Goal: Task Accomplishment & Management: Complete application form

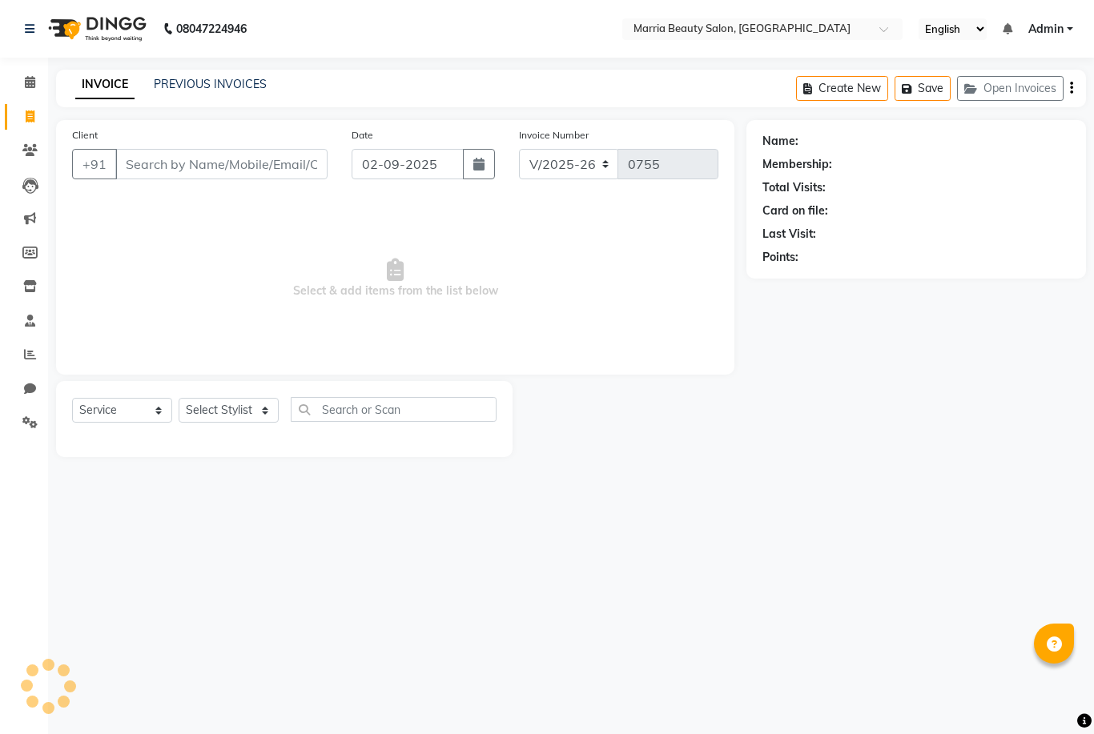
select select "8343"
select select "service"
click at [166, 160] on input "Client" at bounding box center [221, 164] width 212 height 30
type input "9597344445"
click at [311, 167] on span "Add Client" at bounding box center [286, 164] width 63 height 16
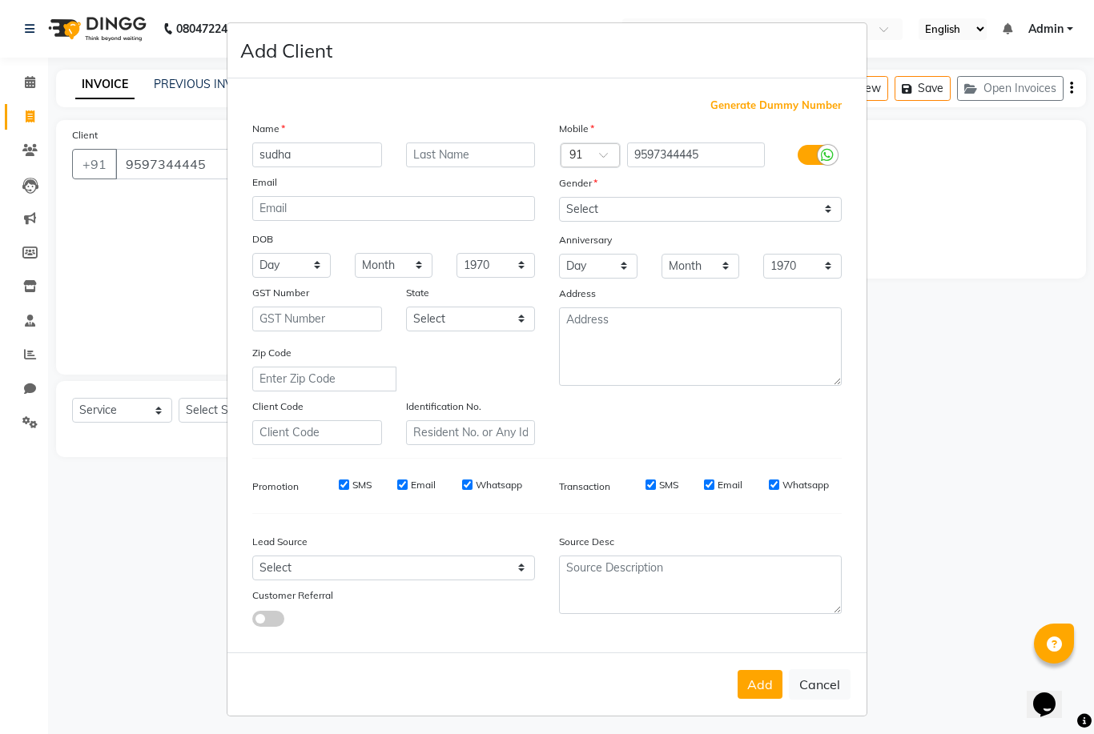
type input "sudha"
click at [629, 222] on select "Select Male Female Other Prefer Not To Say" at bounding box center [700, 209] width 283 height 25
select select "female"
click at [761, 716] on div "Add Cancel" at bounding box center [546, 683] width 639 height 63
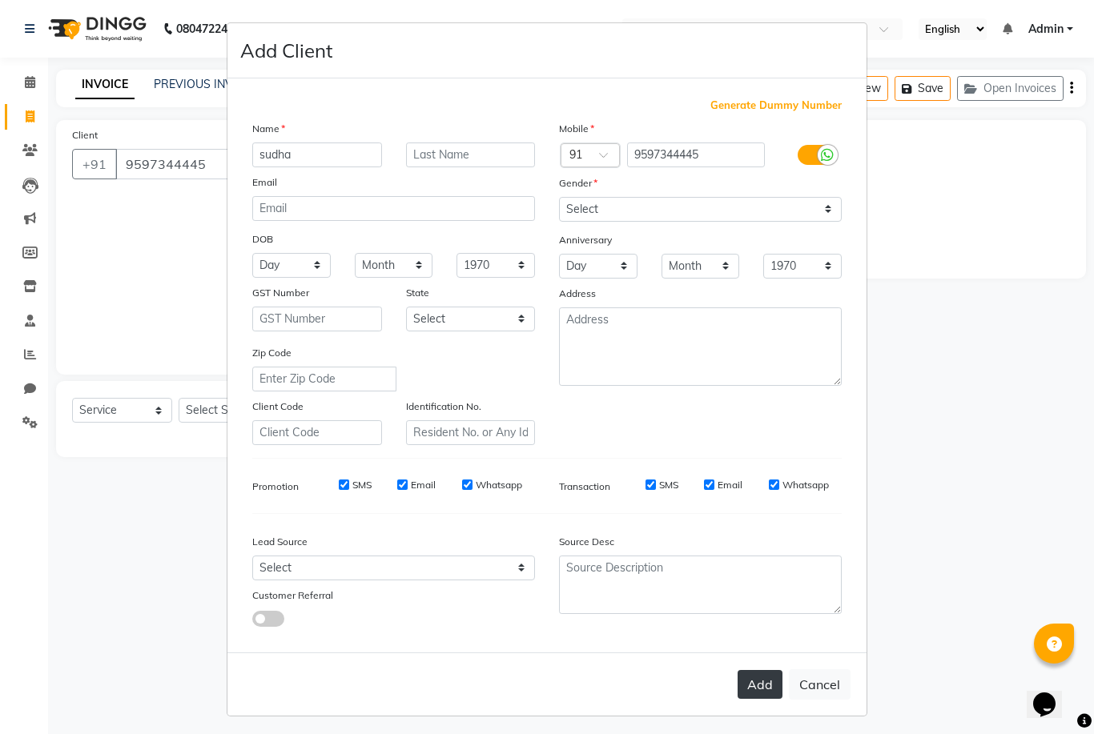
click at [761, 699] on button "Add" at bounding box center [759, 684] width 45 height 29
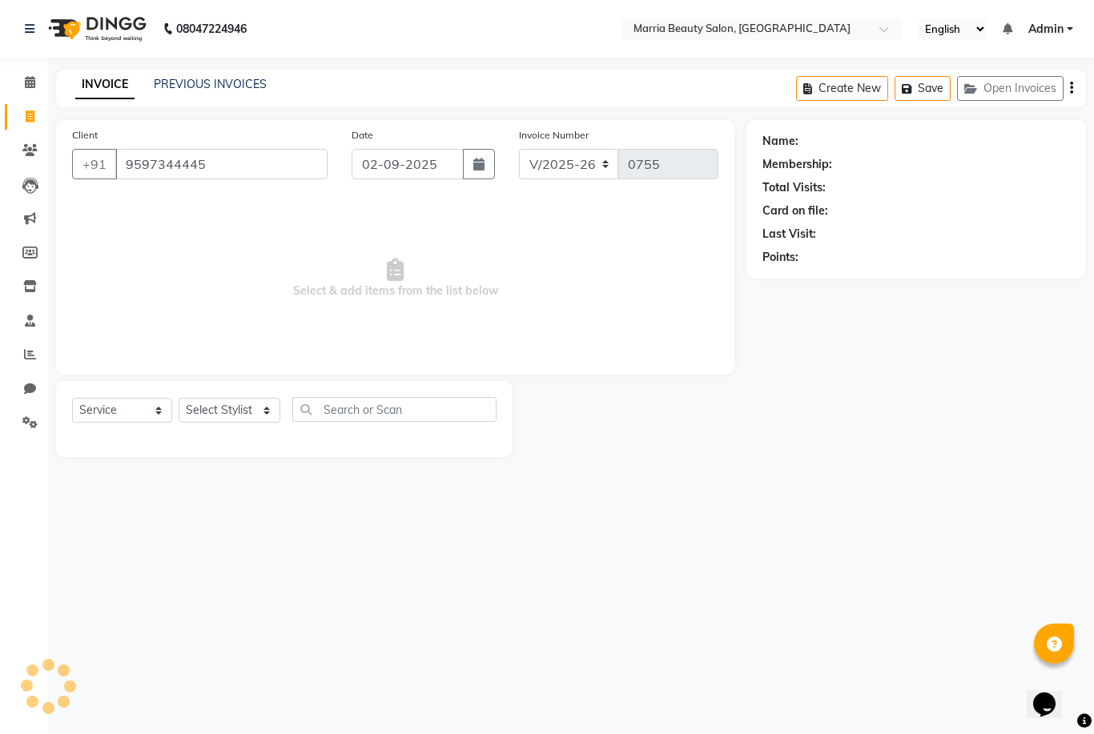
select select
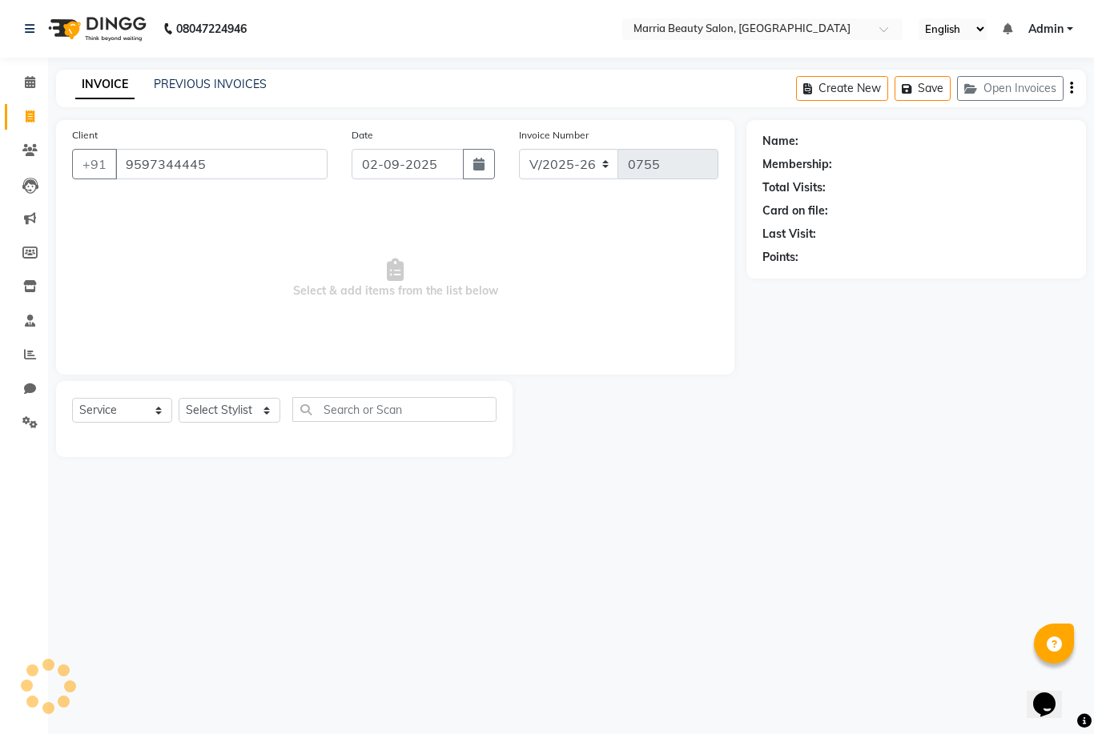
select select
checkbox input "false"
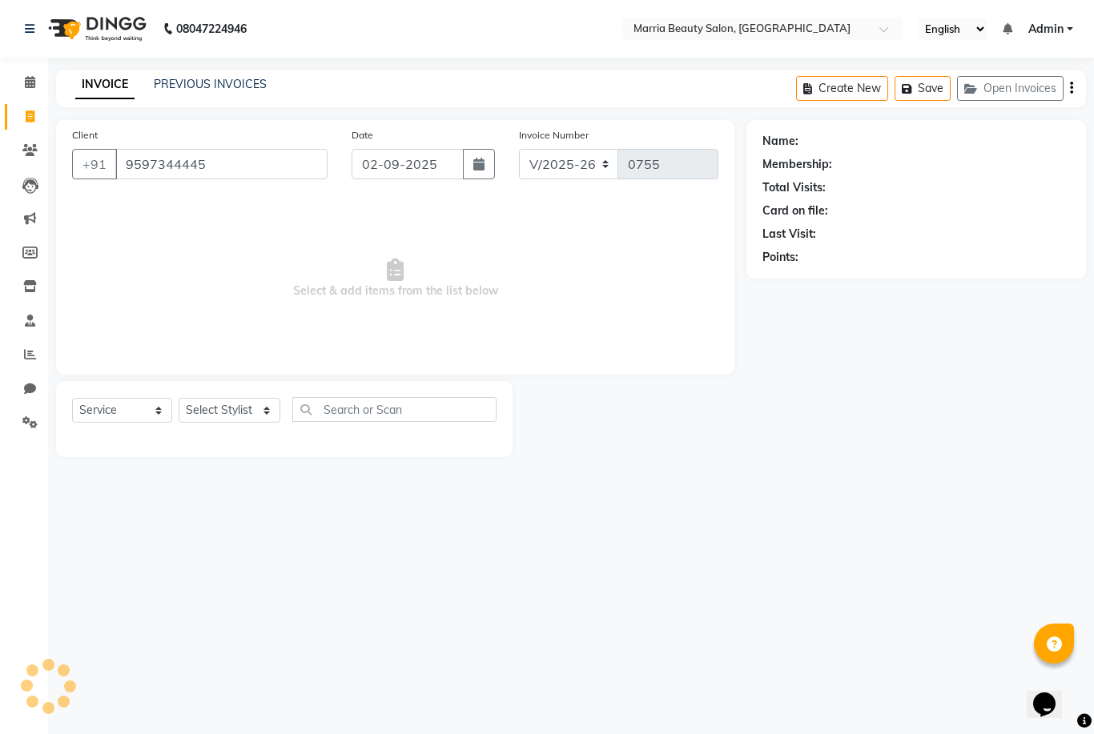
checkbox input "false"
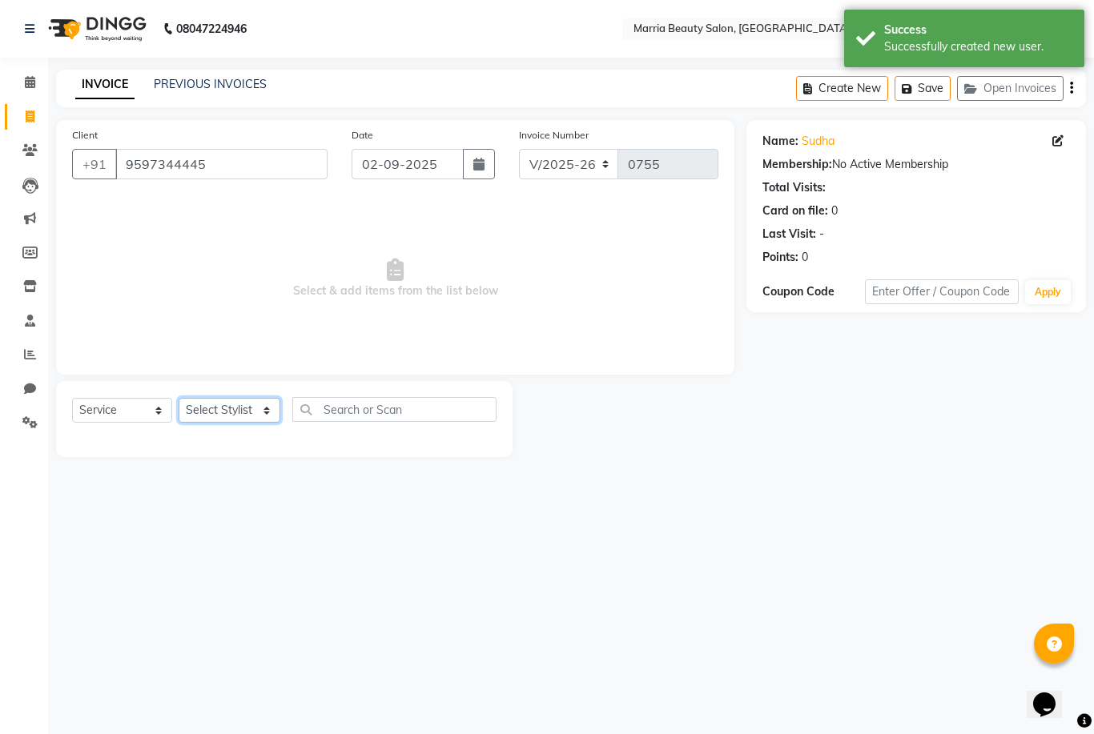
click at [231, 415] on select "Select Stylist Ashwini Ibam [PERSON_NAME] [PERSON_NAME] [PERSON_NAME] [PERSON_N…" at bounding box center [230, 410] width 102 height 25
select select "85629"
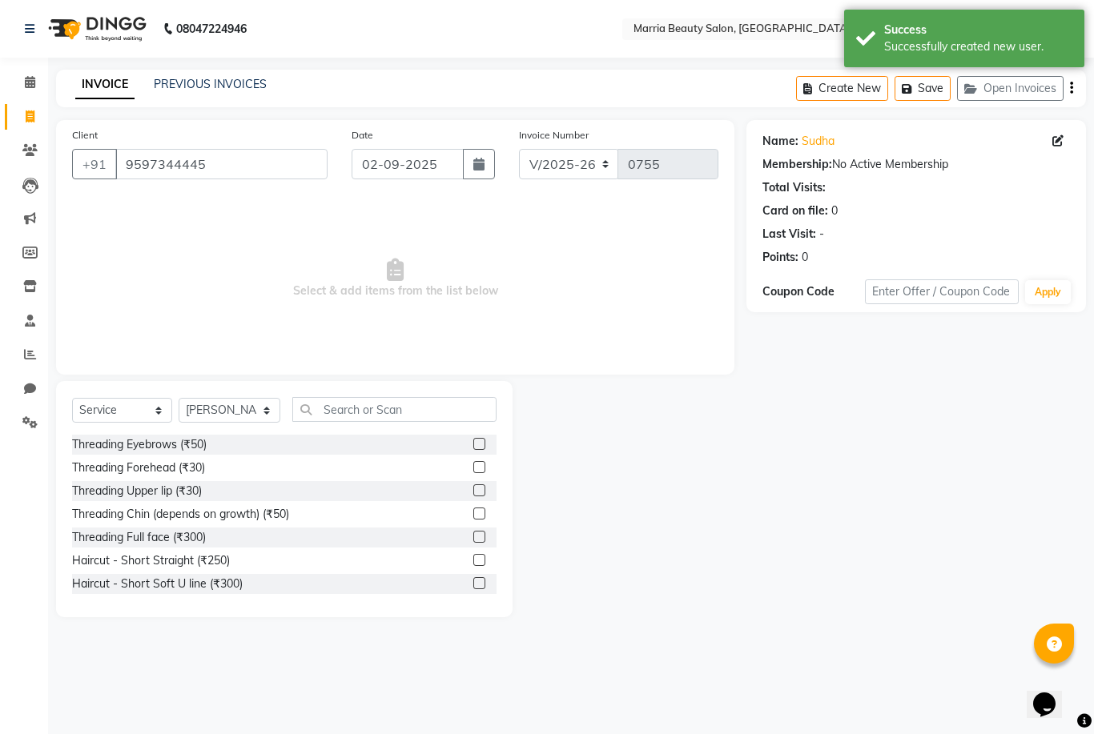
click at [477, 443] on label at bounding box center [479, 444] width 12 height 12
click at [477, 443] on input "checkbox" at bounding box center [478, 445] width 10 height 10
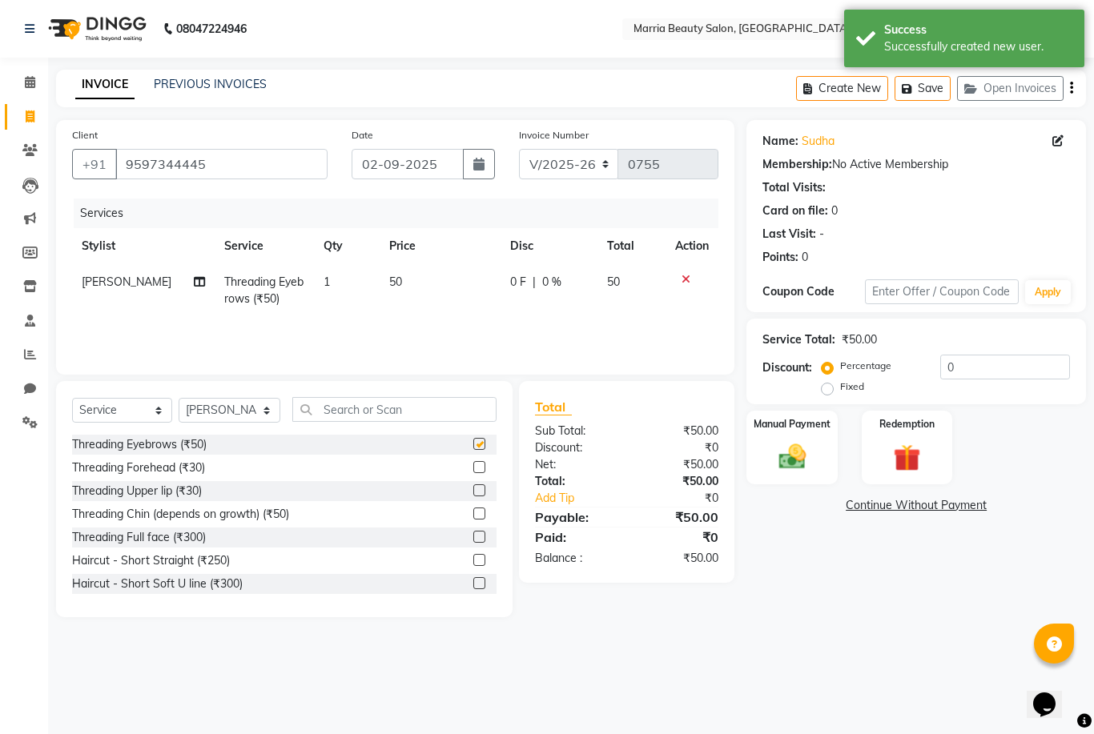
checkbox input "false"
click at [364, 409] on input "text" at bounding box center [394, 409] width 204 height 25
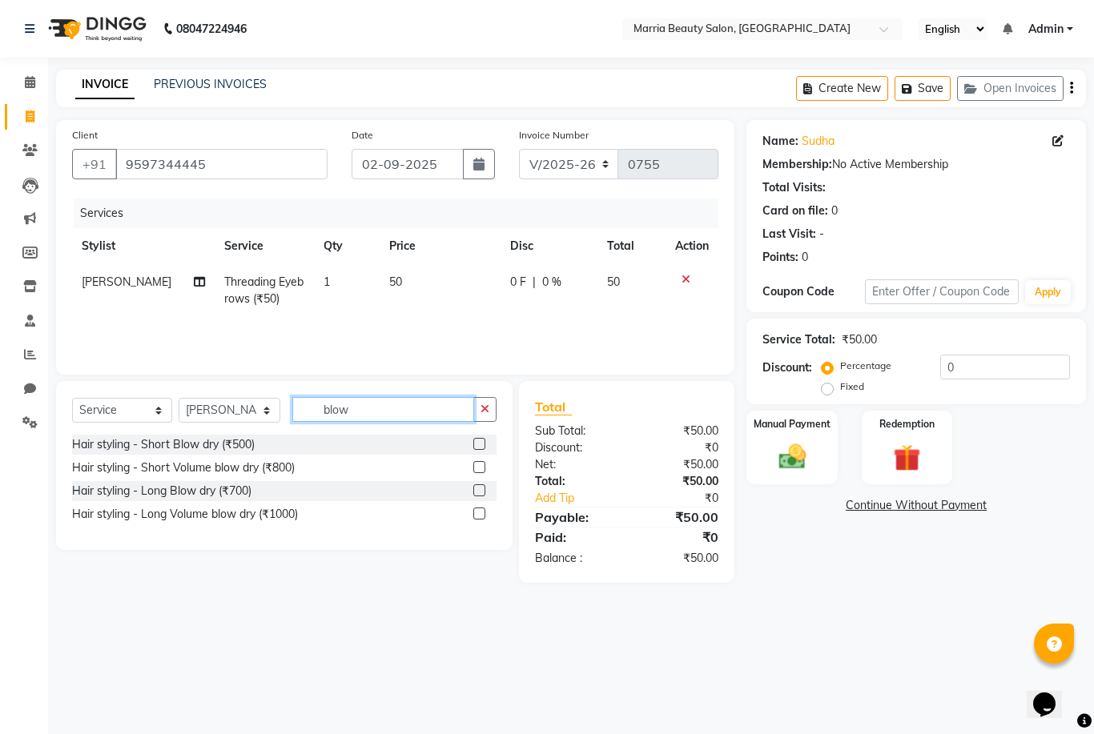
type input "blow"
click at [481, 442] on label at bounding box center [479, 444] width 12 height 12
click at [481, 442] on input "checkbox" at bounding box center [478, 445] width 10 height 10
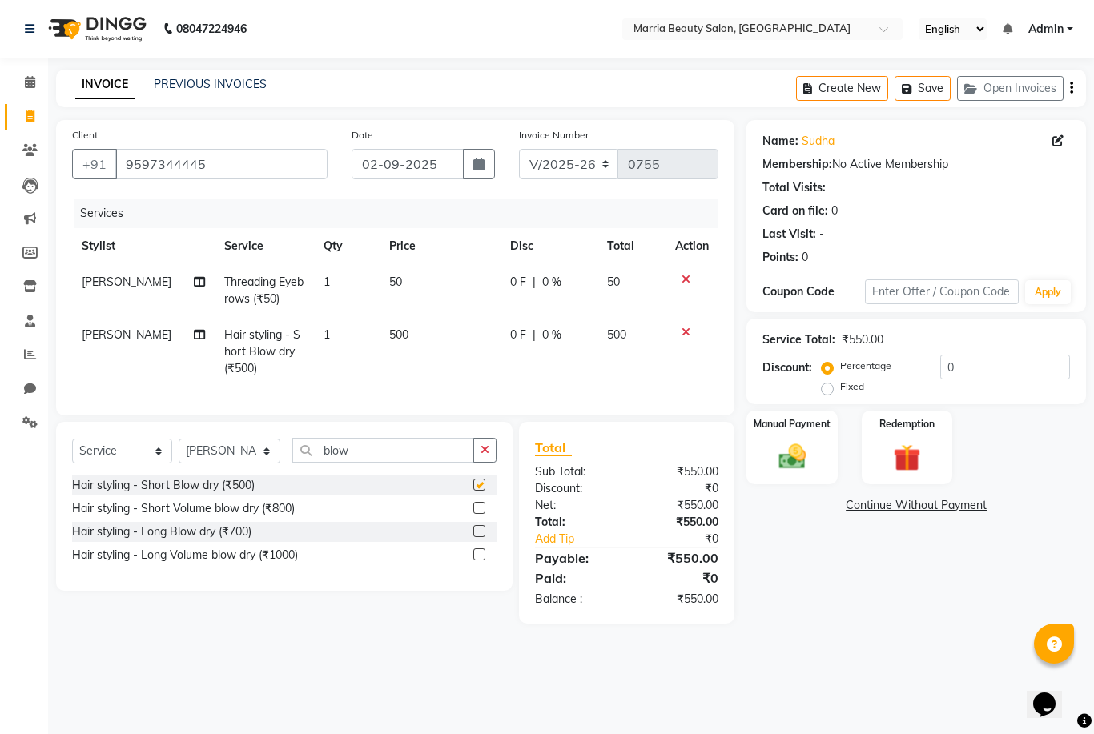
checkbox input "false"
click at [97, 335] on span "[PERSON_NAME]" at bounding box center [127, 334] width 90 height 14
select select "85629"
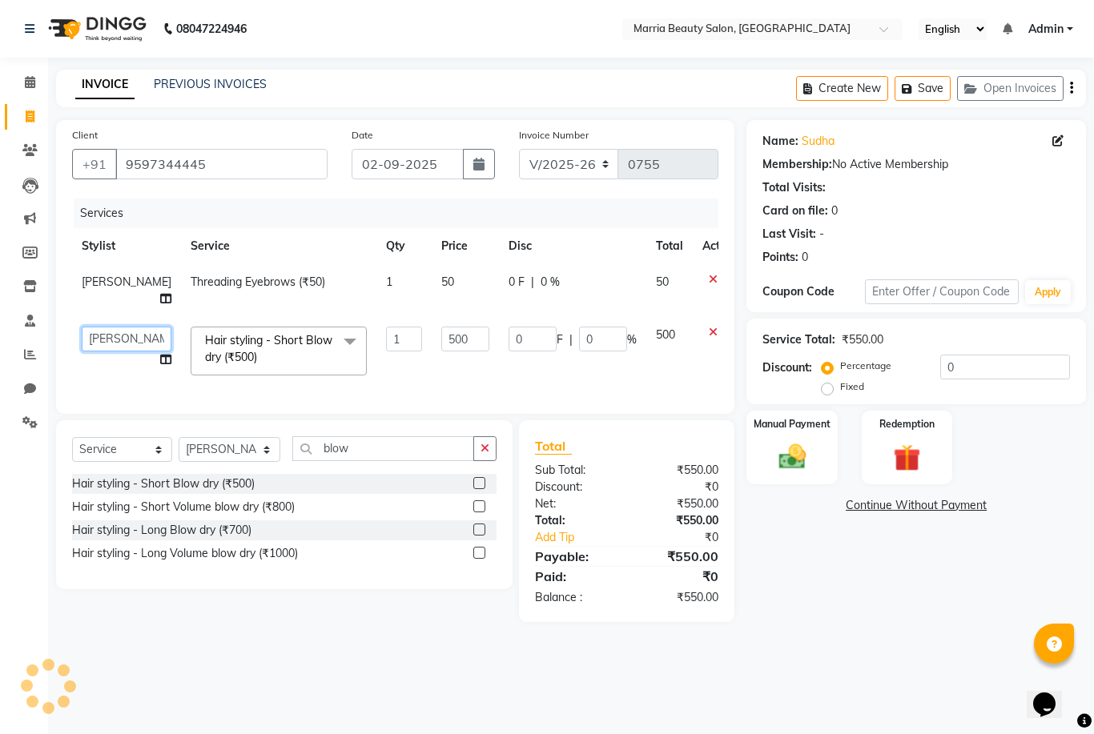
click at [97, 335] on select "Ashwini Ibam kala Marria Nikhita sandhiya Selvi shreya joju" at bounding box center [127, 339] width 90 height 25
click at [0, 0] on html "08047224946 Select Location × Marria Beauty Salon, Nanjundapuram Road English E…" at bounding box center [547, 367] width 1094 height 734
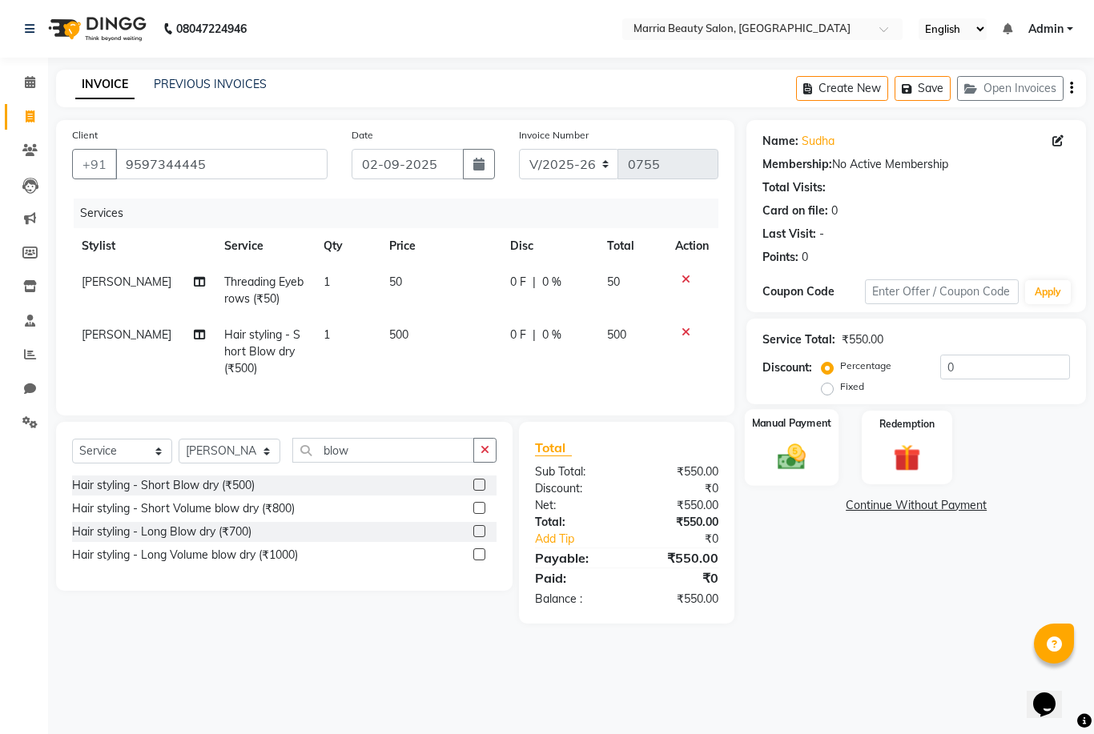
click at [796, 447] on img at bounding box center [792, 456] width 46 height 33
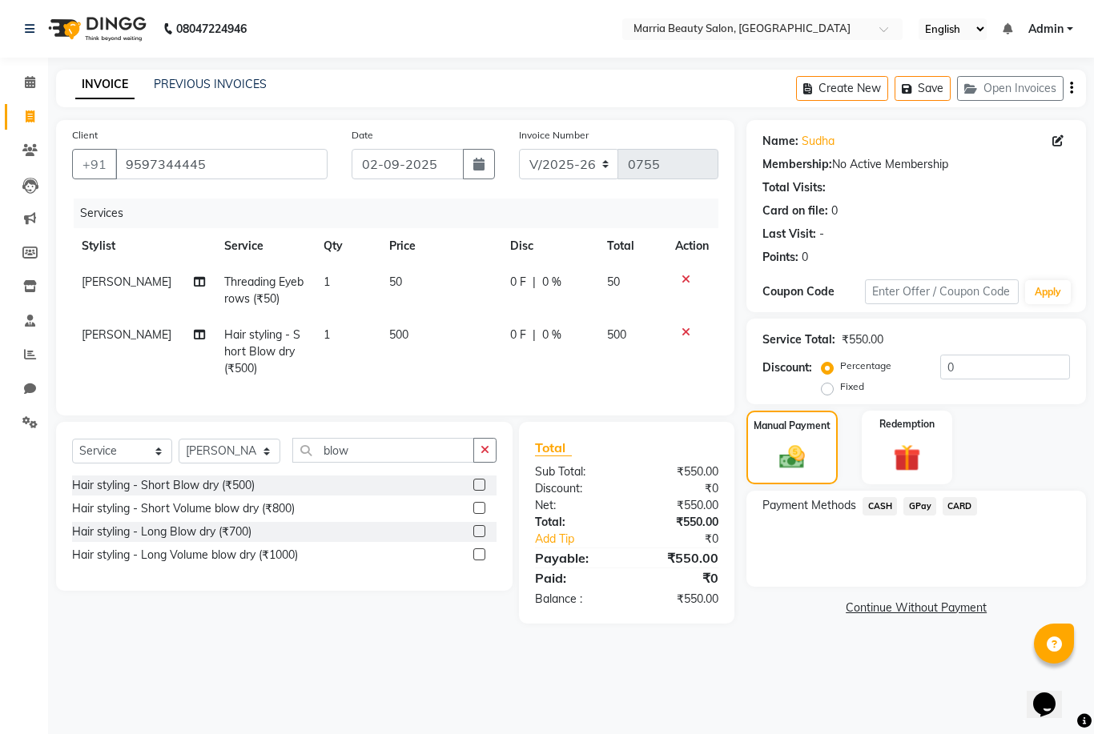
click at [879, 513] on span "CASH" at bounding box center [879, 506] width 34 height 18
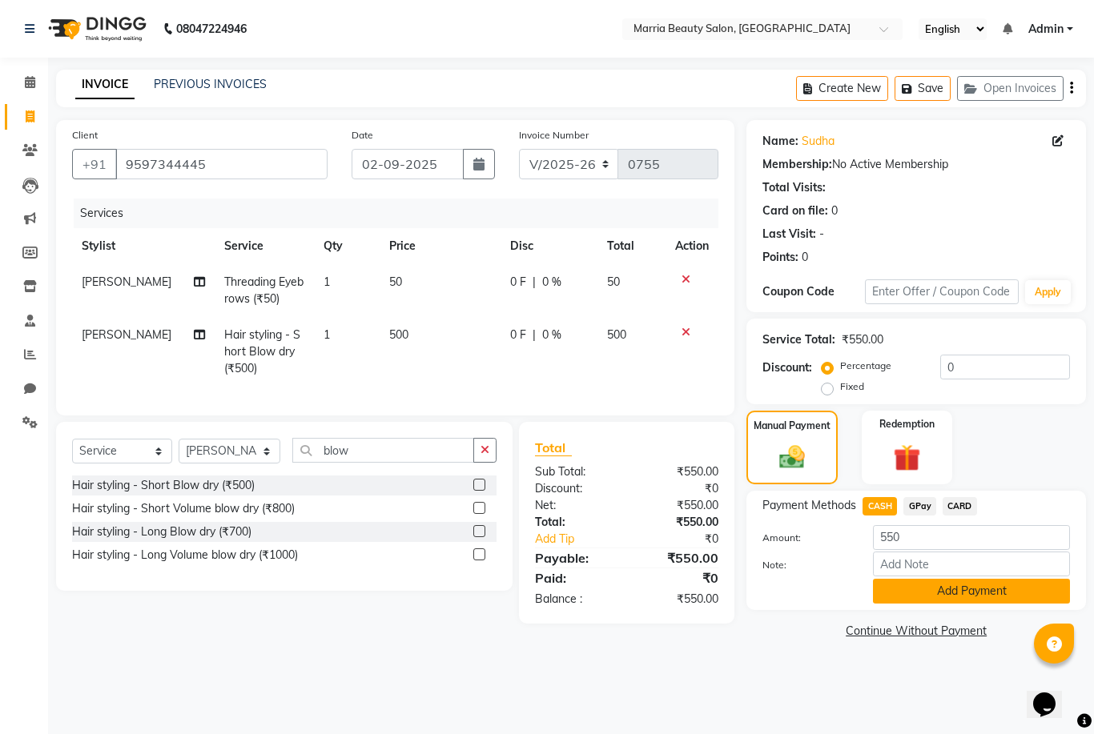
click at [897, 603] on button "Add Payment" at bounding box center [971, 591] width 197 height 25
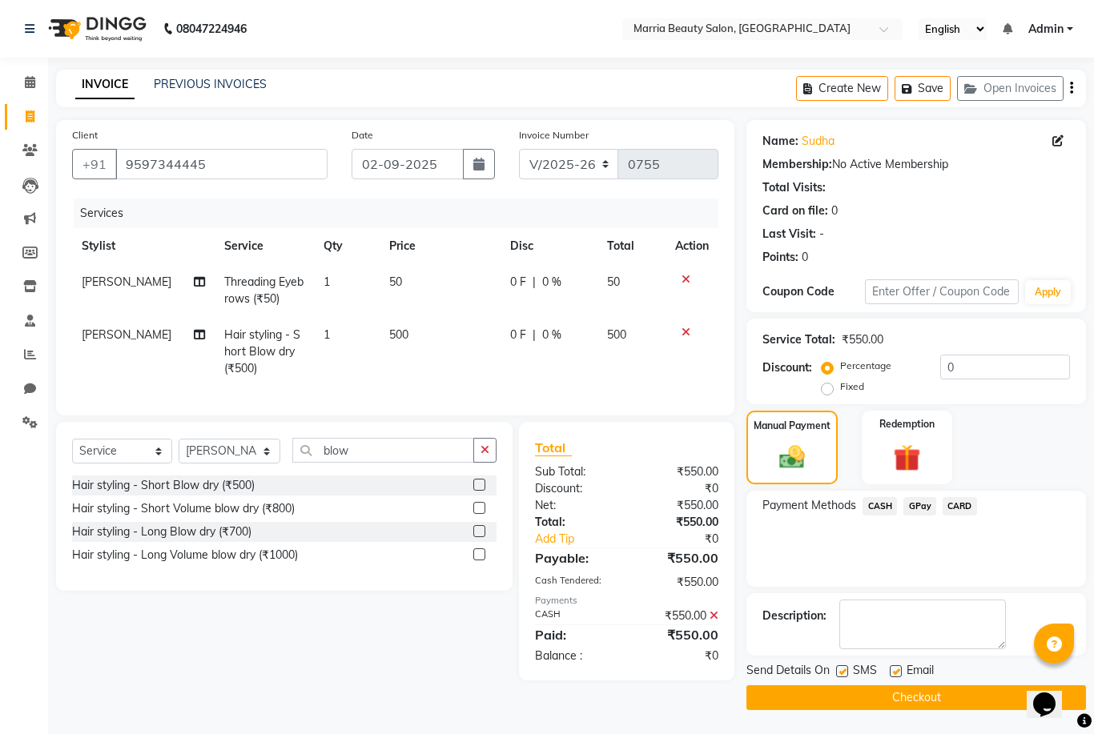
click at [902, 699] on button "Checkout" at bounding box center [915, 697] width 339 height 25
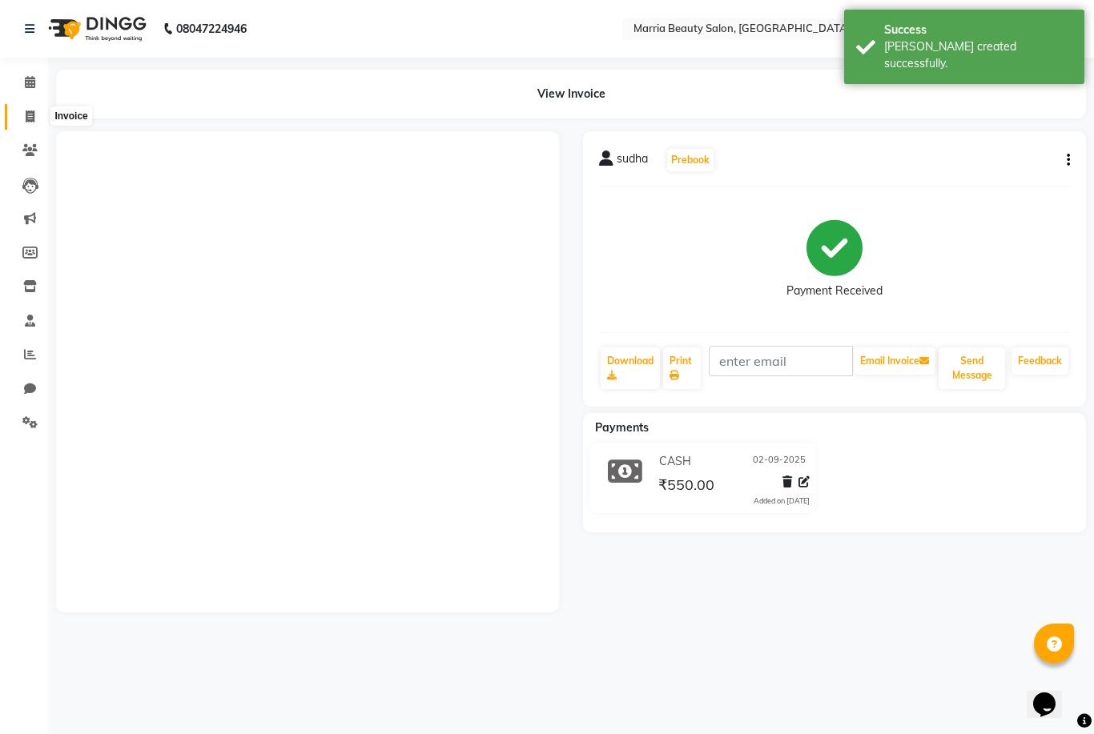
click at [26, 120] on icon at bounding box center [30, 116] width 9 height 12
select select "service"
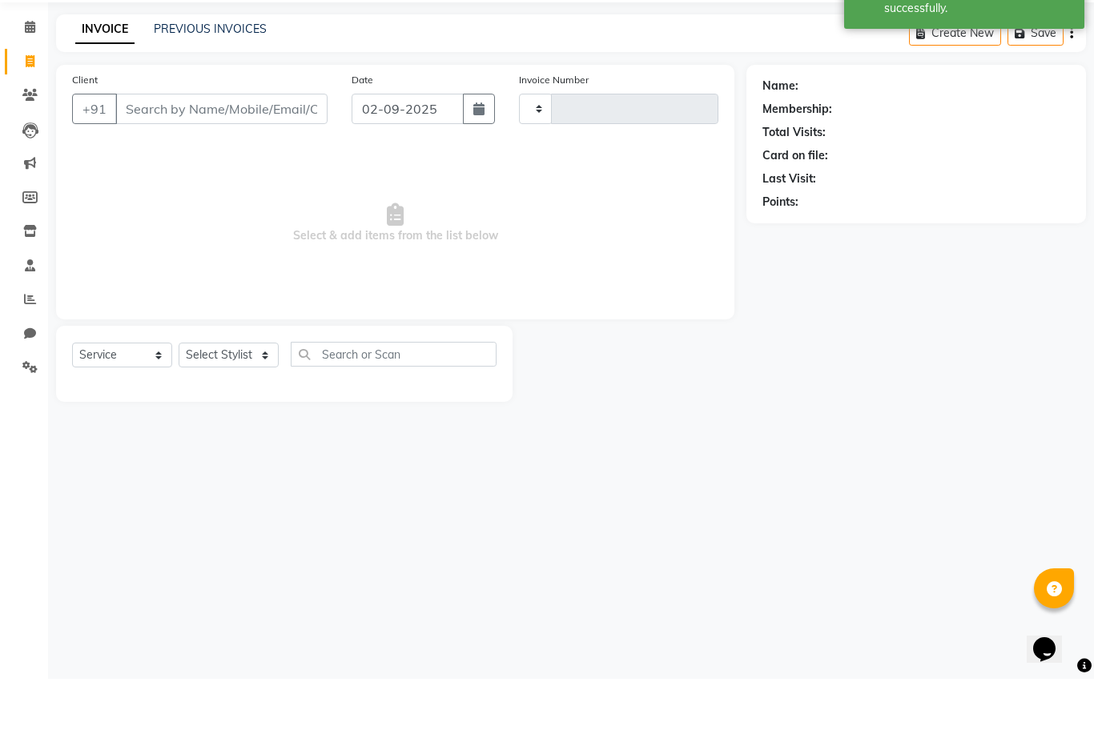
type input "0756"
select select "8343"
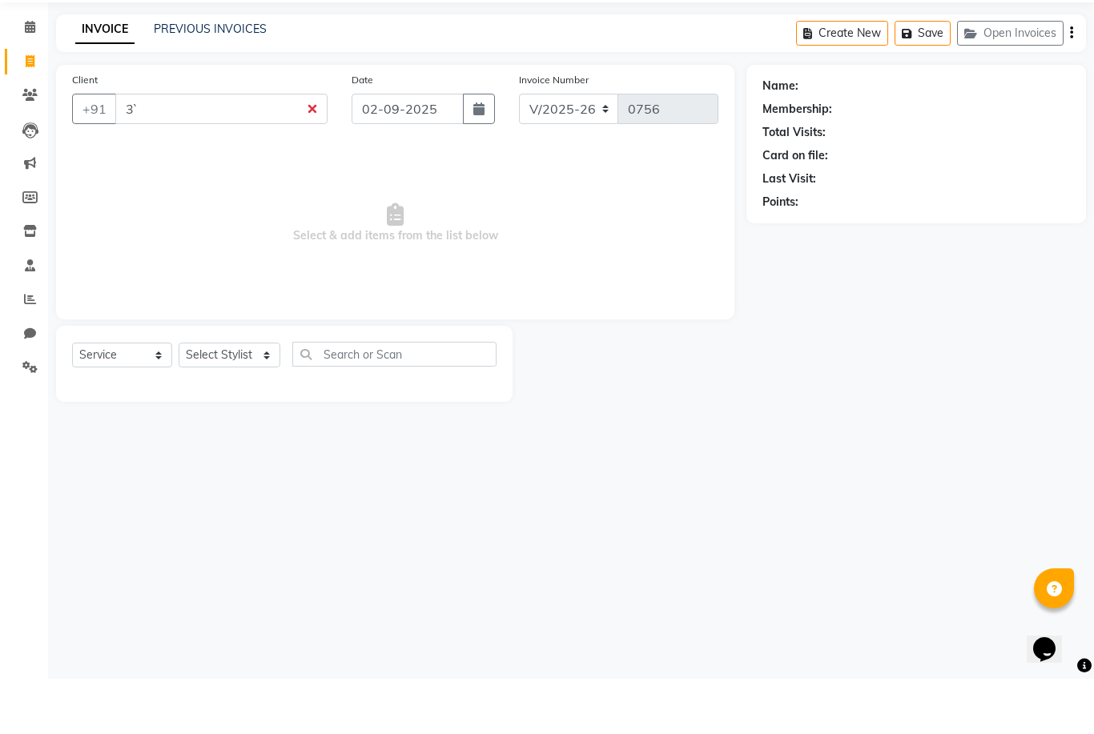
type input "3`"
click at [1071, 608] on div "08047224946 Select Location × Marria Beauty Salon, Nanjundapuram Road English E…" at bounding box center [547, 367] width 1094 height 734
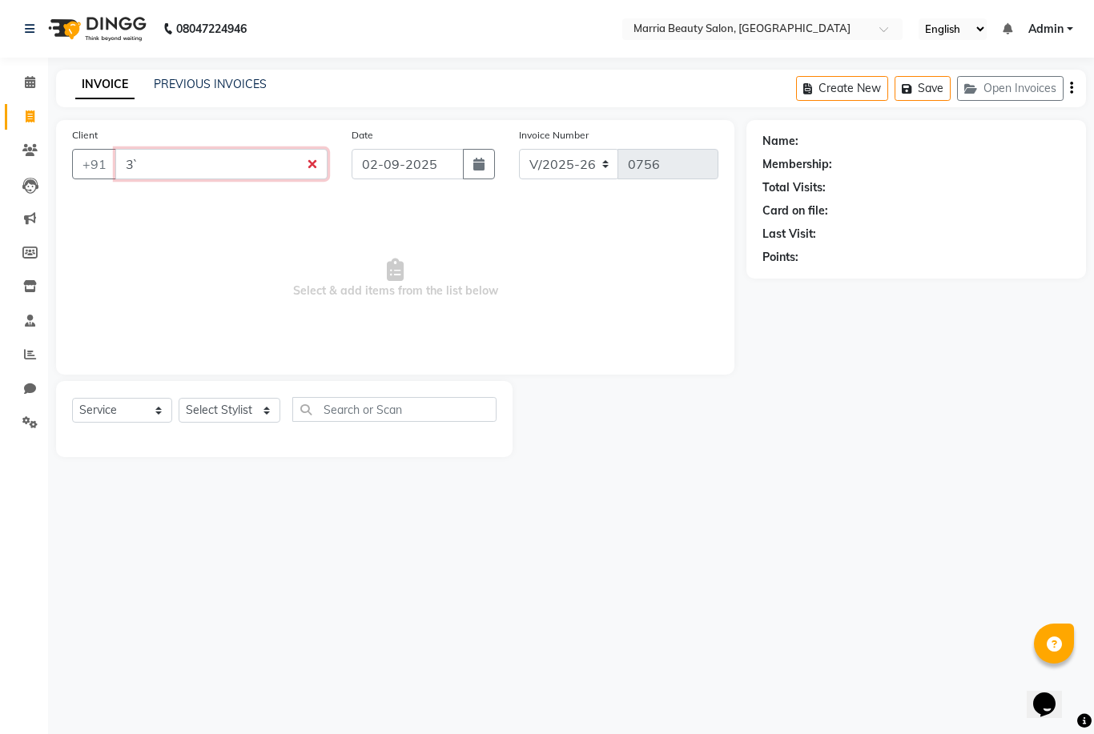
click at [295, 164] on input "3`" at bounding box center [221, 164] width 212 height 30
click at [319, 165] on input "3`" at bounding box center [221, 164] width 212 height 30
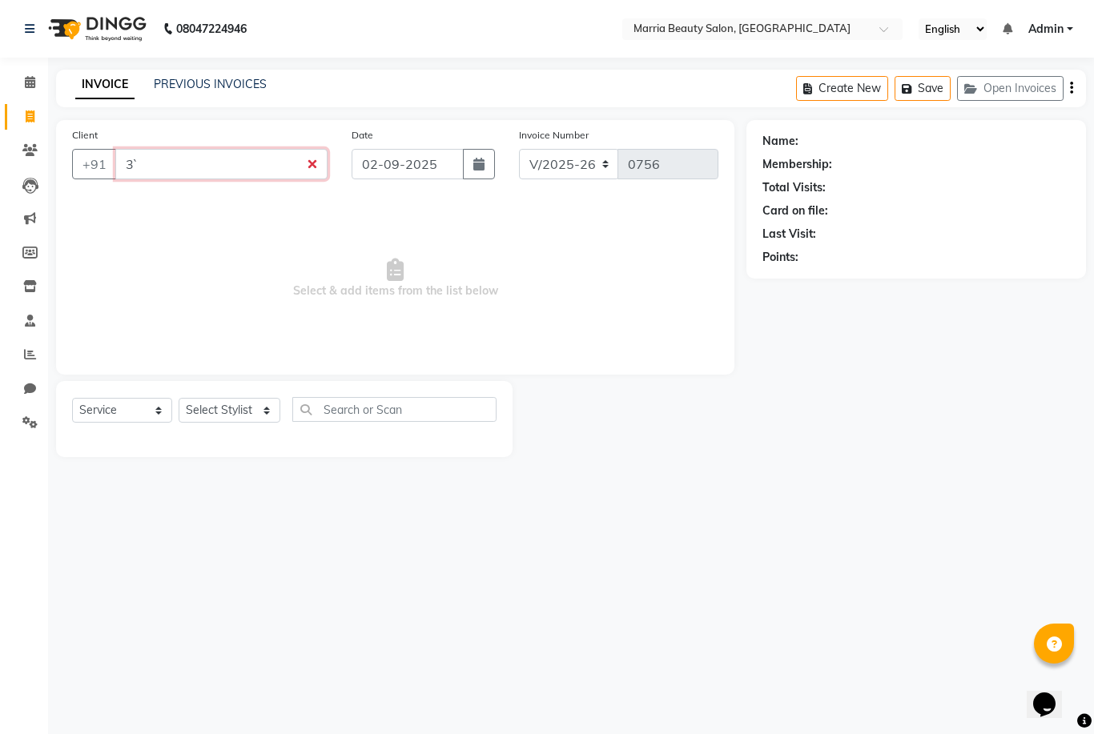
click at [319, 165] on input "3`" at bounding box center [221, 164] width 212 height 30
click at [223, 408] on select "Select Stylist Ashwini Ibam [PERSON_NAME] [PERSON_NAME] [PERSON_NAME] [PERSON_N…" at bounding box center [230, 410] width 102 height 25
select select "85629"
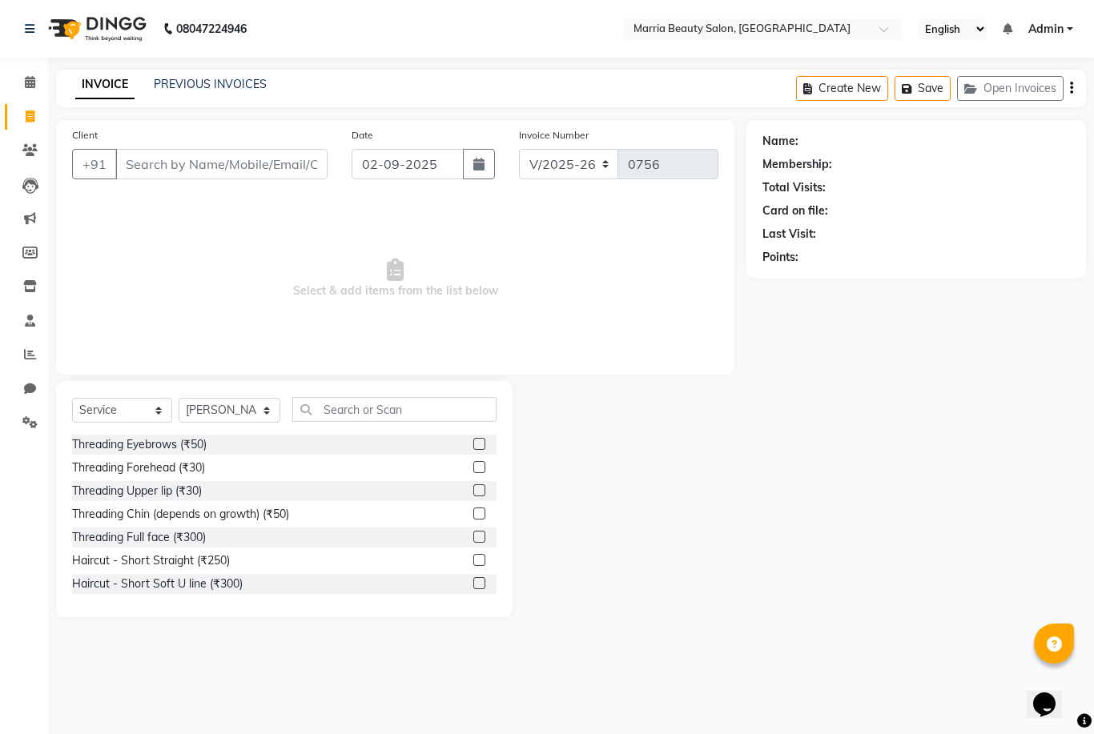
click at [473, 443] on label at bounding box center [479, 444] width 12 height 12
click at [473, 443] on input "checkbox" at bounding box center [478, 445] width 10 height 10
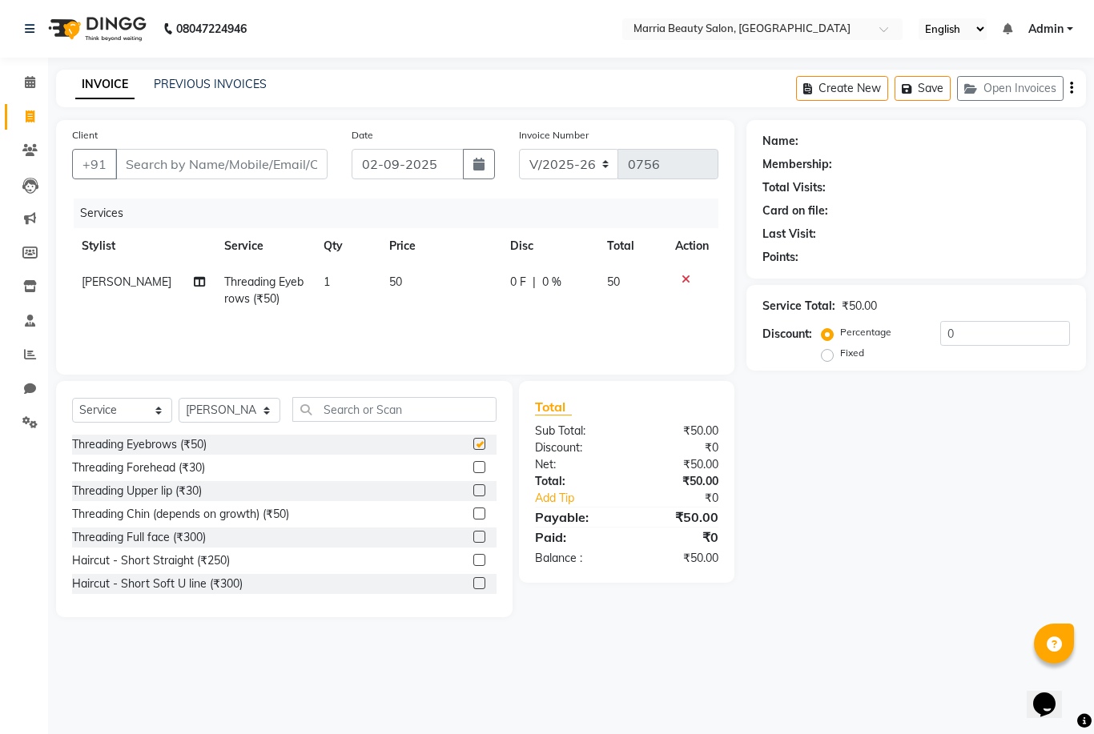
checkbox input "false"
click at [474, 493] on label at bounding box center [479, 490] width 12 height 12
click at [474, 493] on input "checkbox" at bounding box center [478, 491] width 10 height 10
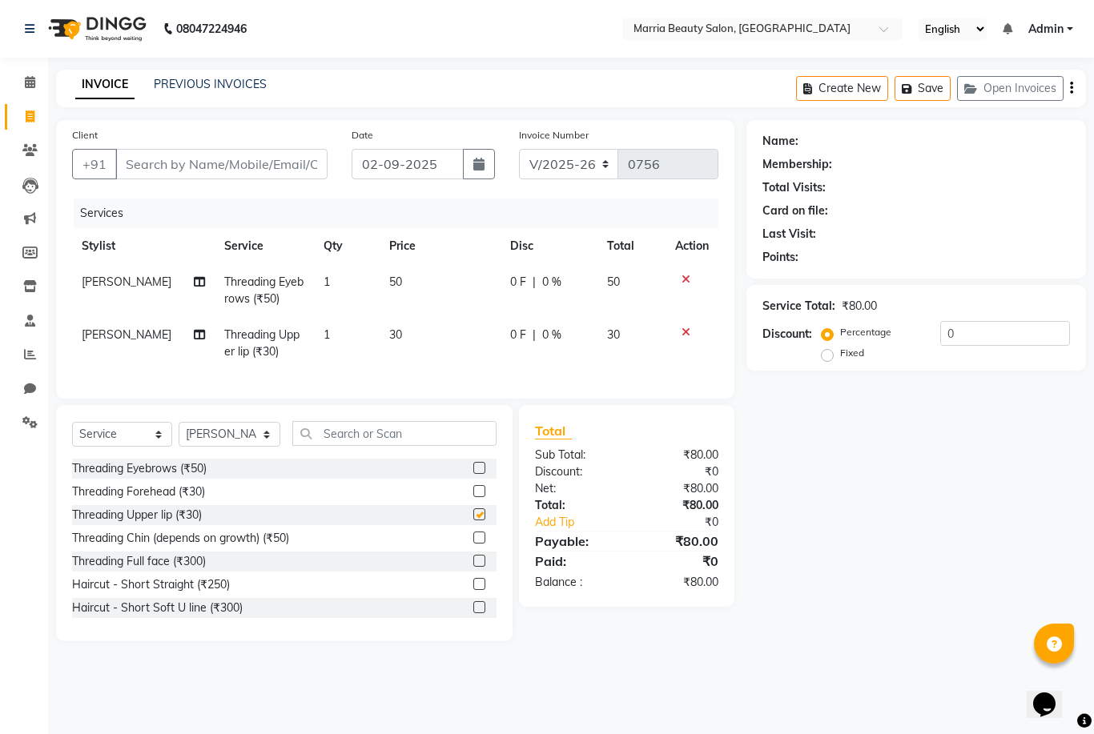
checkbox input "false"
click at [276, 434] on select "Select Stylist Ashwini Ibam [PERSON_NAME] [PERSON_NAME] [PERSON_NAME] [PERSON_N…" at bounding box center [230, 434] width 102 height 25
select select "85631"
click at [252, 163] on input "Client" at bounding box center [221, 164] width 212 height 30
type input "9944762006"
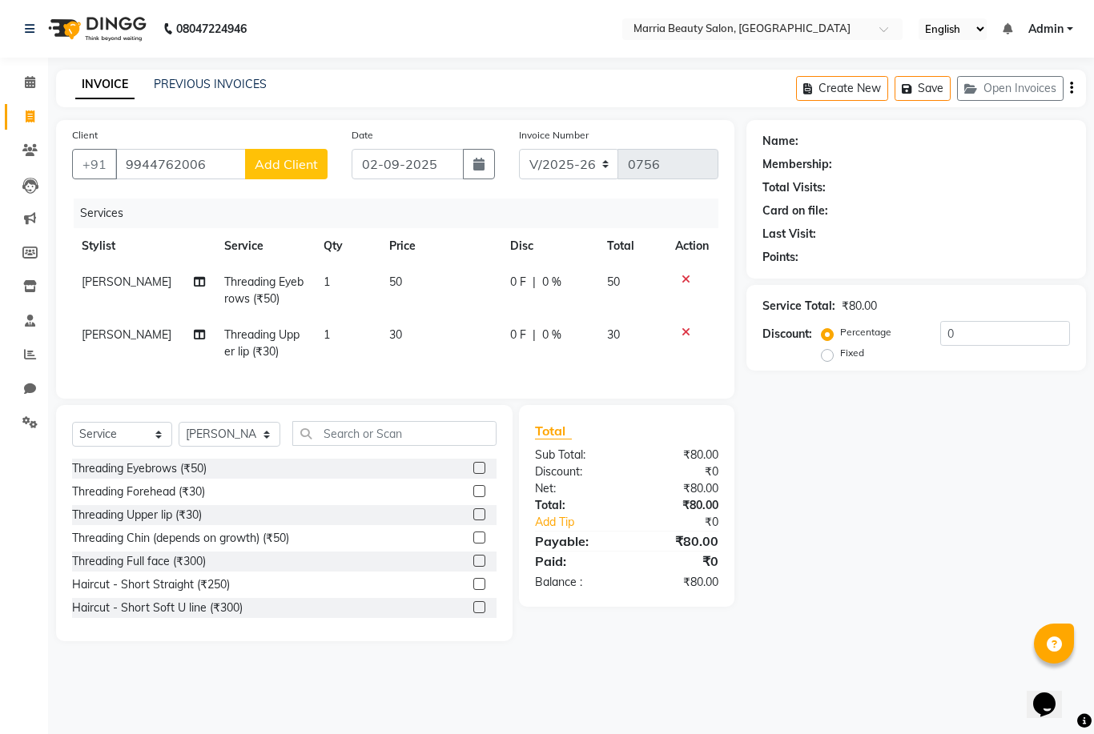
click at [308, 180] on div "Client +91 9944762006 Add Client" at bounding box center [199, 159] width 279 height 66
click at [307, 158] on span "Add Client" at bounding box center [286, 164] width 63 height 16
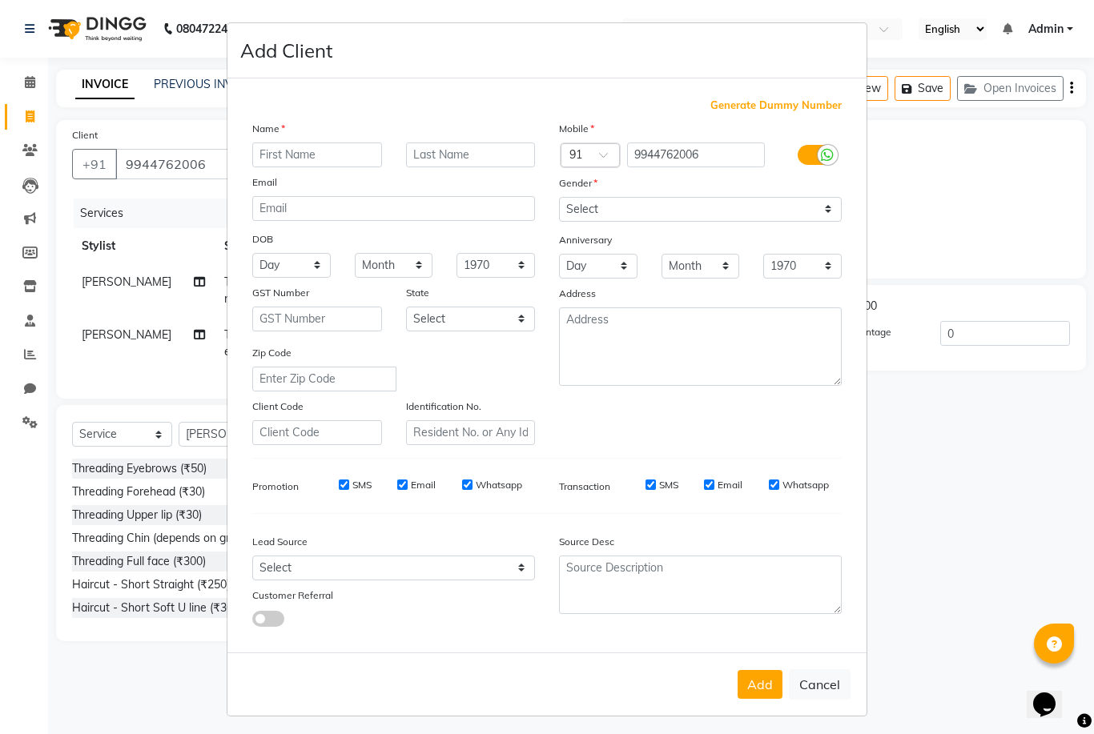
click at [307, 143] on div "Name" at bounding box center [393, 131] width 307 height 22
click at [314, 167] on input "text" at bounding box center [317, 155] width 130 height 25
type input "Selvi"
click at [623, 222] on select "Select Male Female Other Prefer Not To Say" at bounding box center [700, 209] width 283 height 25
select select "female"
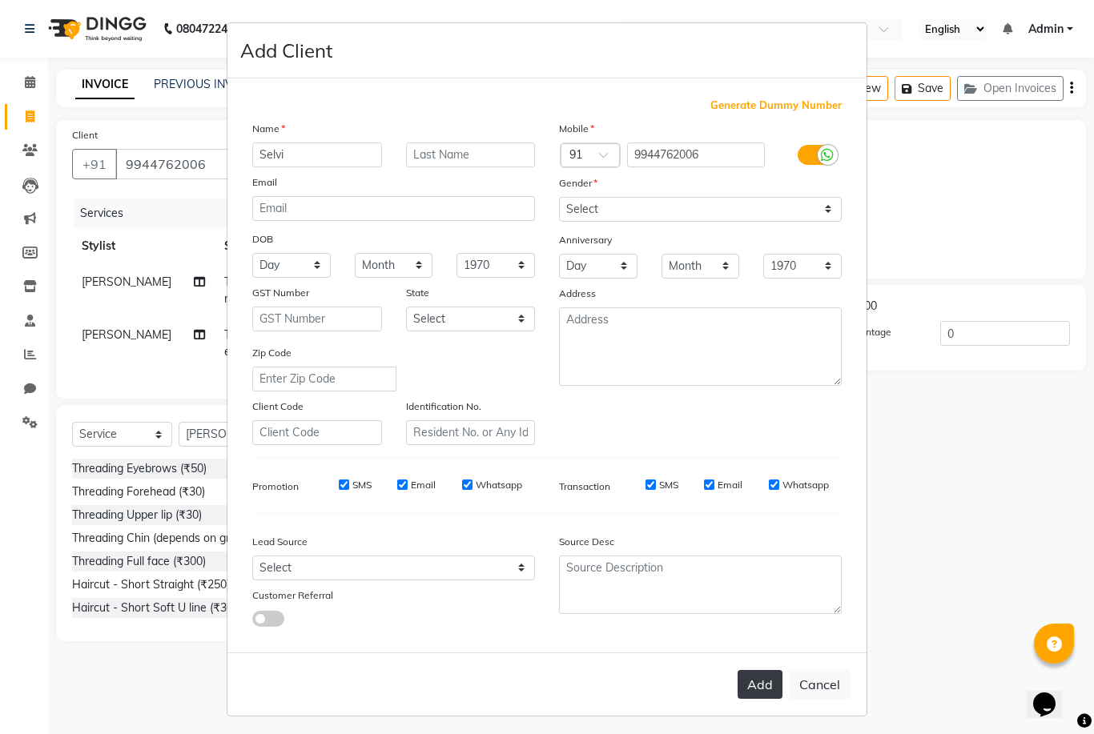
click at [758, 699] on button "Add" at bounding box center [759, 684] width 45 height 29
select select
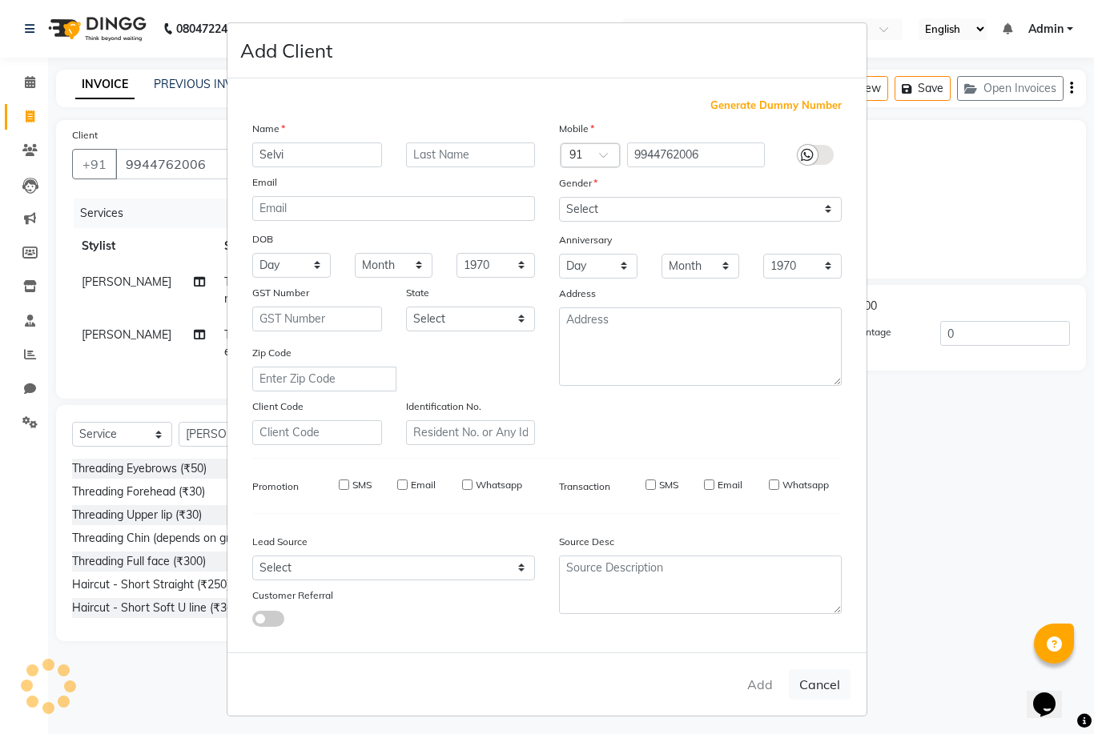
select select
checkbox input "false"
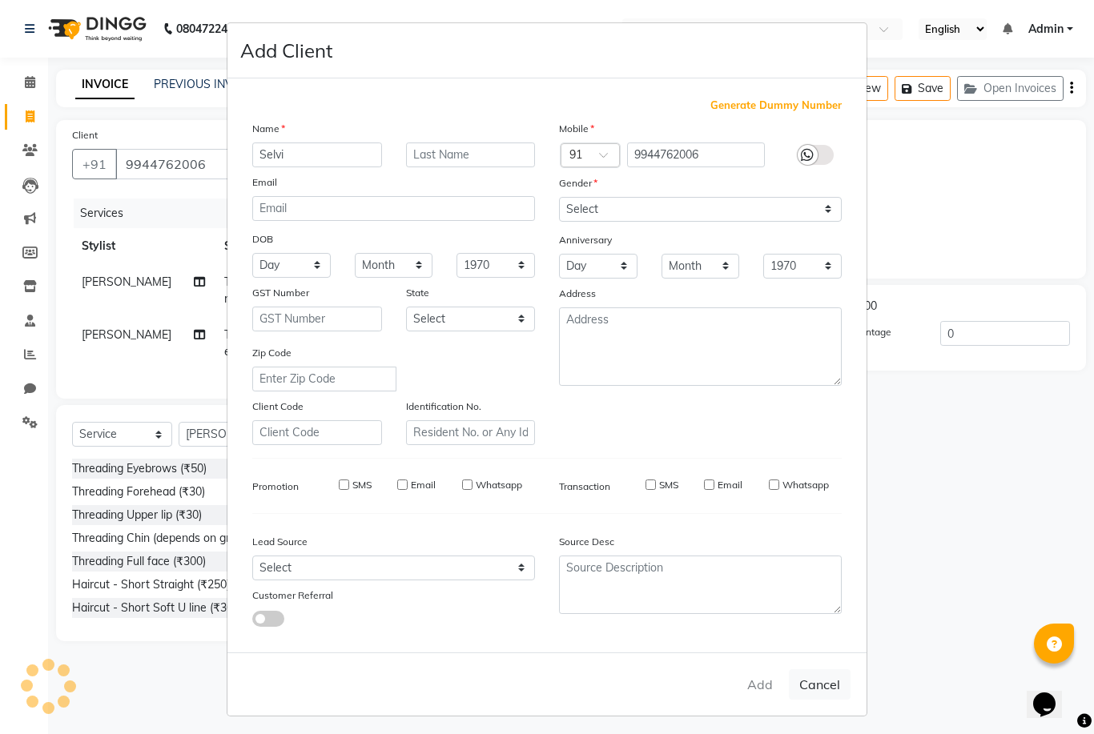
checkbox input "false"
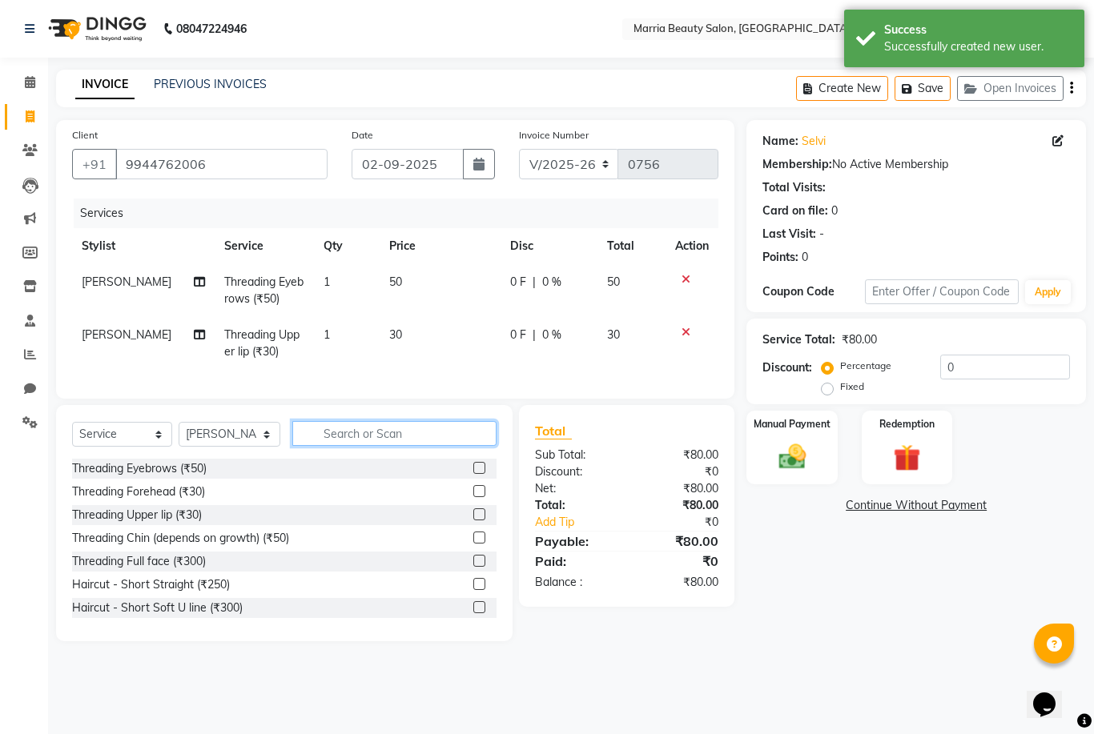
click at [456, 433] on input "text" at bounding box center [394, 433] width 204 height 25
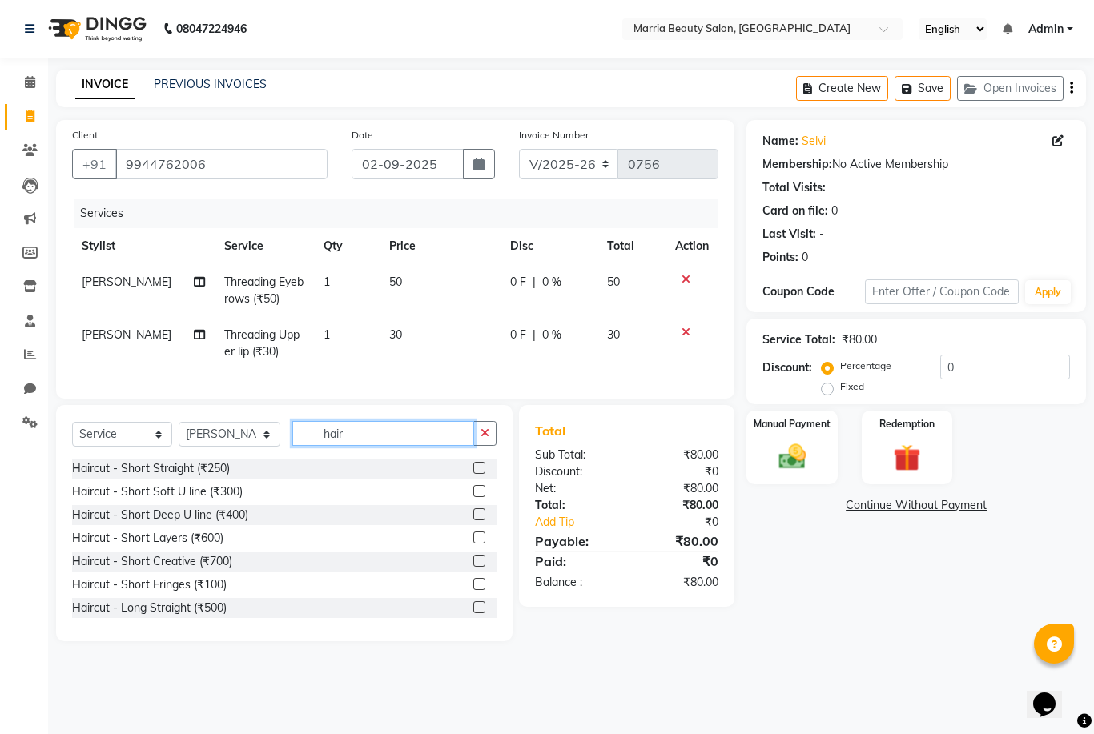
type input "hair"
click at [478, 614] on div at bounding box center [478, 609] width 10 height 17
click at [476, 609] on label at bounding box center [479, 607] width 12 height 12
click at [476, 609] on input "checkbox" at bounding box center [478, 608] width 10 height 10
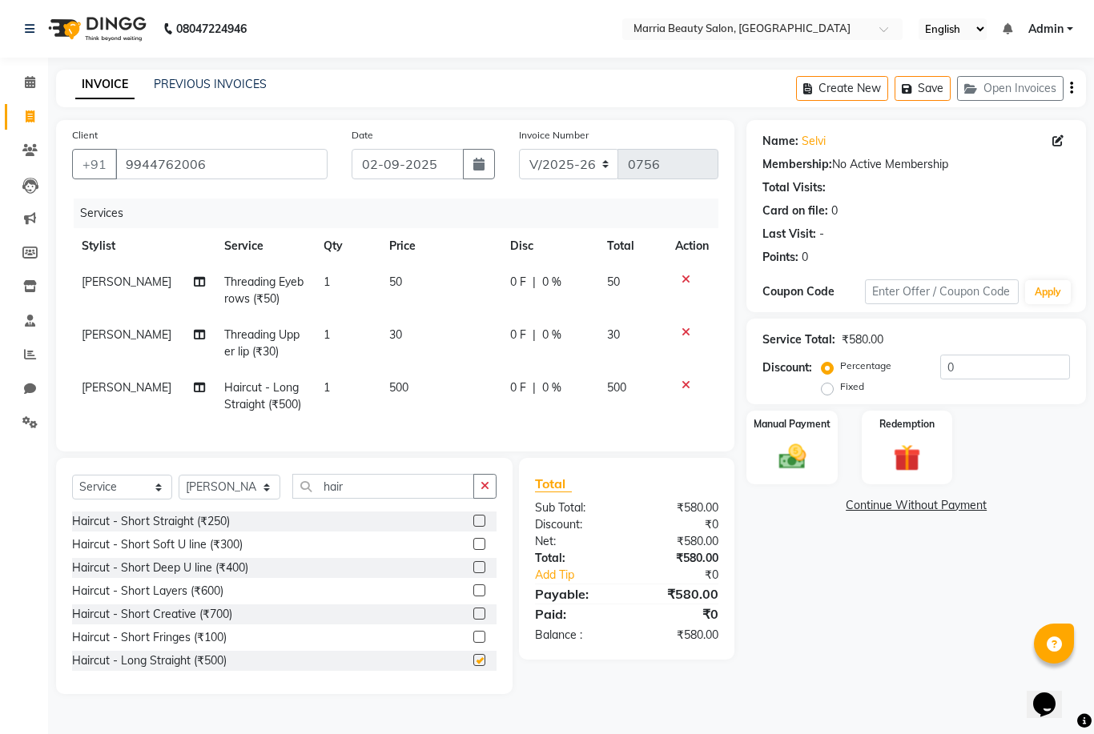
checkbox input "false"
click at [841, 452] on div "Manual Payment Redemption" at bounding box center [915, 448] width 363 height 74
click at [825, 452] on div "Manual Payment" at bounding box center [792, 447] width 94 height 77
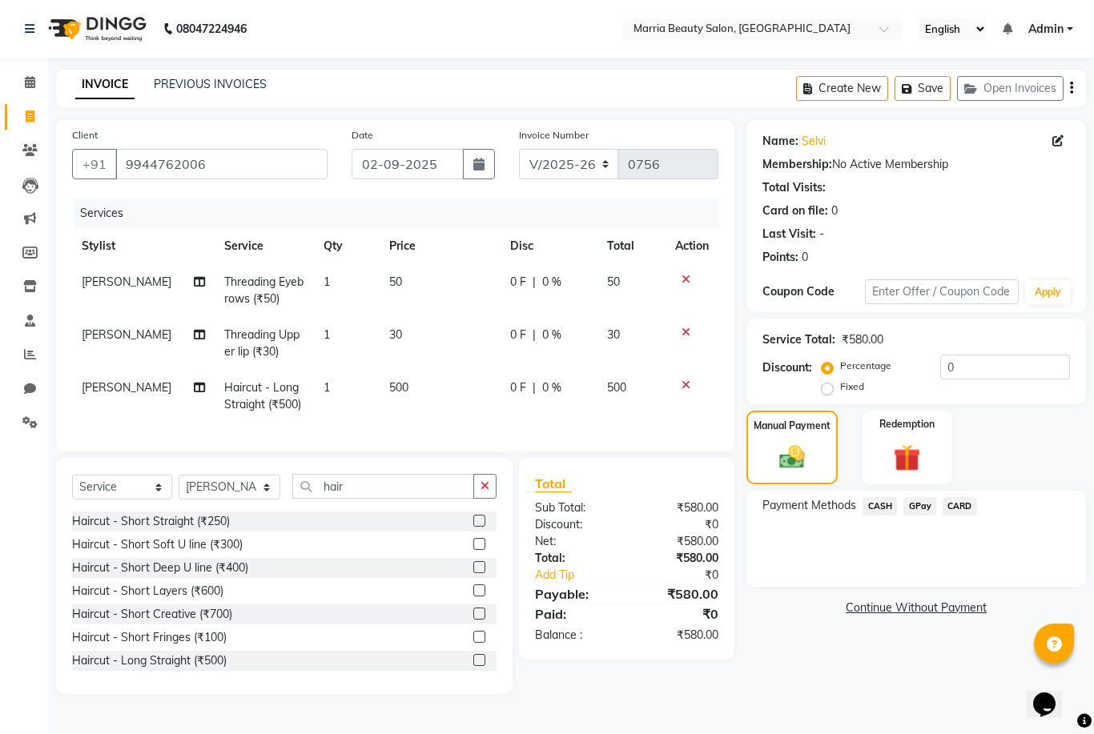
click at [916, 518] on div "GPay" at bounding box center [916, 508] width 39 height 22
click at [917, 512] on span "GPay" at bounding box center [919, 506] width 33 height 18
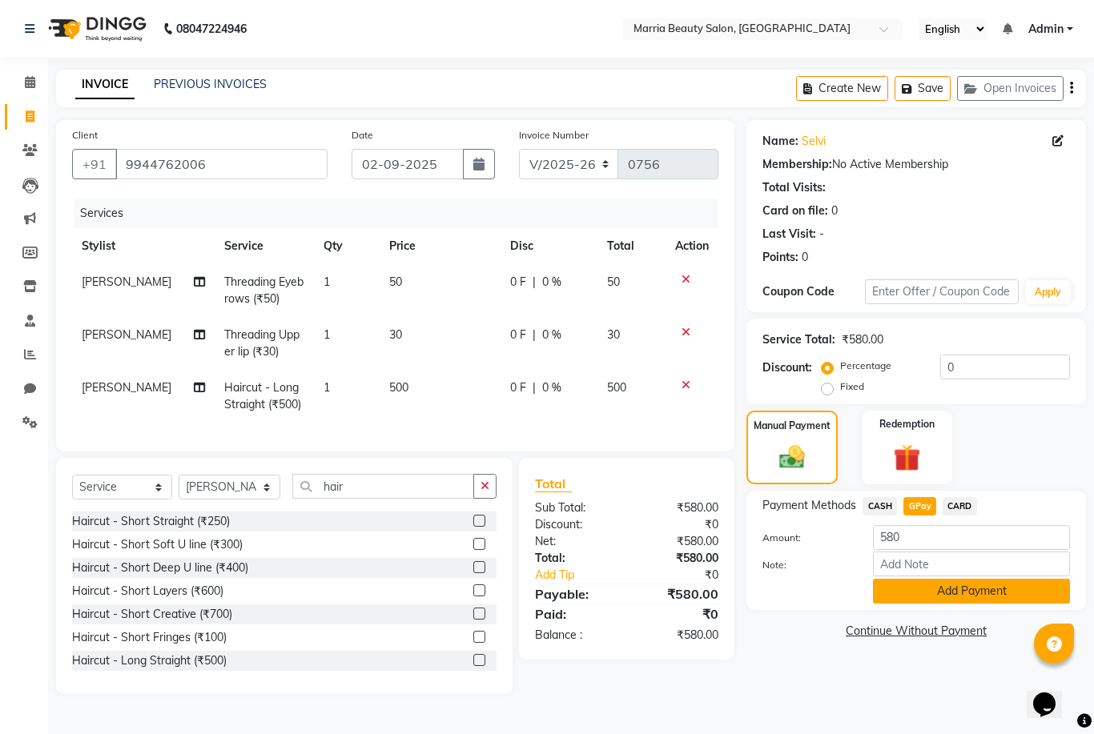
click at [924, 596] on button "Add Payment" at bounding box center [971, 591] width 197 height 25
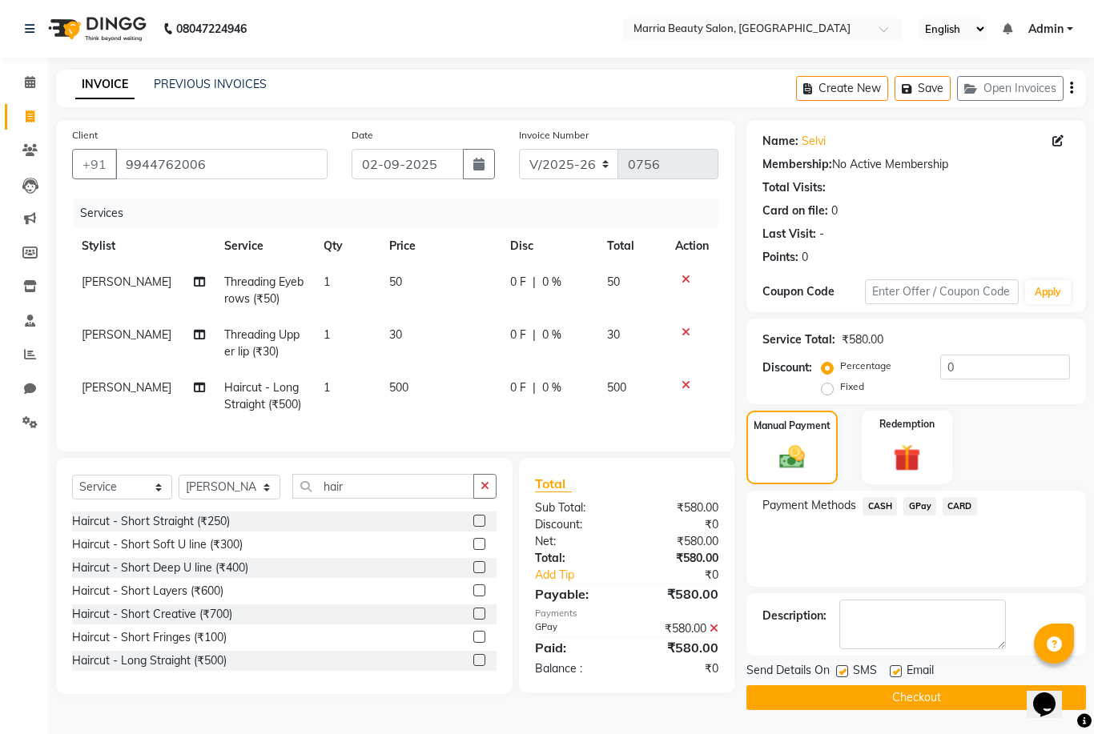
click at [781, 692] on button "Checkout" at bounding box center [915, 697] width 339 height 25
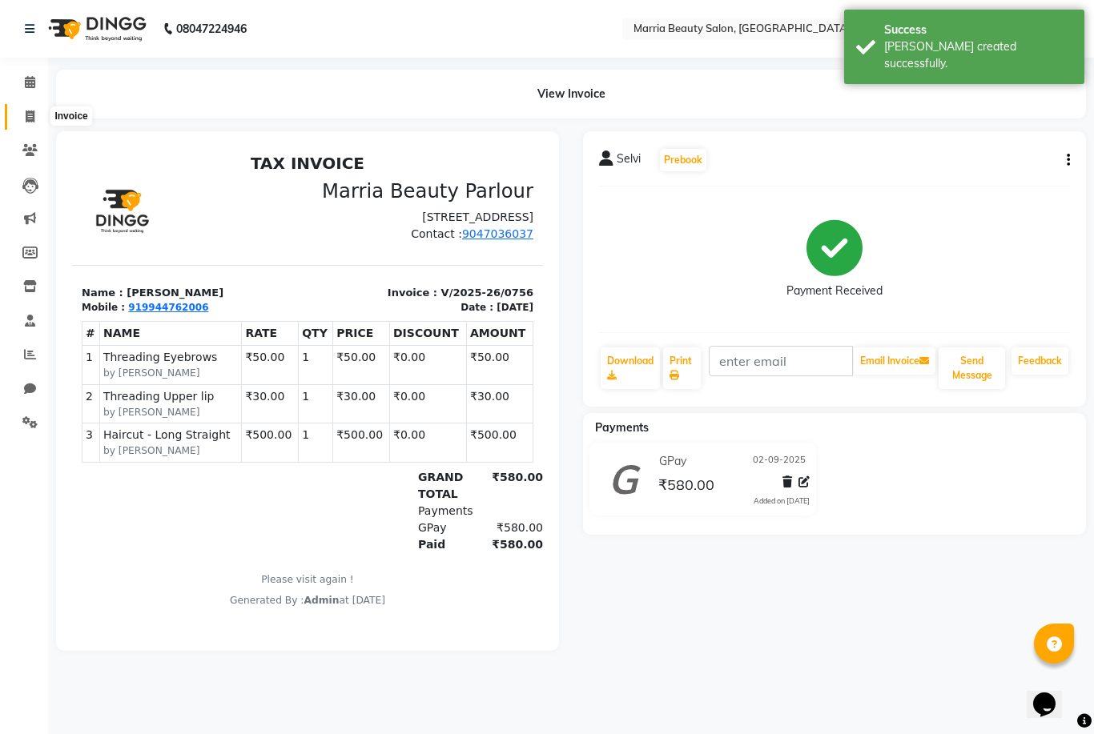
click at [35, 112] on span at bounding box center [30, 117] width 28 height 18
select select "service"
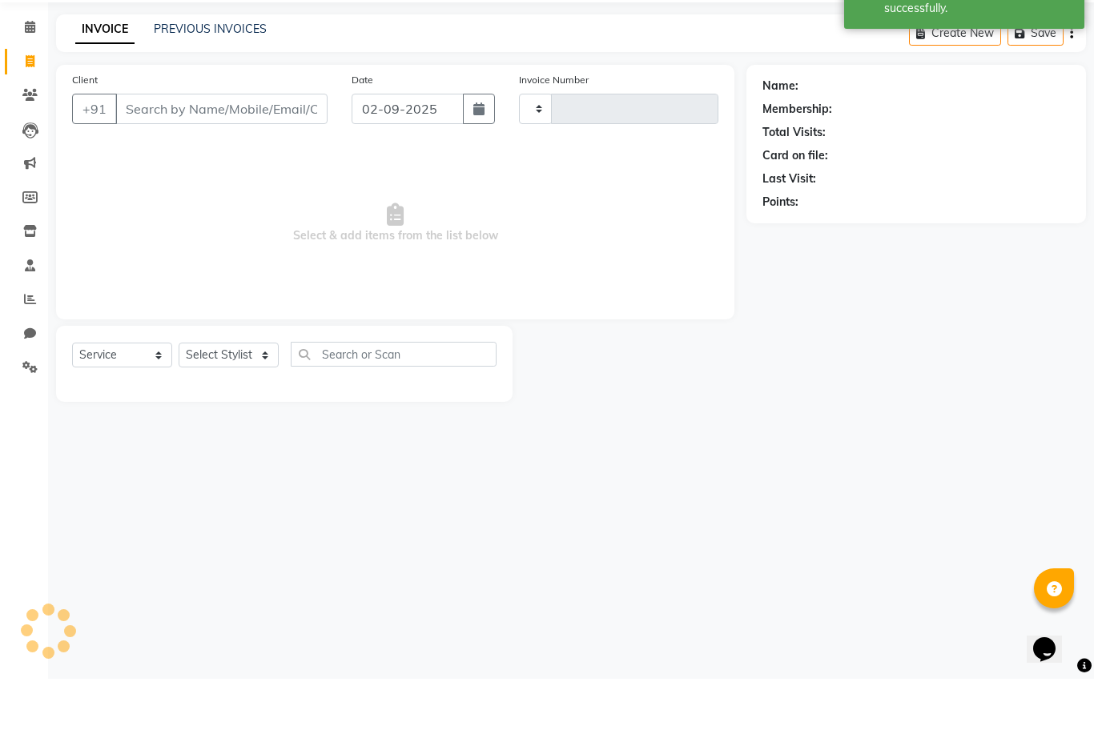
type input "0757"
select select "8343"
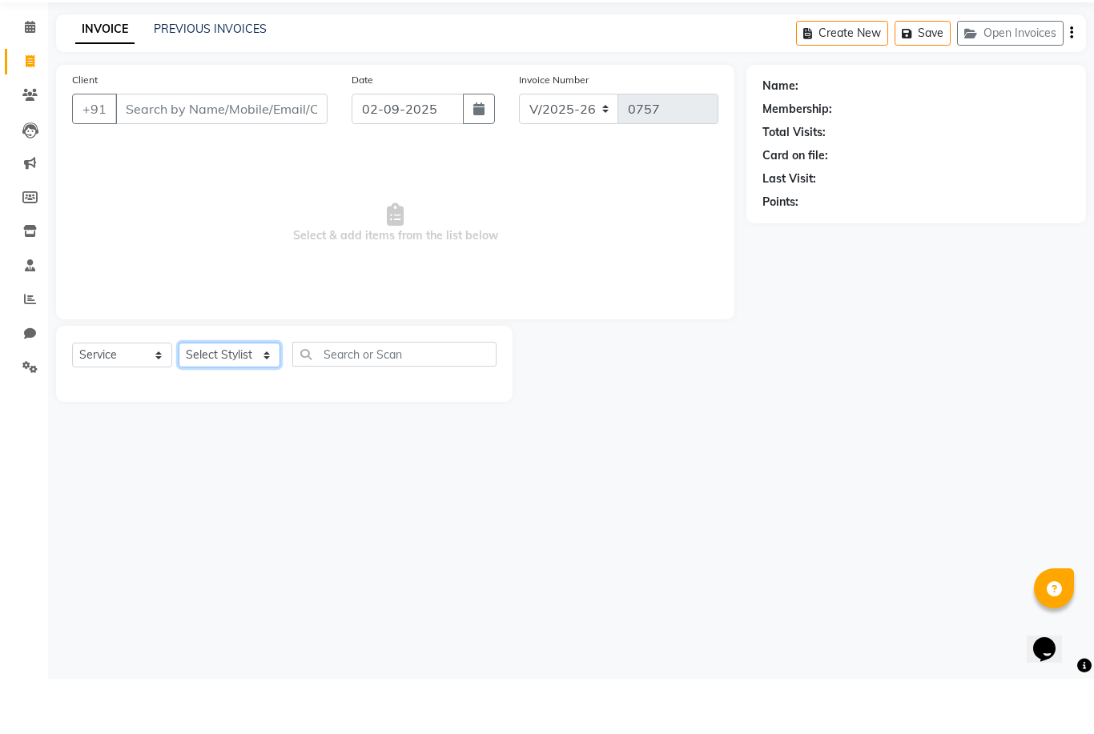
click at [253, 398] on select "Select Stylist Ashwini Ibam [PERSON_NAME] [PERSON_NAME] [PERSON_NAME] [PERSON_N…" at bounding box center [230, 410] width 102 height 25
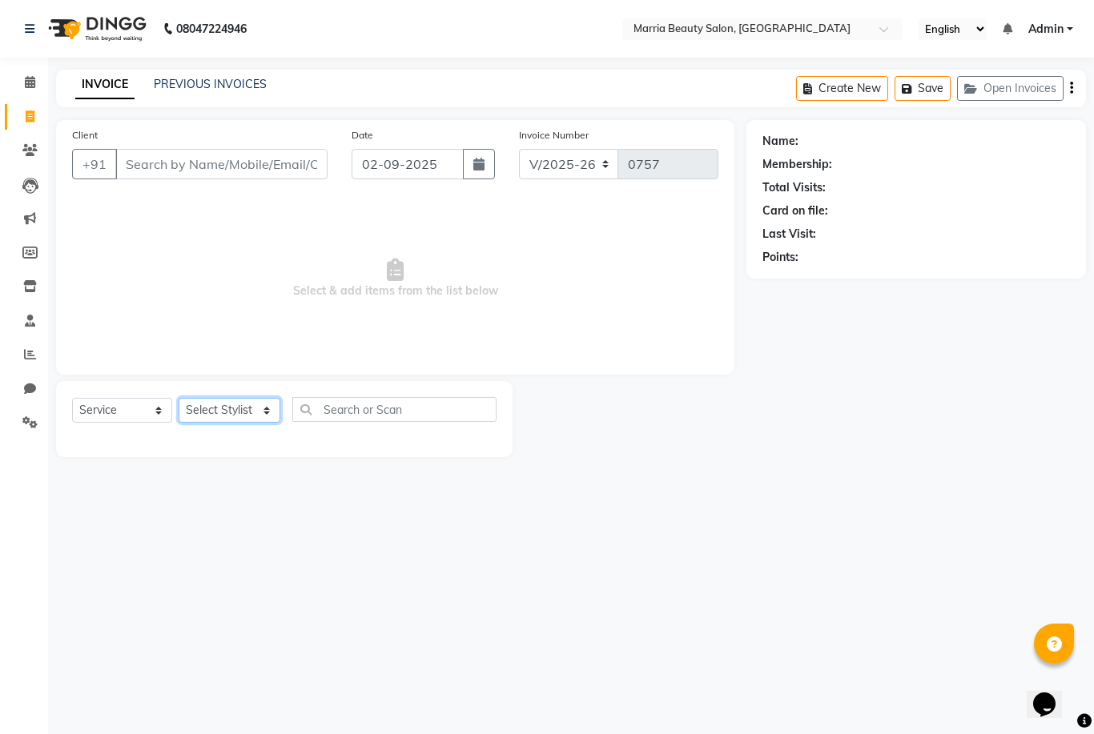
select select "85633"
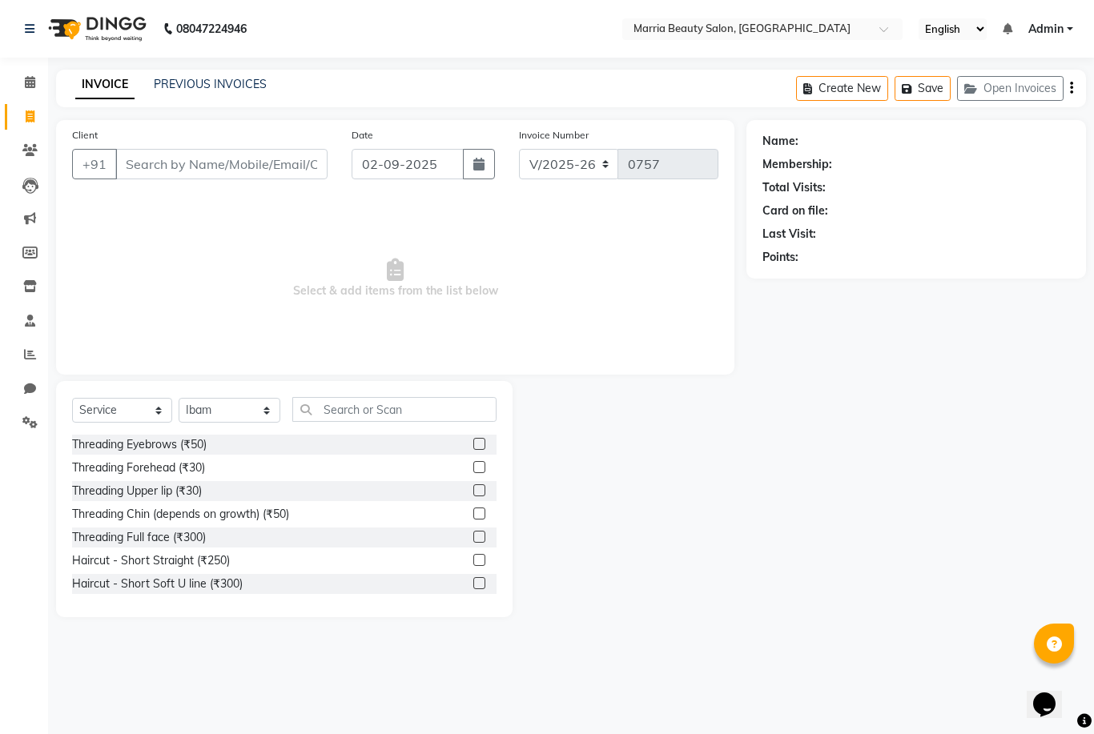
click at [473, 450] on div at bounding box center [478, 446] width 10 height 17
click at [480, 449] on label at bounding box center [479, 444] width 12 height 12
click at [480, 449] on input "checkbox" at bounding box center [478, 445] width 10 height 10
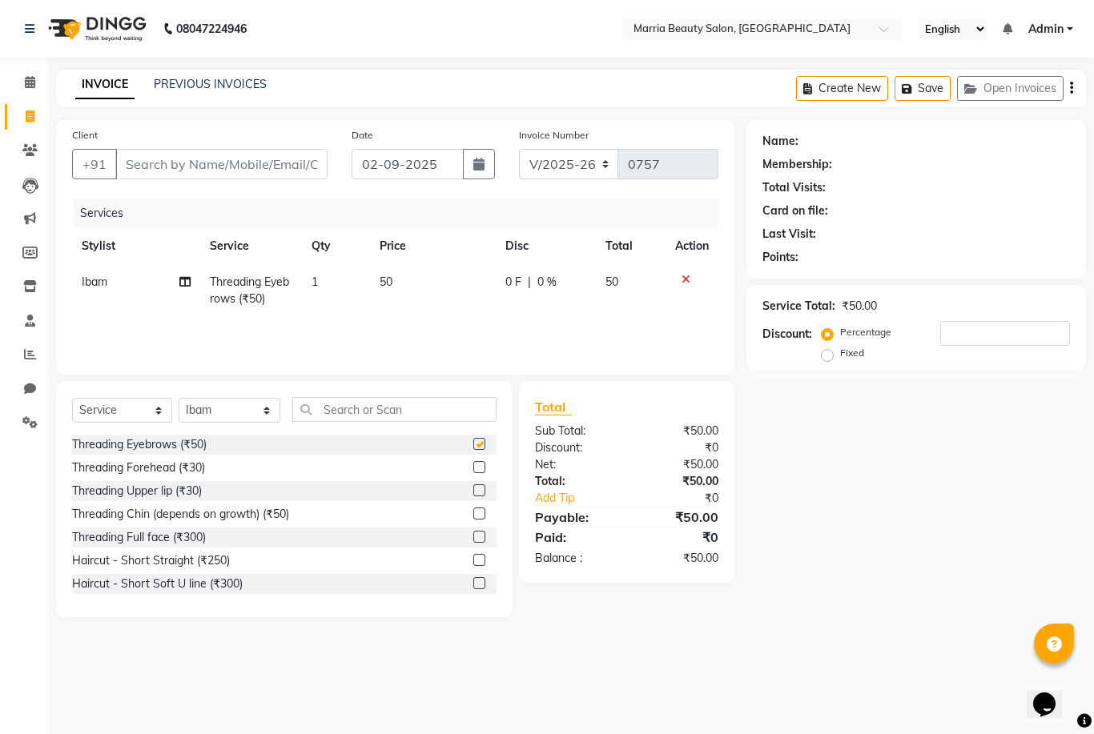
checkbox input "false"
click at [474, 467] on label at bounding box center [479, 467] width 12 height 12
click at [474, 467] on input "checkbox" at bounding box center [478, 468] width 10 height 10
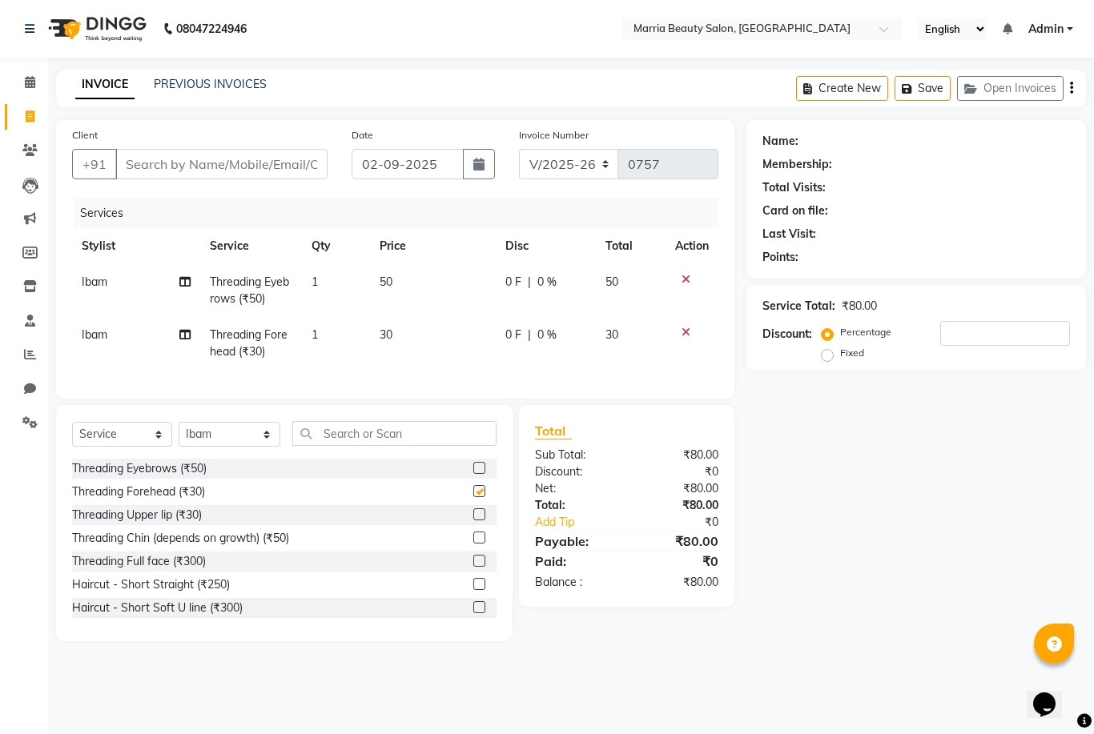
checkbox input "false"
click at [473, 512] on label at bounding box center [479, 514] width 12 height 12
click at [473, 512] on input "checkbox" at bounding box center [478, 515] width 10 height 10
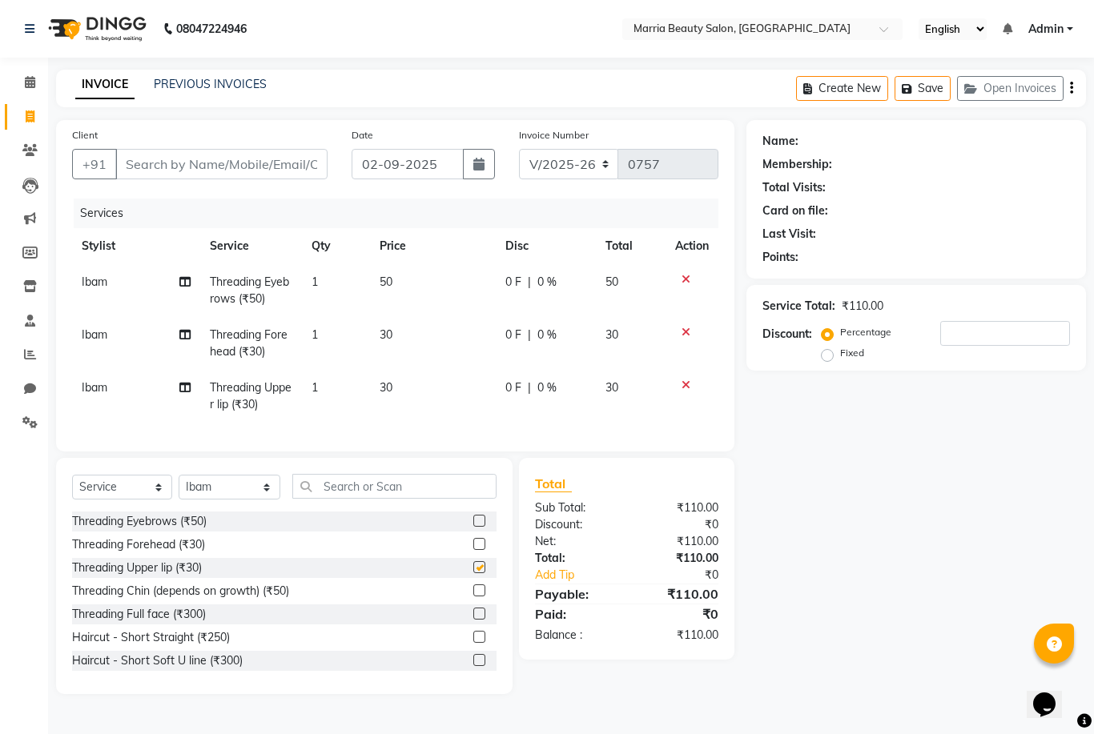
checkbox input "false"
click at [255, 163] on input "Client" at bounding box center [221, 164] width 212 height 30
type input "6"
type input "0"
type input "6380298429"
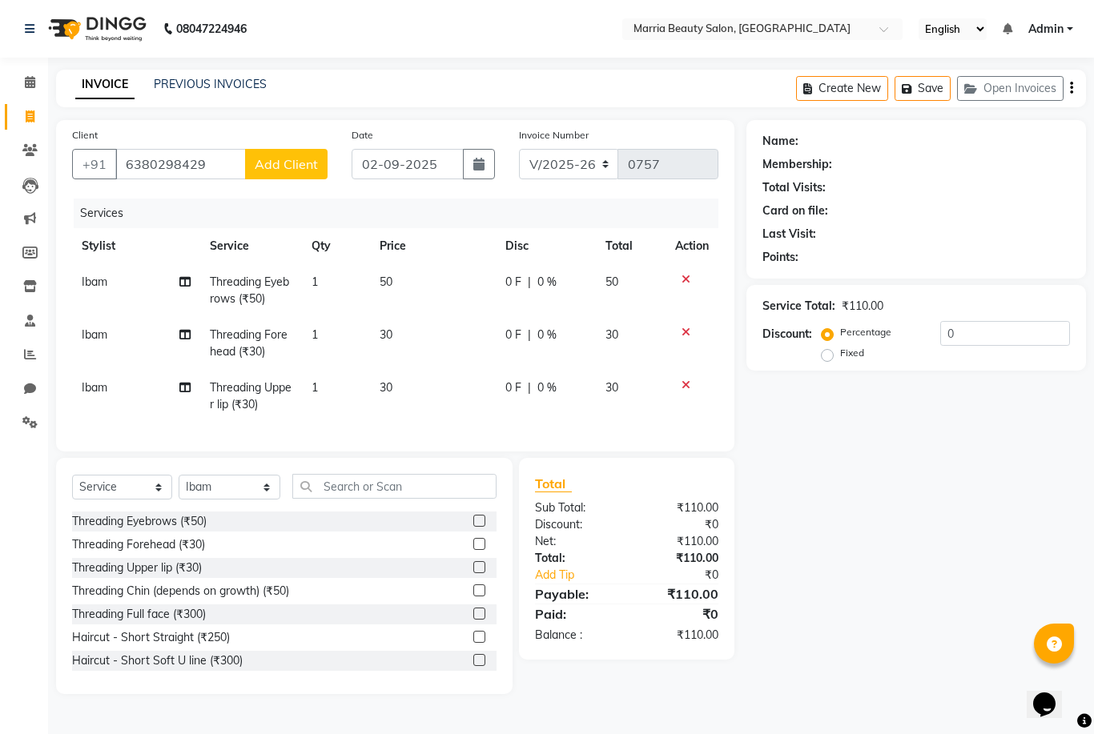
click at [298, 152] on button "Add Client" at bounding box center [286, 164] width 82 height 30
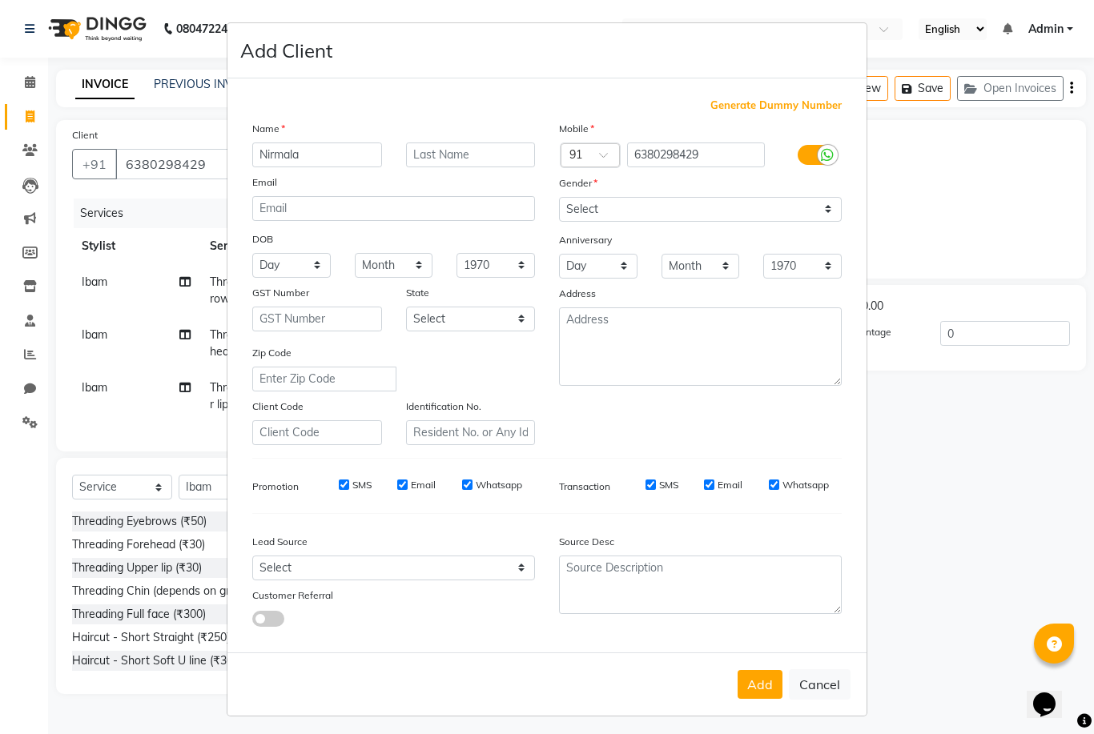
type input "Nirmala"
click at [593, 222] on select "Select Male Female Other Prefer Not To Say" at bounding box center [700, 209] width 283 height 25
select select "female"
click at [768, 699] on button "Add" at bounding box center [759, 684] width 45 height 29
select select
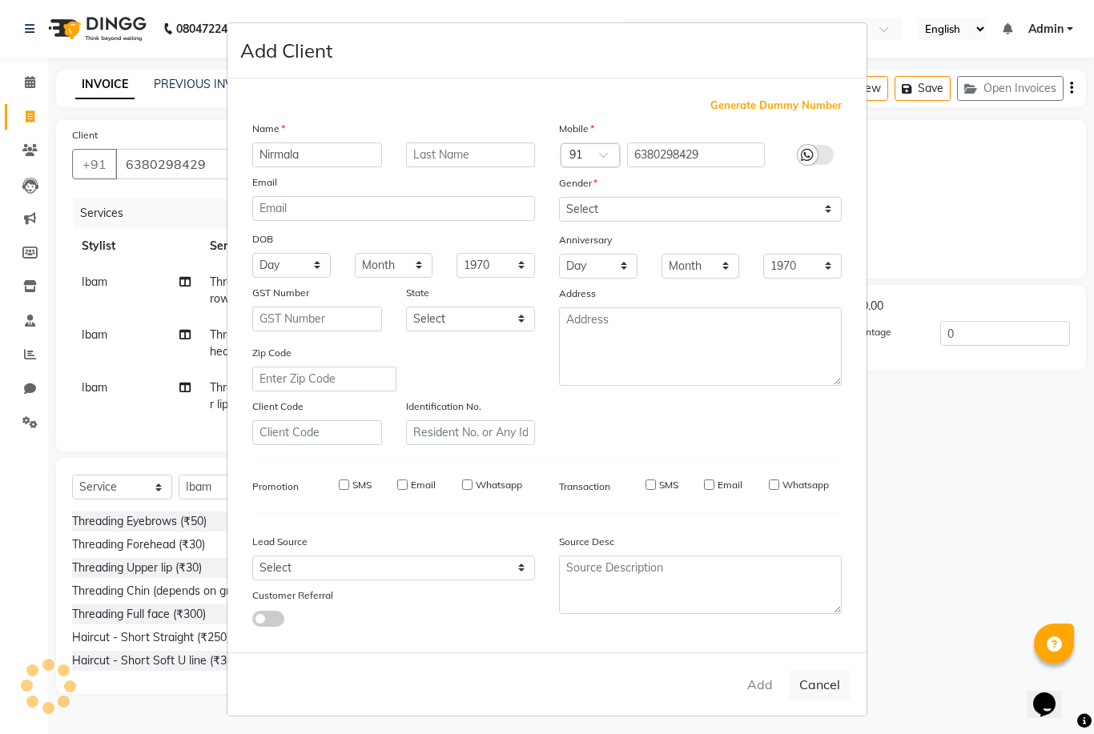
select select
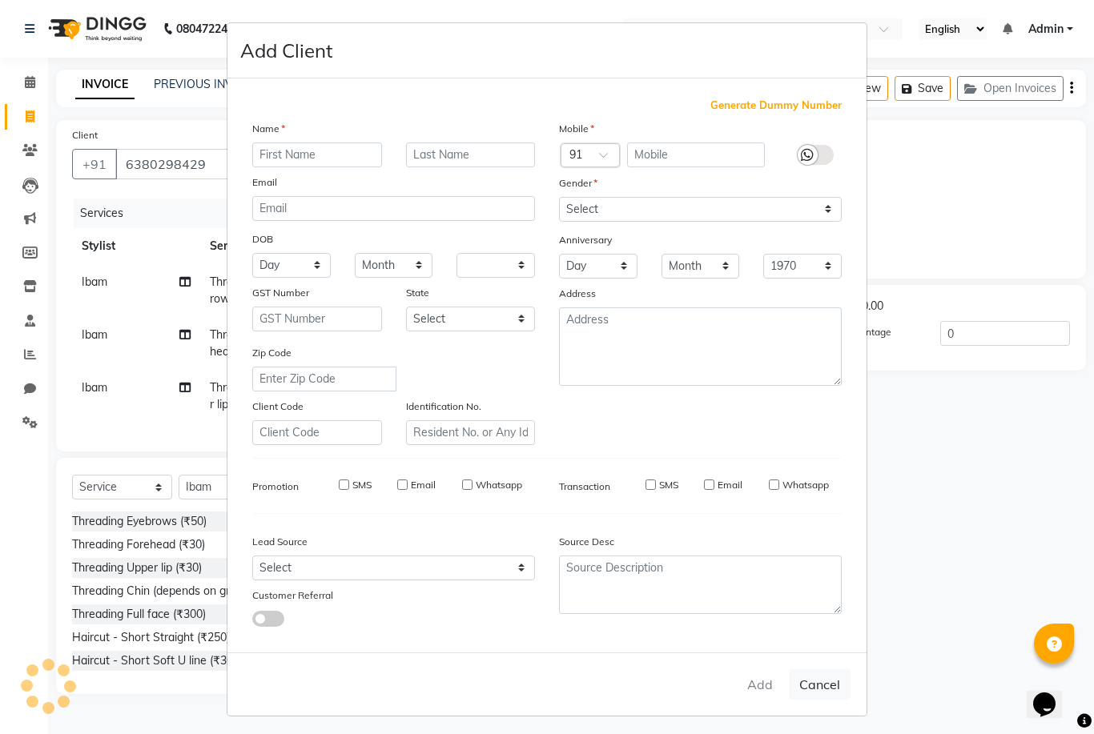
select select
checkbox input "false"
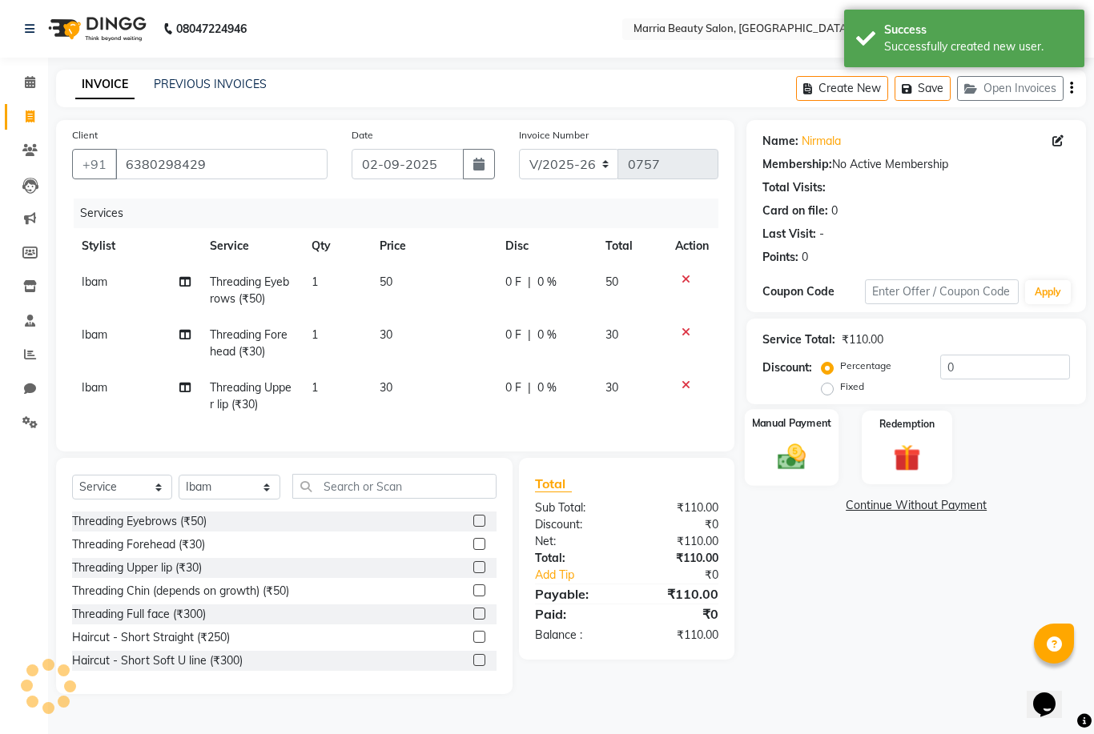
click at [783, 467] on img at bounding box center [792, 456] width 46 height 33
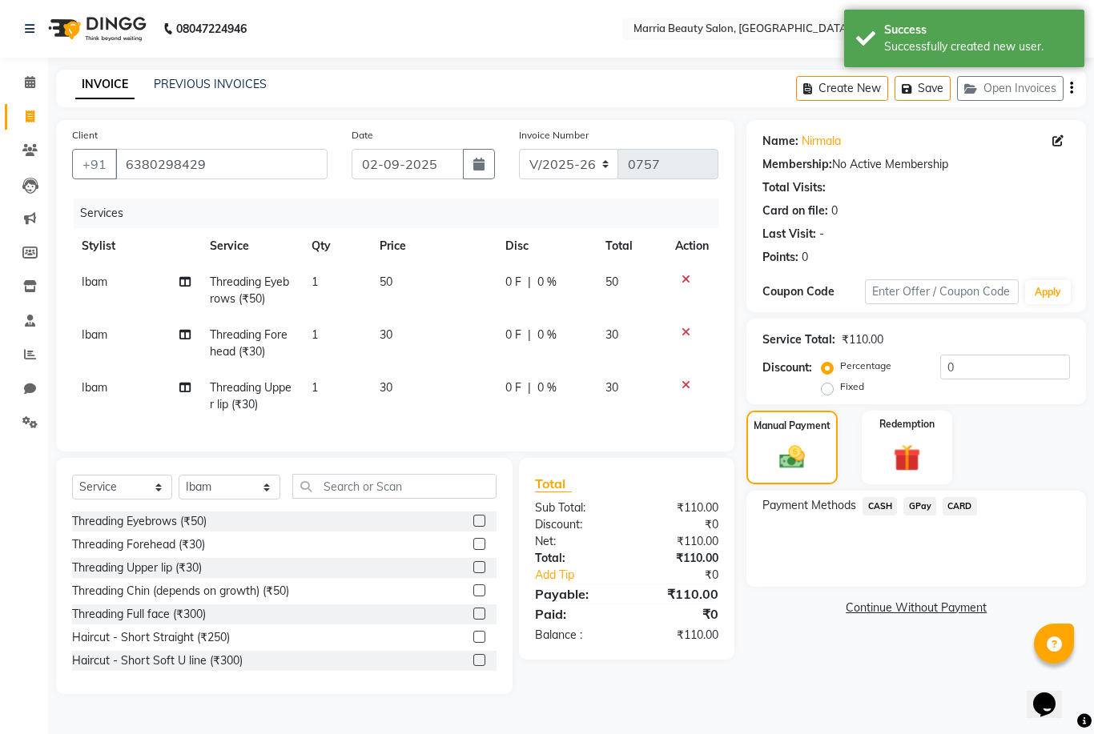
click at [876, 513] on span "CASH" at bounding box center [879, 506] width 34 height 18
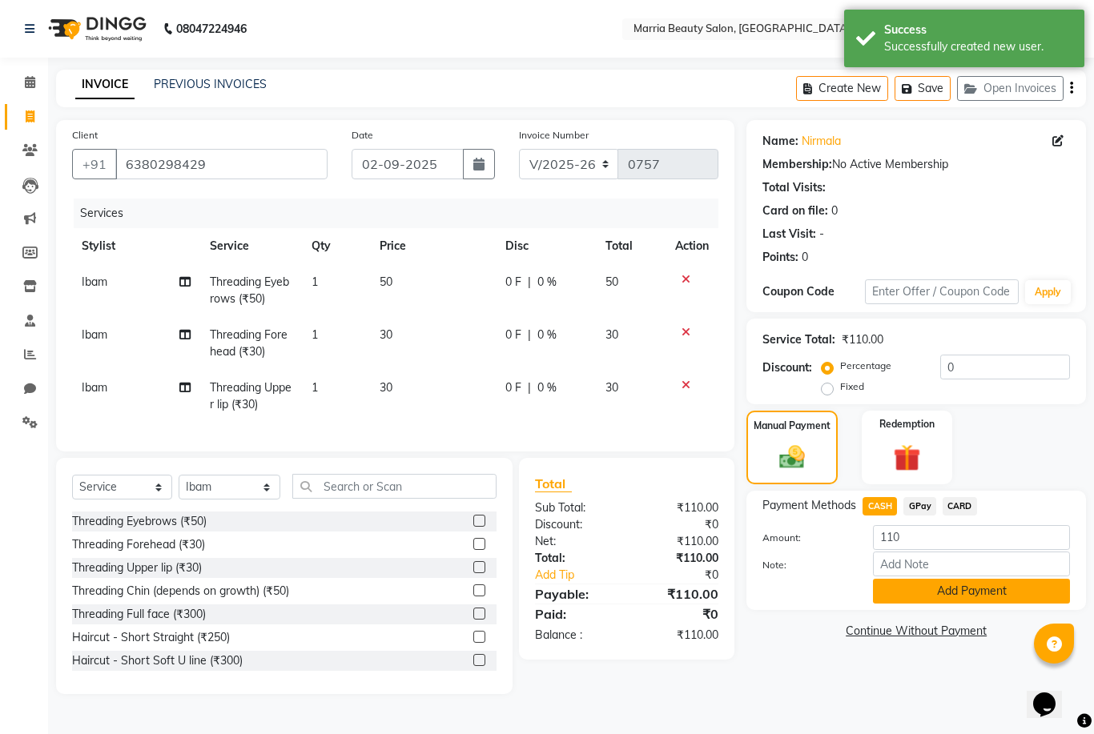
click at [913, 595] on button "Add Payment" at bounding box center [971, 591] width 197 height 25
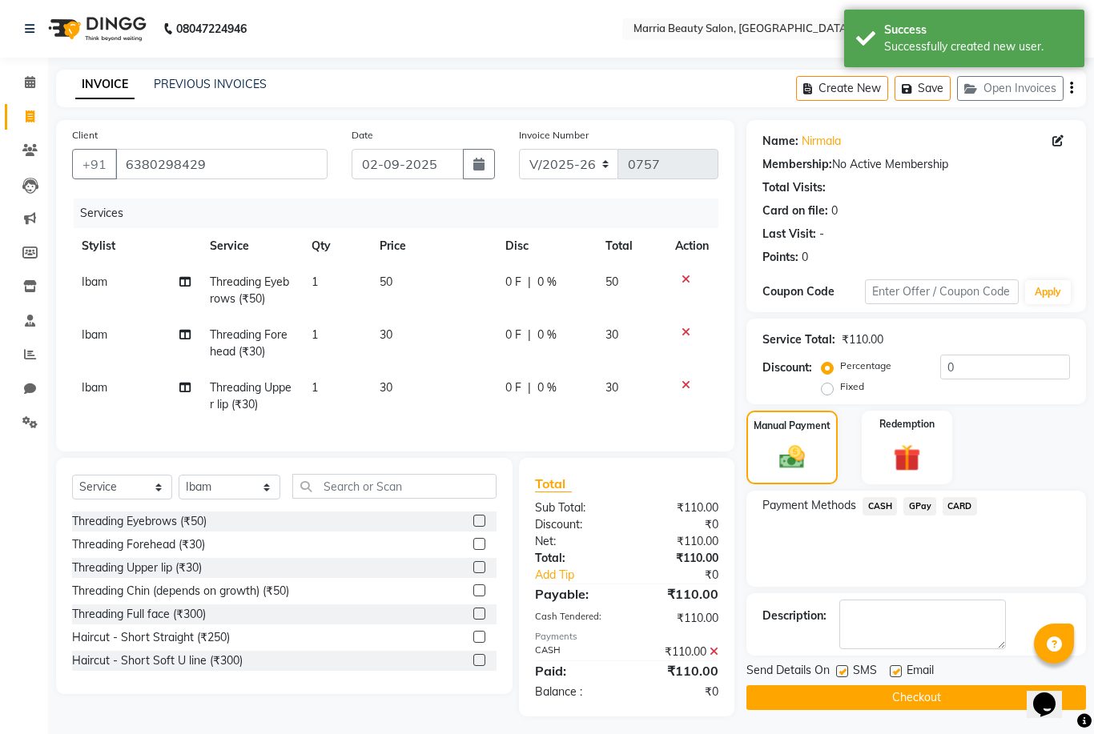
click at [893, 690] on button "Checkout" at bounding box center [915, 697] width 339 height 25
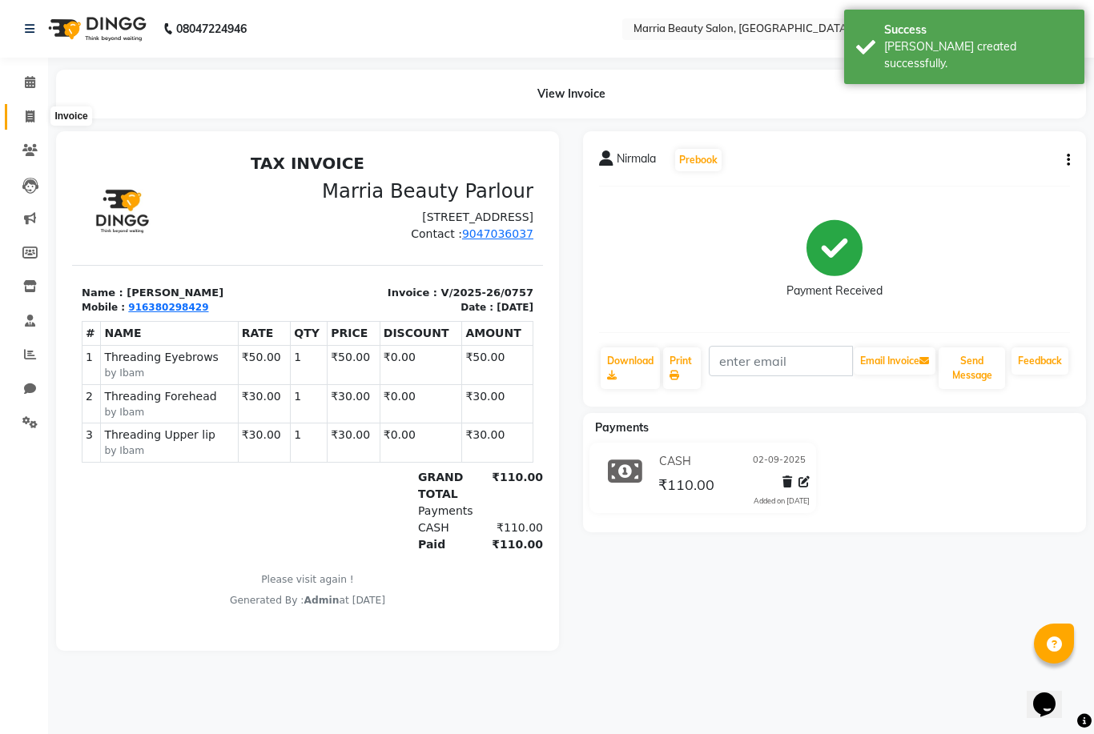
click at [34, 122] on icon at bounding box center [30, 116] width 9 height 12
select select "service"
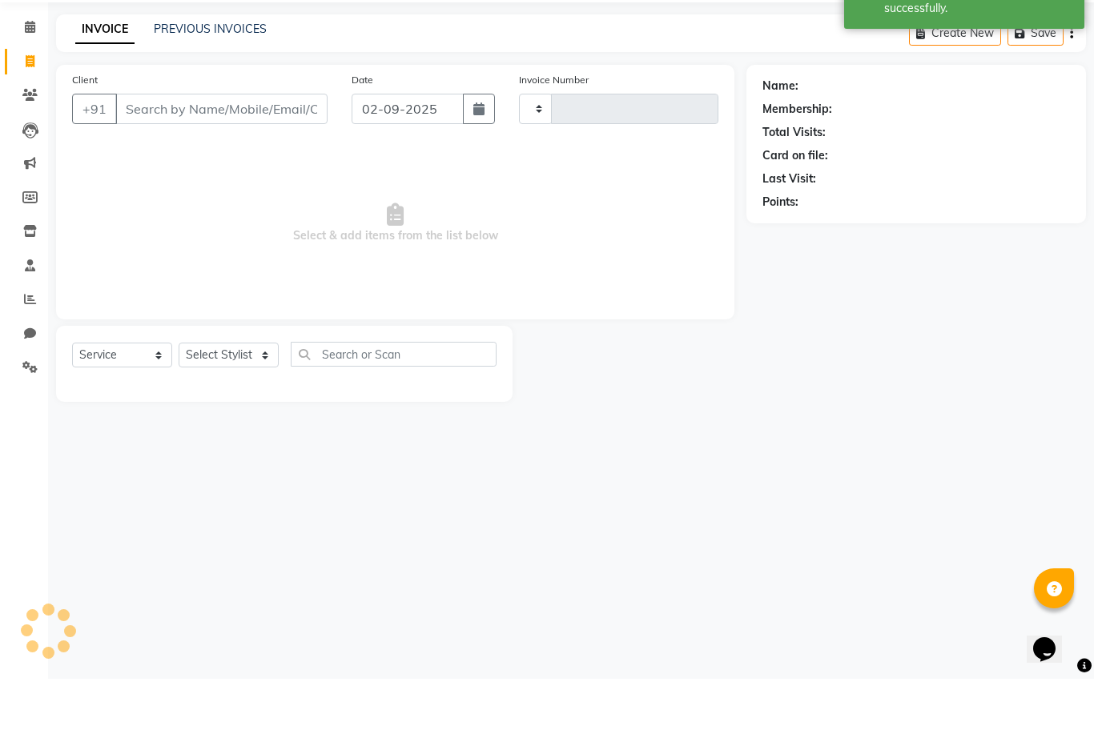
type input "0758"
select select "8343"
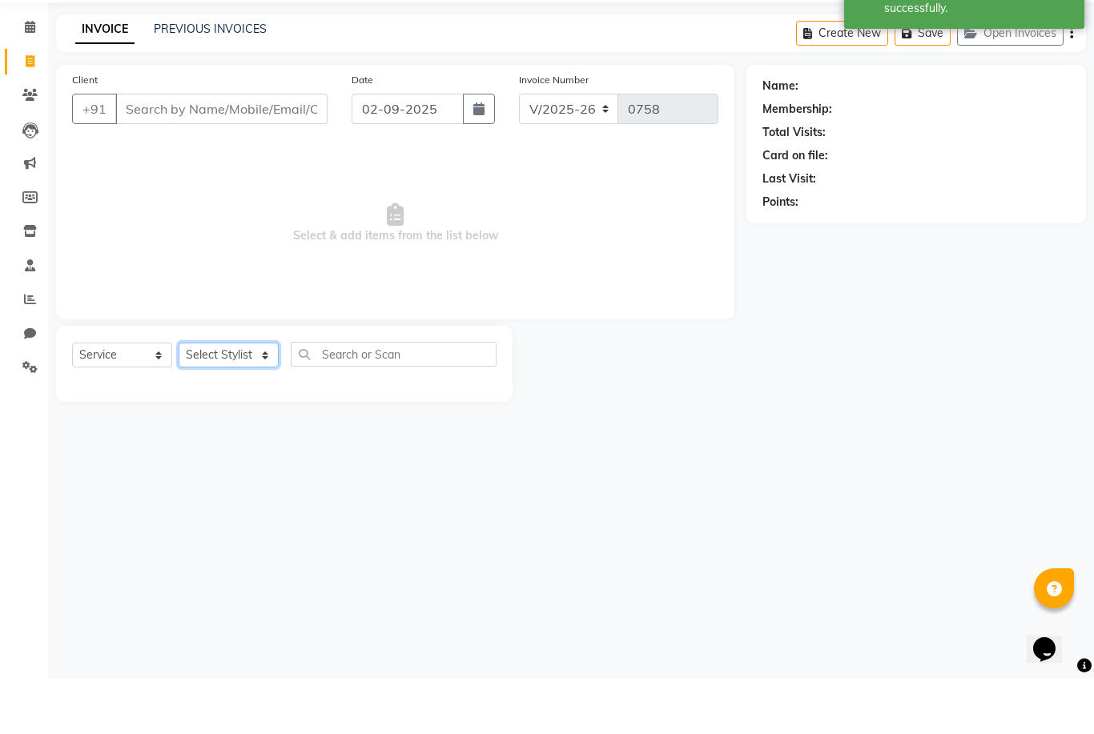
click at [254, 398] on select "Select Stylist" at bounding box center [229, 410] width 100 height 25
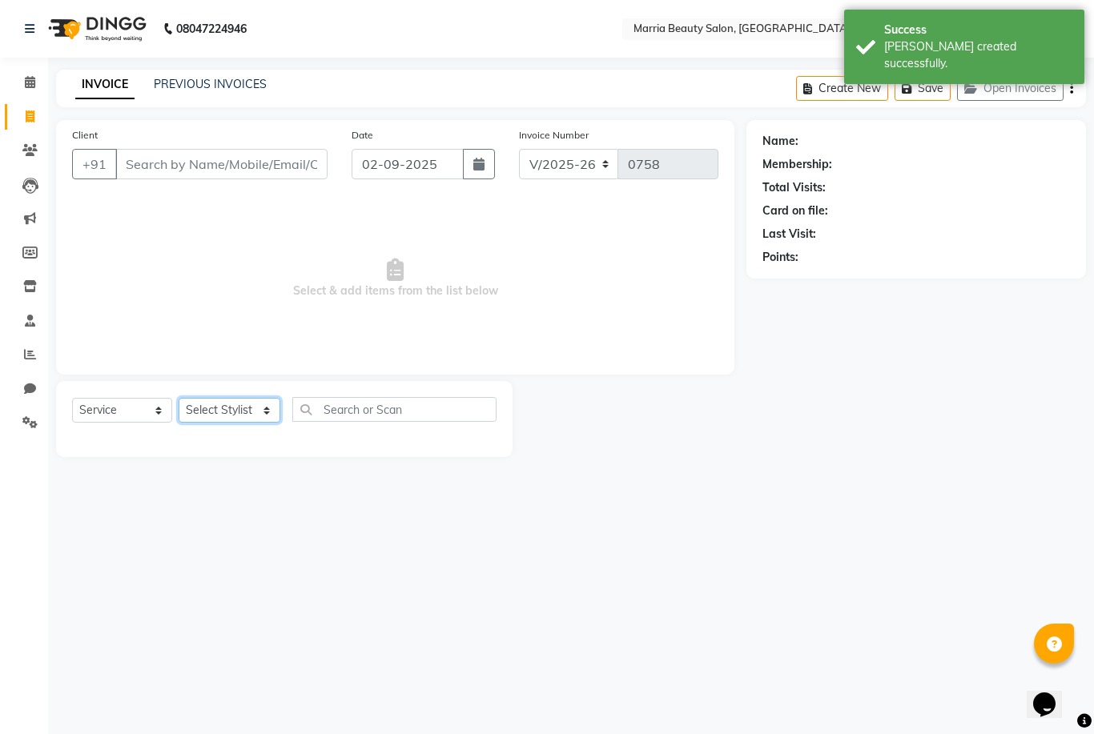
select select "85633"
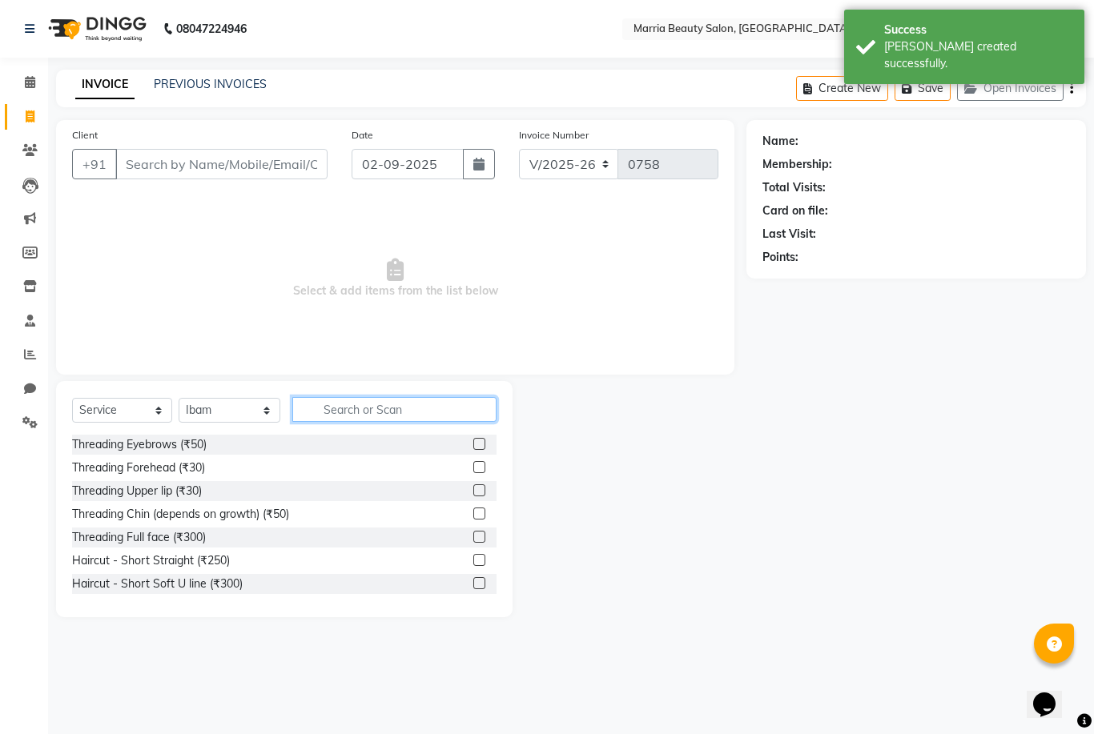
click at [388, 409] on input "text" at bounding box center [394, 409] width 204 height 25
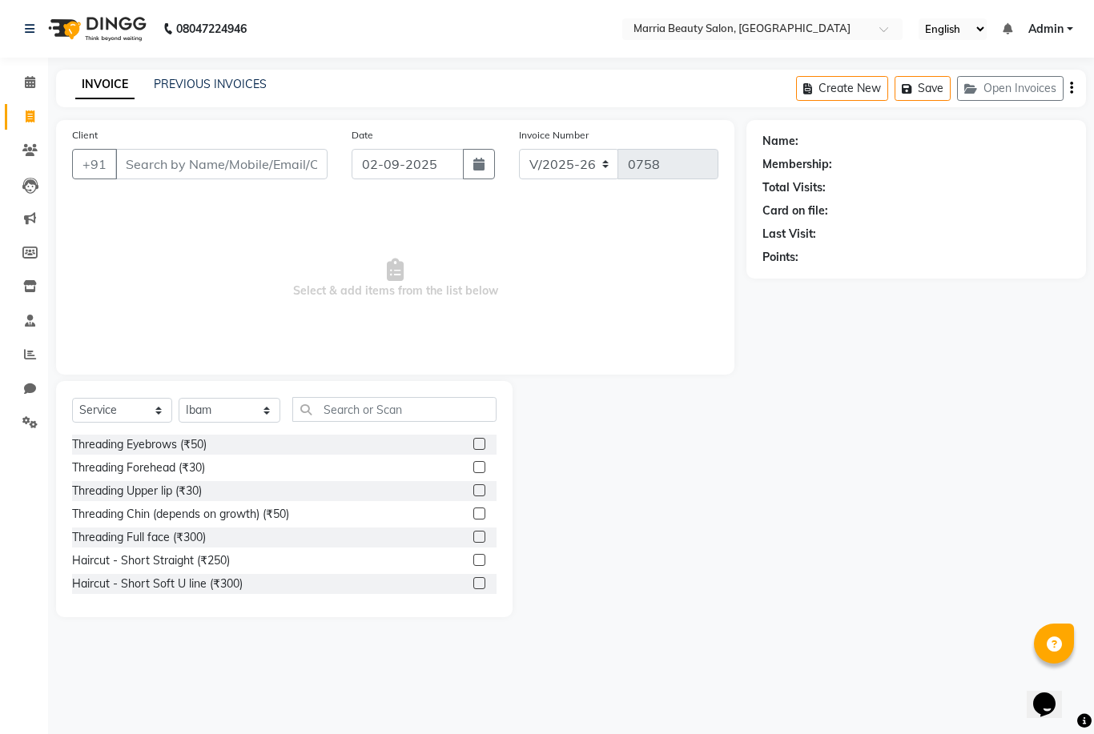
click at [388, 409] on html "08047224946 Select Location × Marria Beauty Salon, Nanjundapuram Road English E…" at bounding box center [547, 367] width 1094 height 734
click at [388, 409] on input "text" at bounding box center [394, 409] width 204 height 25
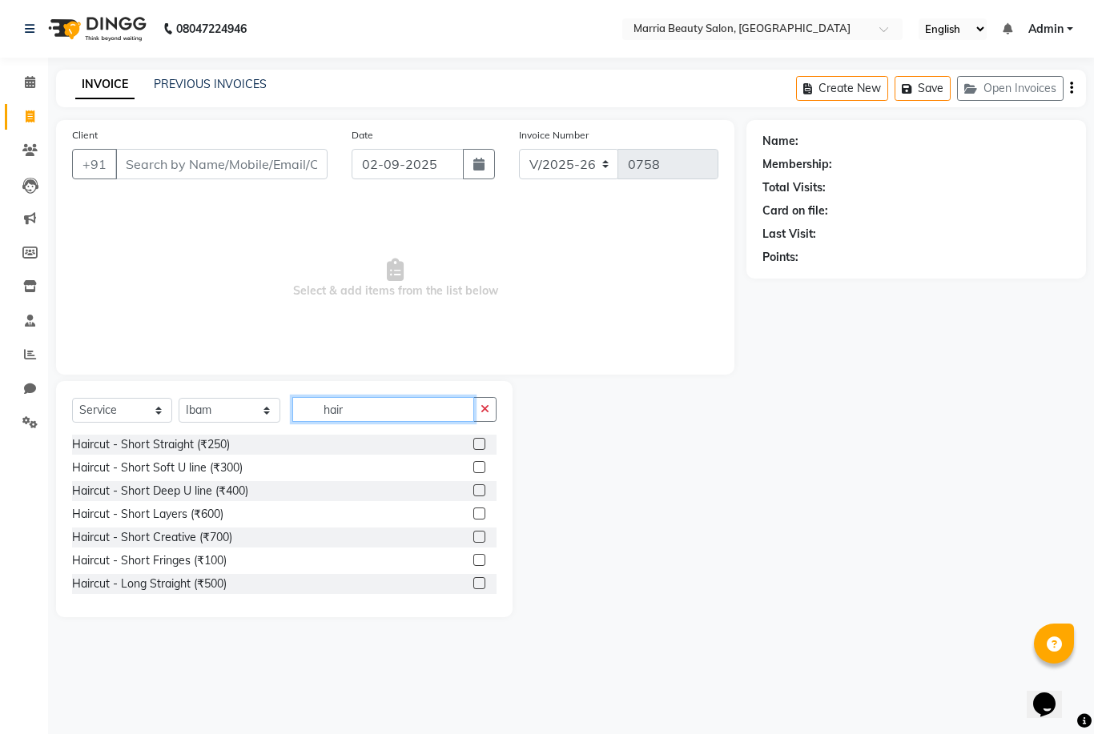
click at [388, 409] on html "08047224946 Select Location × Marria Beauty Salon, Nanjundapuram Road English E…" at bounding box center [547, 367] width 1094 height 734
click at [388, 409] on input "hair" at bounding box center [383, 409] width 182 height 25
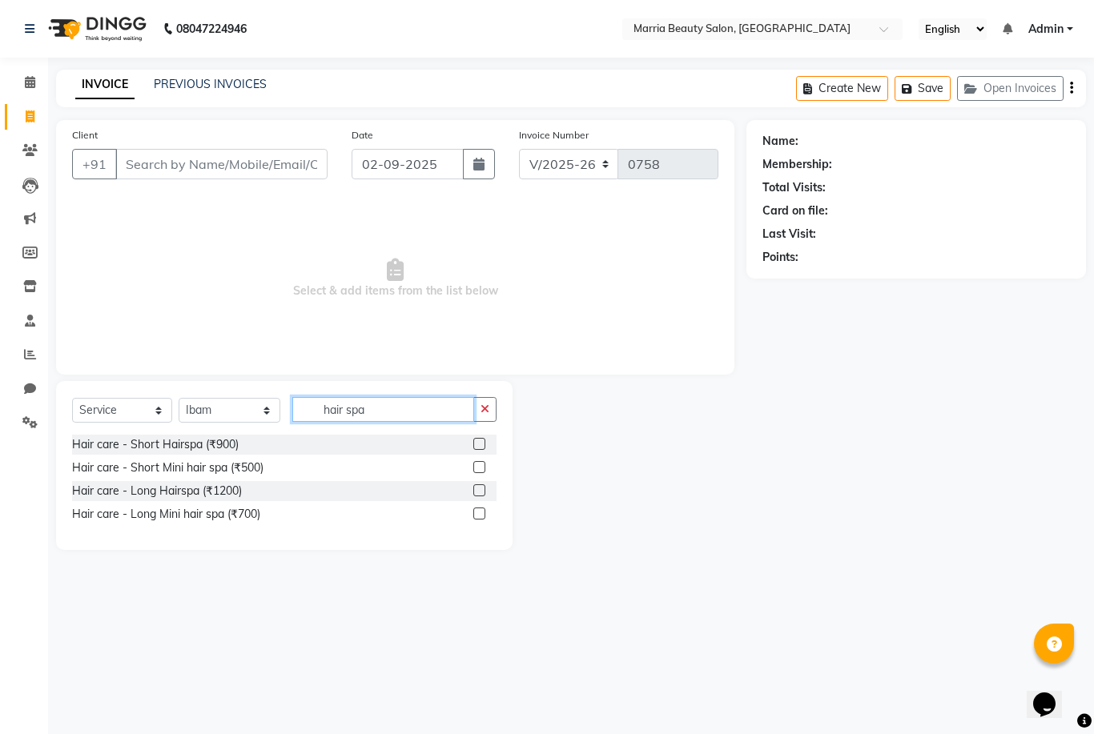
type input "hair spa"
click at [477, 494] on label at bounding box center [479, 490] width 12 height 12
click at [477, 494] on input "checkbox" at bounding box center [478, 491] width 10 height 10
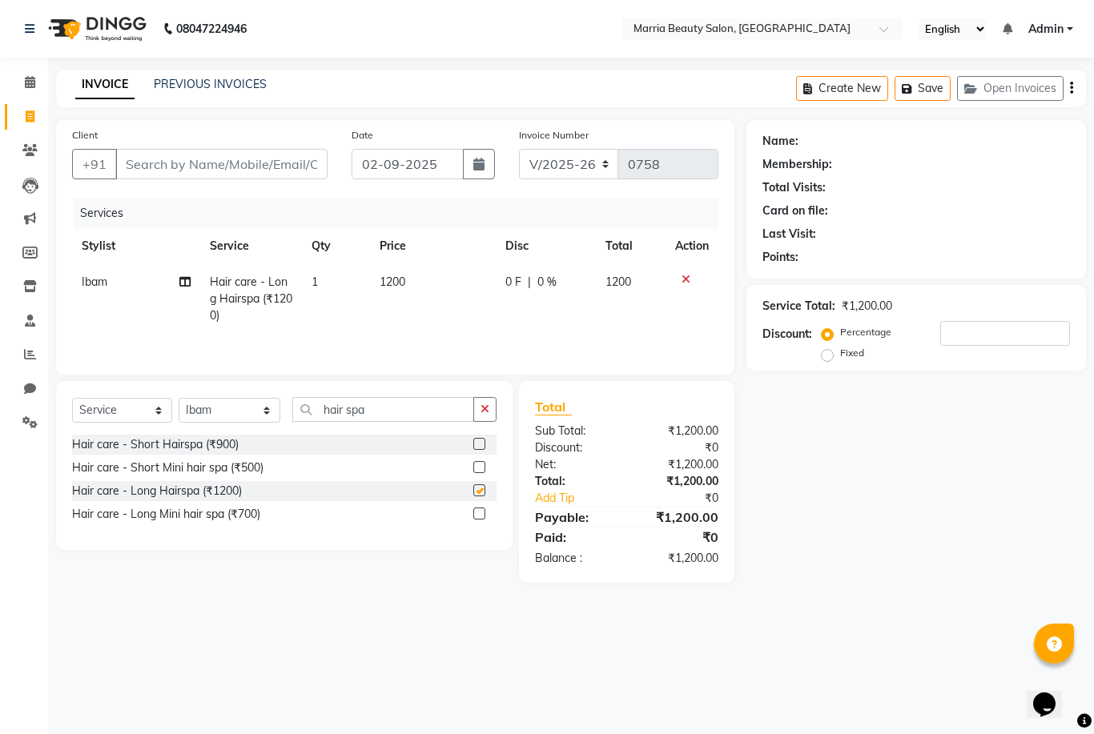
checkbox input "false"
click at [249, 163] on input "Client" at bounding box center [221, 164] width 212 height 30
type input "9"
type input "0"
type input "99947883131"
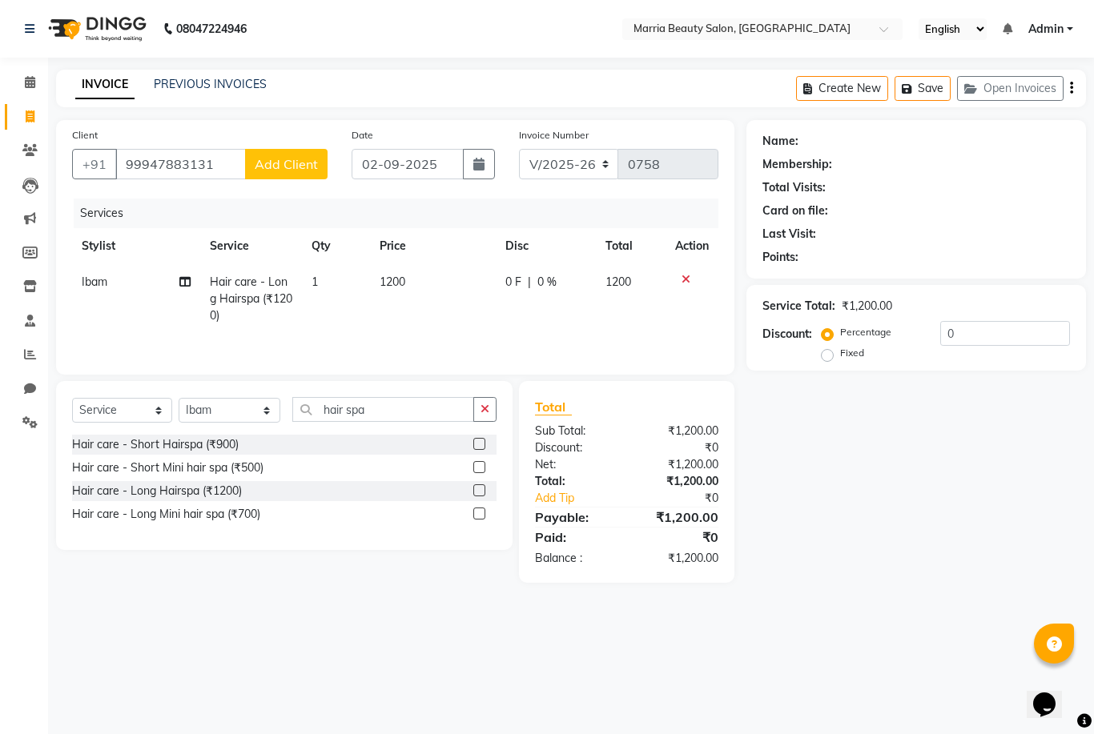
click at [296, 165] on span "Add Client" at bounding box center [286, 164] width 63 height 16
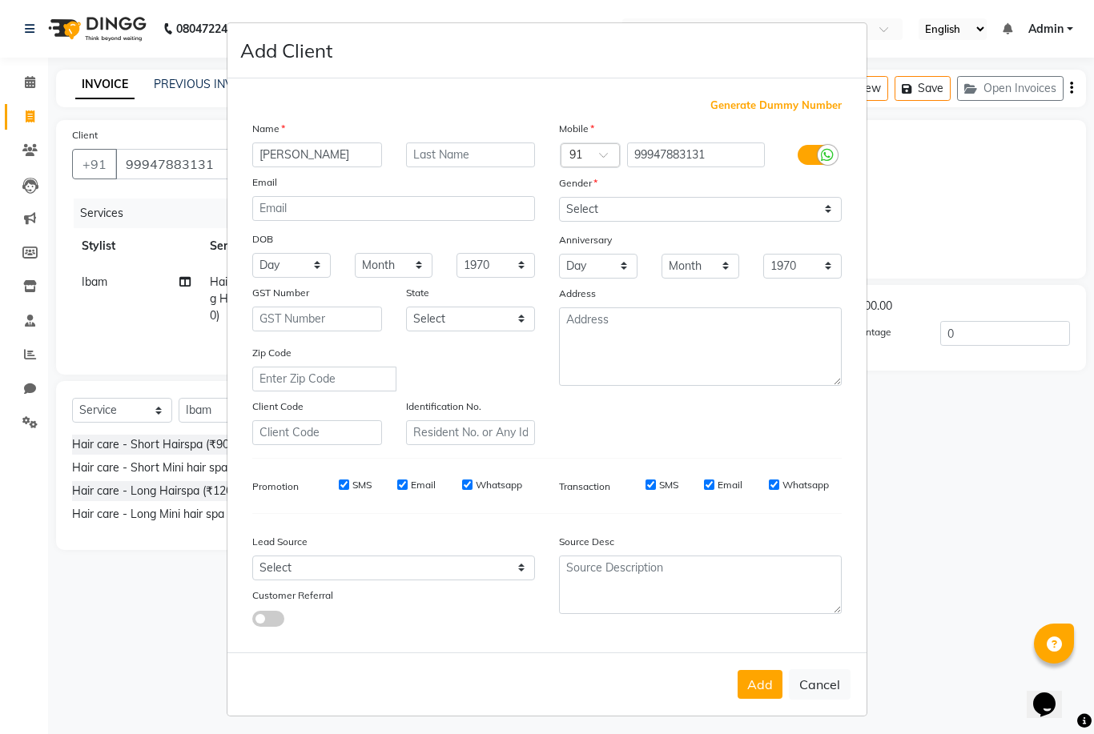
type input "[PERSON_NAME]"
click at [598, 222] on select "Select Male Female Other Prefer Not To Say" at bounding box center [700, 209] width 283 height 25
select select "female"
click at [753, 699] on button "Add" at bounding box center [759, 684] width 45 height 29
select select
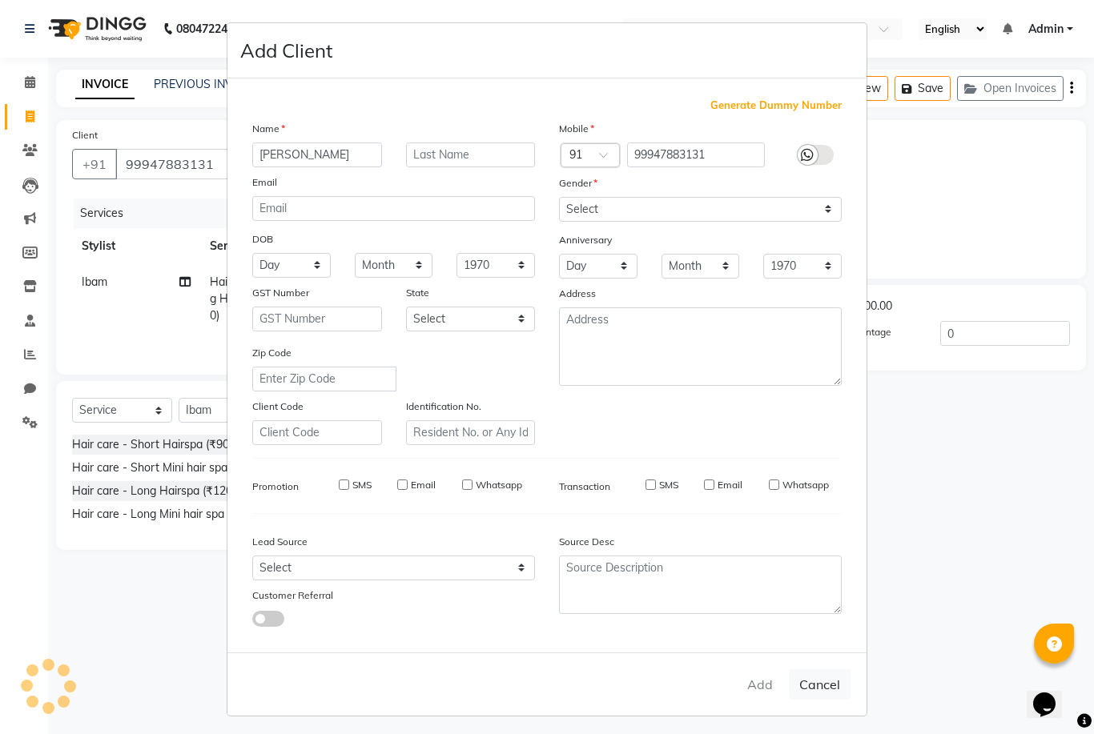
select select
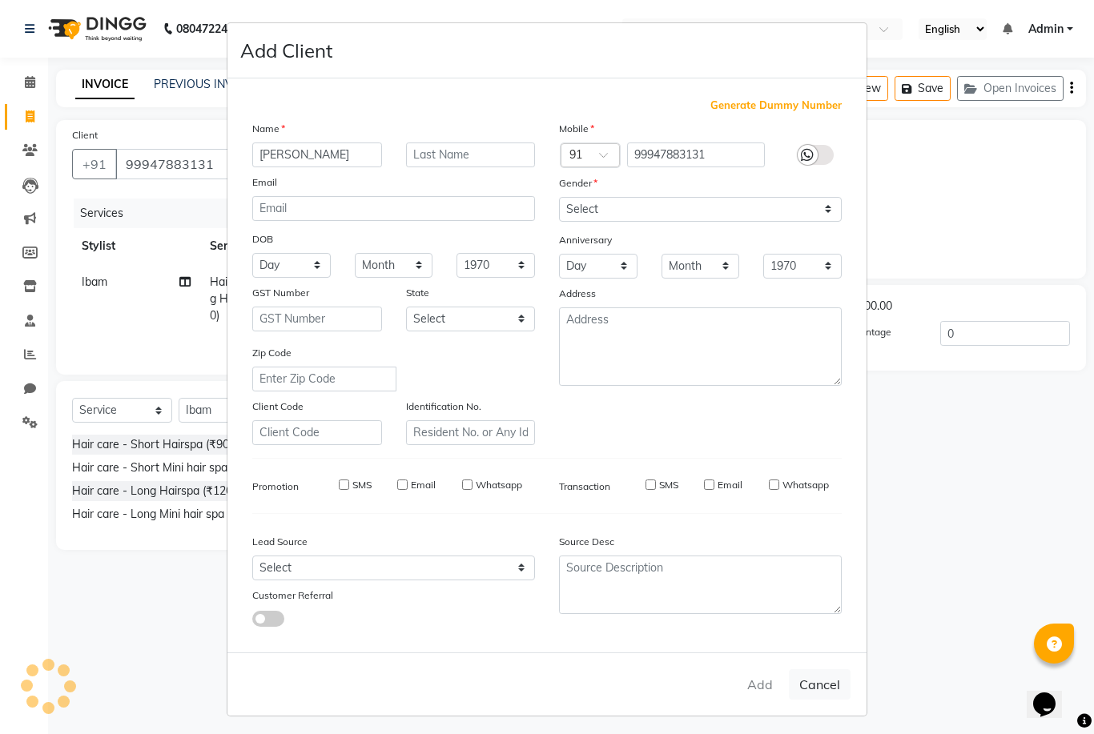
select select
checkbox input "false"
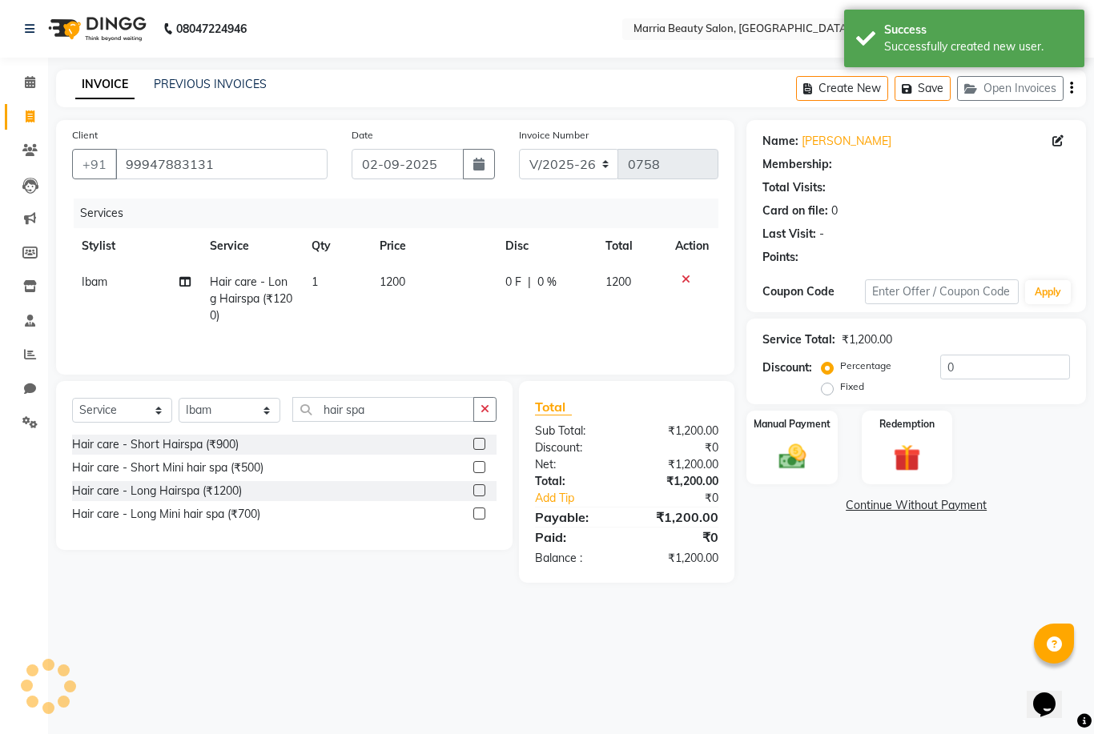
click at [753, 676] on div "Add Cancel" at bounding box center [546, 643] width 639 height 63
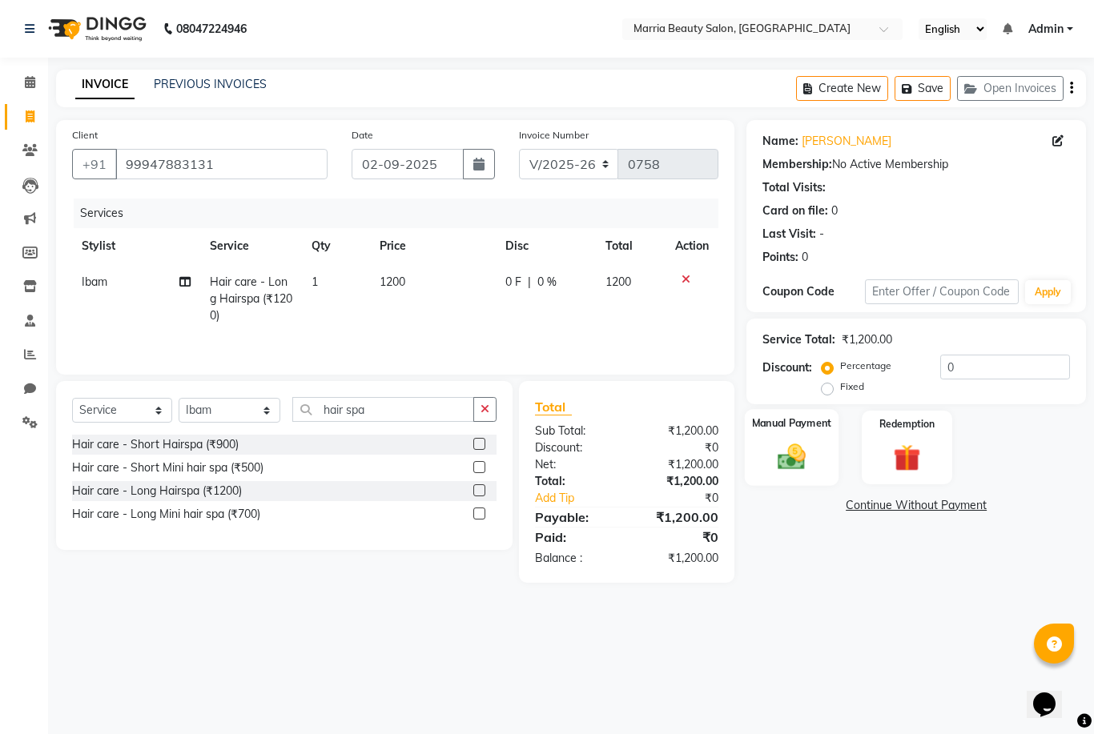
click at [753, 430] on label "Manual Payment" at bounding box center [792, 423] width 80 height 15
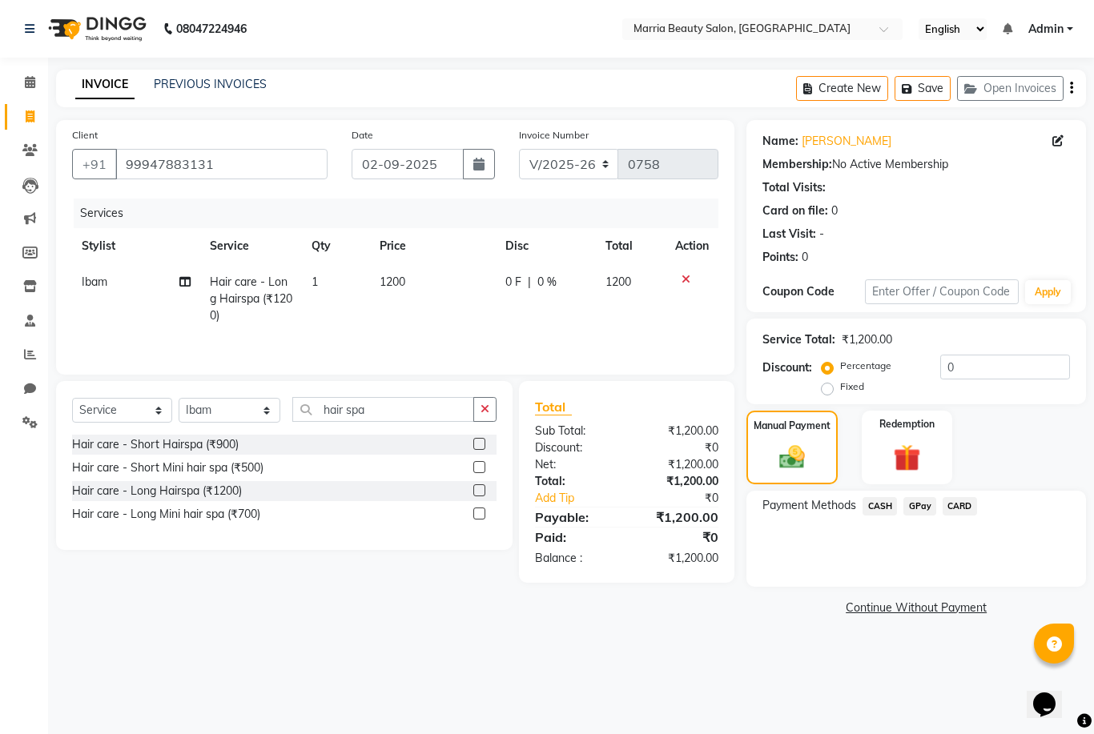
click at [921, 515] on span "GPay" at bounding box center [919, 506] width 33 height 18
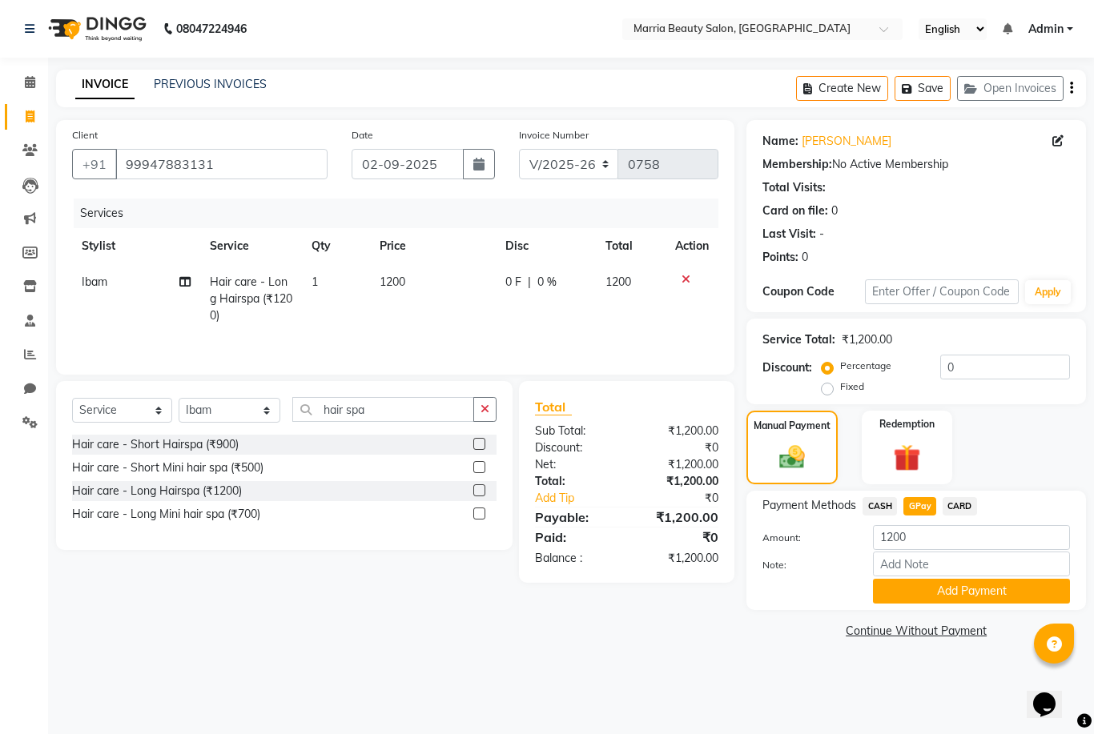
click at [920, 588] on button "Add Payment" at bounding box center [971, 591] width 197 height 25
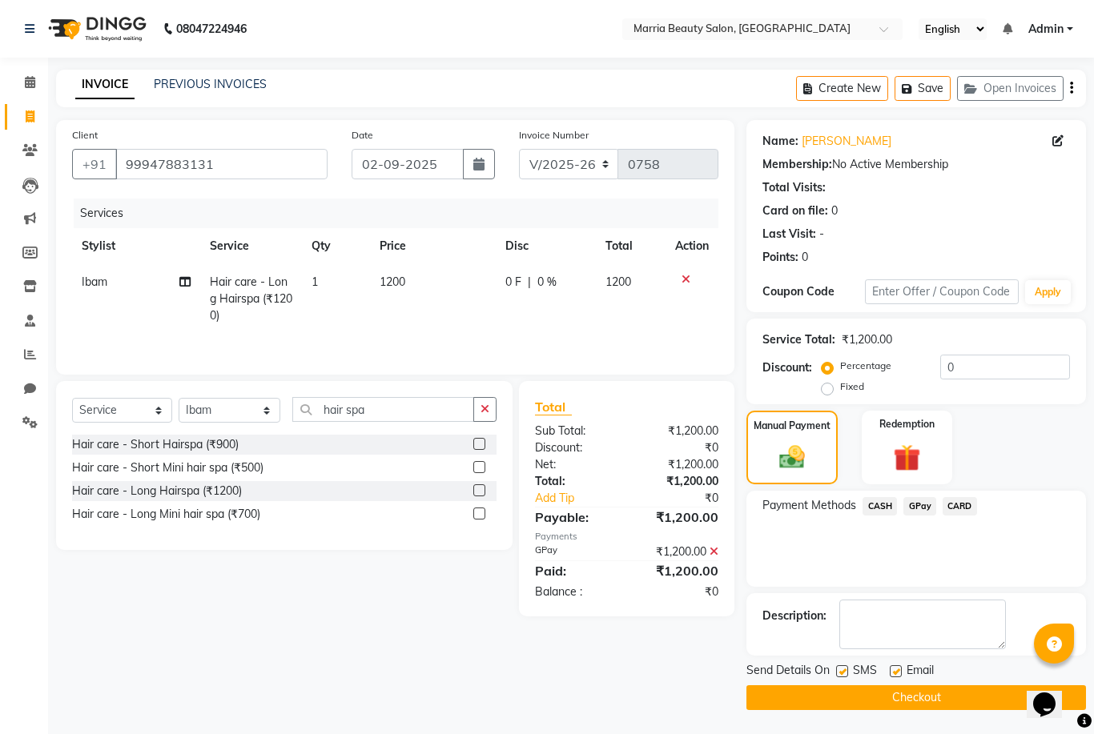
click at [889, 697] on button "Checkout" at bounding box center [915, 697] width 339 height 25
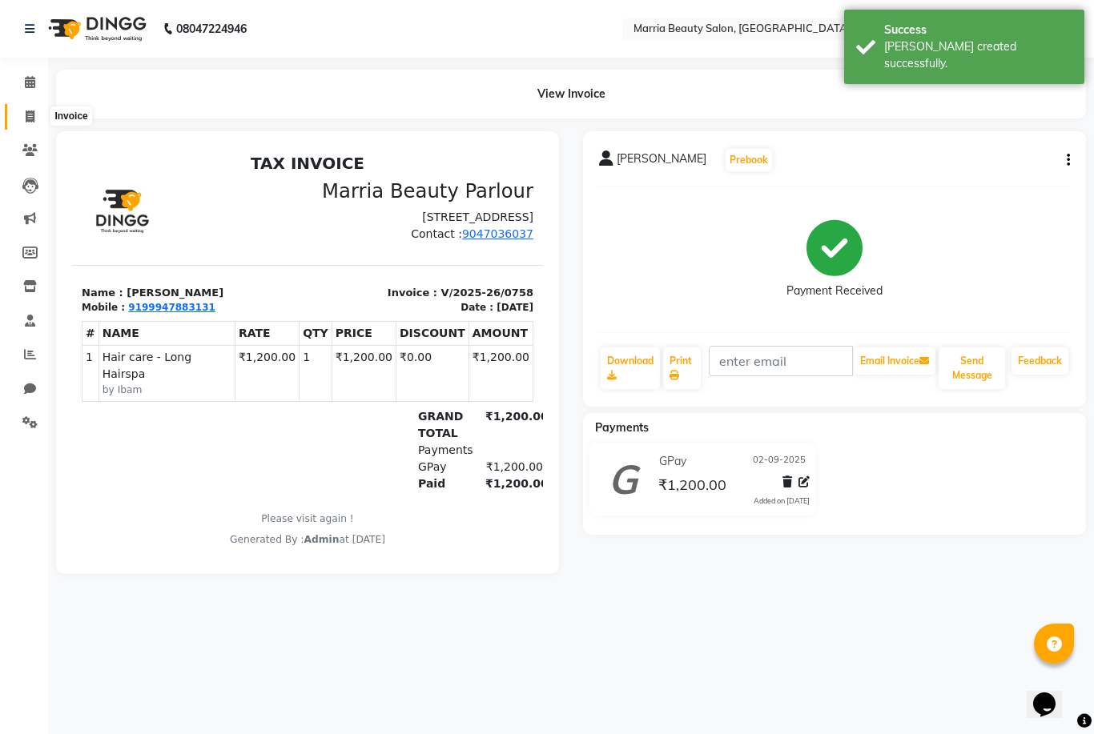
click at [28, 121] on icon at bounding box center [30, 116] width 9 height 12
select select "service"
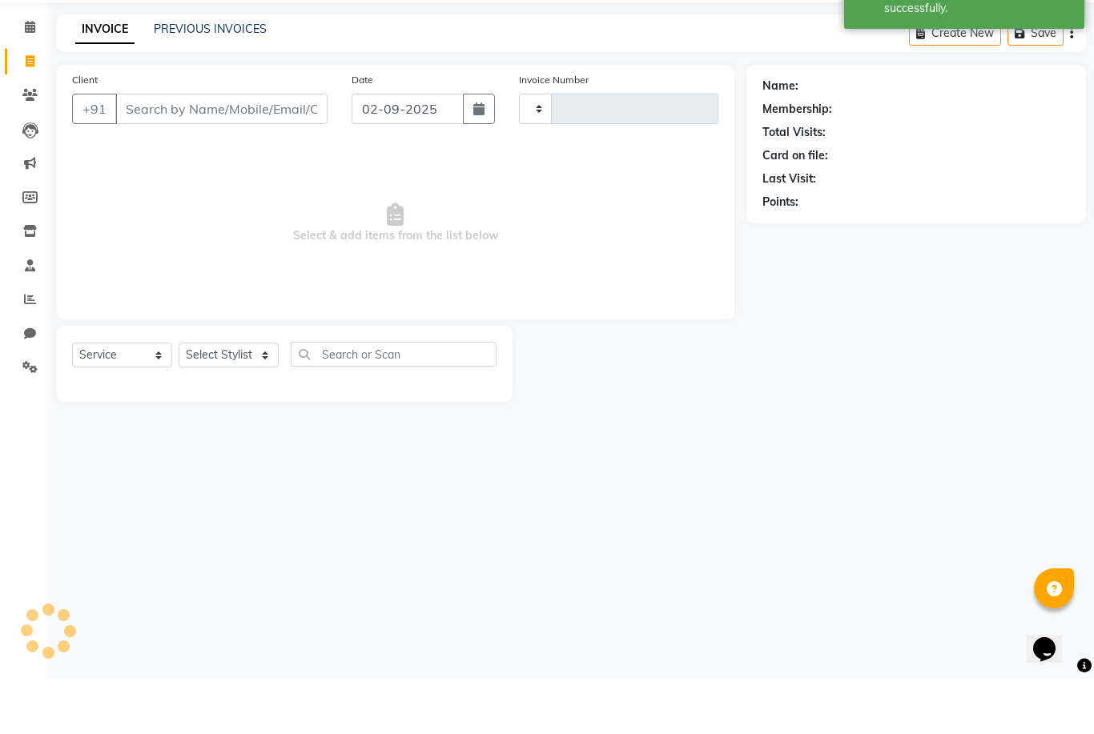
type input "0759"
select select "8343"
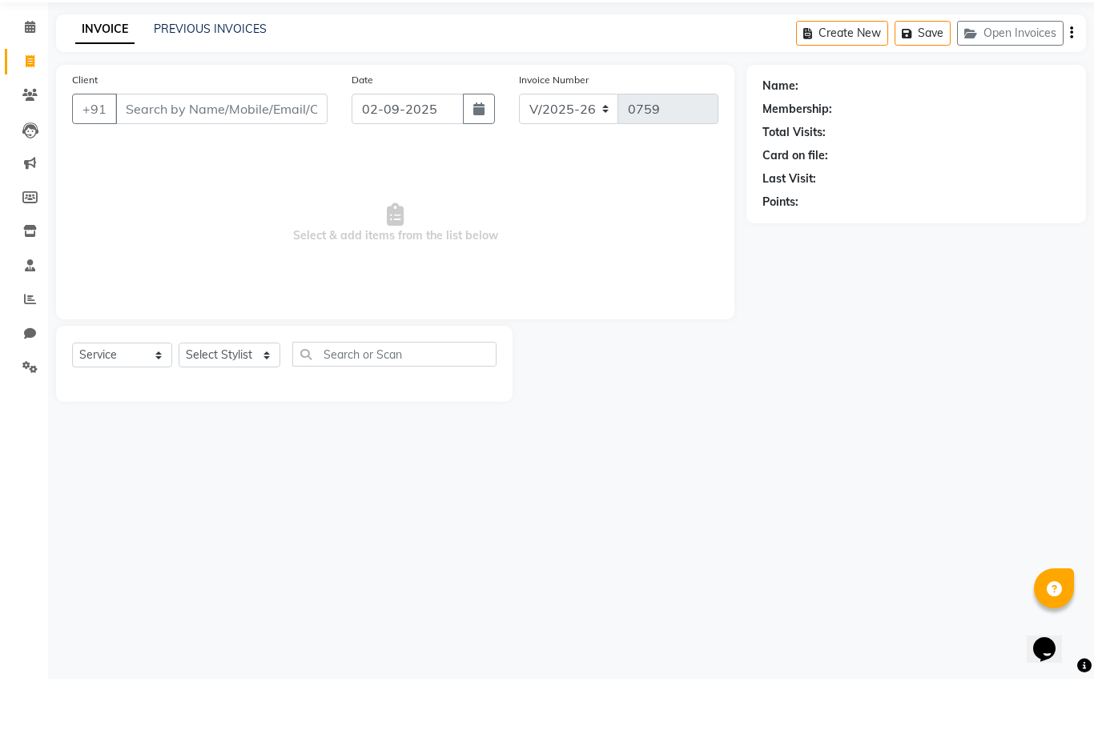
click at [182, 149] on input "Client" at bounding box center [221, 164] width 212 height 30
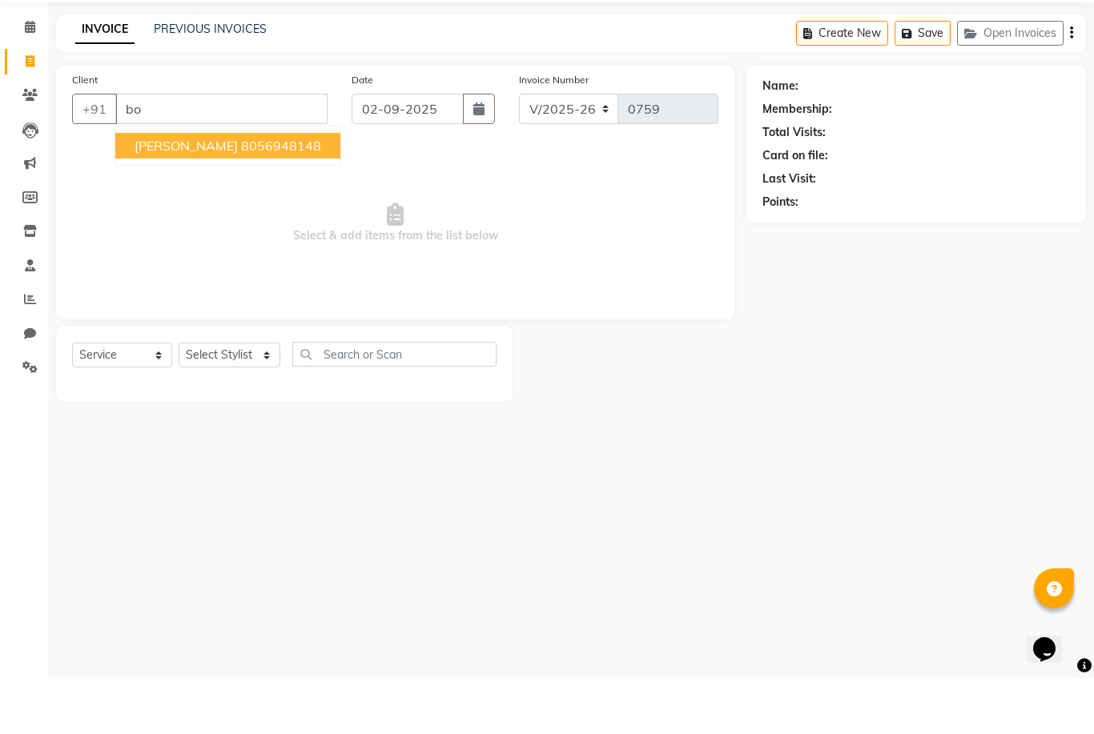
type input "b"
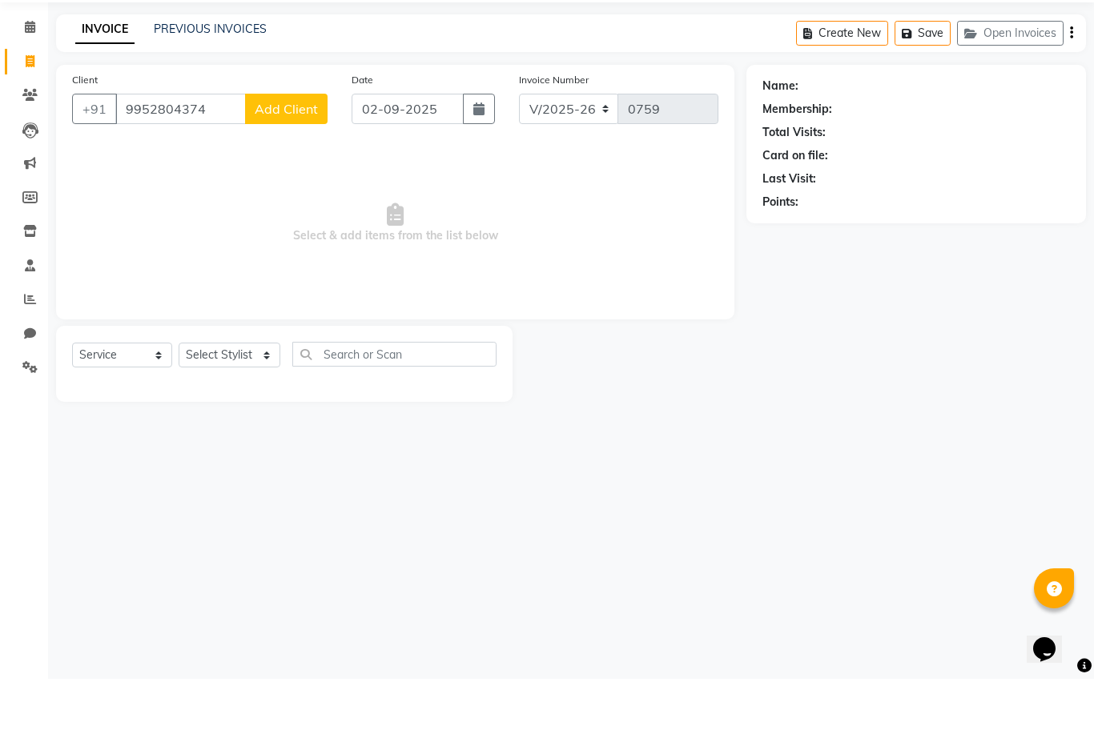
type input "9952804374"
click at [283, 149] on button "Add Client" at bounding box center [286, 164] width 82 height 30
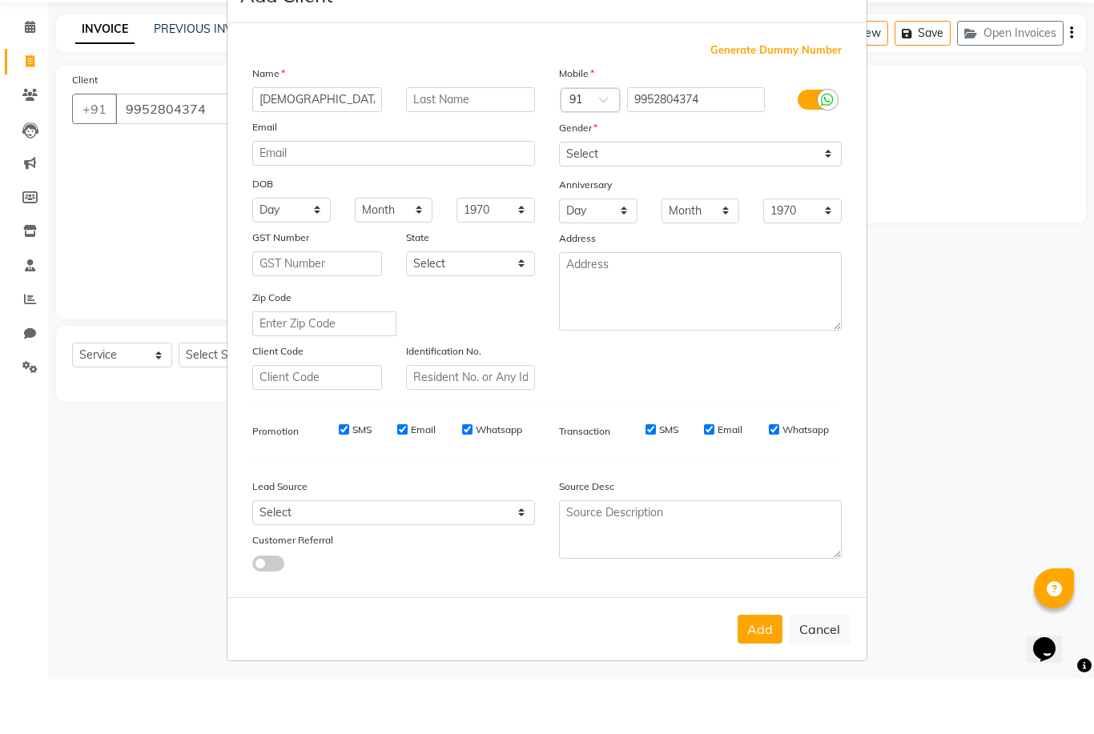
type input "[DEMOGRAPHIC_DATA]"
click at [624, 197] on select "Select Male Female Other Prefer Not To Say" at bounding box center [700, 209] width 283 height 25
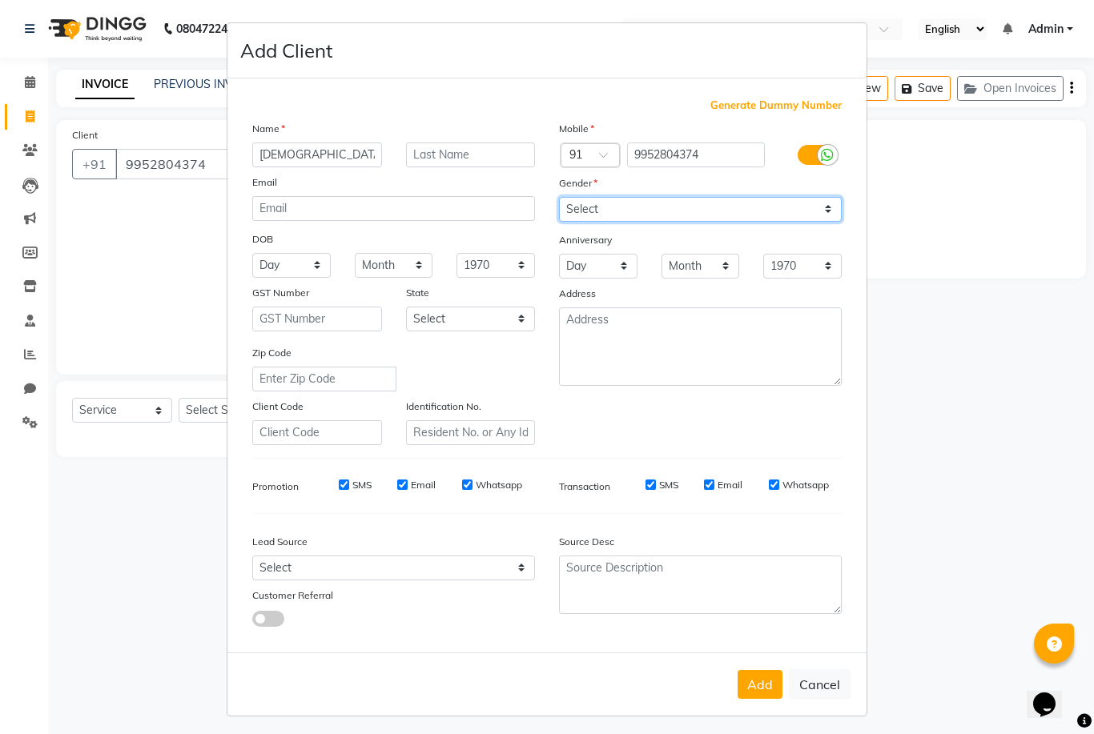
select select "female"
click at [730, 698] on div "Add Cancel" at bounding box center [546, 683] width 639 height 63
click at [764, 699] on button "Add" at bounding box center [759, 684] width 45 height 29
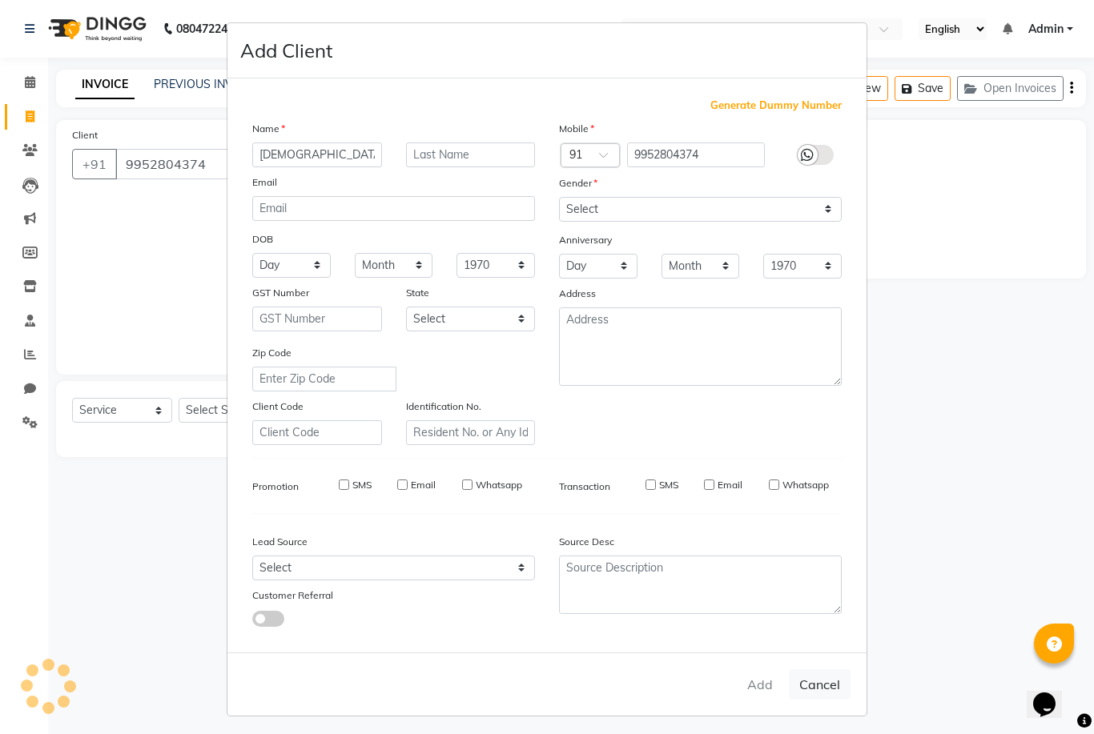
select select
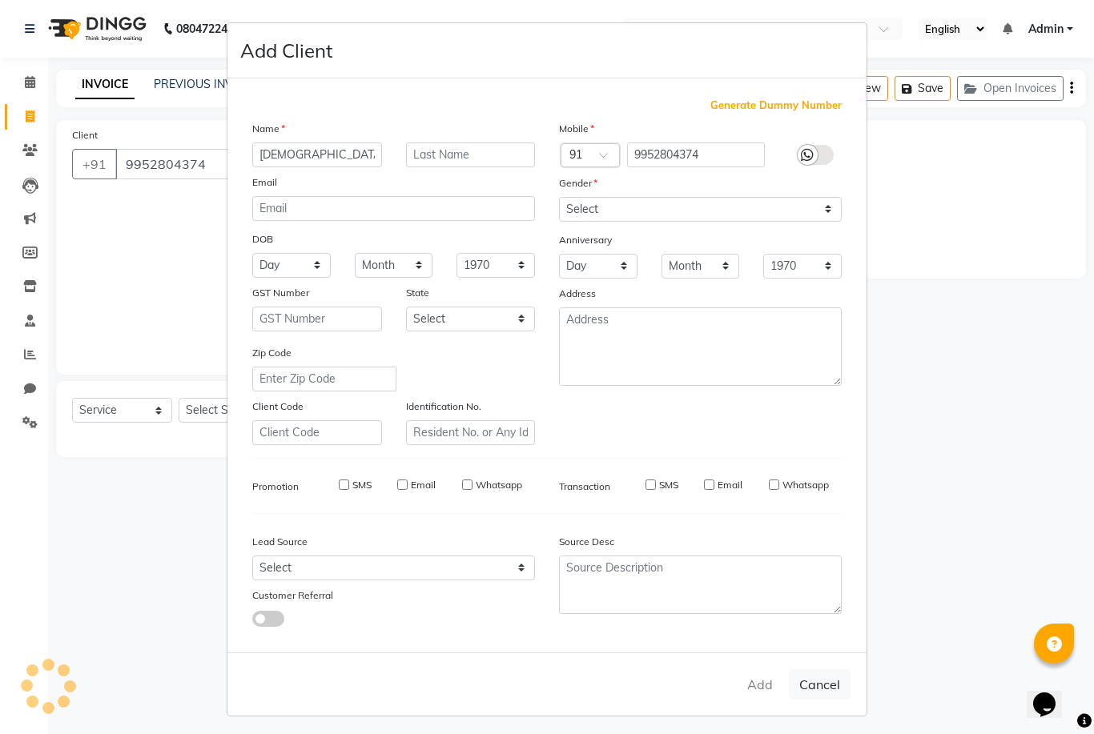
select select
checkbox input "false"
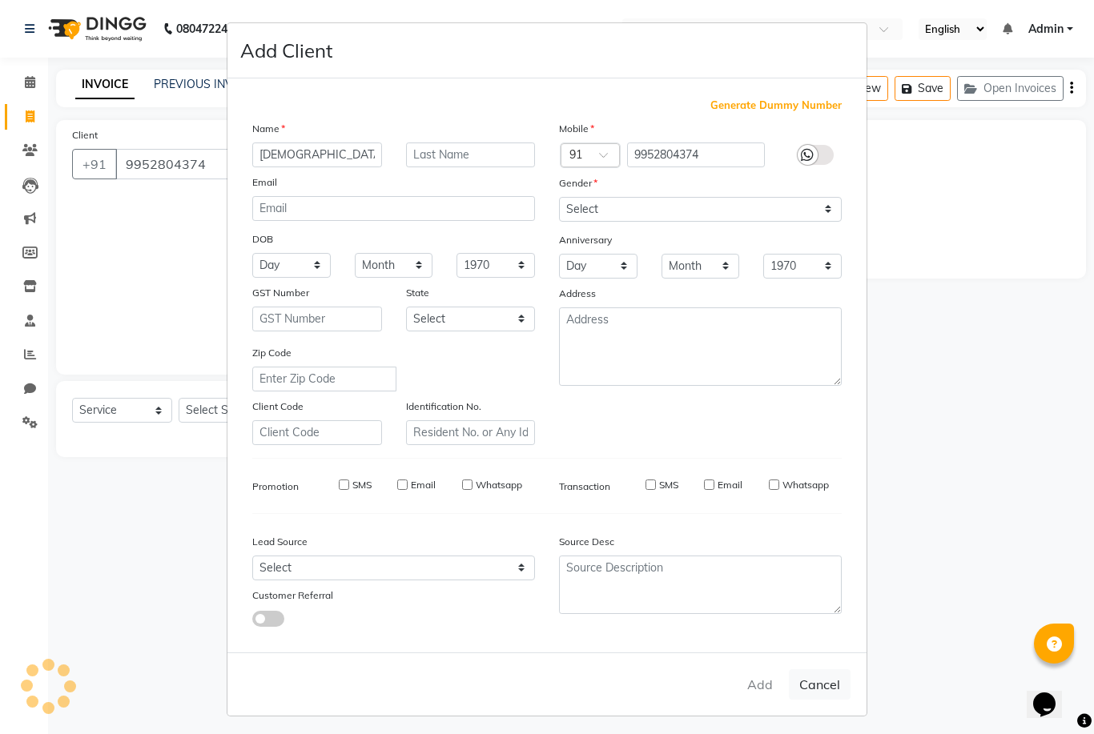
checkbox input "false"
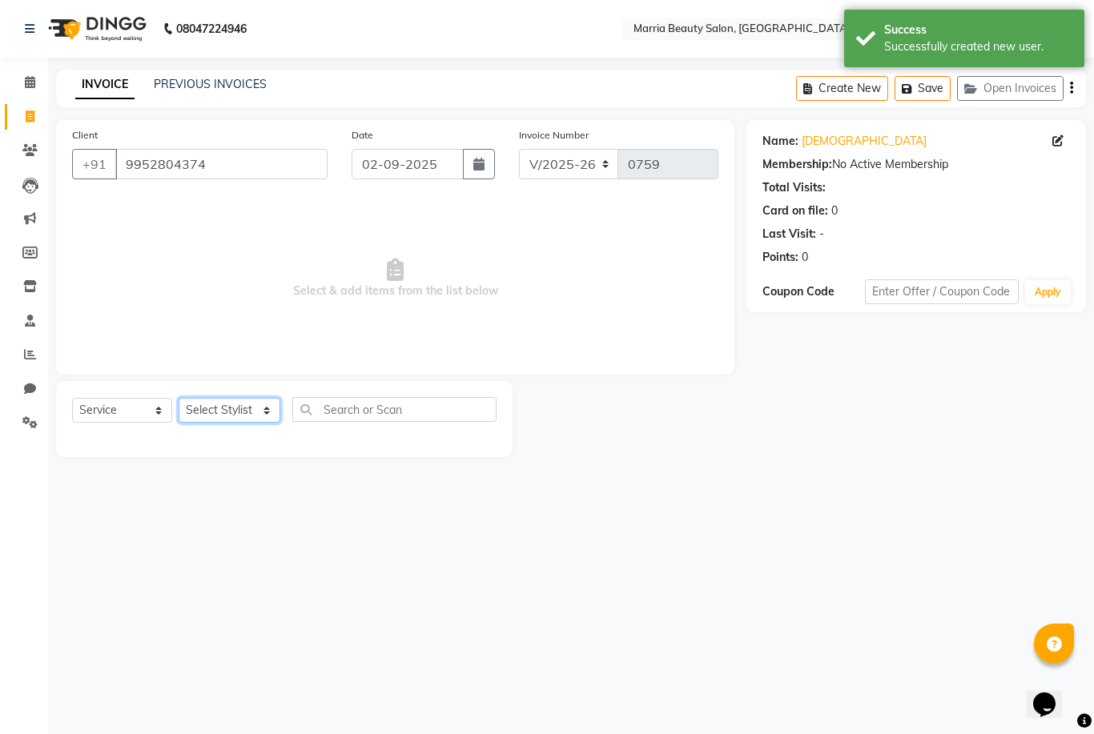
click at [253, 413] on select "Select Stylist Ashwini Ibam [PERSON_NAME] [PERSON_NAME] [PERSON_NAME] [PERSON_N…" at bounding box center [230, 410] width 102 height 25
select select "85629"
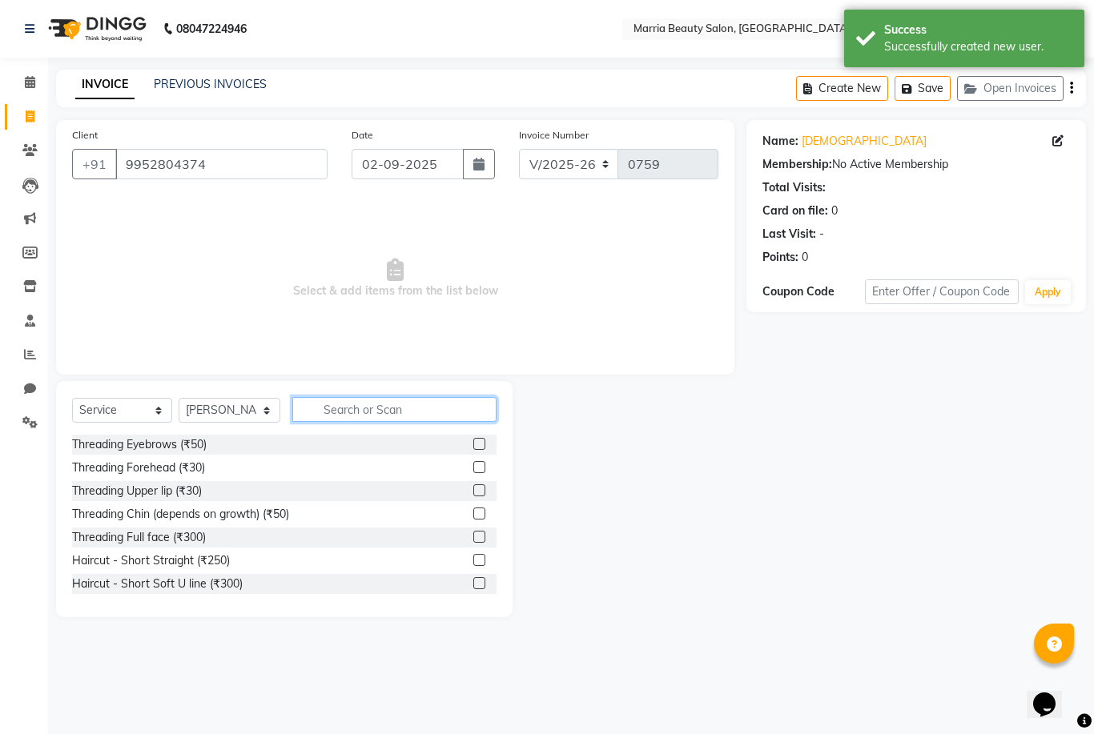
click at [373, 409] on input "text" at bounding box center [394, 409] width 204 height 25
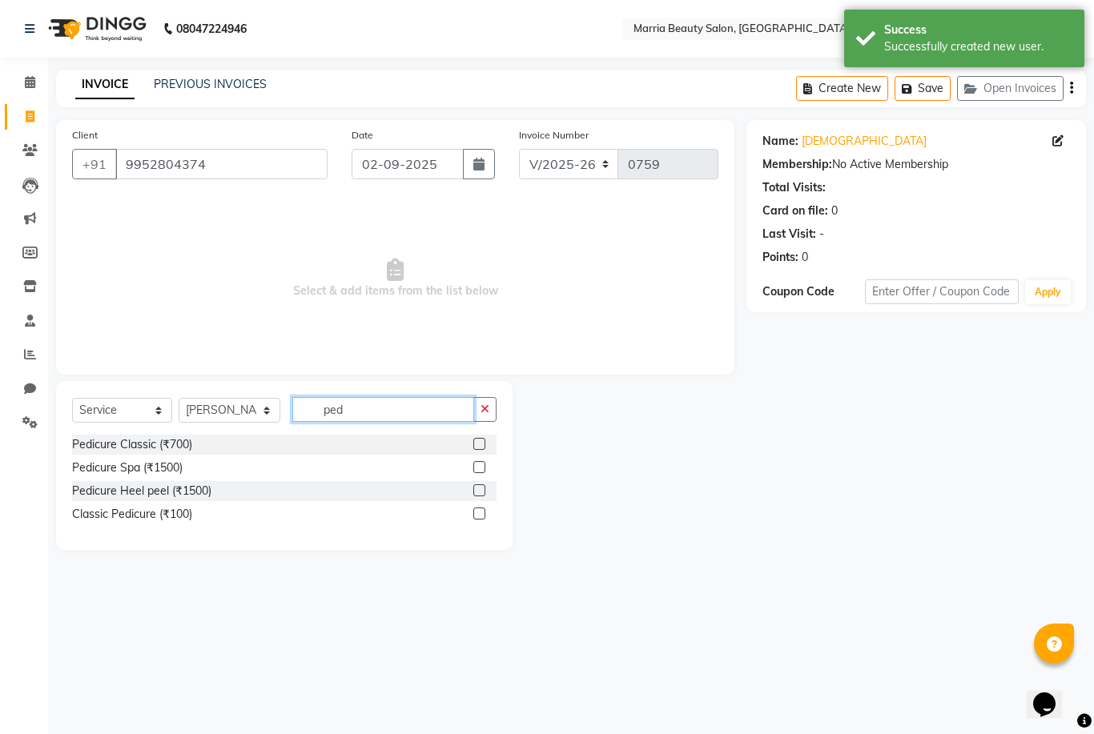
type input "ped"
click at [480, 448] on label at bounding box center [479, 444] width 12 height 12
click at [480, 448] on input "checkbox" at bounding box center [478, 445] width 10 height 10
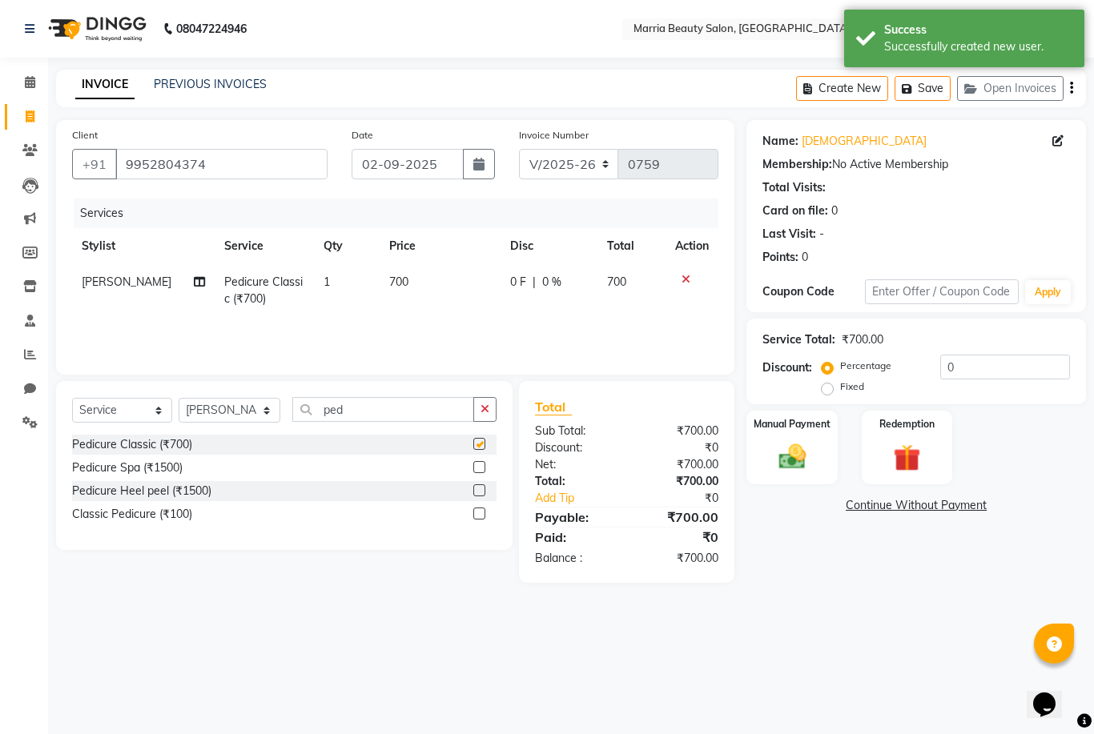
checkbox input "false"
click at [490, 410] on button "button" at bounding box center [484, 409] width 23 height 25
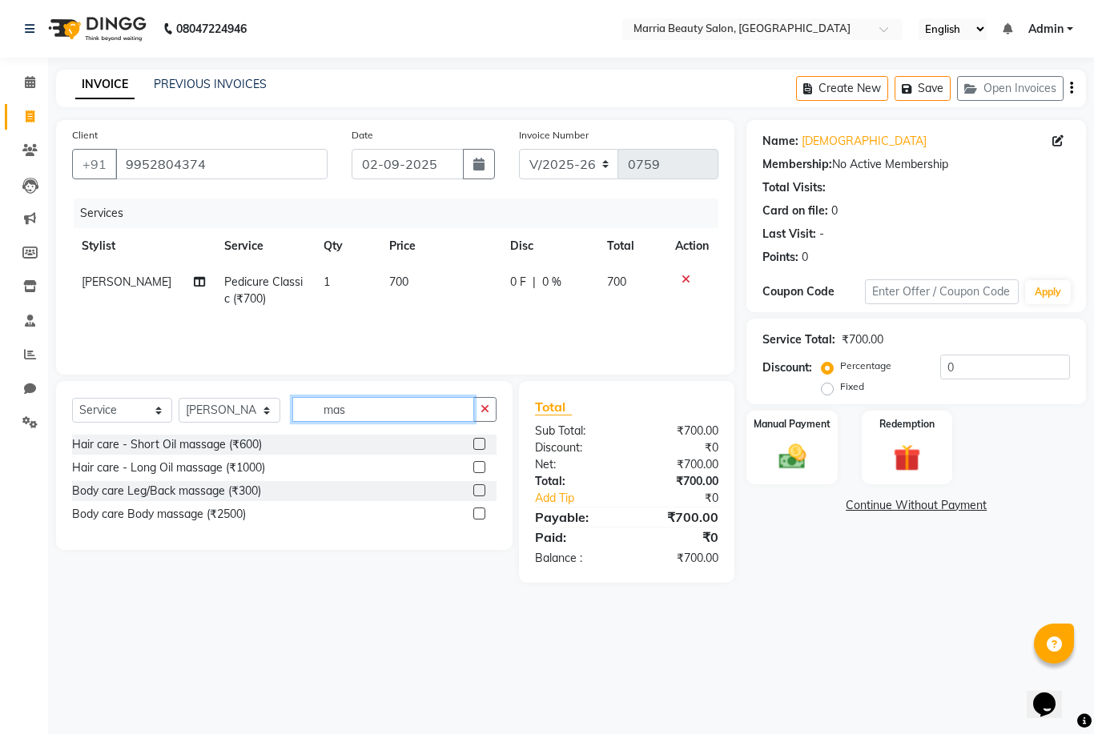
type input "mas"
click at [477, 492] on label at bounding box center [479, 490] width 12 height 12
click at [477, 492] on input "checkbox" at bounding box center [478, 491] width 10 height 10
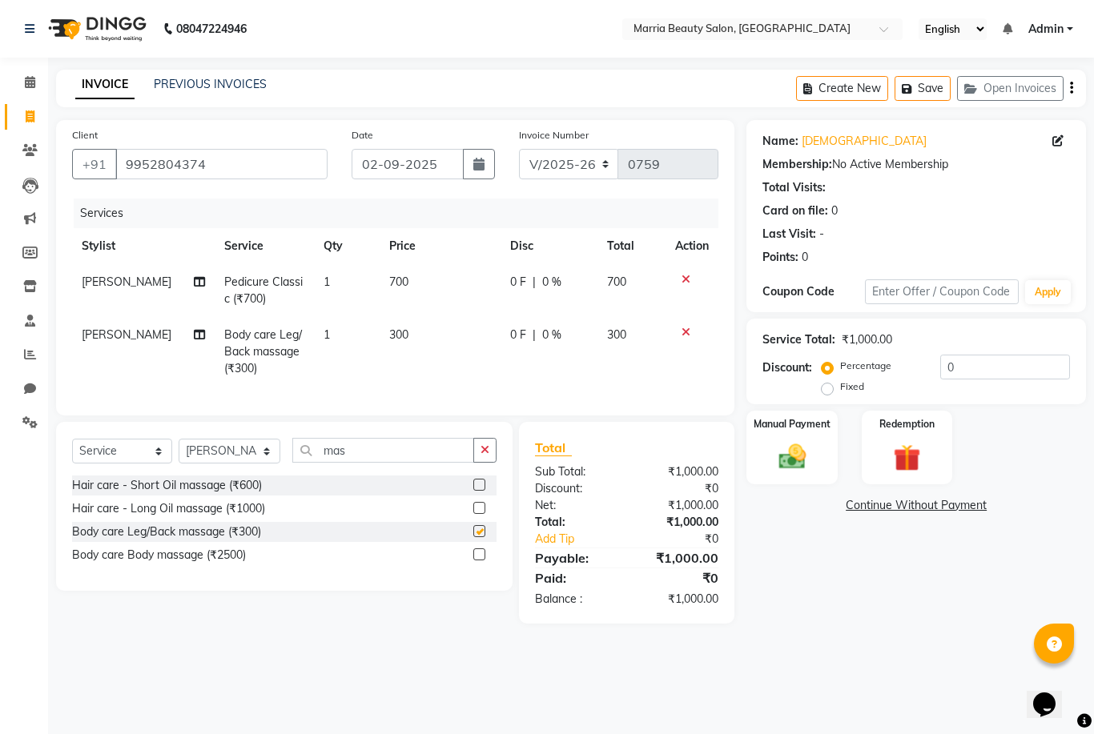
checkbox input "false"
click at [803, 458] on img at bounding box center [792, 456] width 46 height 33
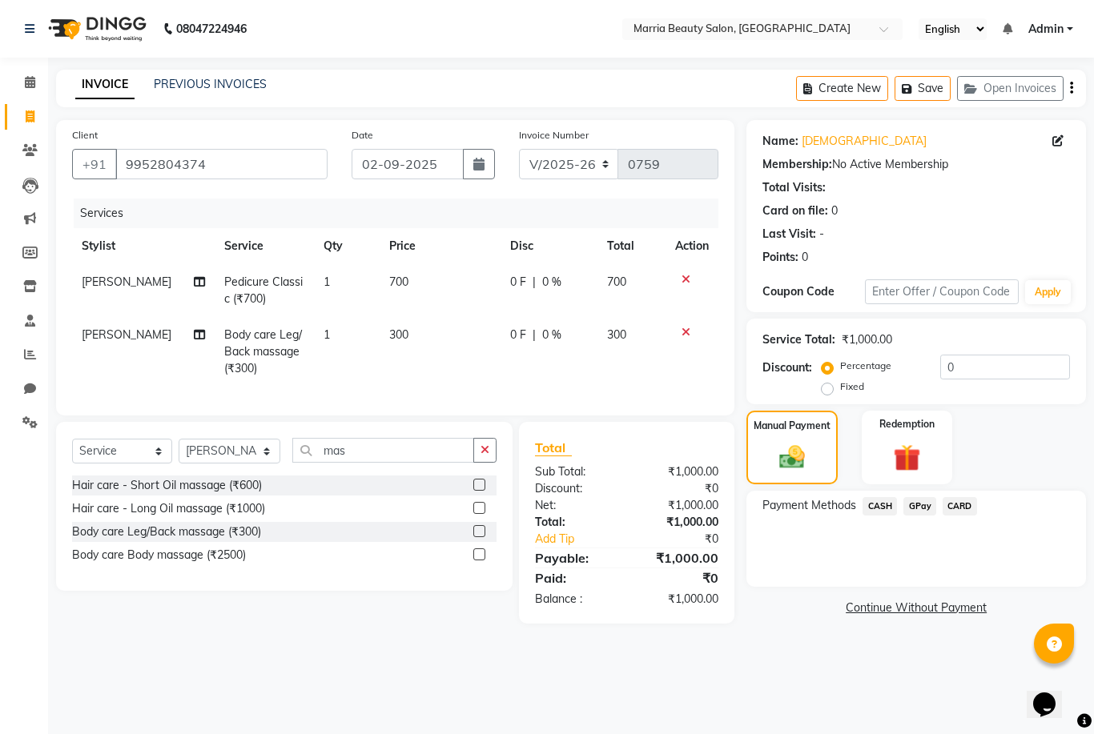
click at [888, 509] on span "CASH" at bounding box center [879, 506] width 34 height 18
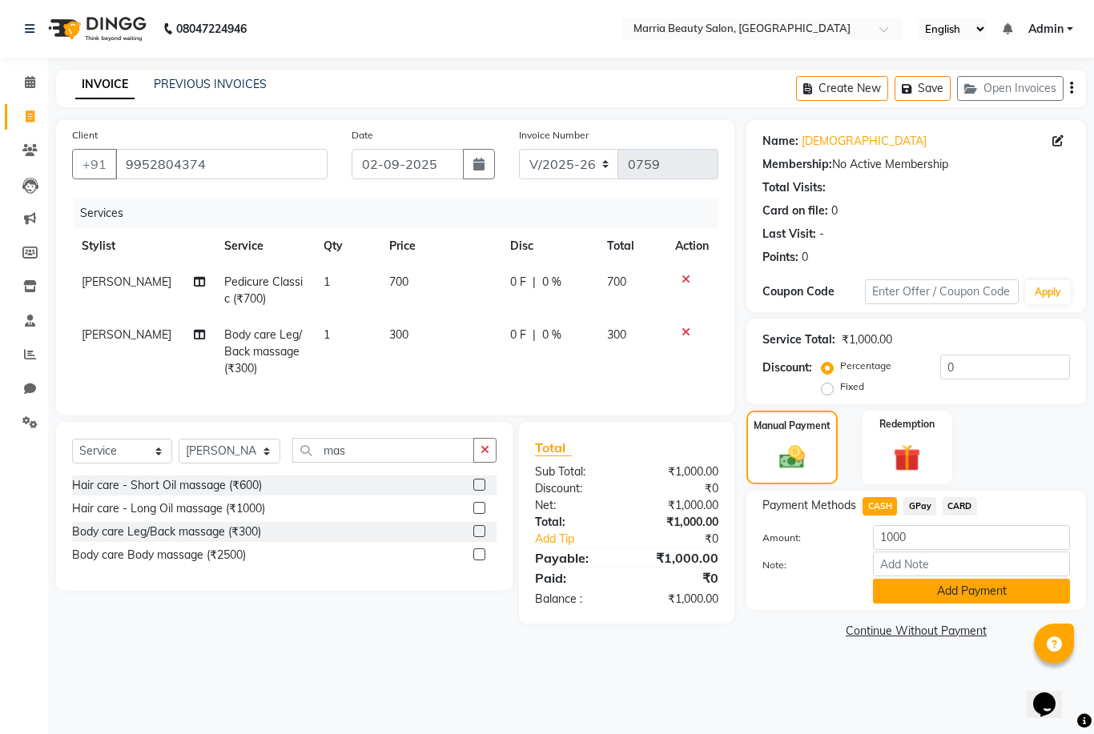
click at [921, 591] on button "Add Payment" at bounding box center [971, 591] width 197 height 25
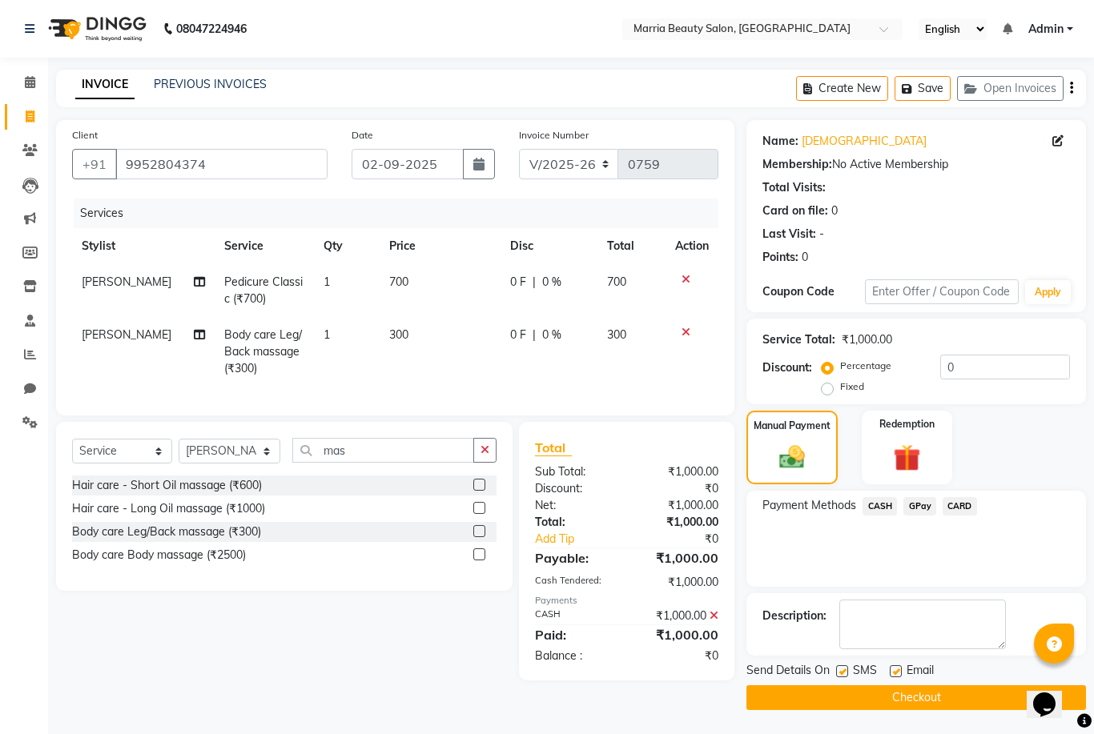
click at [904, 703] on button "Checkout" at bounding box center [915, 697] width 339 height 25
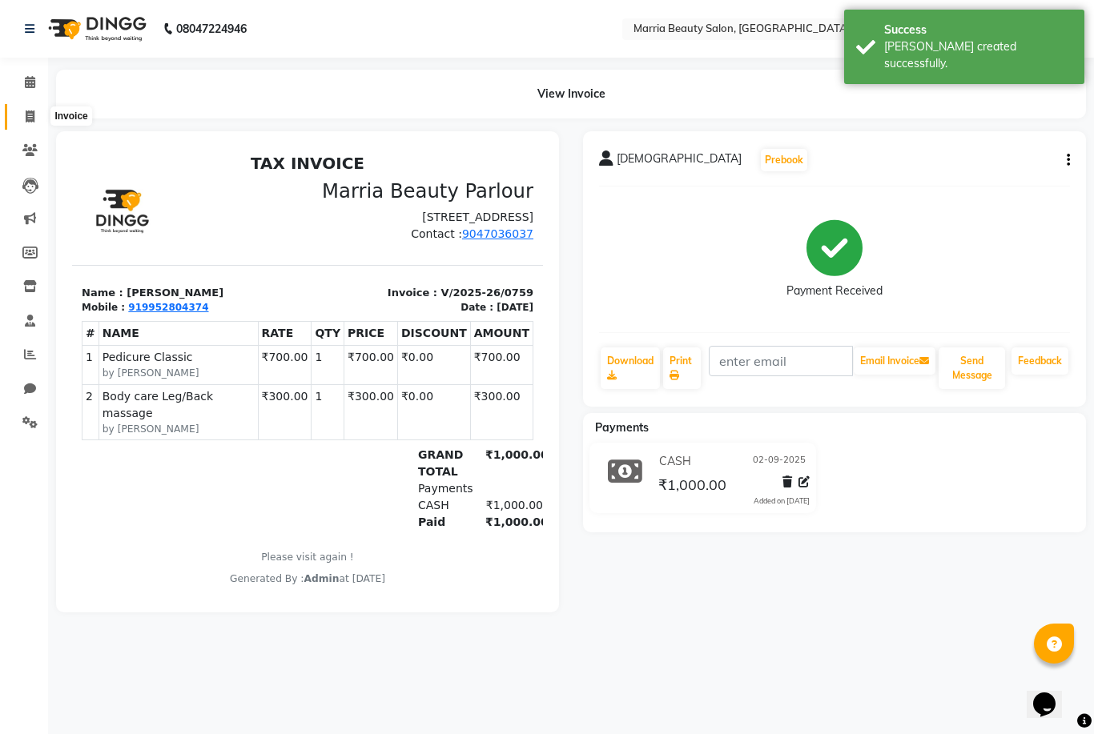
click at [26, 117] on icon at bounding box center [30, 116] width 9 height 12
select select "service"
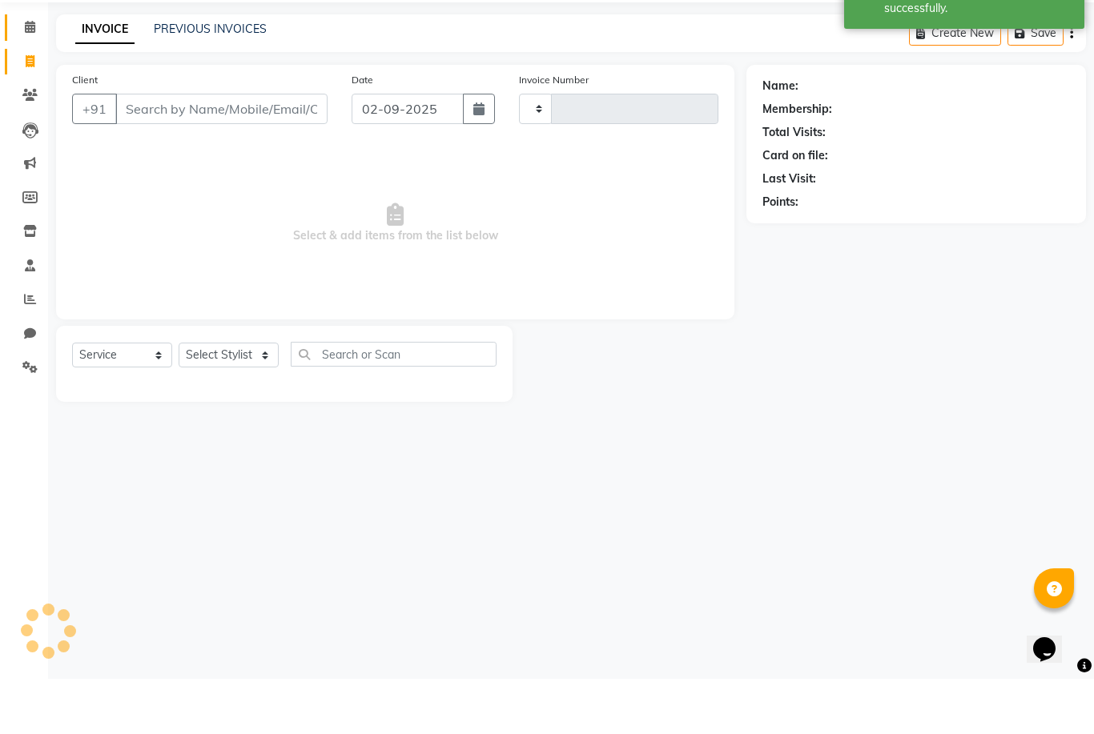
type input "0760"
select select "8343"
click at [28, 76] on icon at bounding box center [30, 82] width 10 height 12
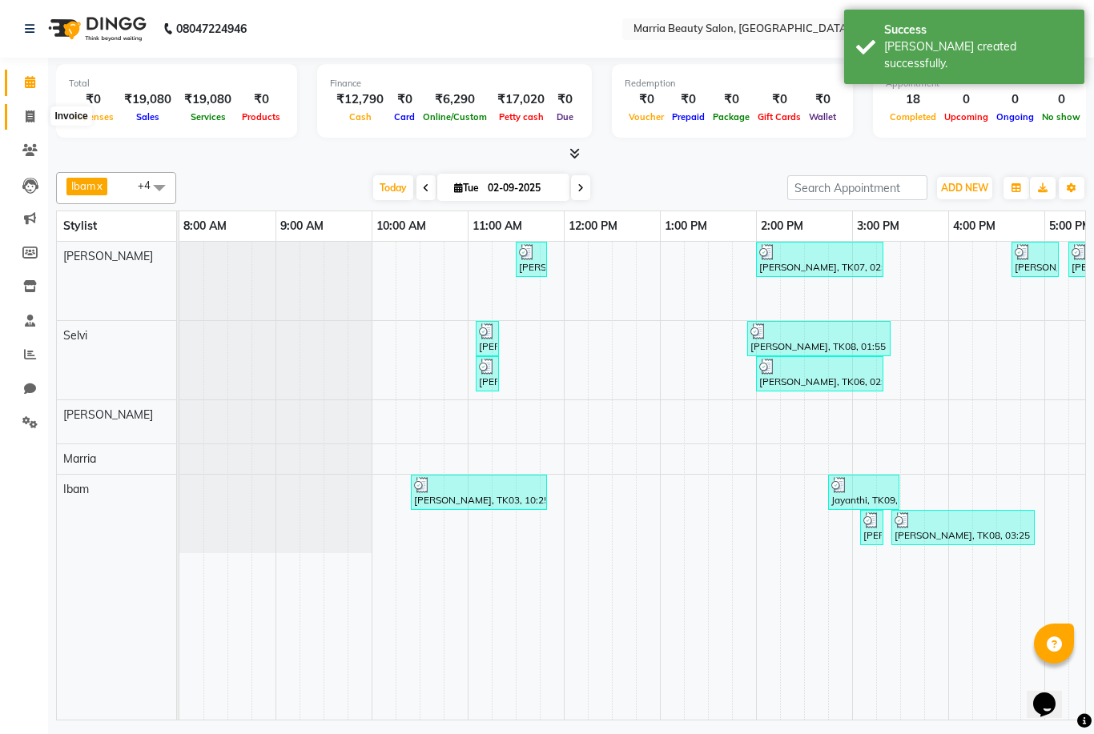
click at [31, 114] on icon at bounding box center [30, 116] width 9 height 12
select select "service"
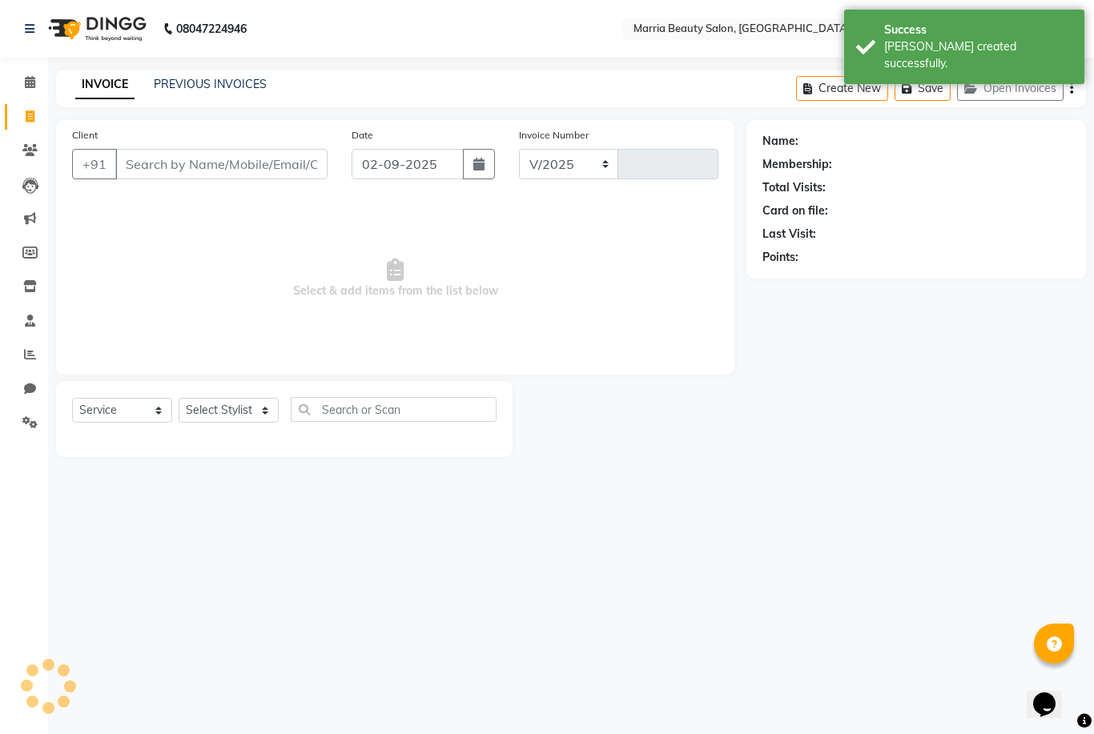
select select "8343"
type input "0760"
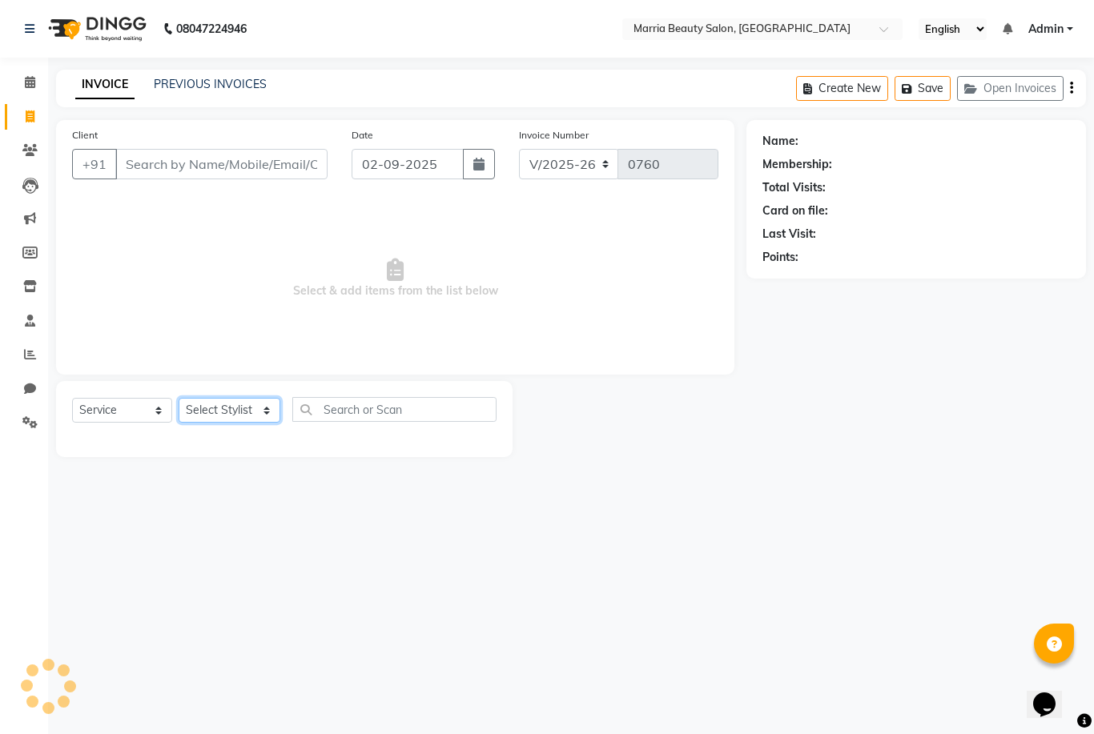
click at [230, 413] on select "Select Stylist Ashwini Ibam [PERSON_NAME] [PERSON_NAME] [PERSON_NAME] [PERSON_N…" at bounding box center [230, 410] width 102 height 25
select select "85629"
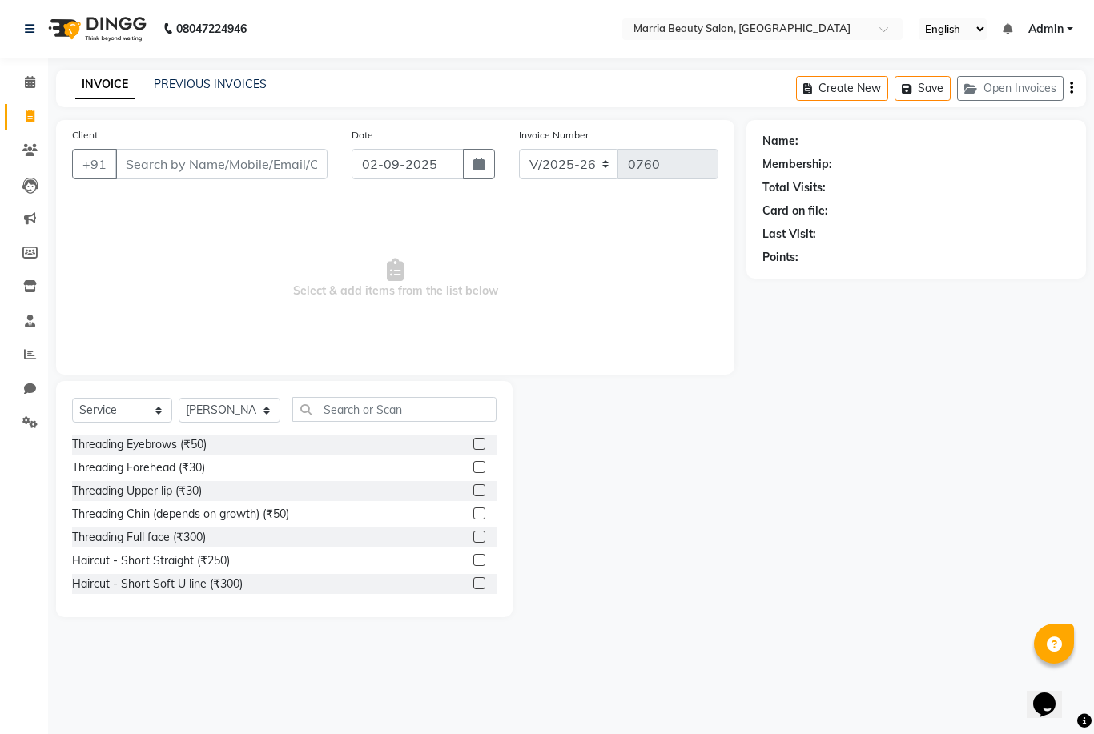
click at [473, 441] on label at bounding box center [479, 444] width 12 height 12
click at [473, 441] on input "checkbox" at bounding box center [478, 445] width 10 height 10
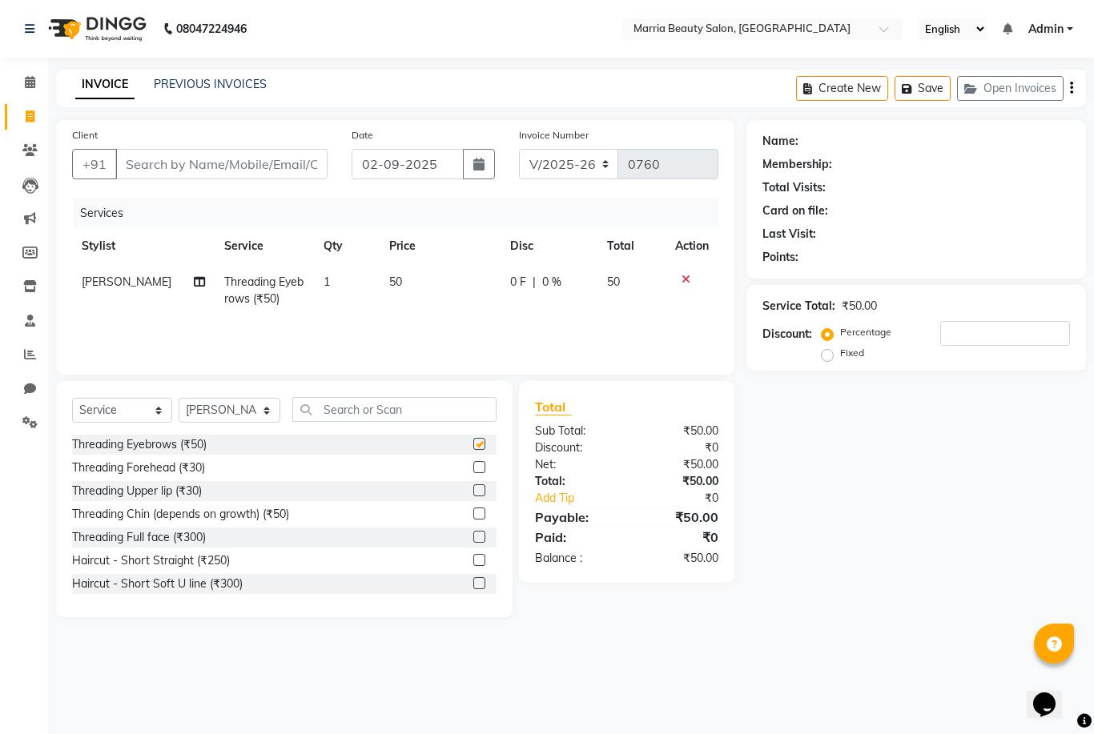
checkbox input "false"
click at [484, 492] on div at bounding box center [484, 491] width 23 height 20
click at [473, 492] on label at bounding box center [479, 490] width 12 height 12
click at [473, 492] on input "checkbox" at bounding box center [478, 491] width 10 height 10
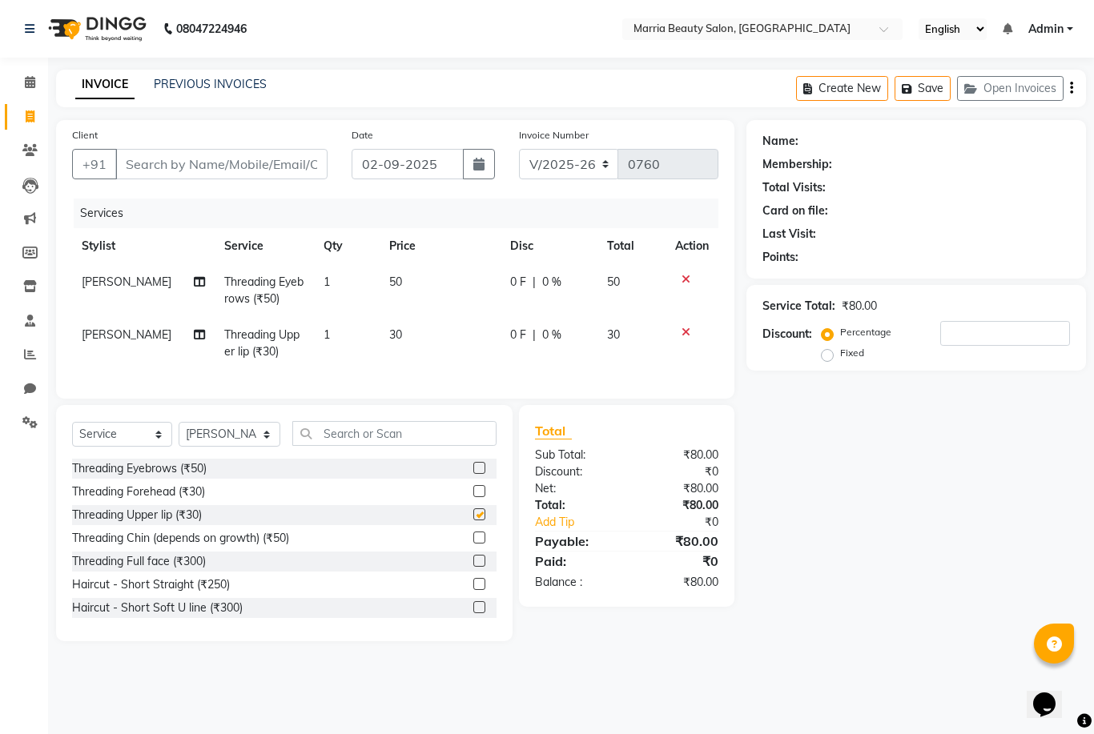
checkbox input "false"
click at [452, 433] on input "text" at bounding box center [394, 433] width 204 height 25
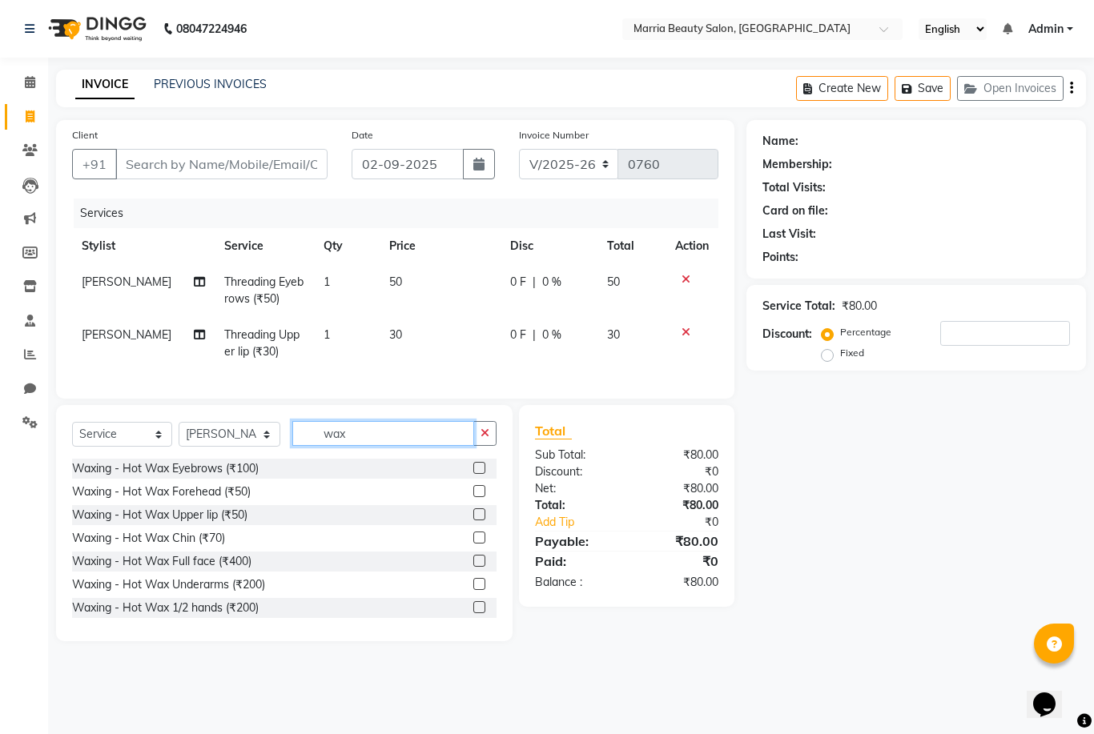
type input "wax"
click at [676, 327] on div at bounding box center [692, 332] width 34 height 11
click at [685, 337] on icon at bounding box center [685, 332] width 9 height 11
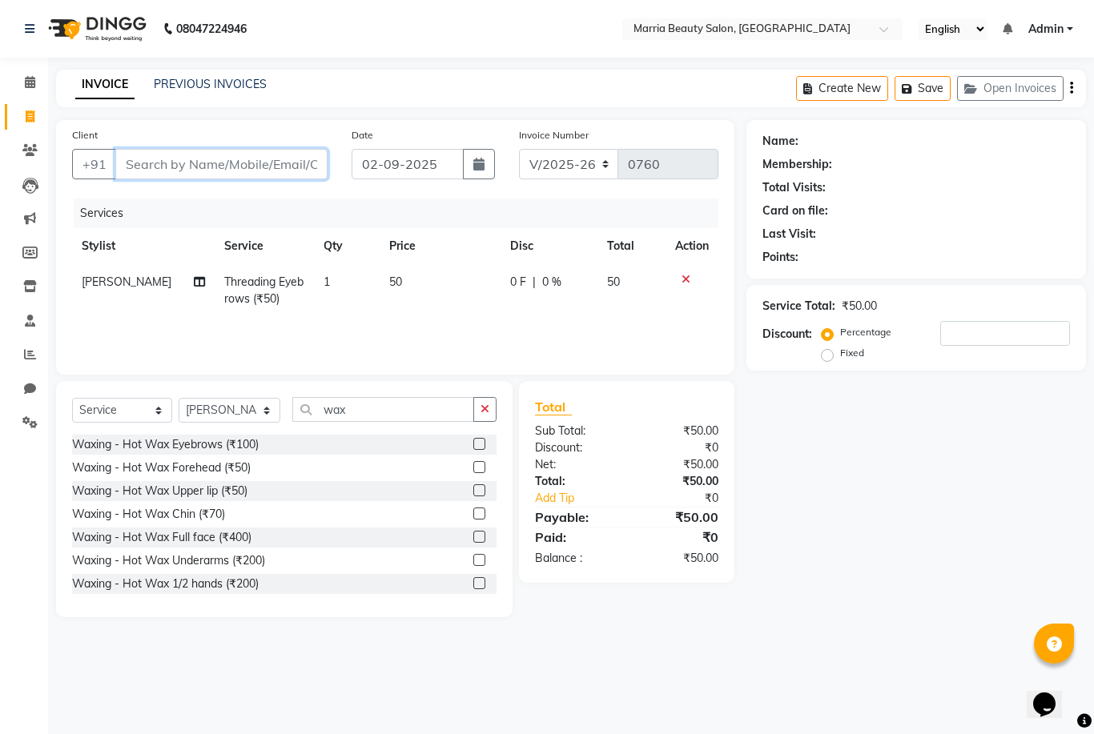
click at [312, 163] on input "Client" at bounding box center [221, 164] width 212 height 30
type input "9"
type input "0"
type input "9003565700"
click at [270, 175] on button "Add Client" at bounding box center [286, 164] width 82 height 30
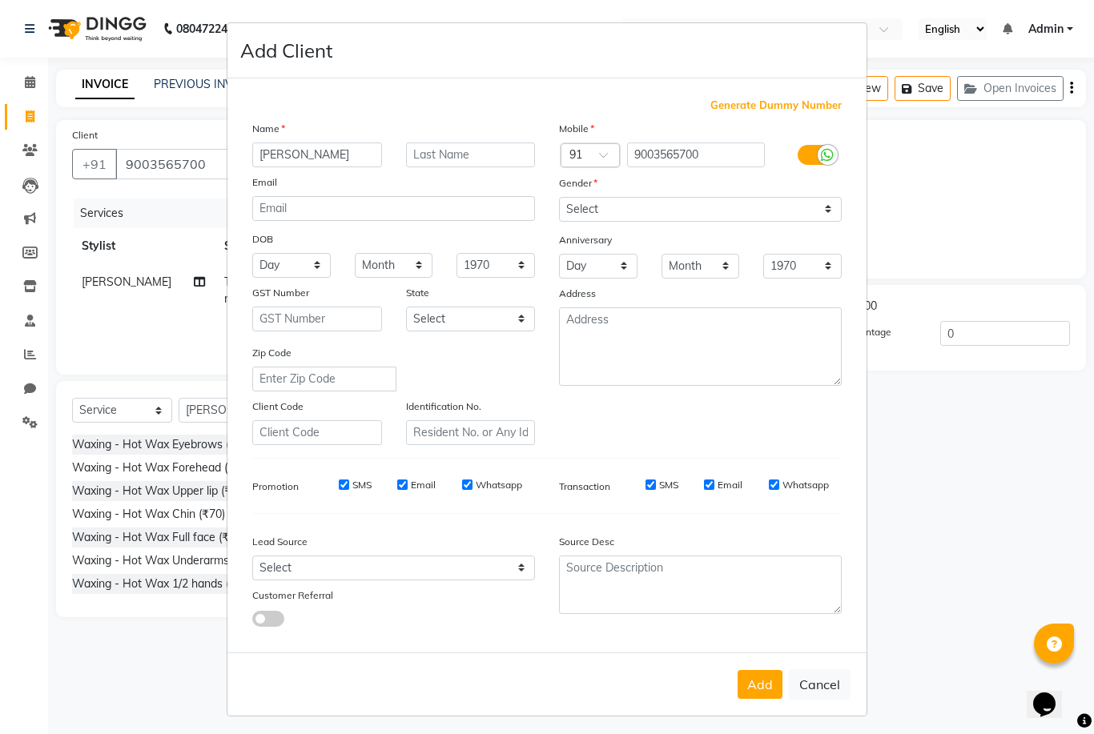
type input "[PERSON_NAME]"
click at [695, 222] on select "Select Male Female Other Prefer Not To Say" at bounding box center [700, 209] width 283 height 25
select select "female"
click at [757, 716] on div "Add Cancel" at bounding box center [546, 683] width 639 height 63
click at [765, 699] on button "Add" at bounding box center [759, 684] width 45 height 29
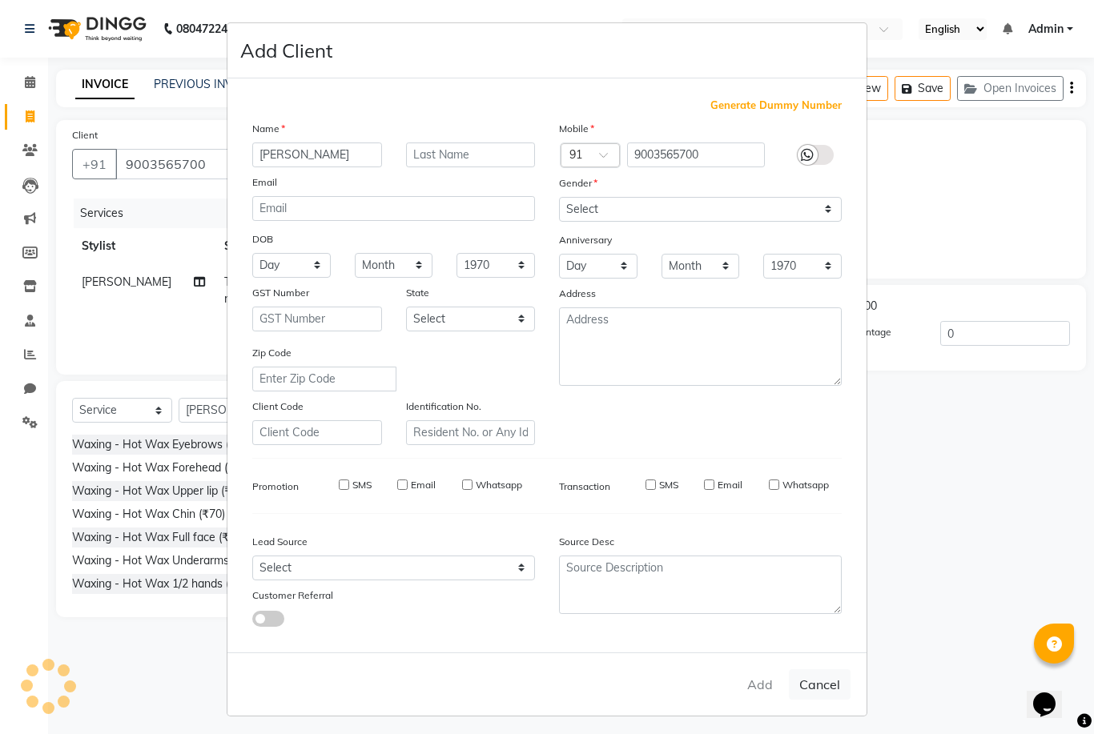
select select
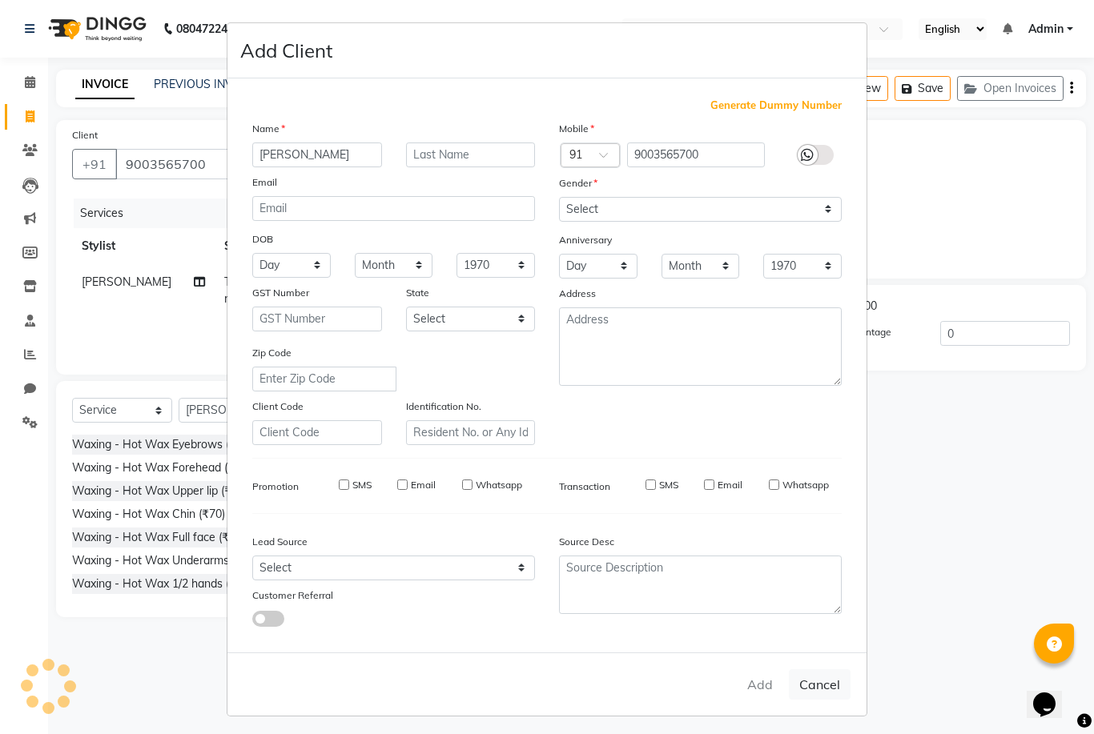
select select
checkbox input "false"
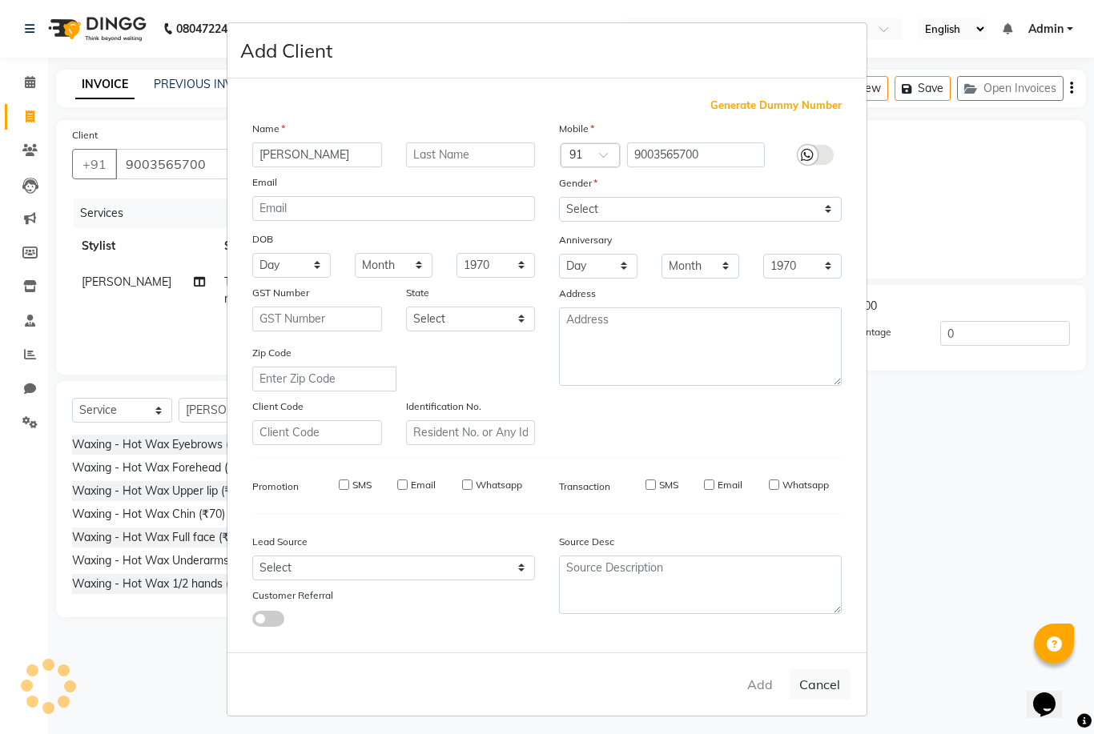
checkbox input "false"
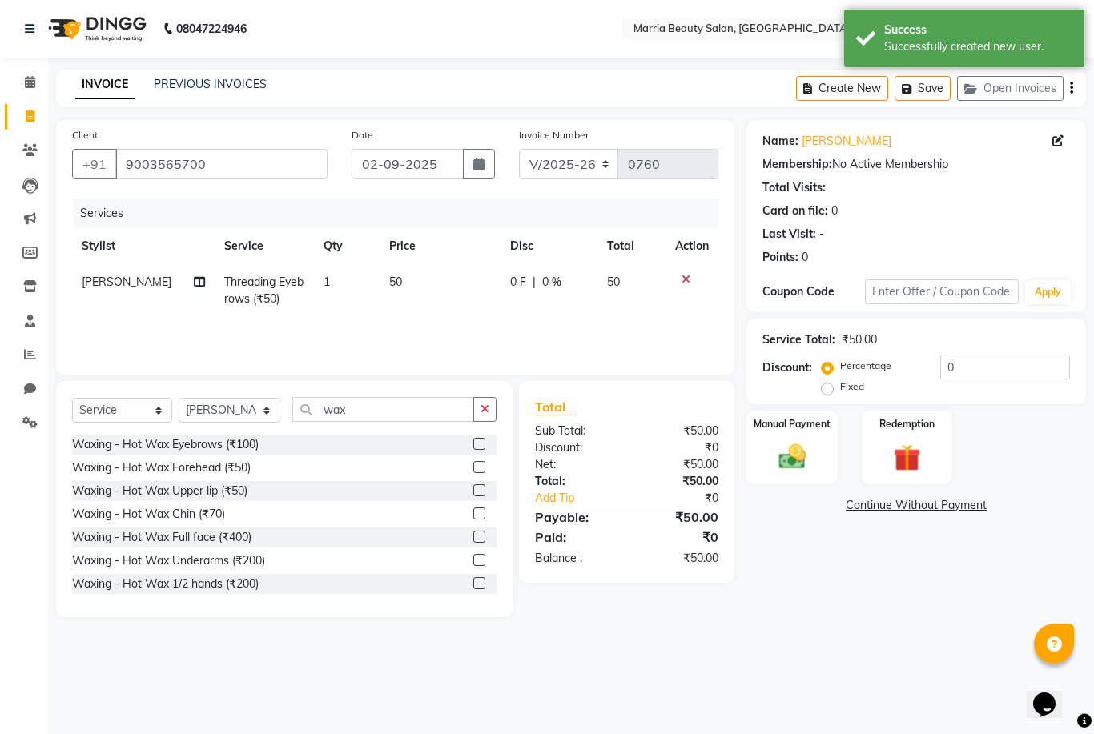
click at [475, 493] on label at bounding box center [479, 490] width 12 height 12
click at [475, 493] on input "checkbox" at bounding box center [478, 491] width 10 height 10
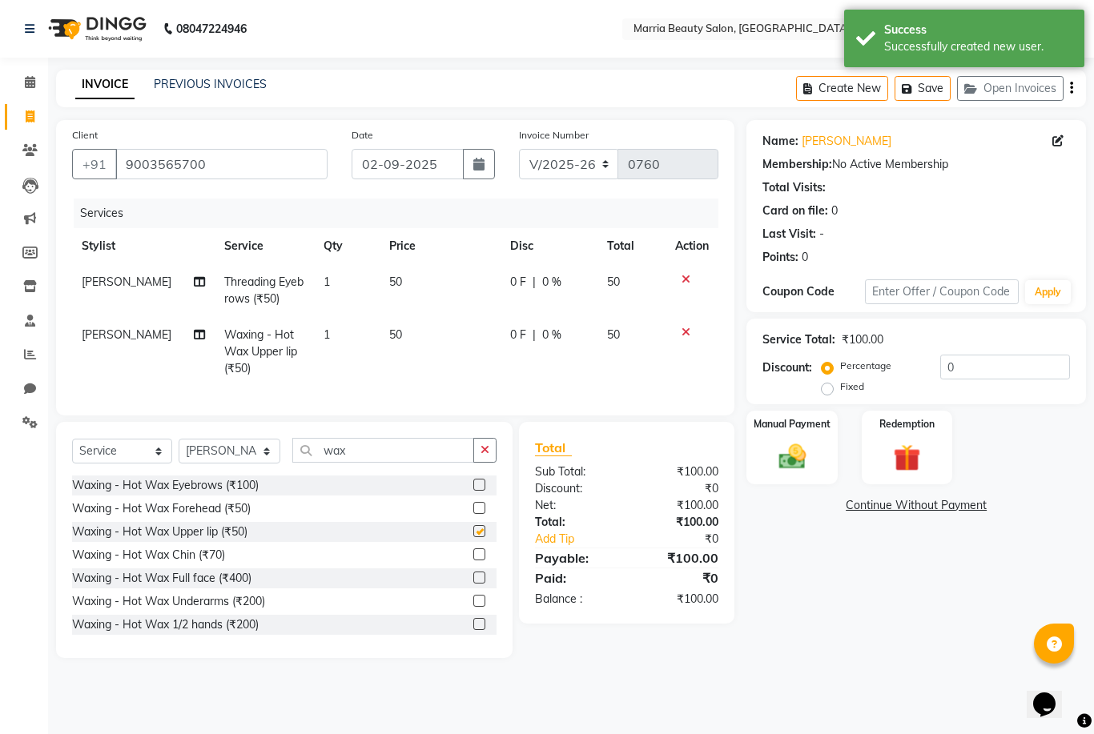
checkbox input "false"
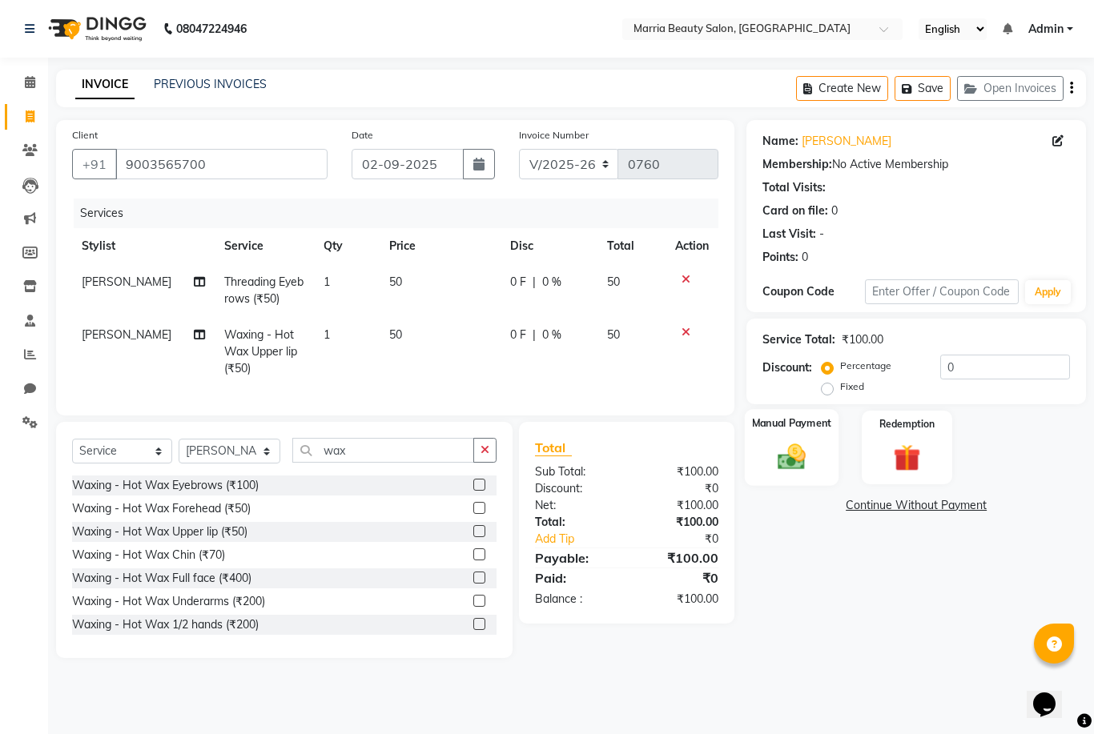
click at [805, 473] on img at bounding box center [792, 456] width 46 height 33
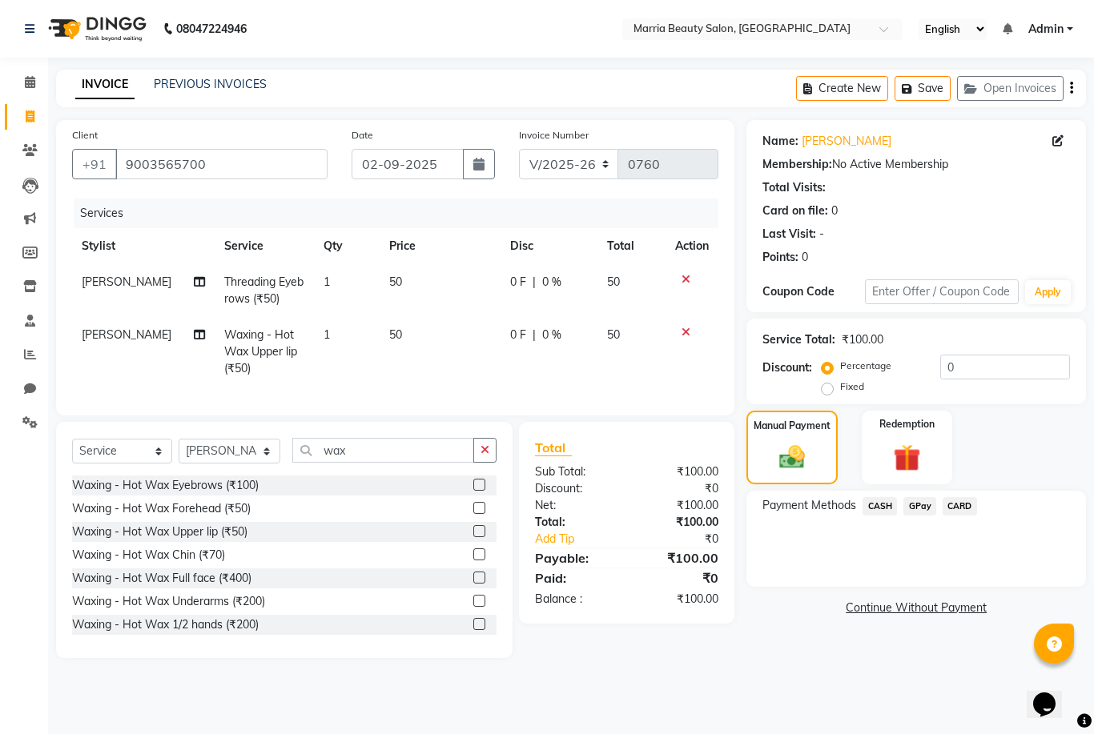
click at [914, 516] on span "GPay" at bounding box center [919, 506] width 33 height 18
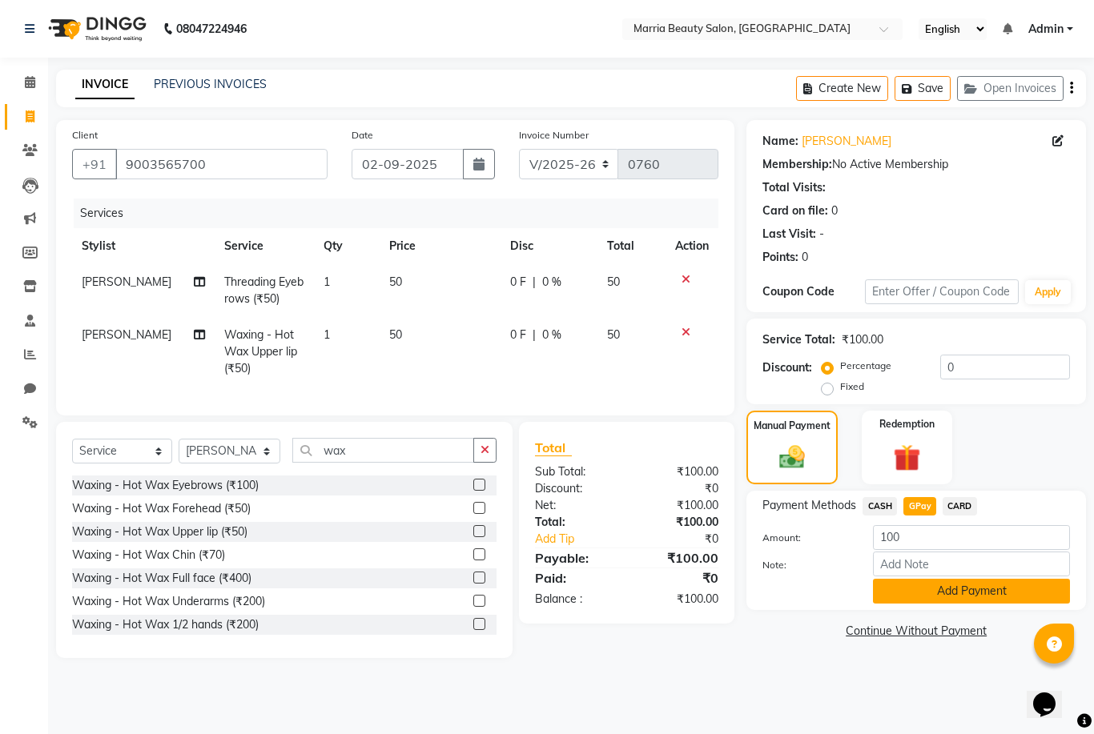
click at [921, 600] on button "Add Payment" at bounding box center [971, 591] width 197 height 25
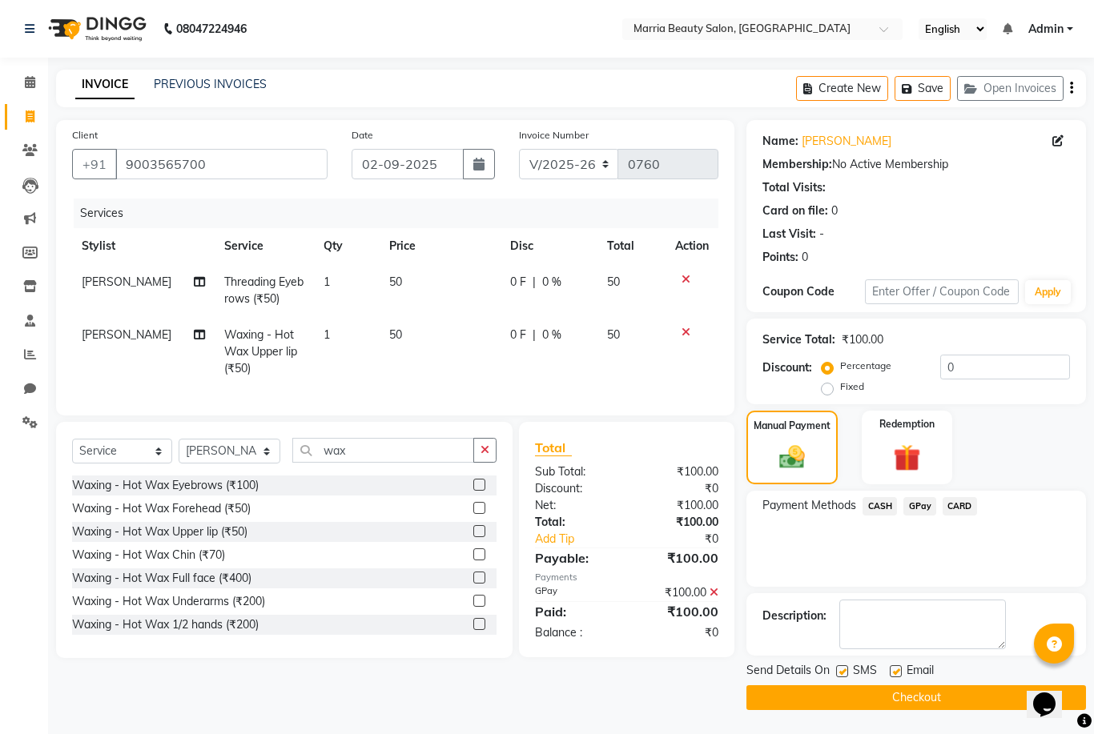
click at [907, 710] on button "Checkout" at bounding box center [915, 697] width 339 height 25
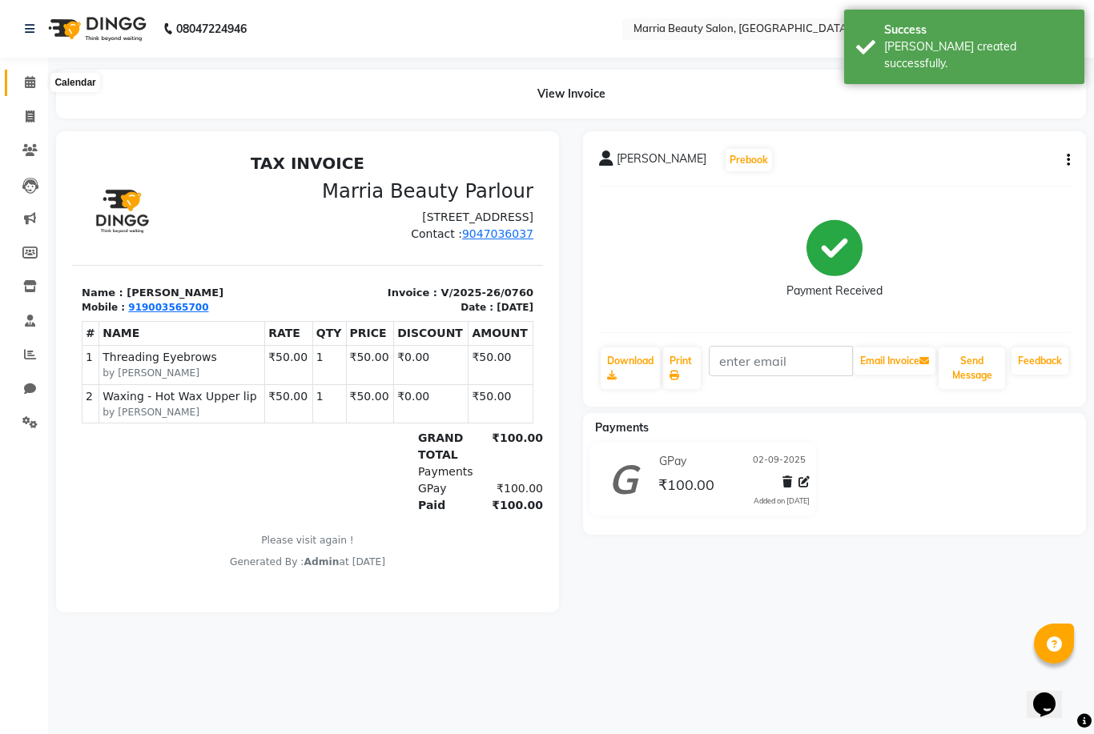
click at [25, 85] on icon at bounding box center [30, 82] width 10 height 12
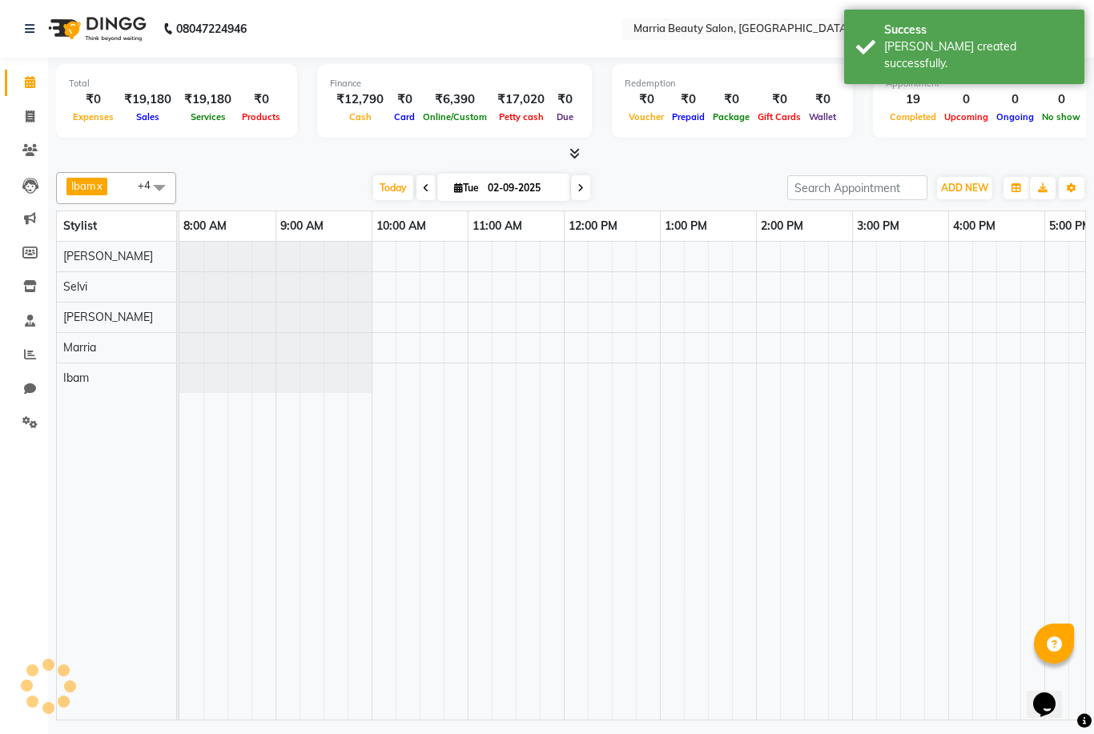
scroll to position [0, 343]
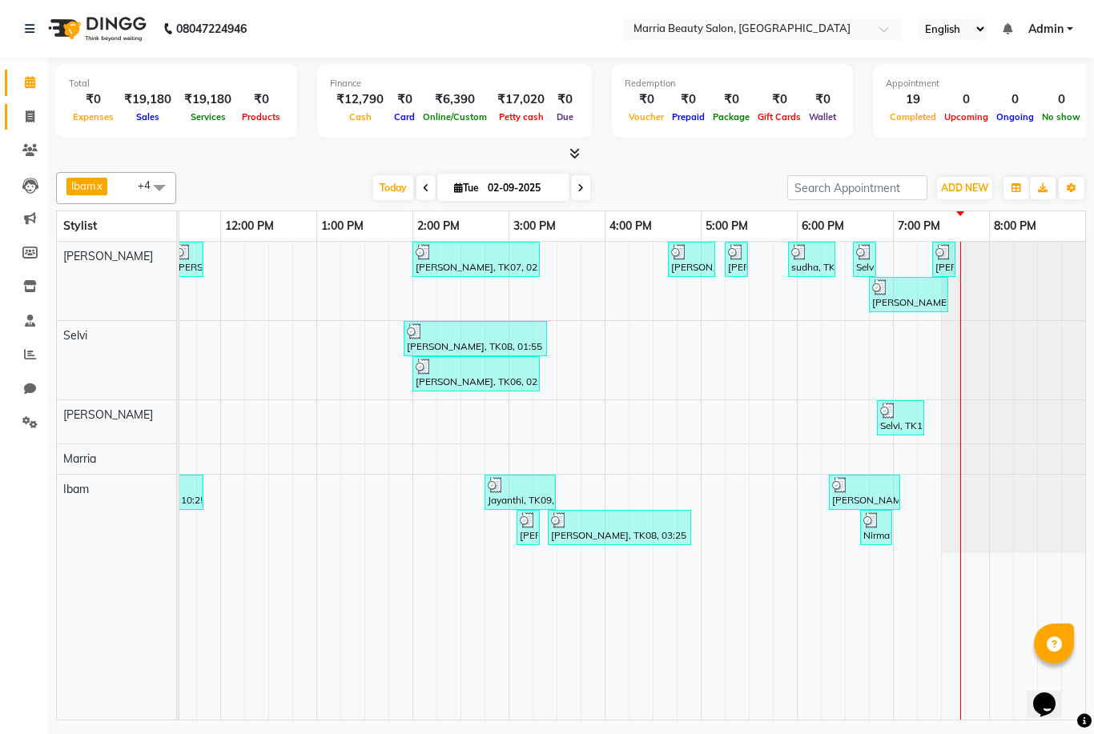
click at [25, 128] on link "Invoice" at bounding box center [24, 117] width 38 height 26
select select "service"
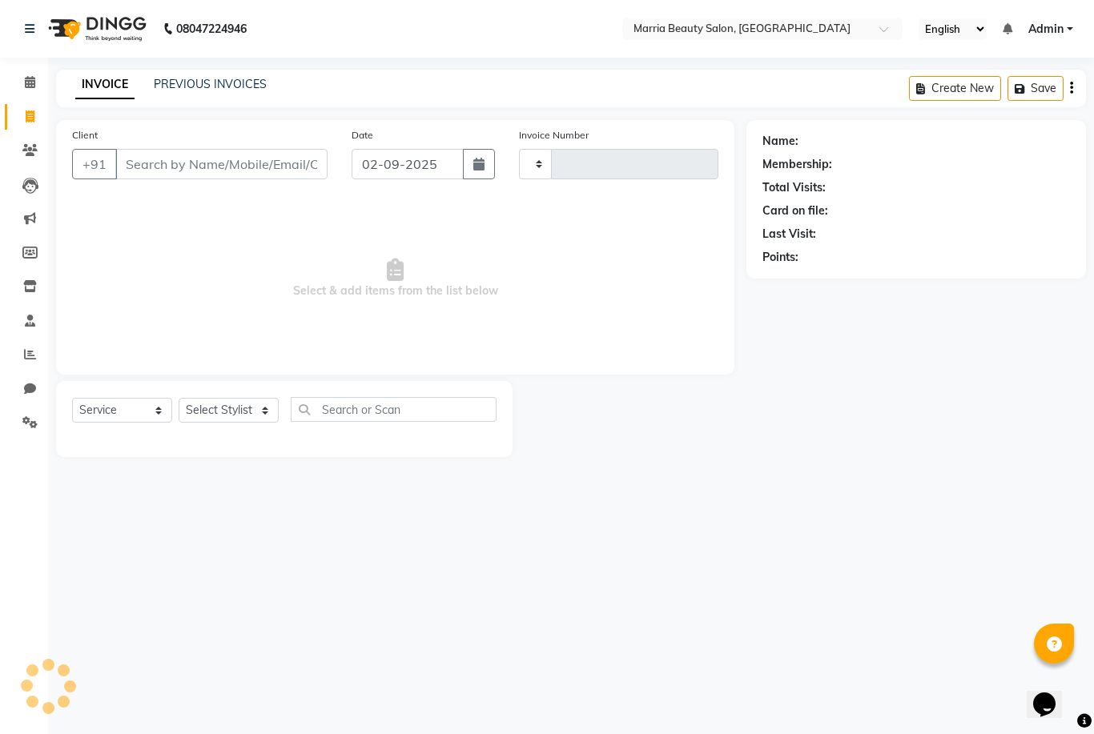
type input "0761"
select select "8343"
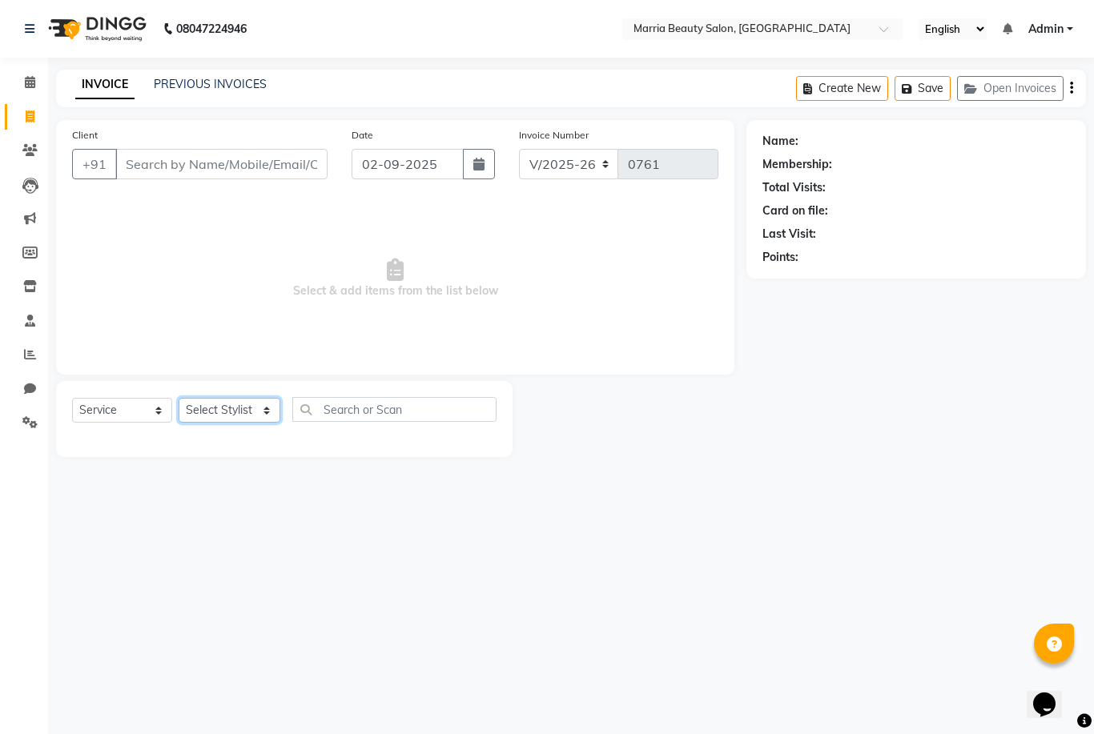
click at [207, 416] on select "Select Stylist Ashwini Ibam [PERSON_NAME] [PERSON_NAME] [PERSON_NAME] [PERSON_N…" at bounding box center [230, 410] width 102 height 25
select select "85633"
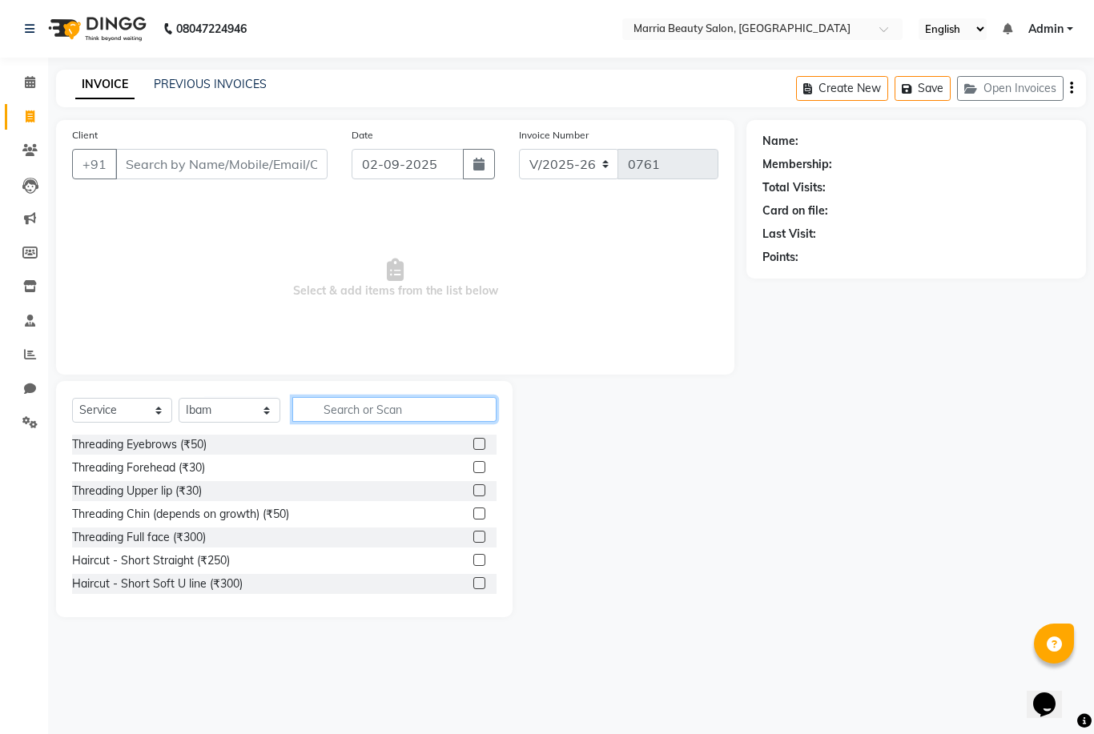
click at [419, 409] on input "text" at bounding box center [394, 409] width 204 height 25
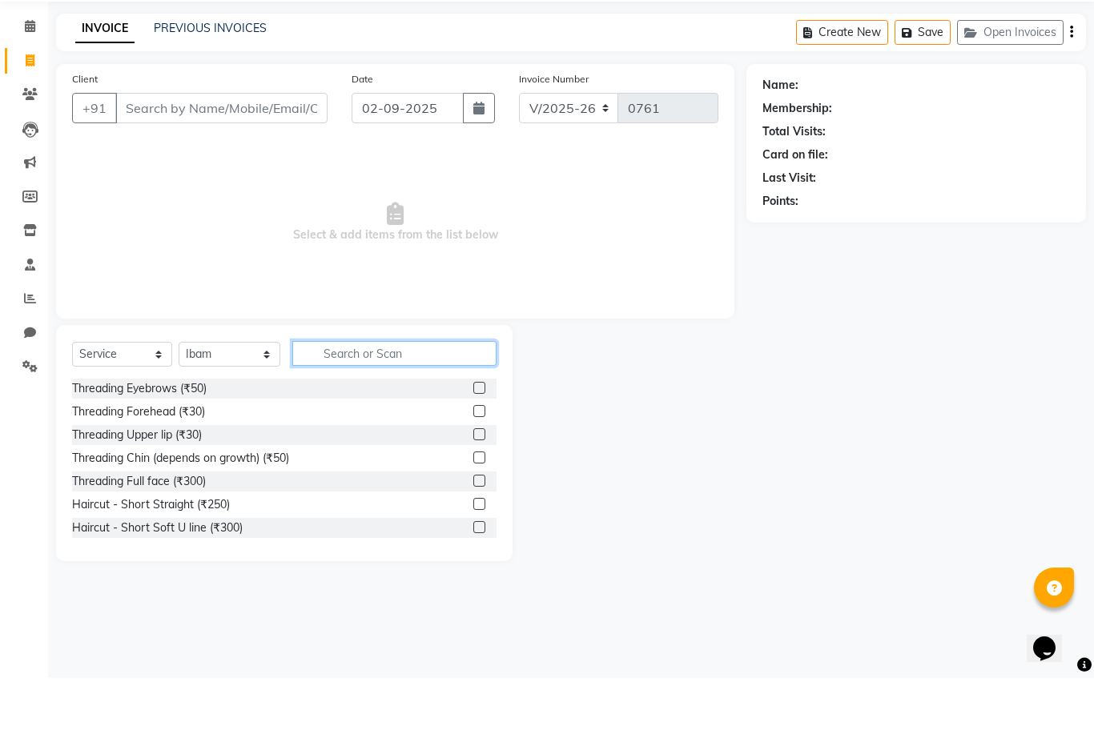
scroll to position [1, 0]
click at [432, 397] on input "text" at bounding box center [394, 409] width 204 height 25
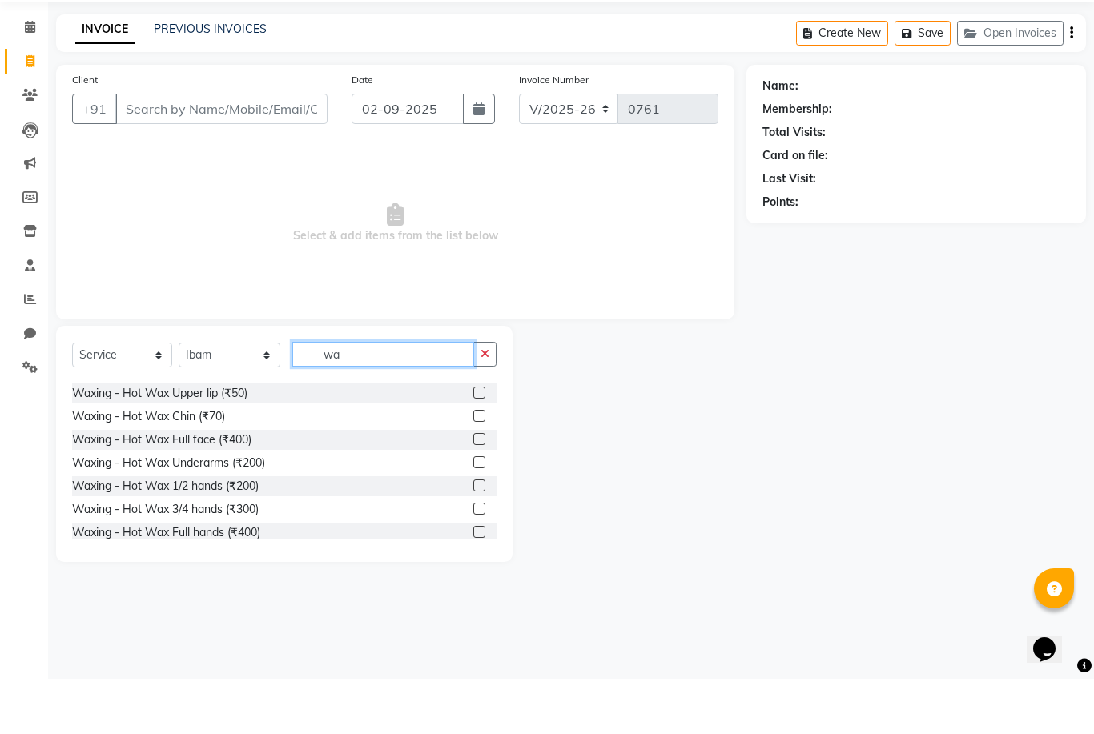
scroll to position [136, 0]
type input "wa"
click at [478, 511] on label at bounding box center [479, 517] width 12 height 12
click at [478, 512] on input "checkbox" at bounding box center [478, 517] width 10 height 10
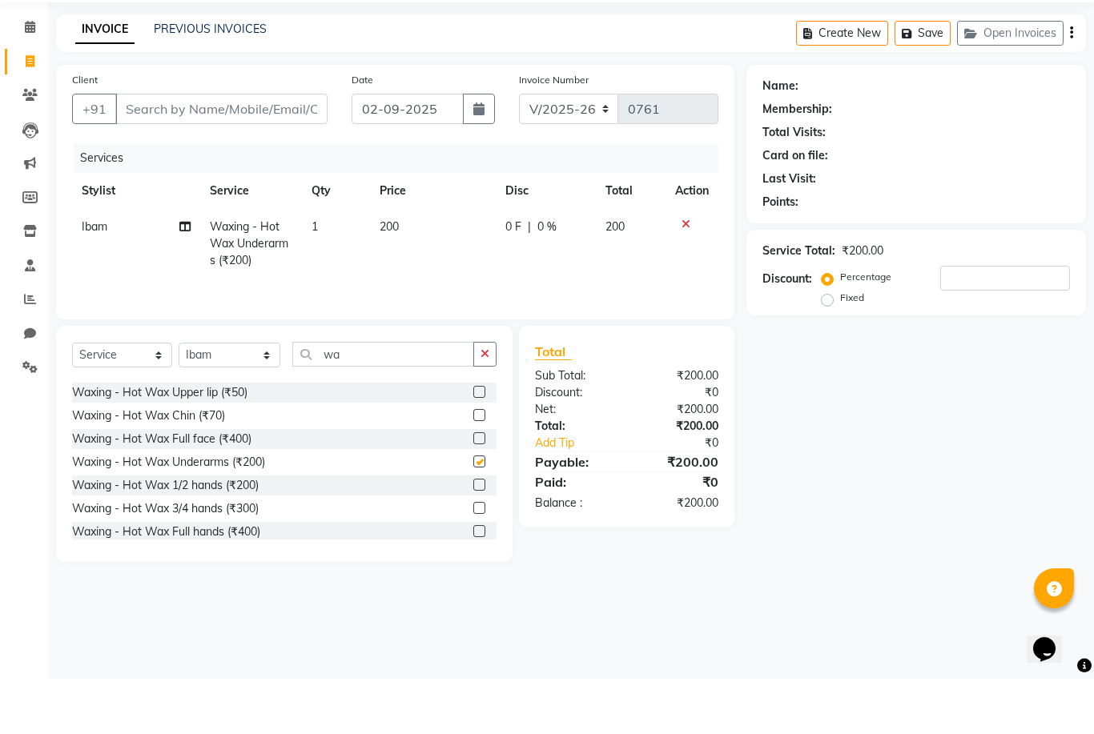
scroll to position [0, 0]
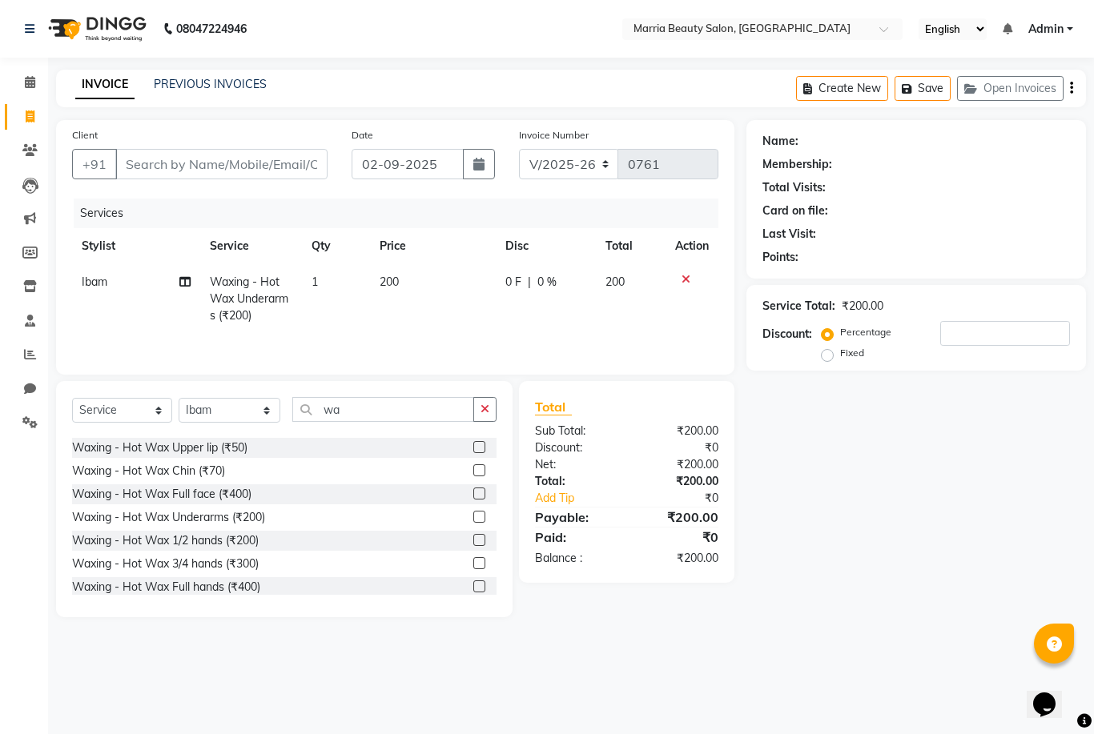
checkbox input "false"
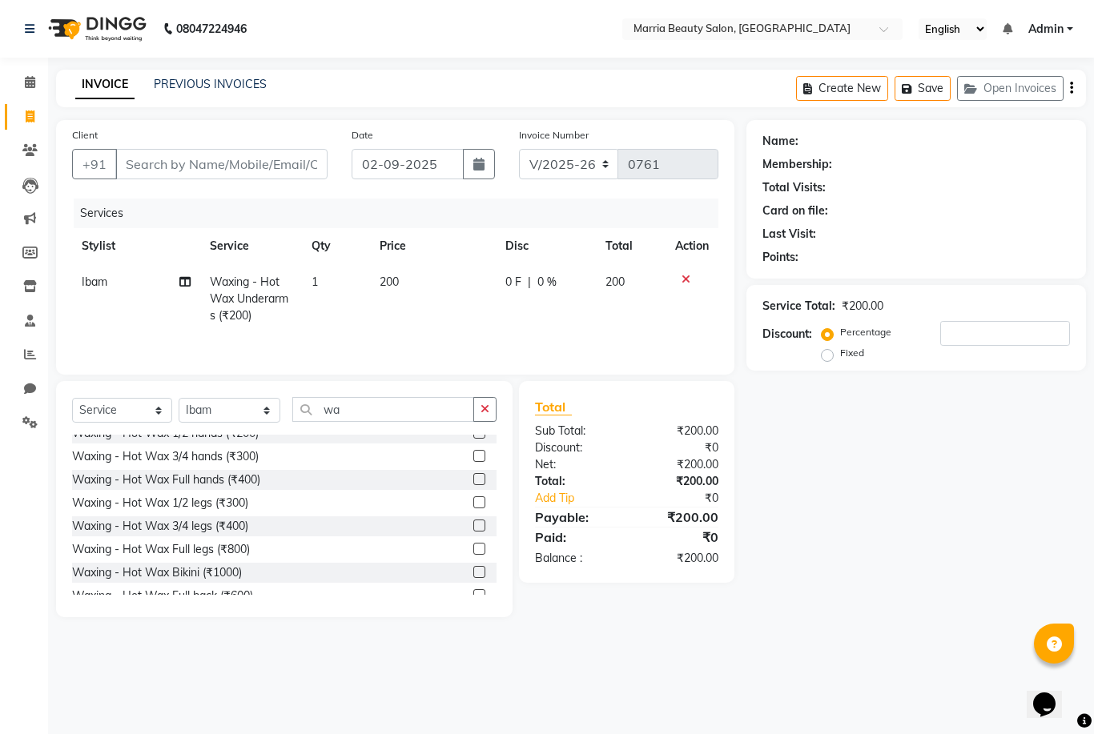
scroll to position [243, 0]
click at [473, 506] on label at bounding box center [479, 502] width 12 height 12
click at [473, 506] on input "checkbox" at bounding box center [478, 503] width 10 height 10
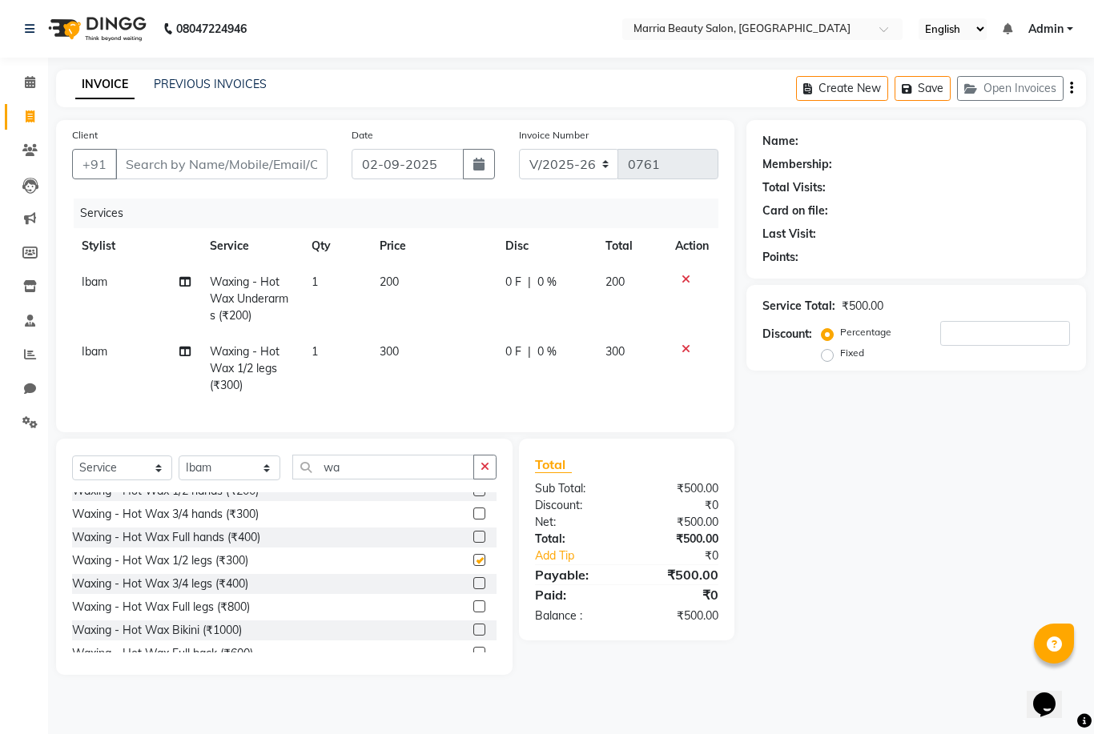
checkbox input "false"
click at [492, 461] on button "button" at bounding box center [484, 467] width 23 height 25
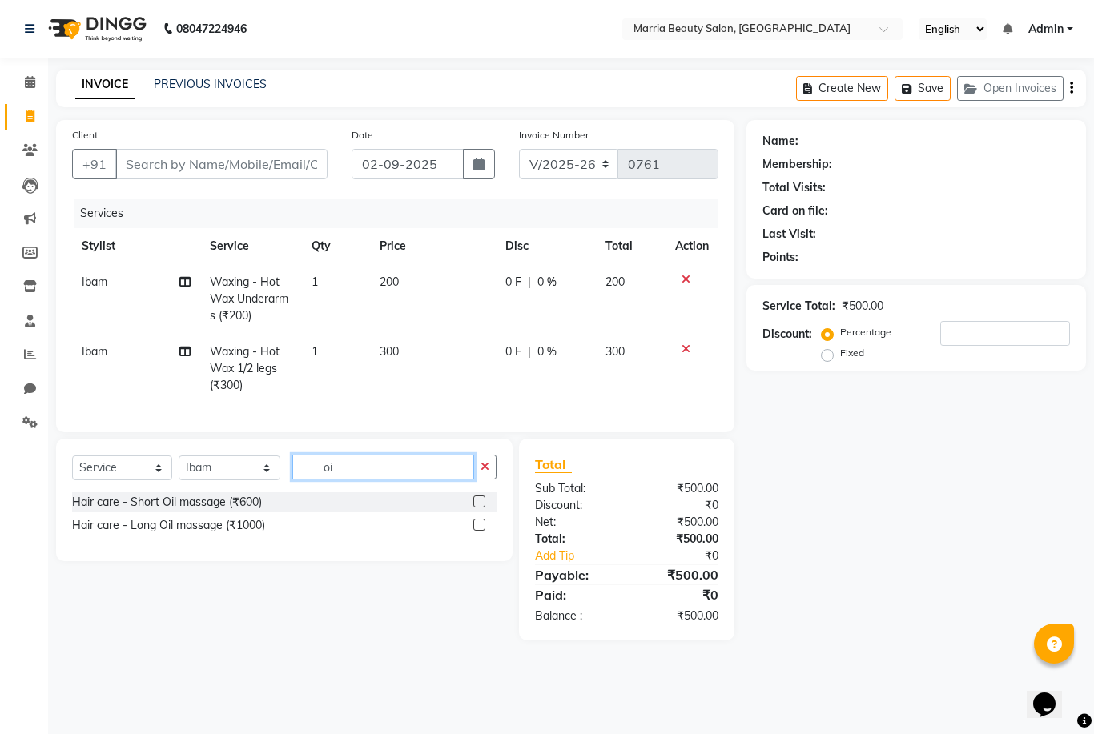
scroll to position [0, 0]
type input "oil"
click at [478, 501] on label at bounding box center [479, 502] width 12 height 12
click at [478, 501] on input "checkbox" at bounding box center [478, 502] width 10 height 10
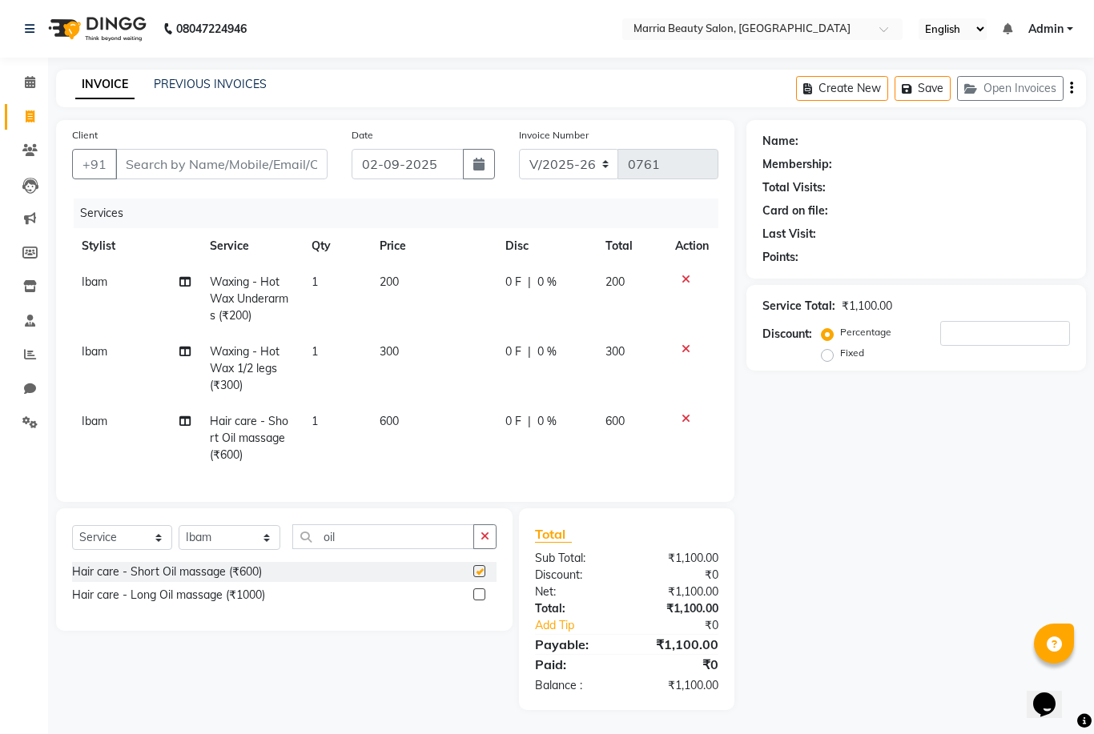
checkbox input "false"
click at [29, 84] on icon at bounding box center [30, 82] width 10 height 12
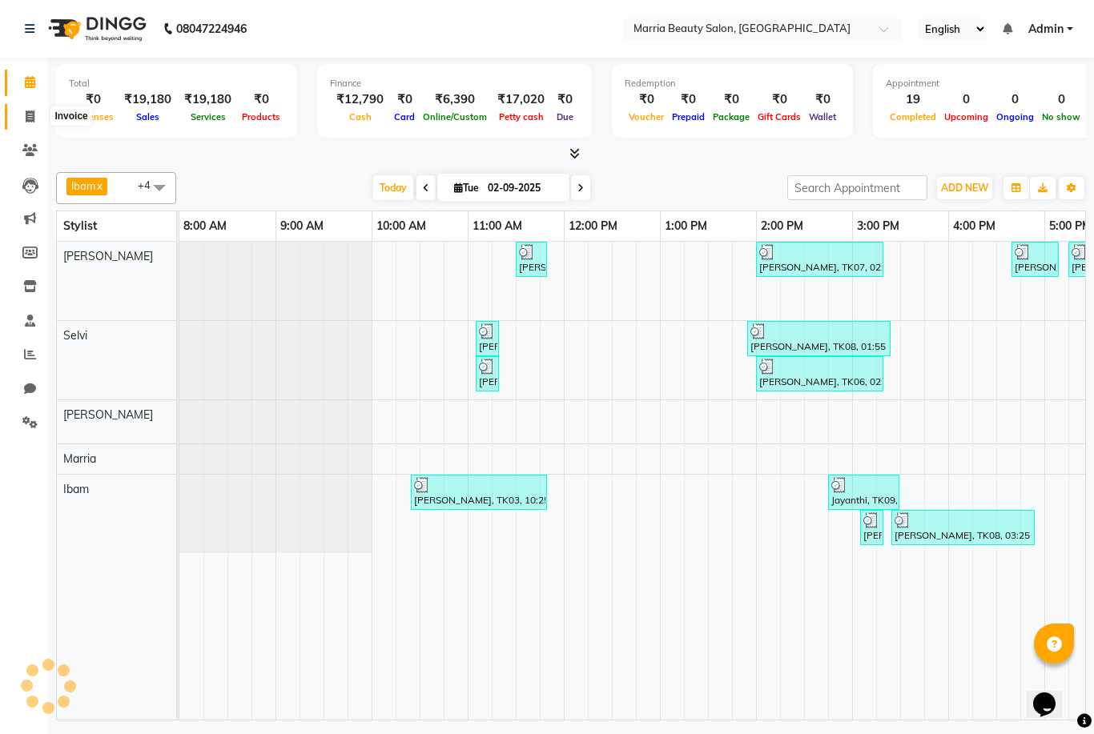
click at [26, 110] on icon at bounding box center [30, 116] width 9 height 12
select select "service"
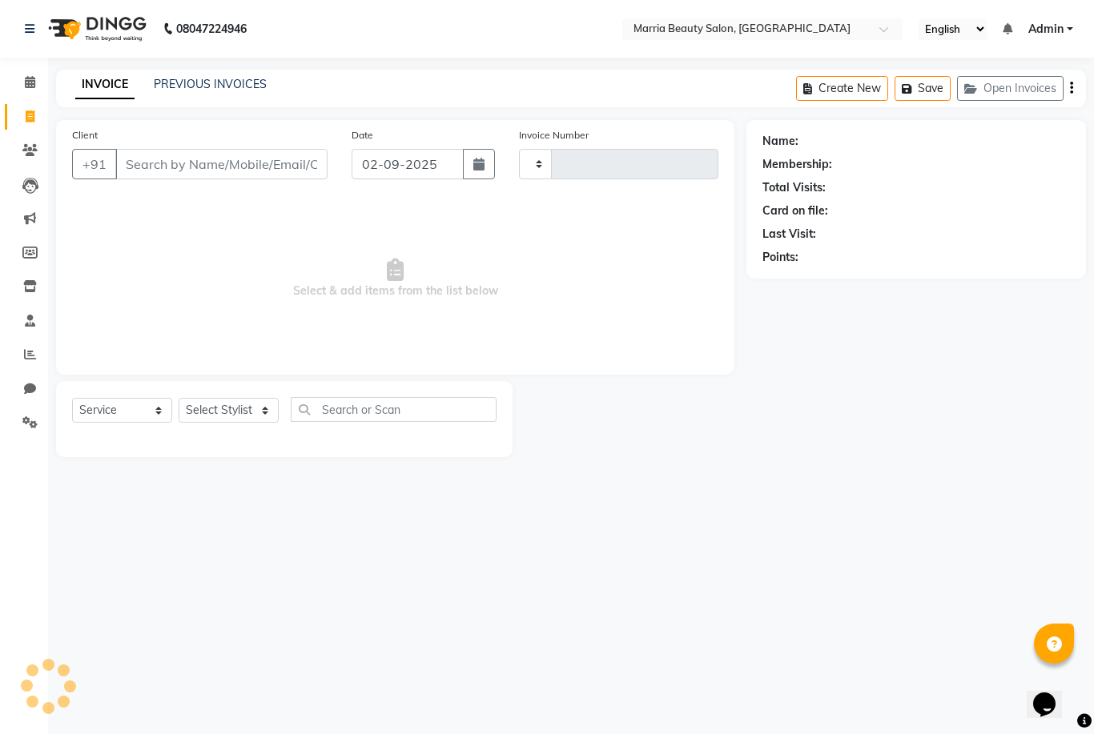
type input "0761"
select select "8343"
click at [231, 411] on select "Select Stylist Ashwini Ibam [PERSON_NAME] [PERSON_NAME] [PERSON_NAME] [PERSON_N…" at bounding box center [230, 410] width 102 height 25
select select "85629"
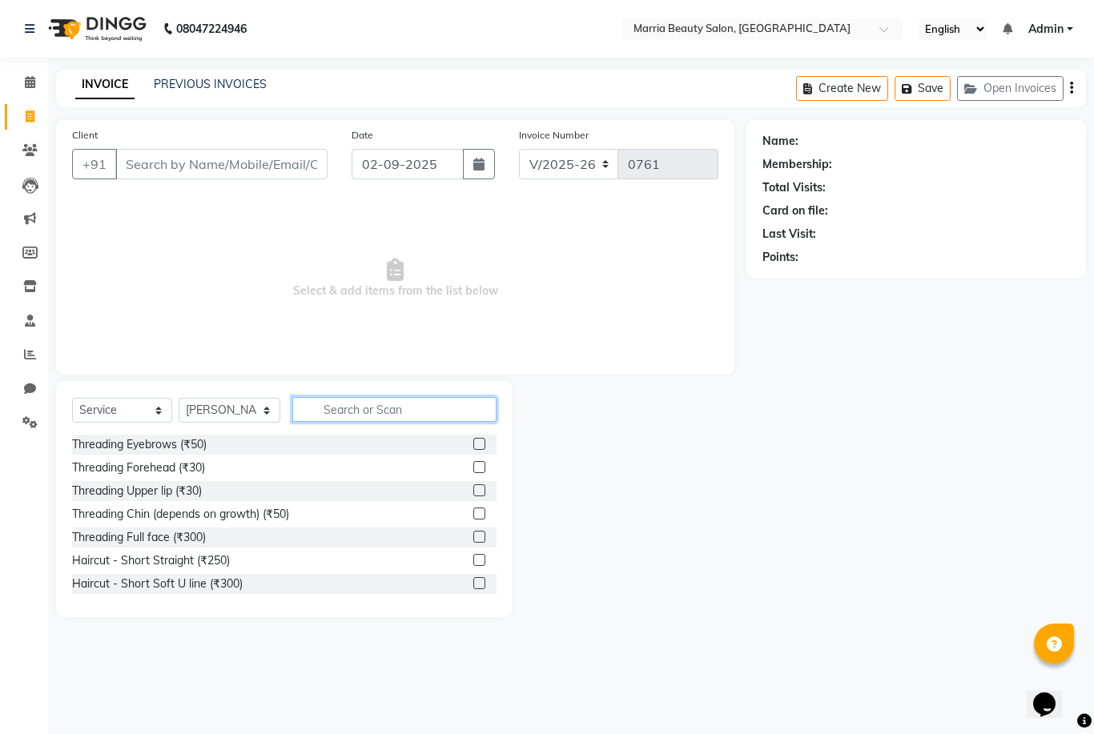
click at [379, 409] on input "text" at bounding box center [394, 409] width 204 height 25
type input "hai"
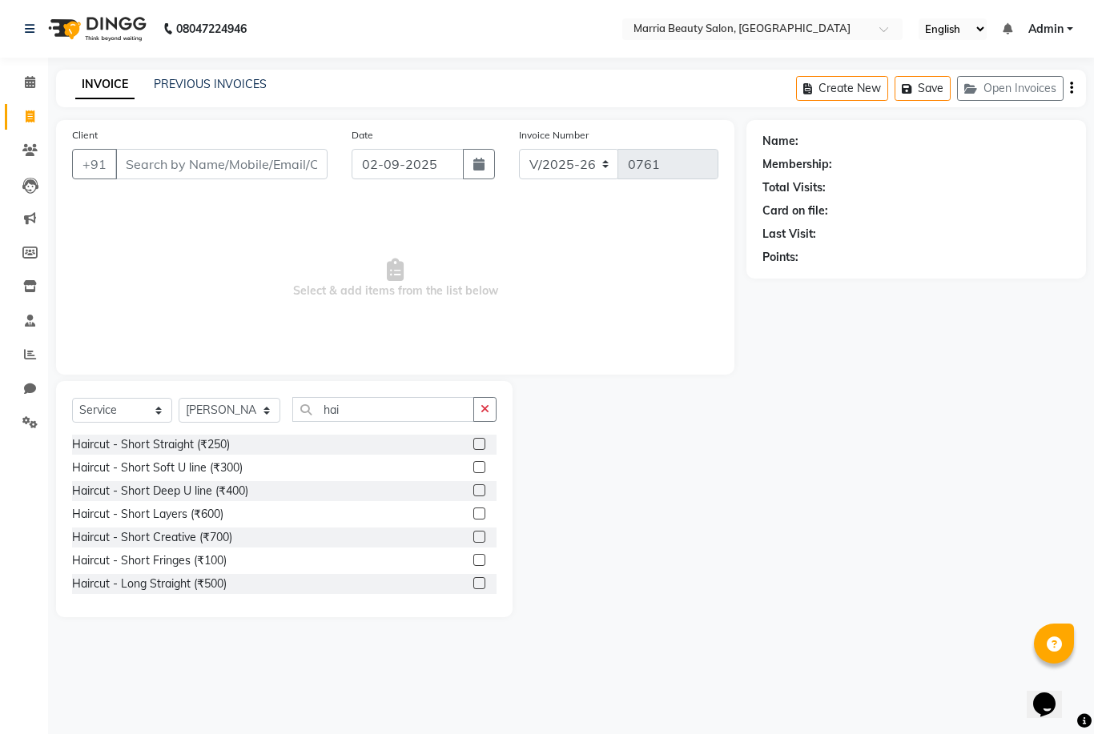
click at [473, 465] on label at bounding box center [479, 467] width 12 height 12
click at [473, 465] on input "checkbox" at bounding box center [478, 468] width 10 height 10
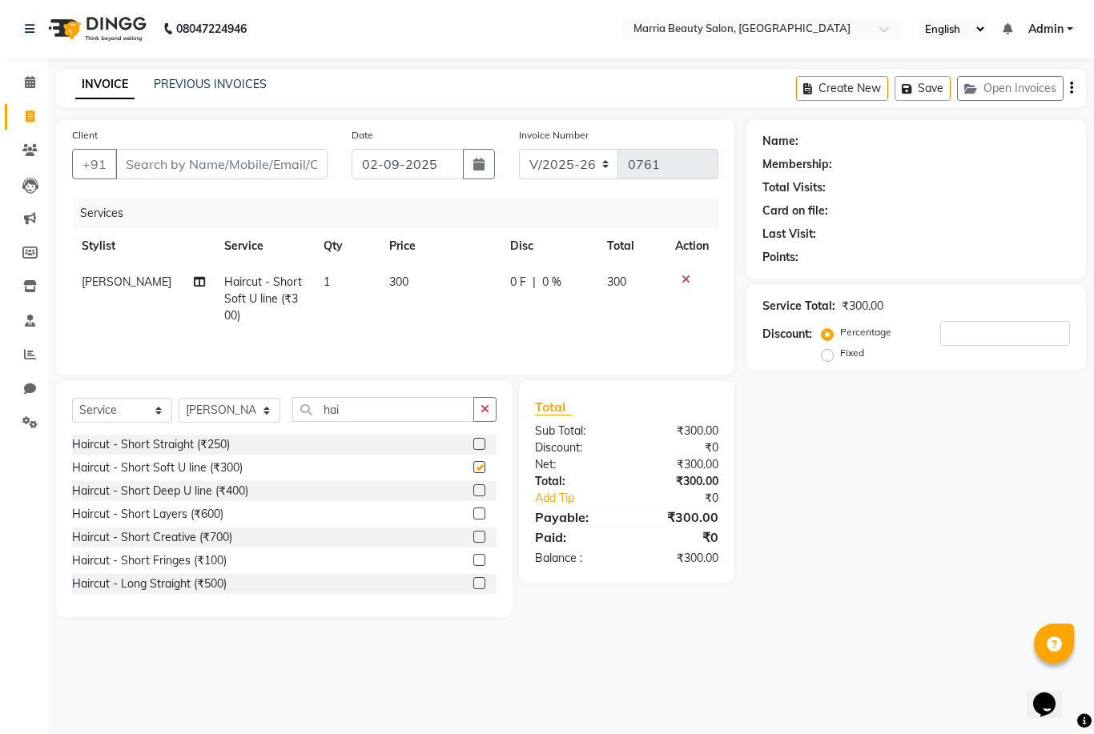
checkbox input "false"
click at [481, 413] on icon "button" at bounding box center [484, 408] width 9 height 11
click at [308, 448] on div "Threading Eyebrows (₹50)" at bounding box center [284, 445] width 424 height 20
click at [477, 444] on label at bounding box center [479, 444] width 12 height 12
click at [477, 444] on input "checkbox" at bounding box center [478, 445] width 10 height 10
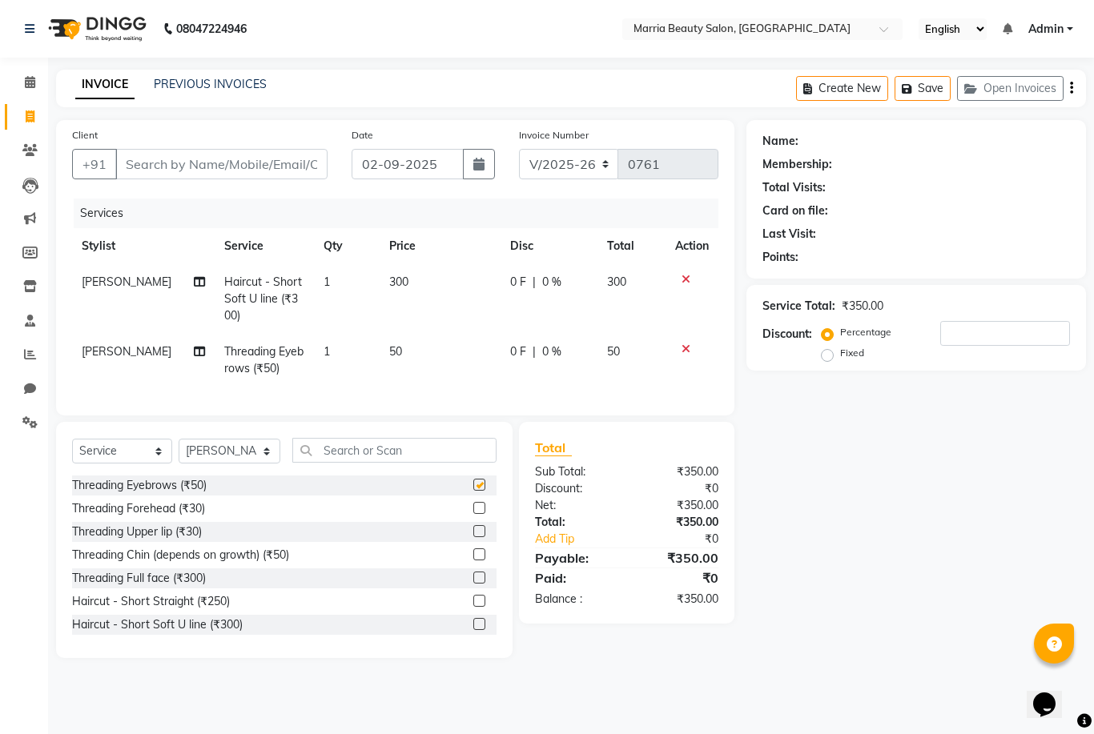
checkbox input "false"
click at [478, 530] on label at bounding box center [479, 531] width 12 height 12
click at [478, 530] on input "checkbox" at bounding box center [478, 532] width 10 height 10
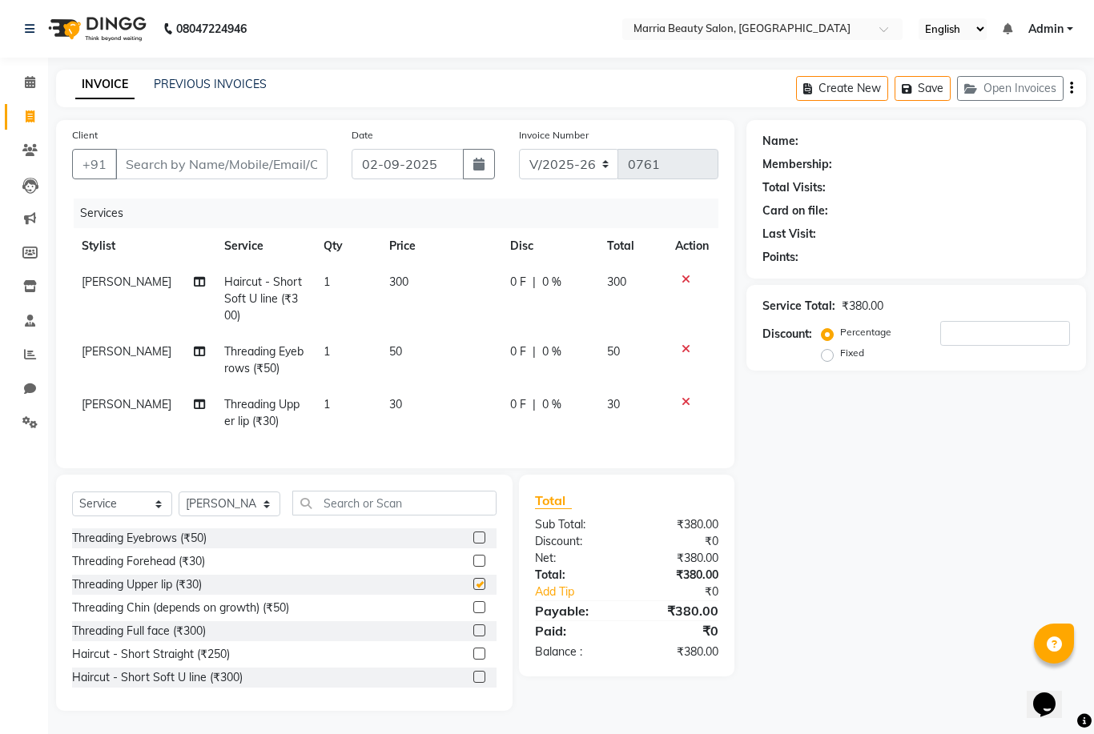
checkbox input "false"
click at [432, 503] on input "text" at bounding box center [394, 503] width 204 height 25
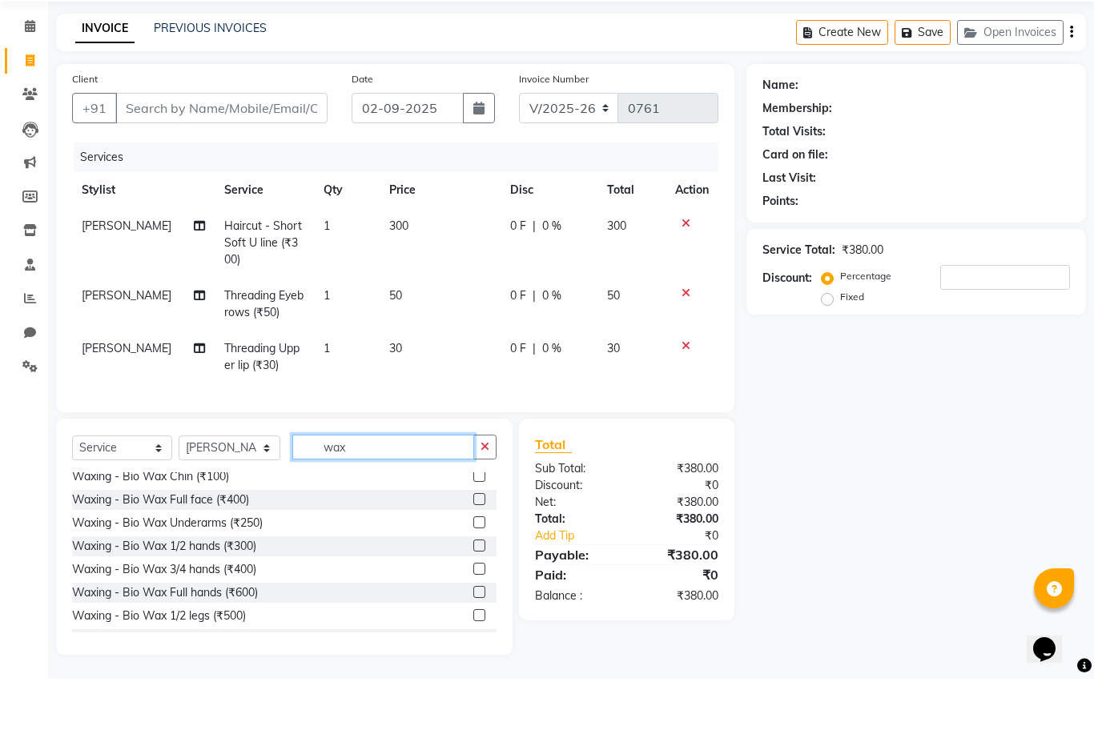
scroll to position [401, 0]
type input "wax"
click at [473, 571] on label at bounding box center [479, 577] width 12 height 12
click at [473, 572] on input "checkbox" at bounding box center [478, 577] width 10 height 10
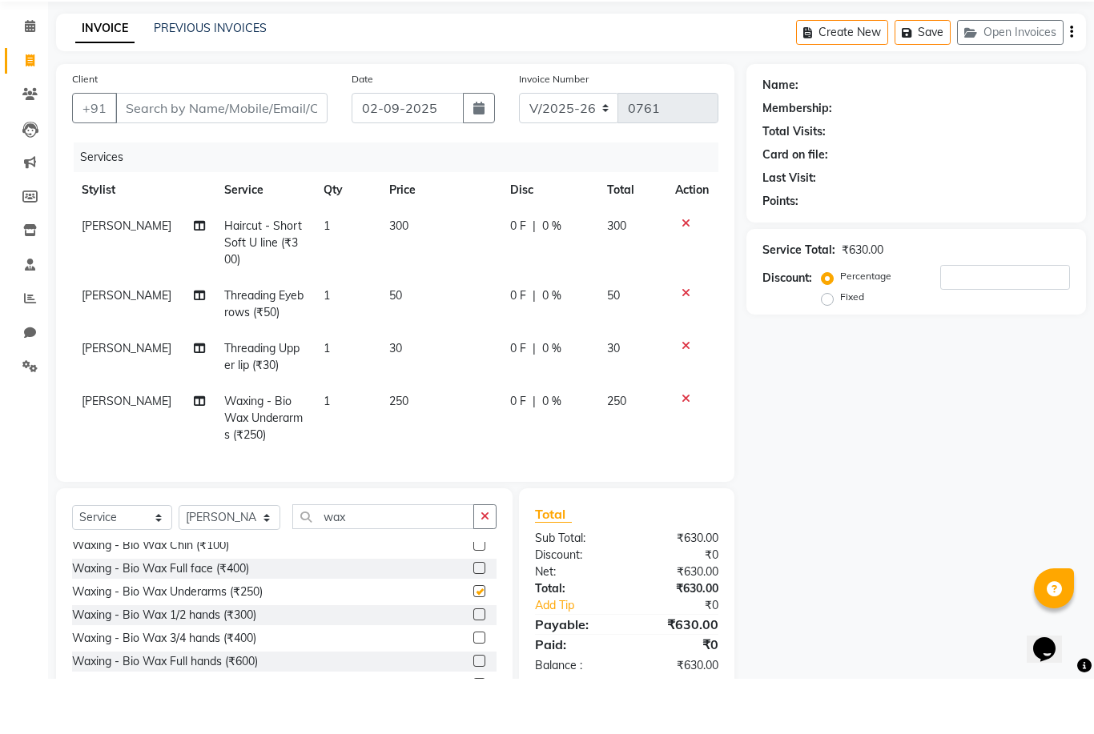
checkbox input "false"
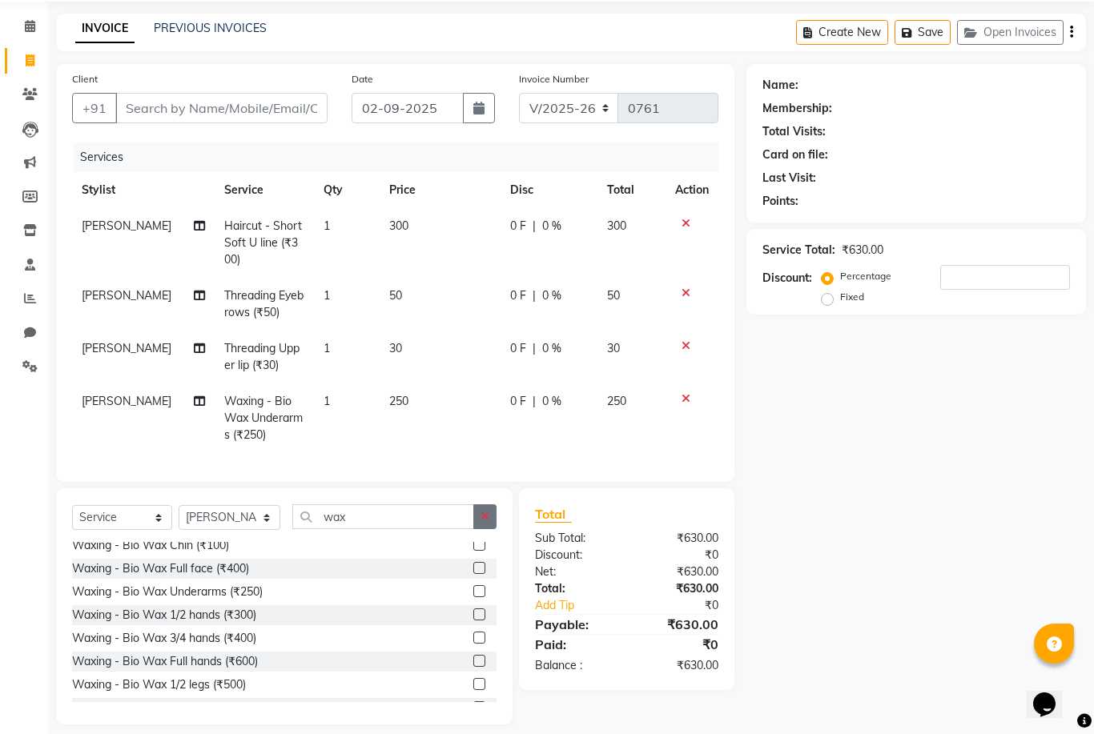
click at [492, 511] on button "button" at bounding box center [484, 516] width 23 height 25
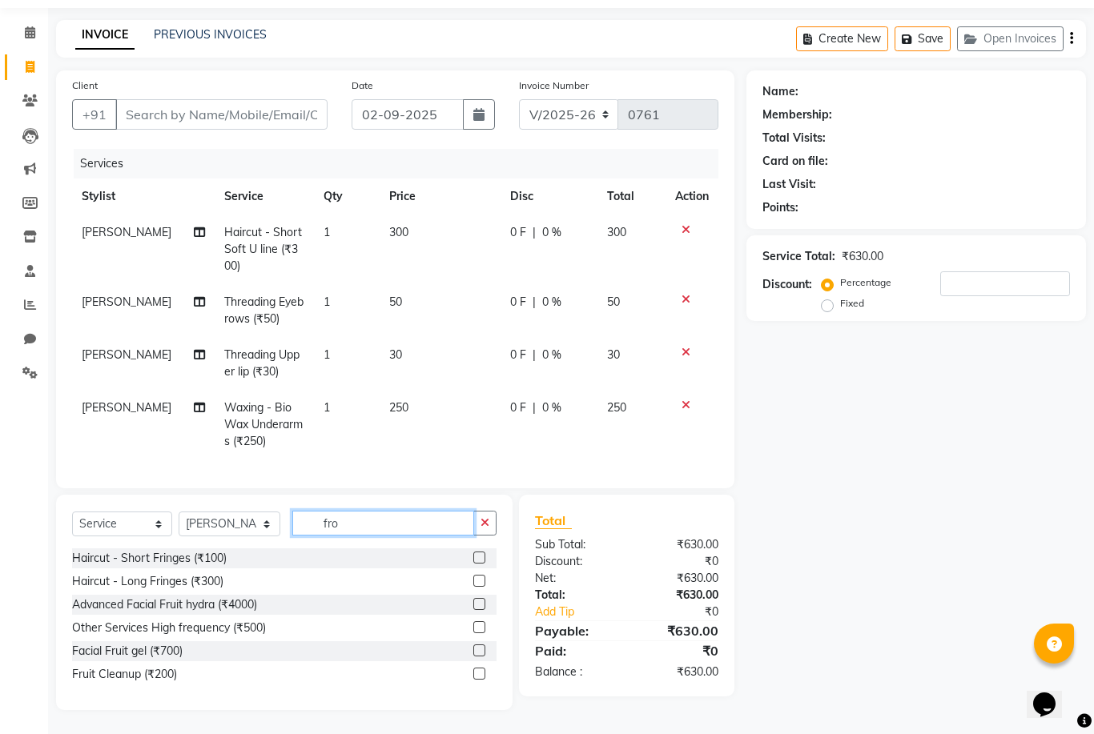
scroll to position [36, 0]
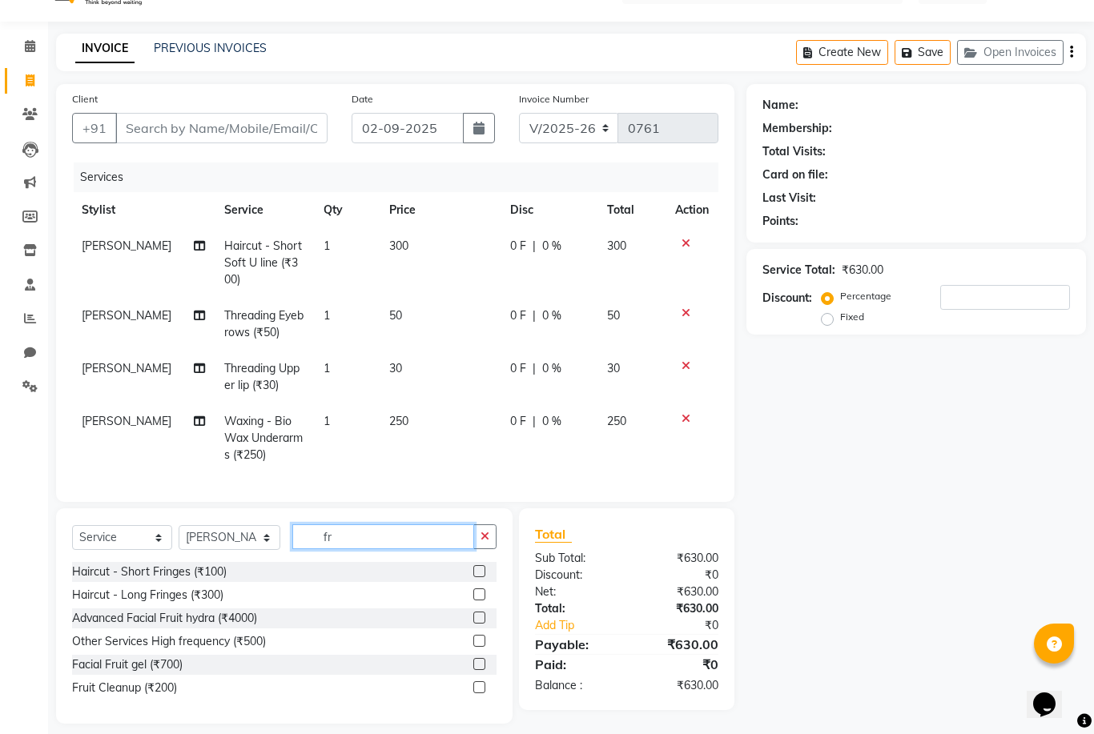
type input "f"
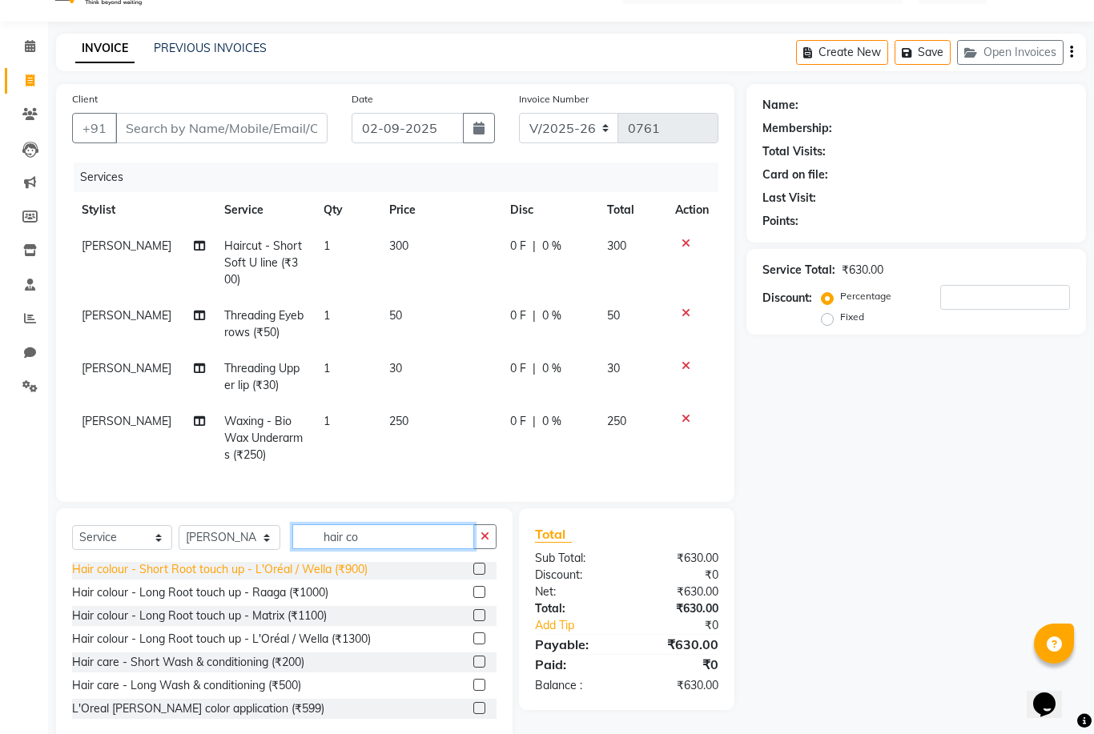
scroll to position [49, 0]
type input "hair co"
click at [910, 656] on div "Name: Membership: Total Visits: Card on file: Last Visit: Points: Service Total…" at bounding box center [921, 414] width 351 height 660
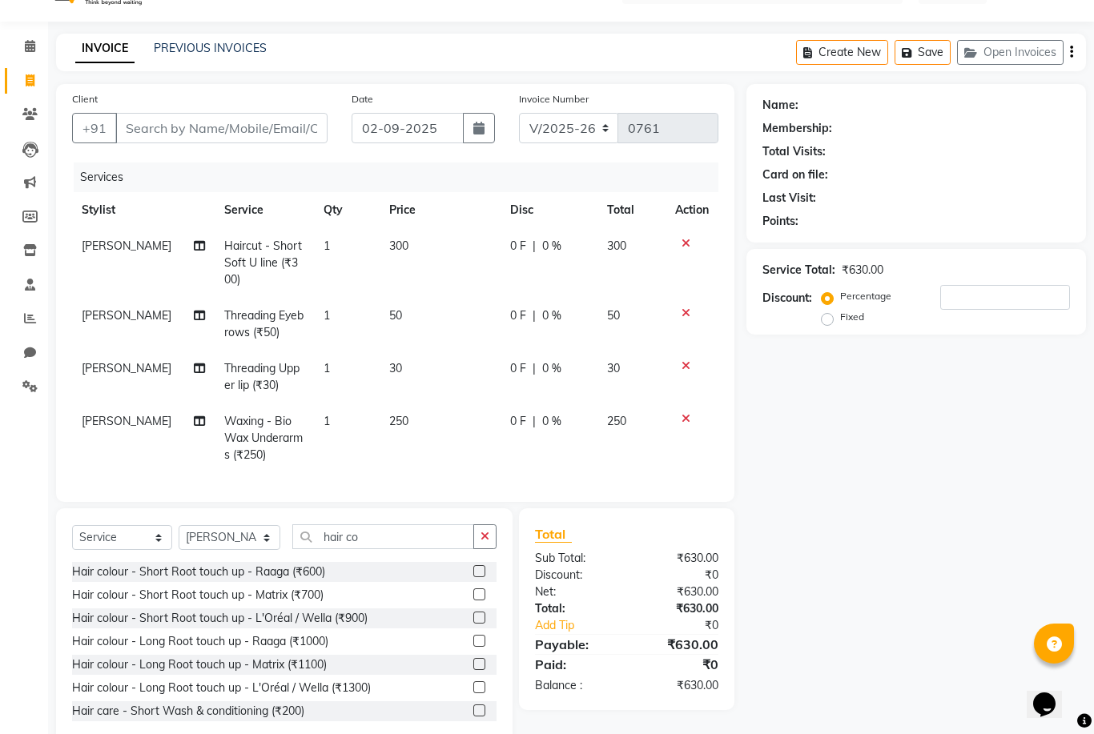
scroll to position [0, 0]
click at [477, 576] on label at bounding box center [479, 571] width 12 height 12
click at [477, 576] on input "checkbox" at bounding box center [478, 572] width 10 height 10
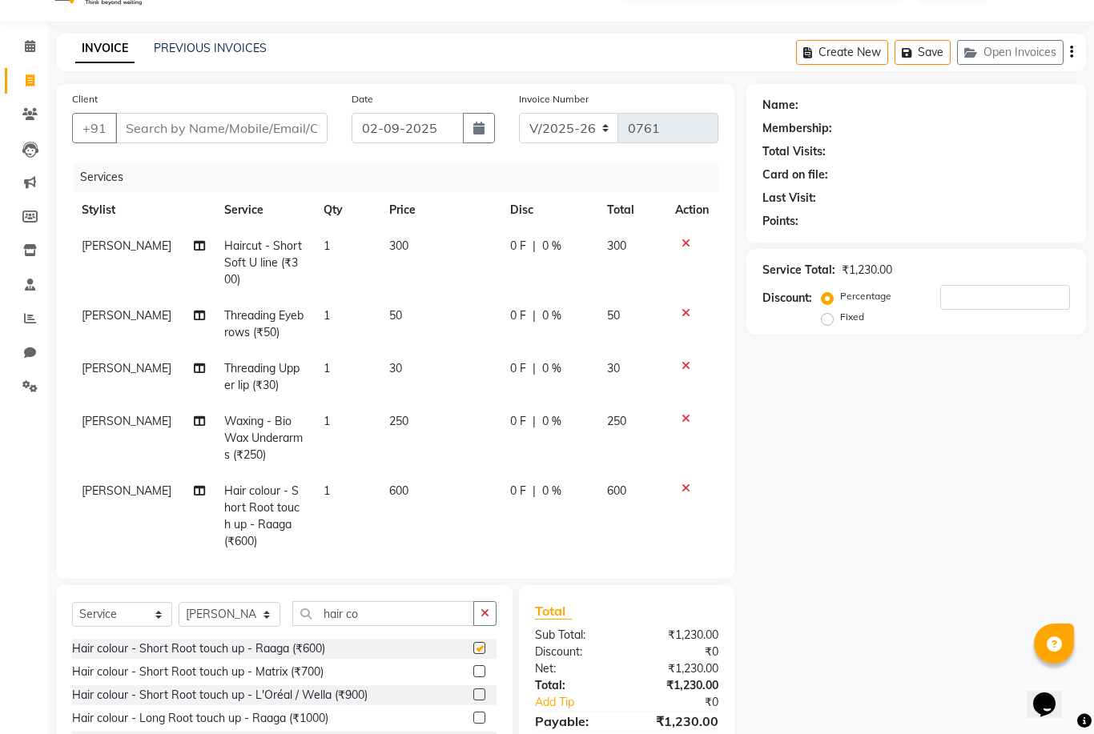
checkbox input "false"
click at [405, 493] on td "600" at bounding box center [439, 516] width 121 height 86
select select "85629"
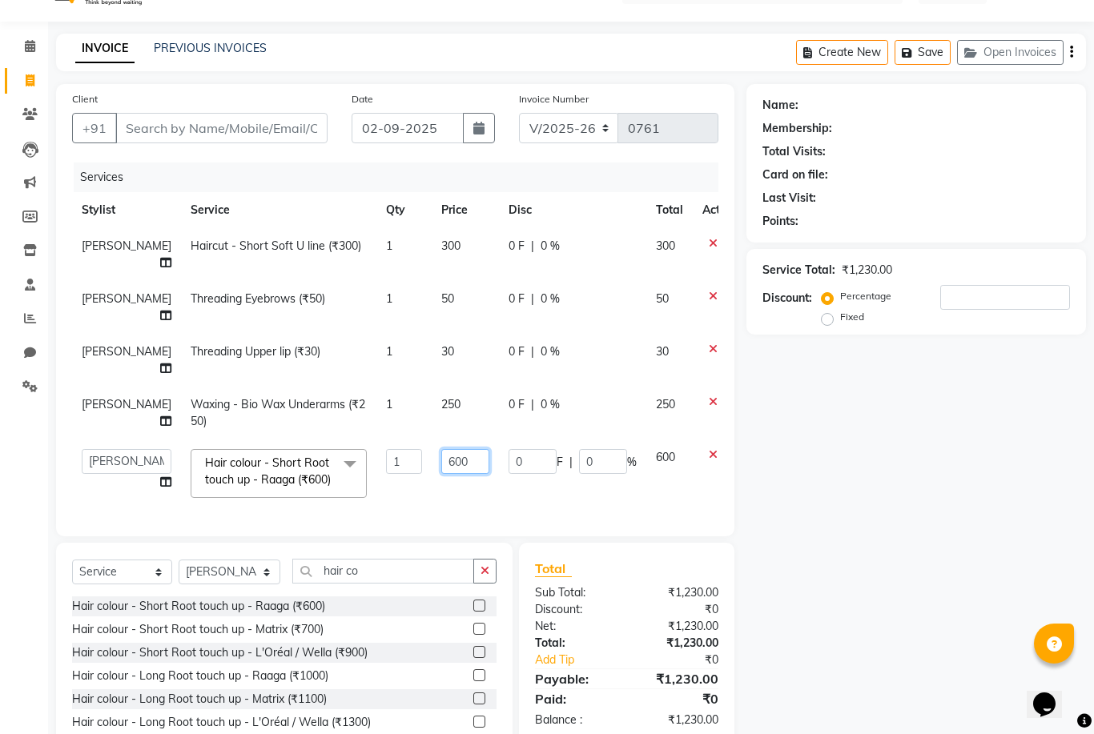
click at [441, 461] on input "600" at bounding box center [465, 461] width 48 height 25
type input "300"
click at [102, 246] on span "[PERSON_NAME]" at bounding box center [127, 246] width 90 height 14
select select "85629"
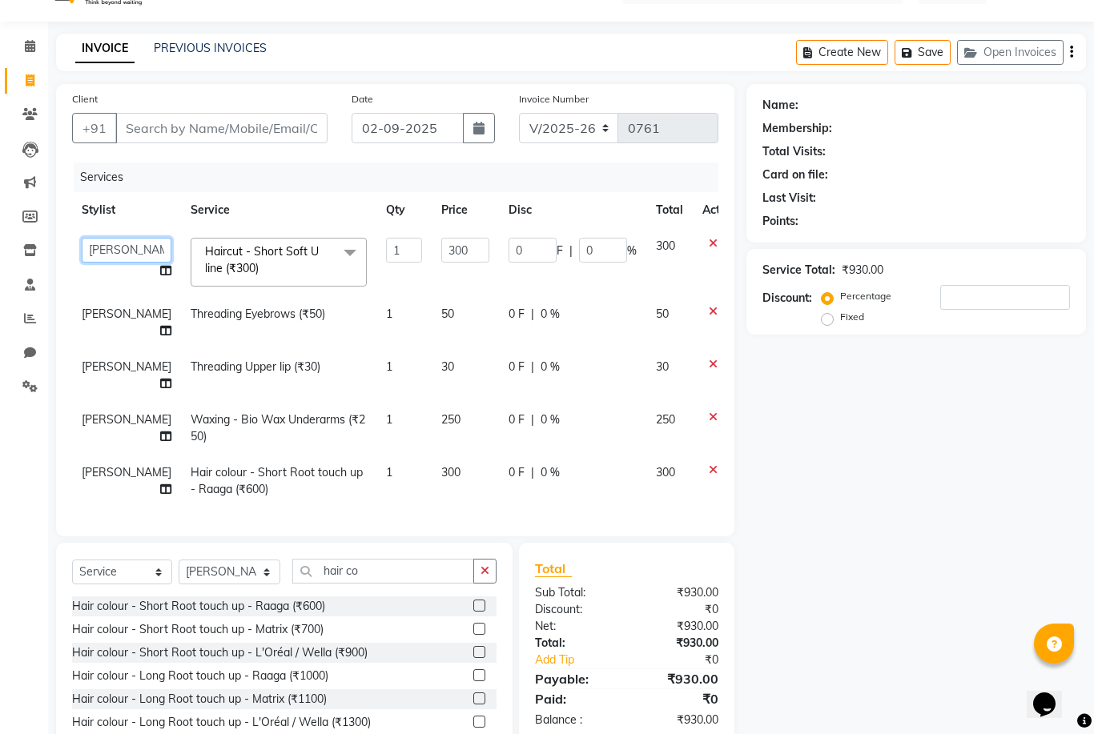
click at [102, 246] on select "Ashwini Ibam kala Marria Nikhita sandhiya Selvi shreya joju" at bounding box center [127, 250] width 90 height 25
select select "85631"
click at [288, 136] on input "Client" at bounding box center [221, 128] width 212 height 30
type input "b"
type input "0"
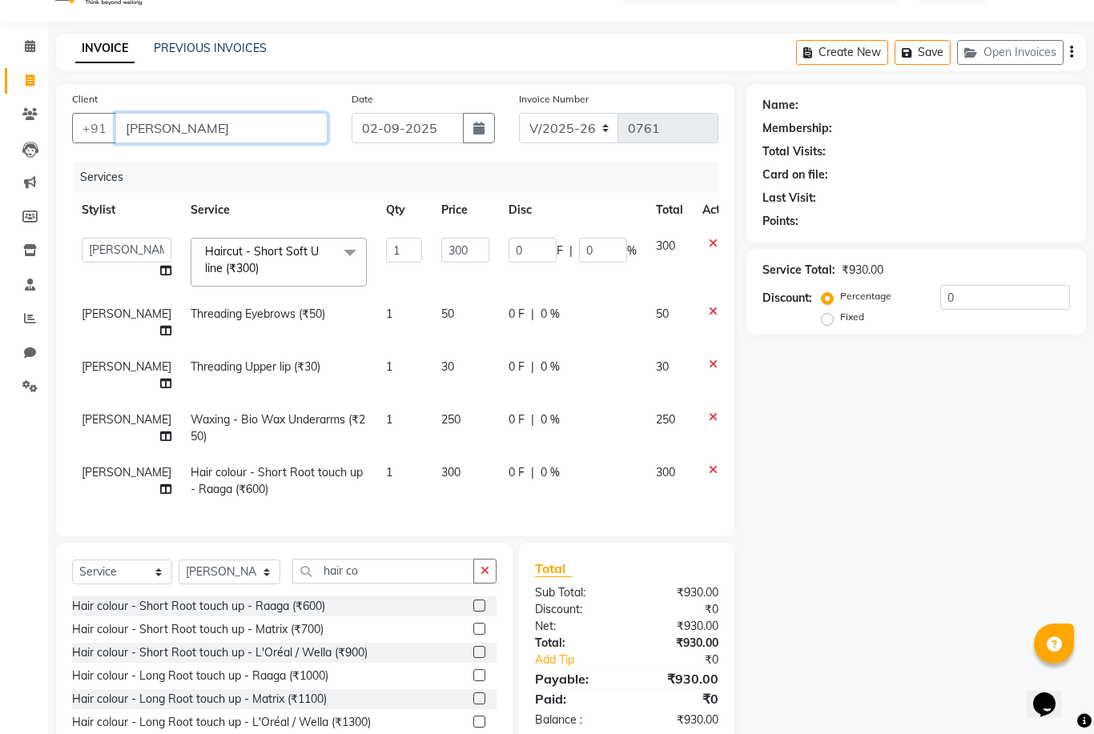
type input "bob"
click at [288, 136] on html "08047224946 Select Location × Marria Beauty Salon, Nanjundapuram Road English E…" at bounding box center [547, 331] width 1094 height 734
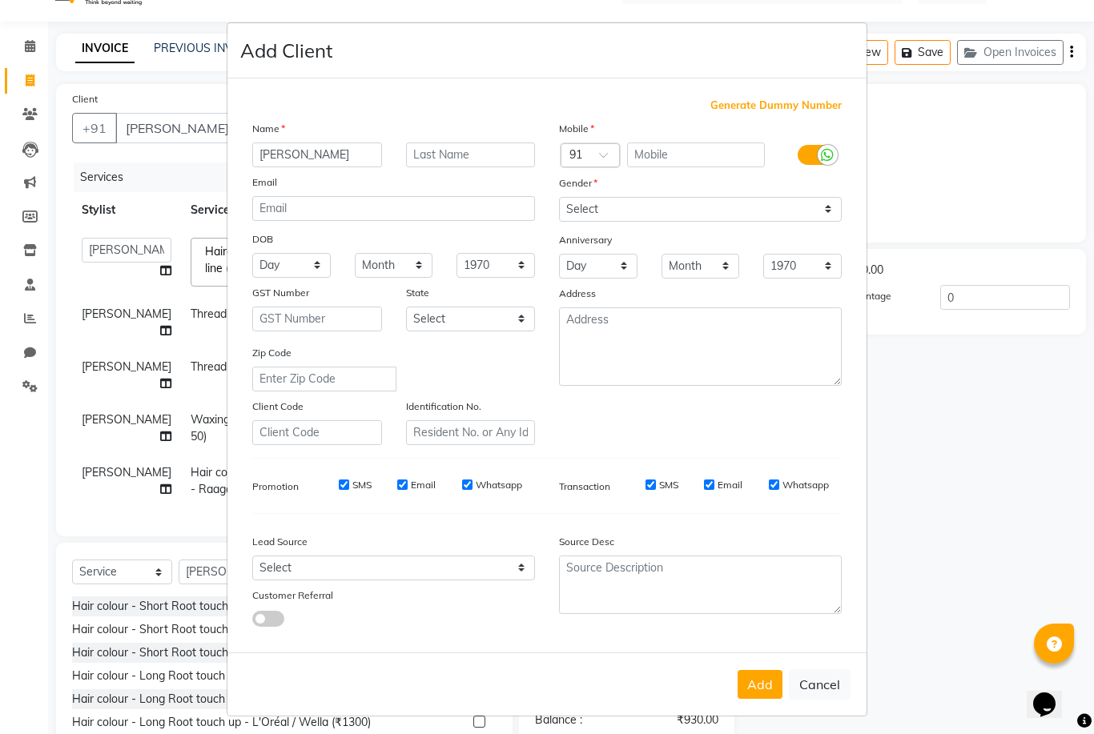
type input "bobb"
click at [1029, 489] on ngb-modal-window "Add Client Generate Dummy Number Name bobb Email DOB Day 01 02 03 04 05 06 07 0…" at bounding box center [547, 367] width 1094 height 734
click at [830, 693] on button "Cancel" at bounding box center [820, 684] width 62 height 30
select select
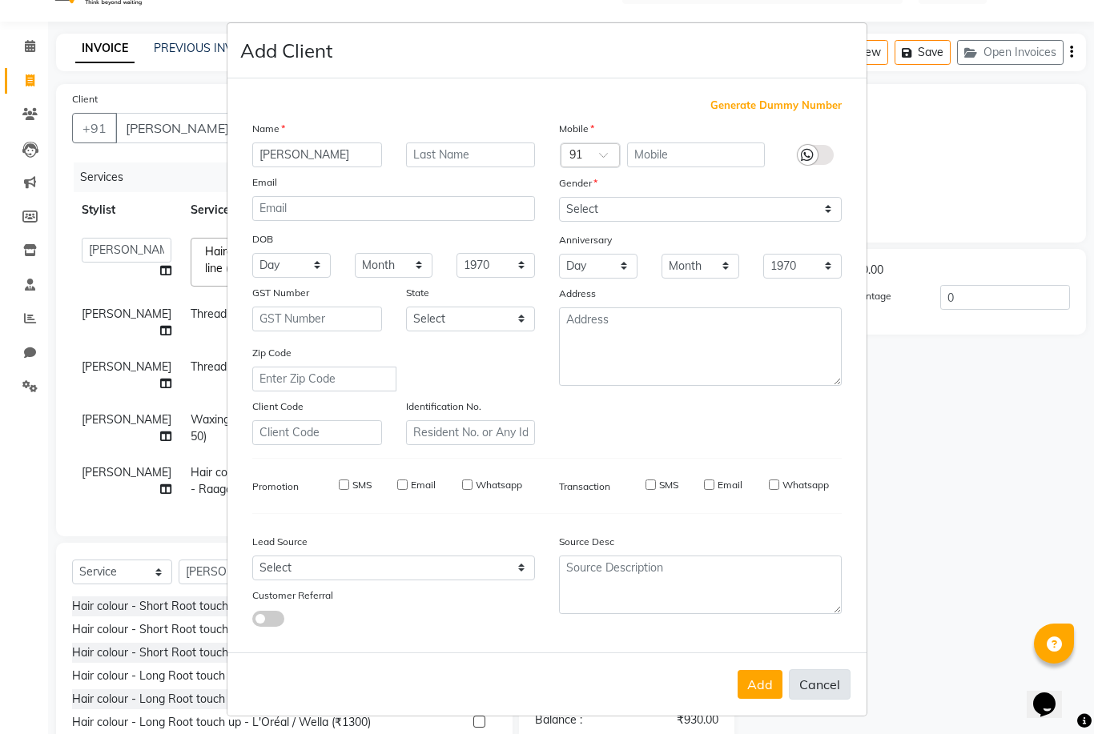
select select
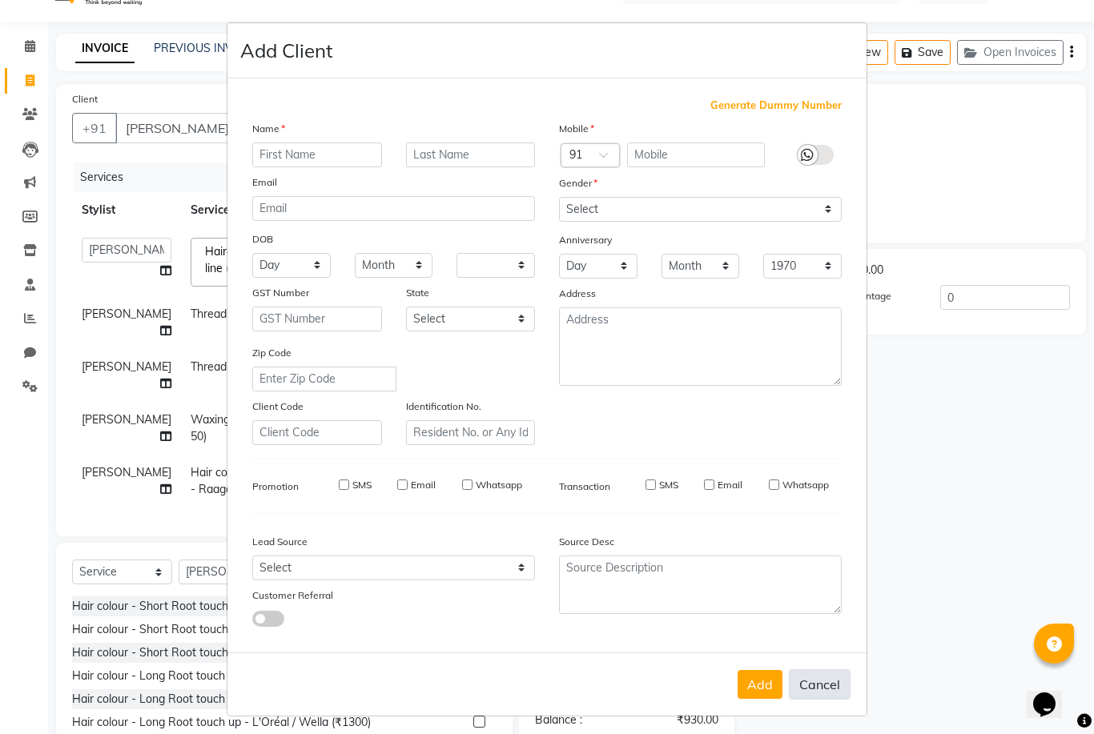
checkbox input "false"
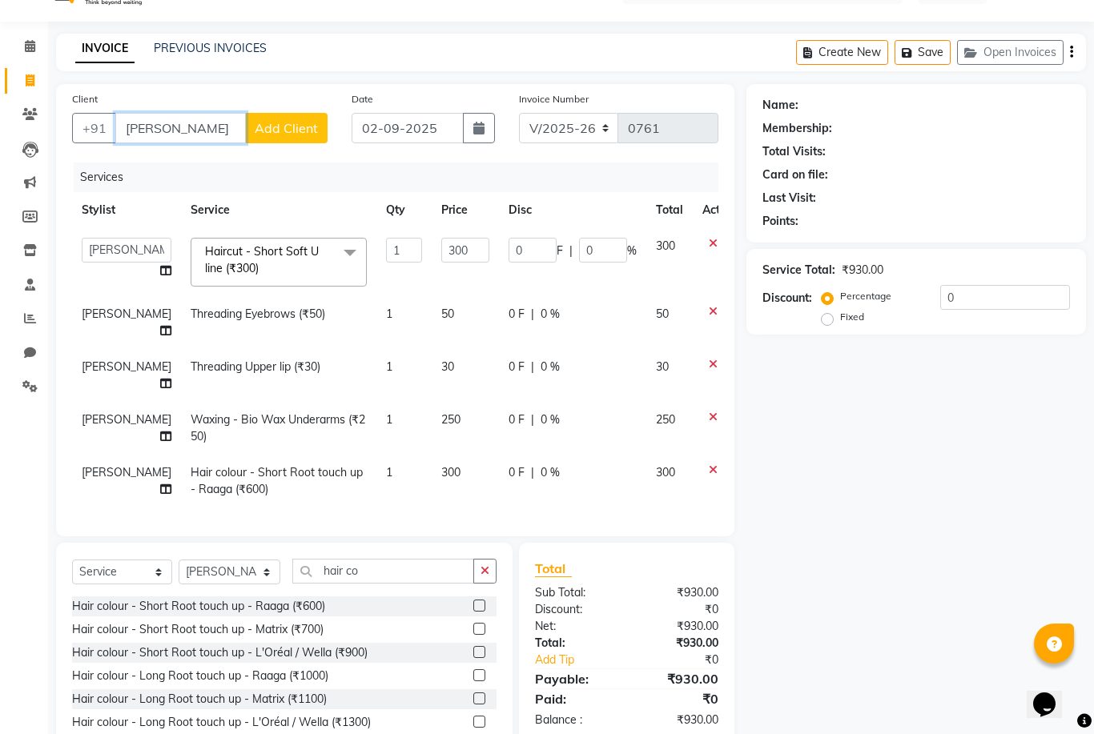
click at [193, 123] on input "bob" at bounding box center [180, 128] width 130 height 30
click at [156, 171] on span "[PERSON_NAME]" at bounding box center [185, 165] width 103 height 16
type input "8056948148"
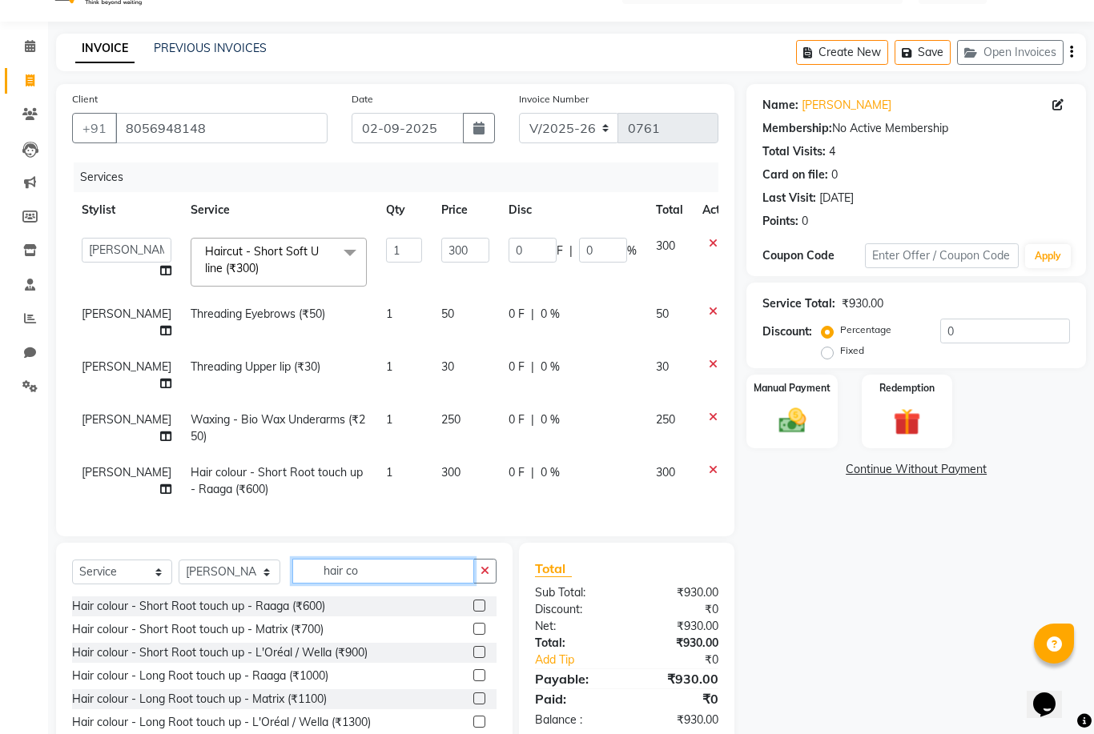
click at [442, 560] on input "hair co" at bounding box center [383, 571] width 182 height 25
click at [443, 570] on input "hair co" at bounding box center [383, 571] width 182 height 25
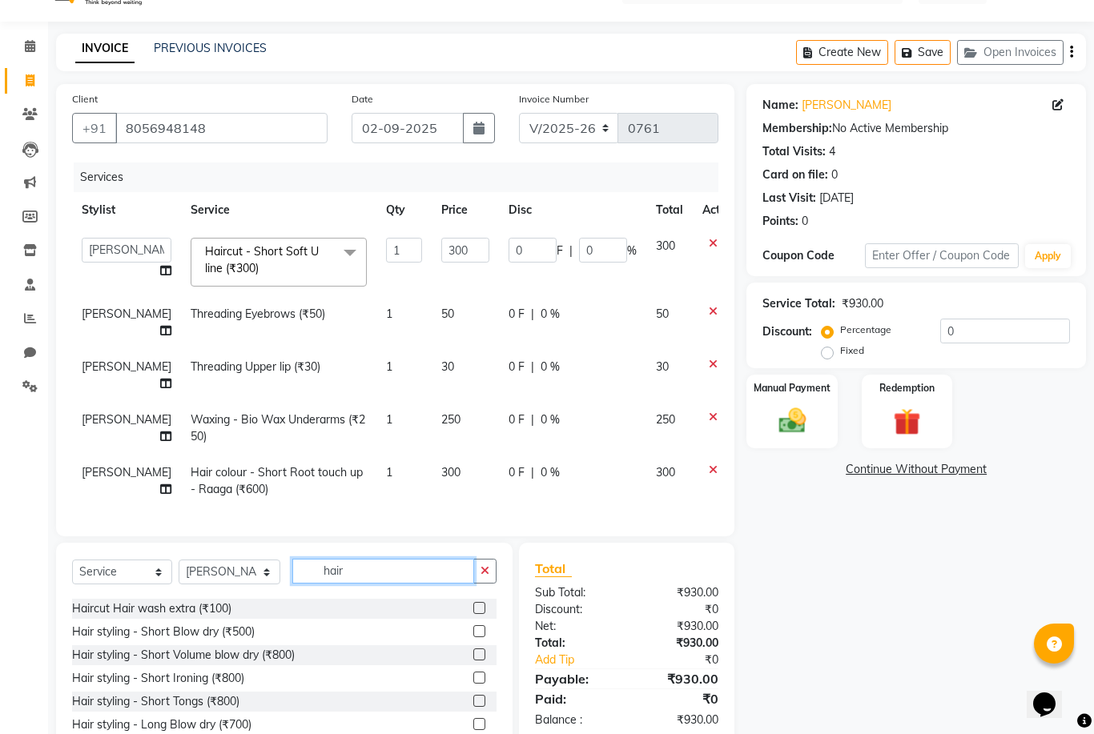
scroll to position [251, 0]
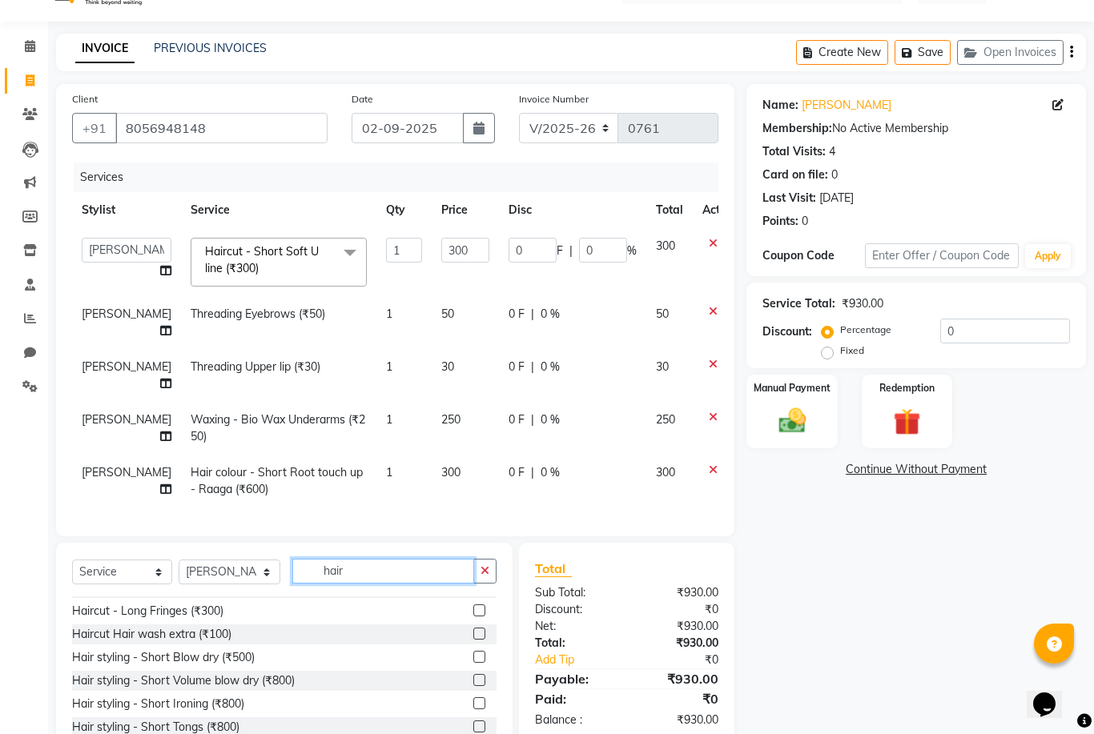
type input "hair"
click at [476, 636] on label at bounding box center [479, 634] width 12 height 12
click at [476, 636] on input "checkbox" at bounding box center [478, 634] width 10 height 10
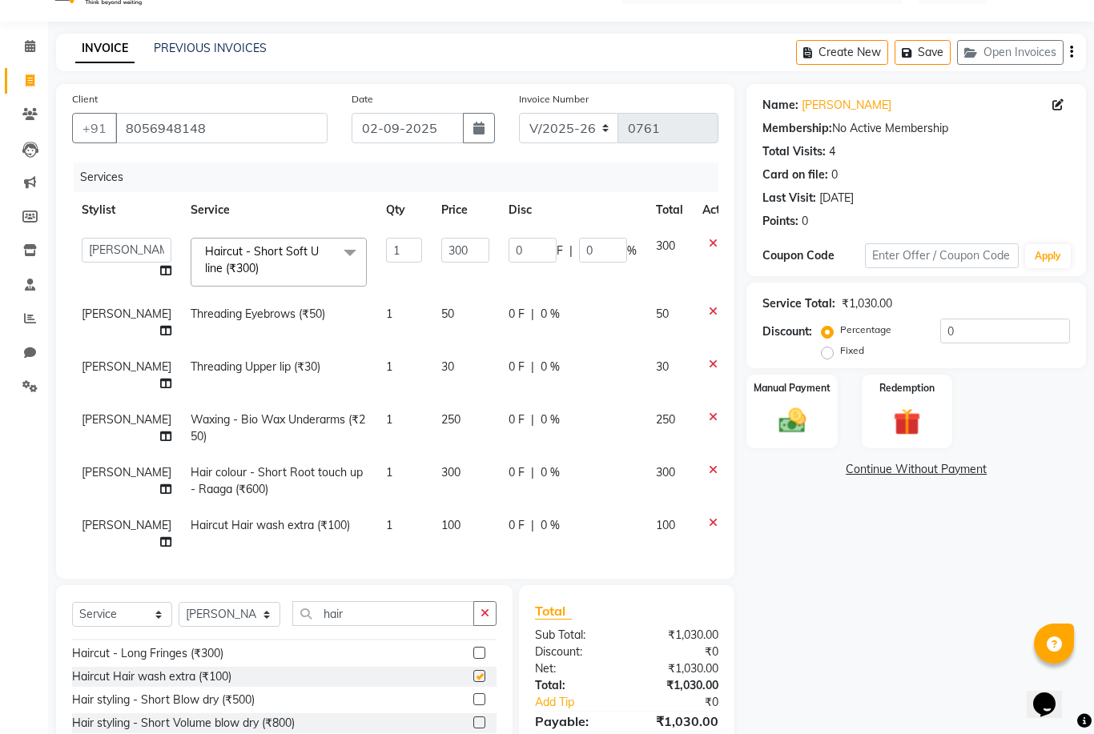
checkbox input "false"
click at [92, 529] on span "[PERSON_NAME]" at bounding box center [127, 525] width 90 height 14
select select "85629"
click at [773, 448] on div "Manual Payment" at bounding box center [792, 411] width 94 height 77
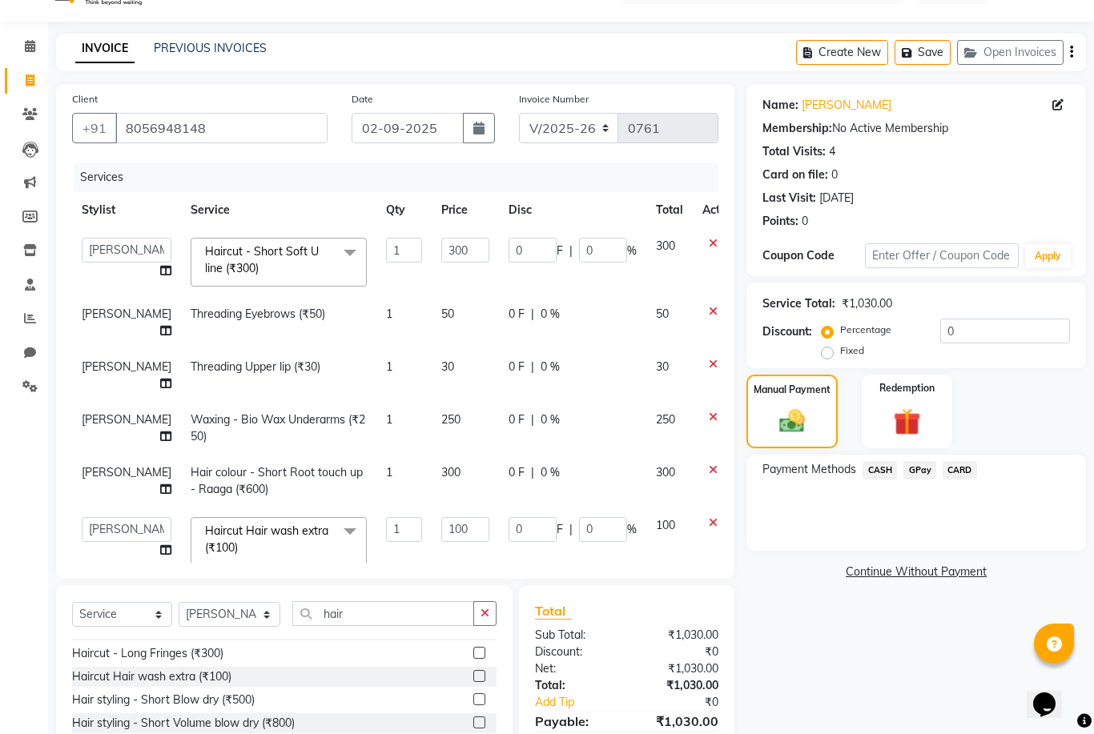
click at [913, 477] on span "GPay" at bounding box center [919, 470] width 33 height 18
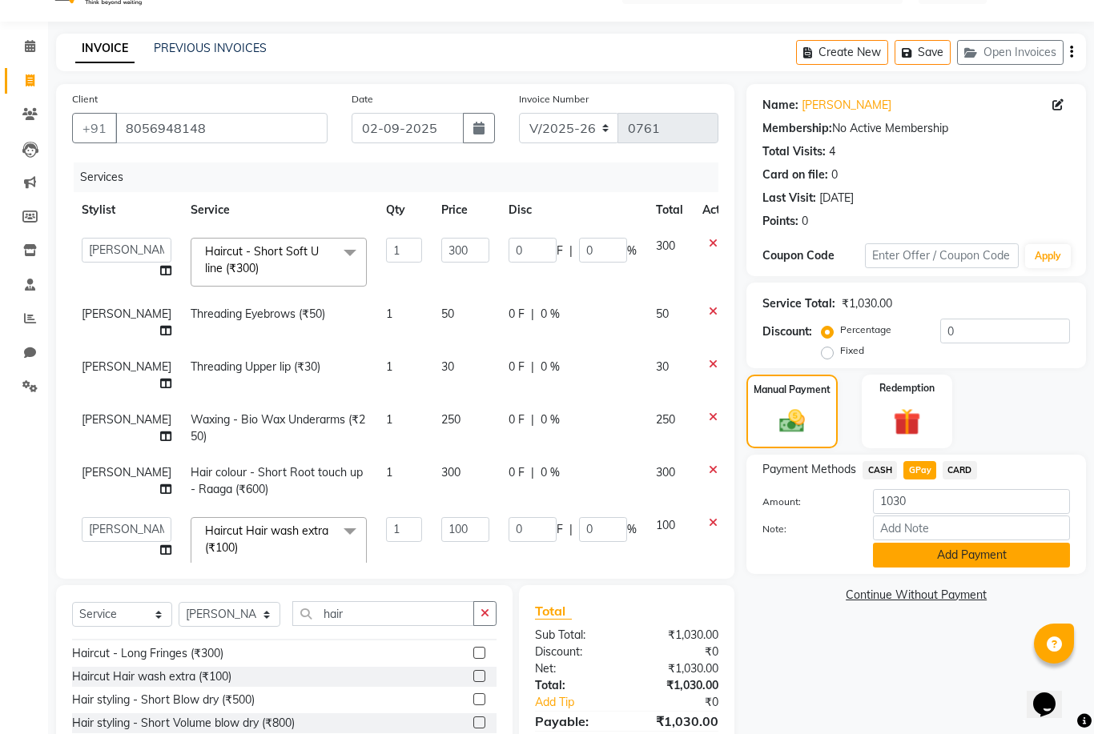
click at [916, 564] on button "Add Payment" at bounding box center [971, 555] width 197 height 25
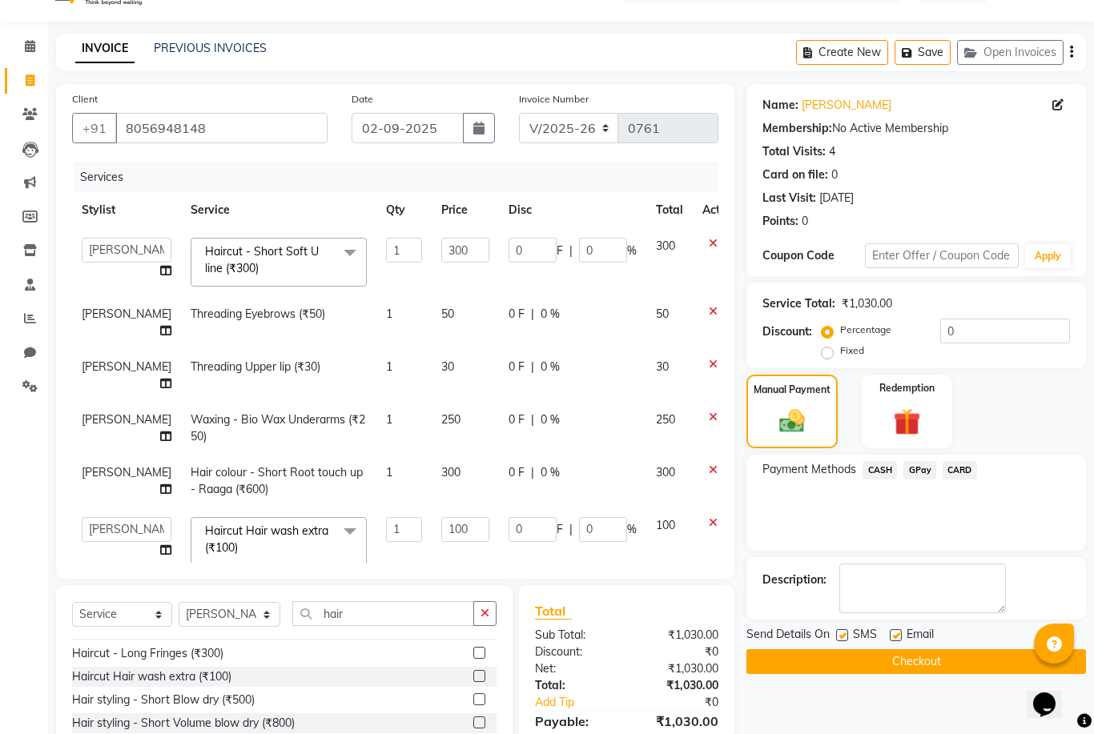
click at [886, 673] on button "Checkout" at bounding box center [915, 661] width 339 height 25
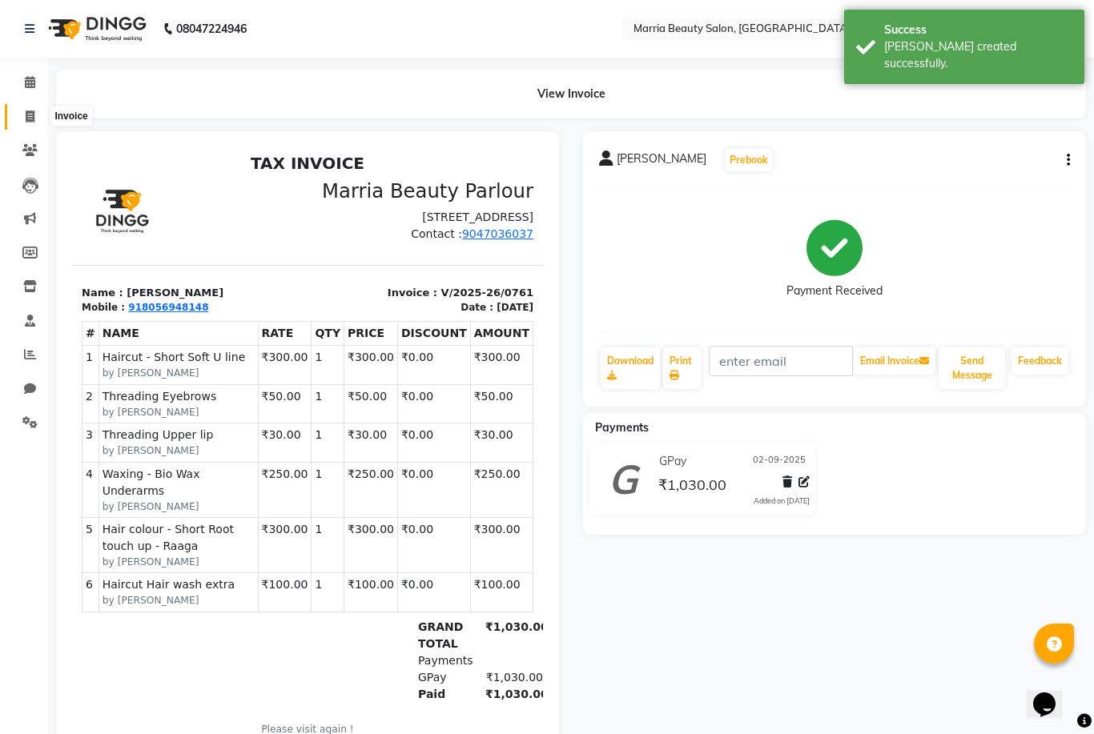
click at [22, 118] on span at bounding box center [30, 117] width 28 height 18
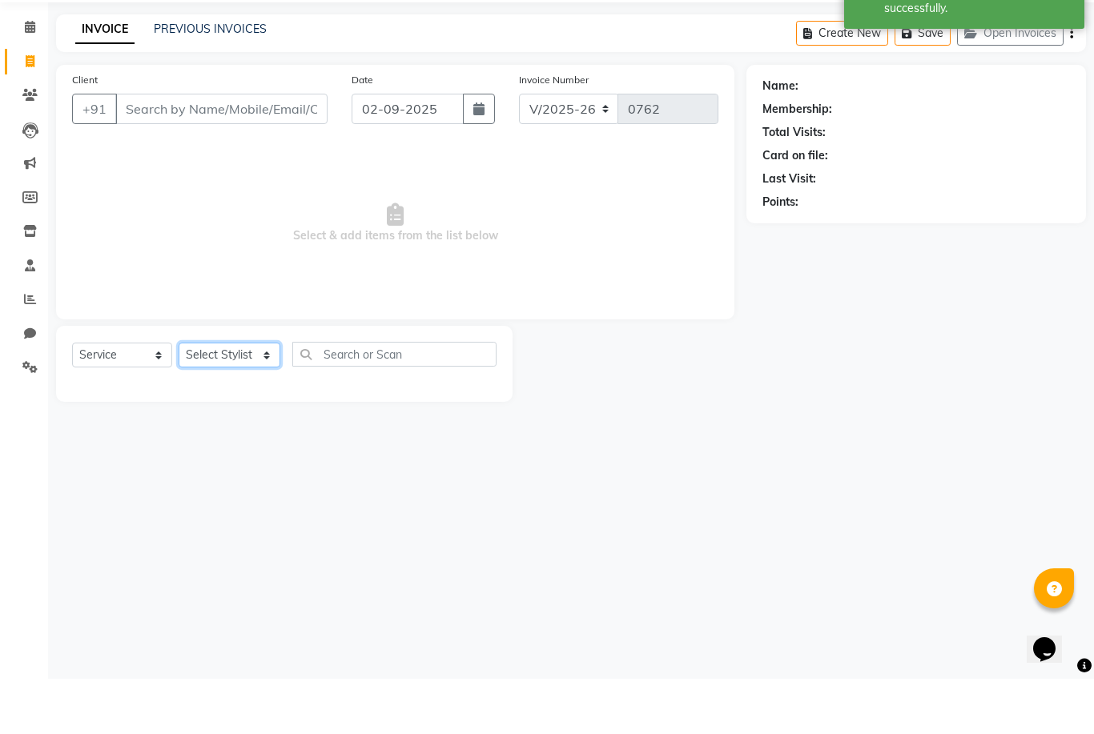
click at [218, 398] on select "Select Stylist Ashwini Ibam [PERSON_NAME] [PERSON_NAME] [PERSON_NAME] [PERSON_N…" at bounding box center [230, 410] width 102 height 25
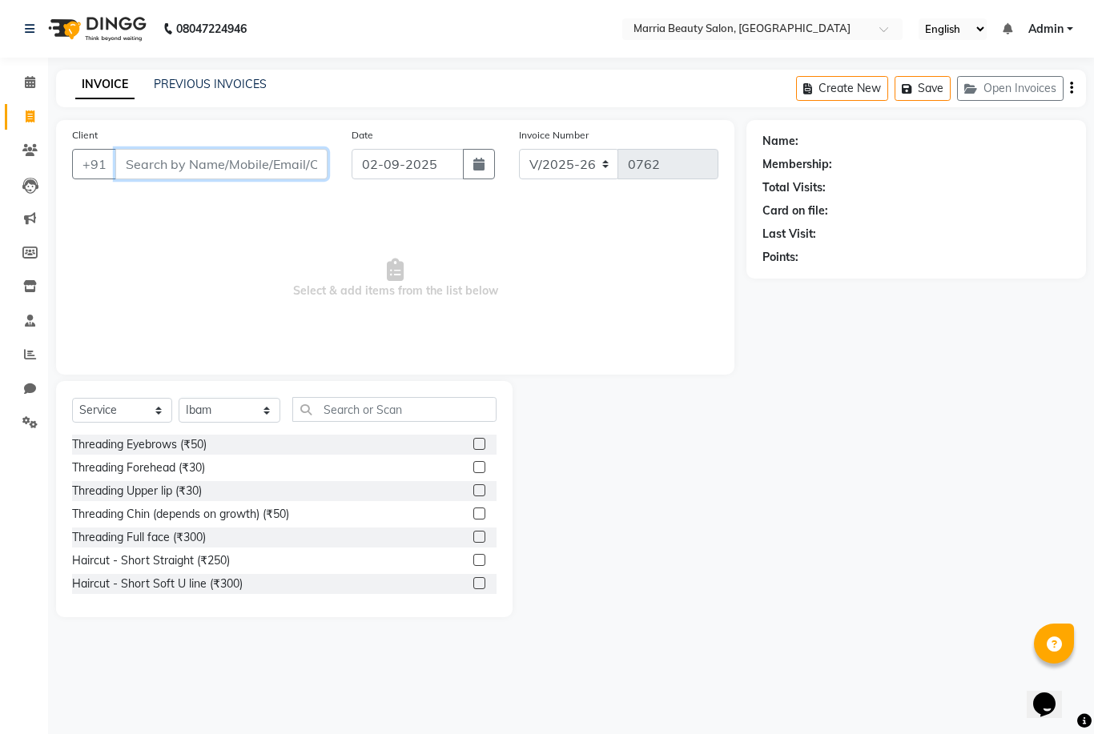
click at [204, 163] on input "Client" at bounding box center [221, 164] width 212 height 30
click at [293, 167] on span "Add Client" at bounding box center [286, 164] width 63 height 16
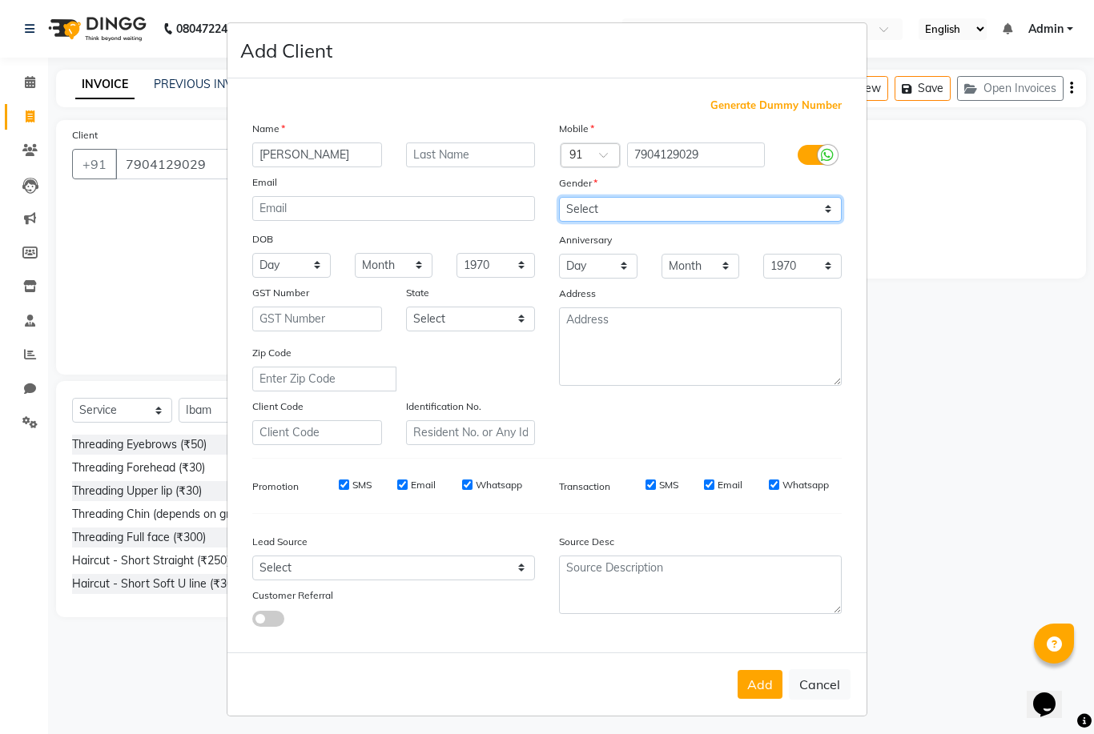
click at [578, 222] on select "Select Male Female Other Prefer Not To Say" at bounding box center [700, 209] width 283 height 25
click at [753, 699] on button "Add" at bounding box center [759, 684] width 45 height 29
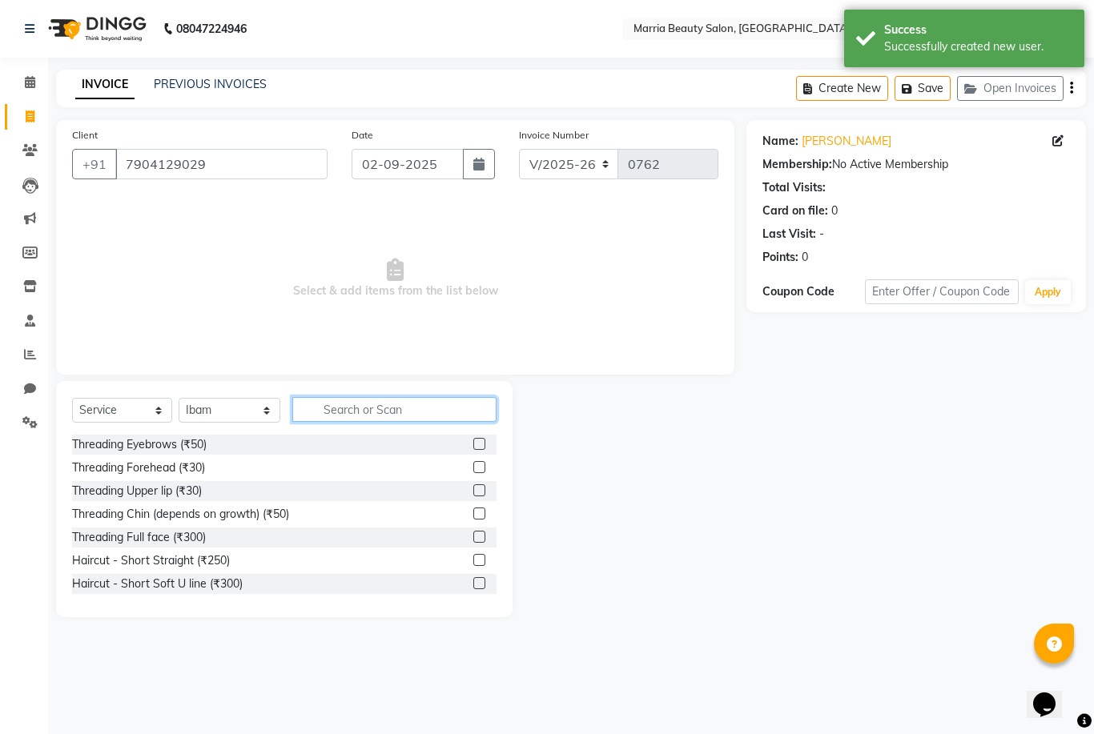
click at [346, 409] on input "text" at bounding box center [394, 409] width 204 height 25
click at [355, 409] on input "text" at bounding box center [394, 409] width 204 height 25
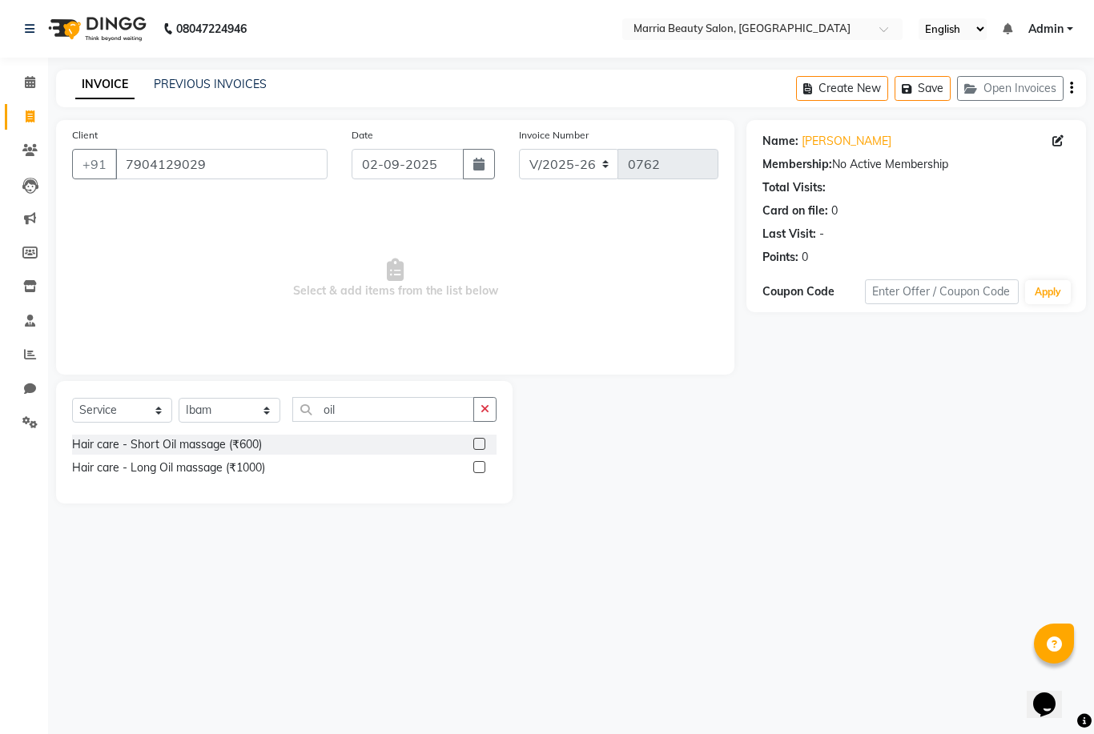
click at [477, 445] on label at bounding box center [479, 444] width 12 height 12
click at [477, 445] on input "checkbox" at bounding box center [478, 445] width 10 height 10
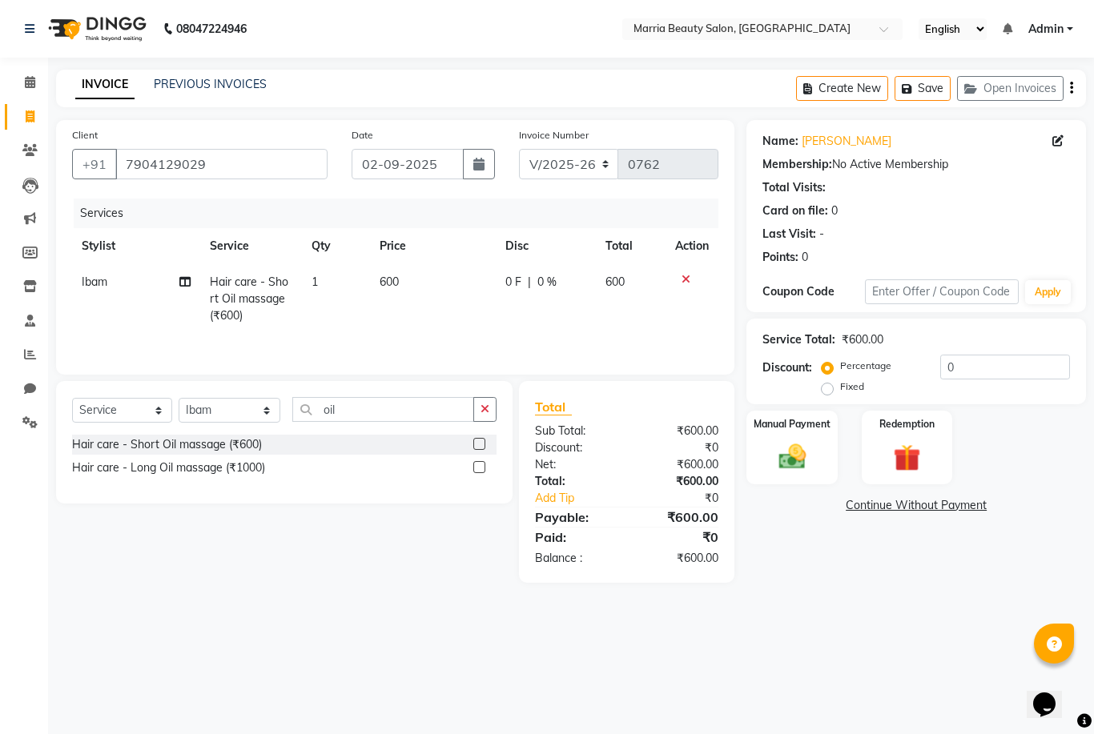
click at [395, 282] on span "600" at bounding box center [388, 282] width 19 height 14
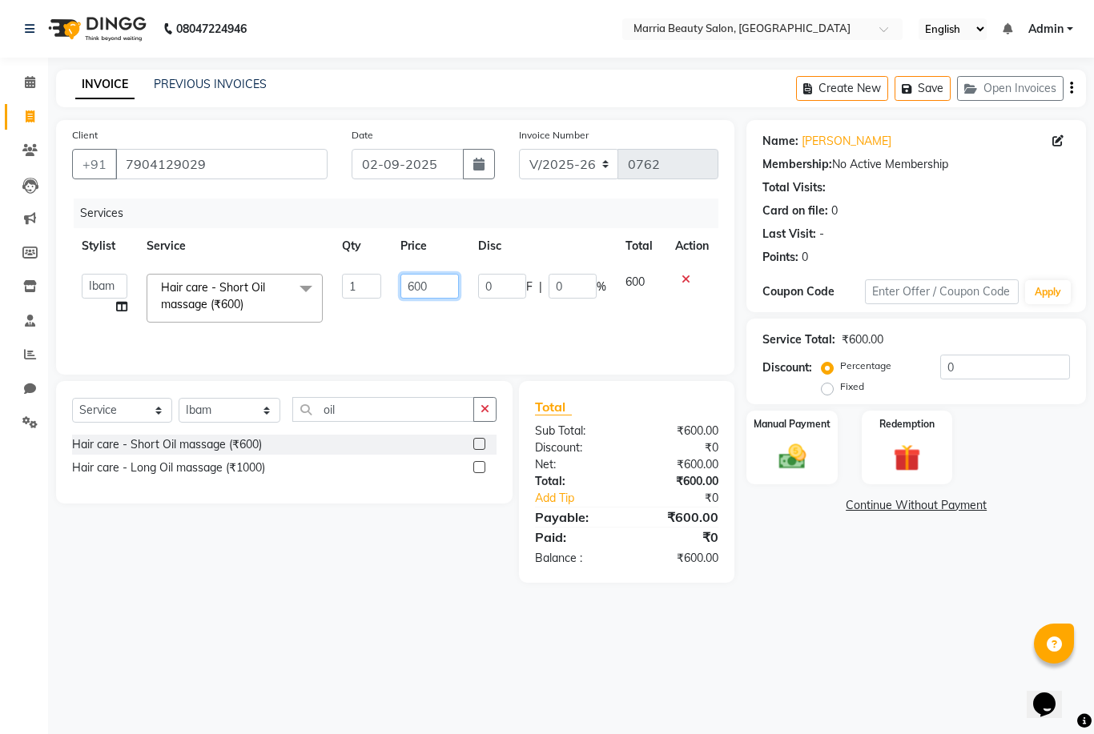
click at [413, 286] on input "600" at bounding box center [429, 286] width 58 height 25
click at [479, 401] on button "button" at bounding box center [484, 409] width 23 height 25
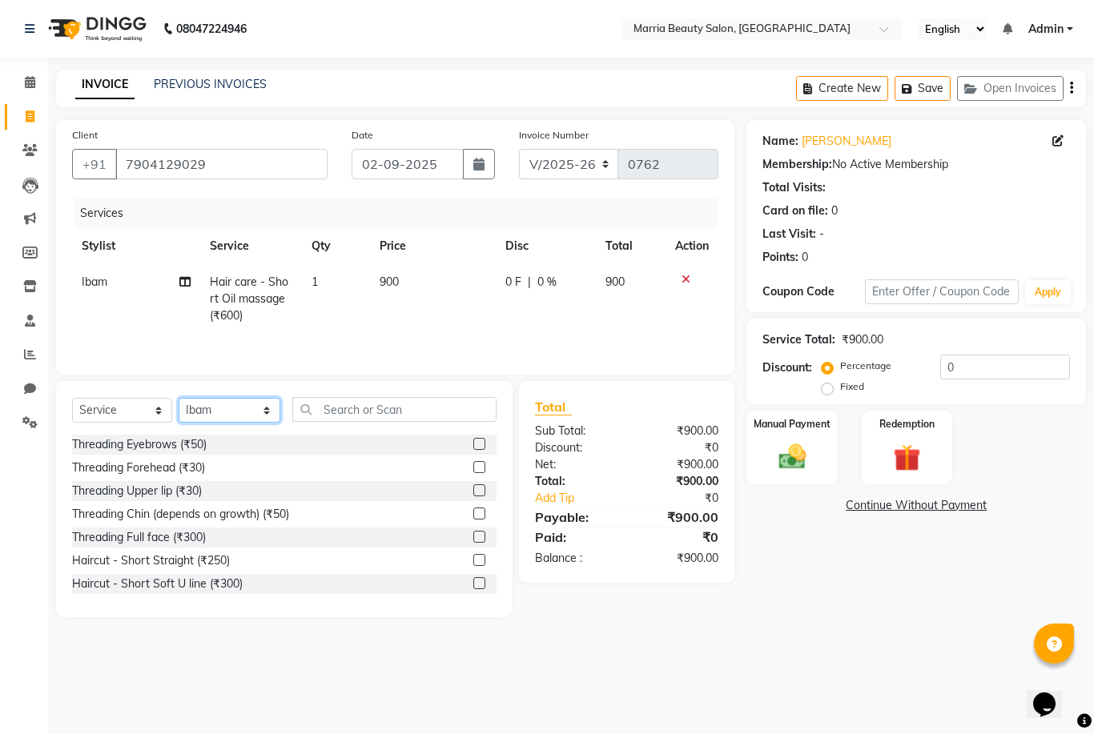
click at [235, 417] on select "Select Stylist Ashwini Ibam [PERSON_NAME] [PERSON_NAME] [PERSON_NAME] [PERSON_N…" at bounding box center [230, 410] width 102 height 25
click at [0, 0] on html "08047224946 Select Location × Marria Beauty Salon, Nanjundapuram Road English E…" at bounding box center [547, 367] width 1094 height 734
click at [355, 409] on input "text" at bounding box center [394, 409] width 204 height 25
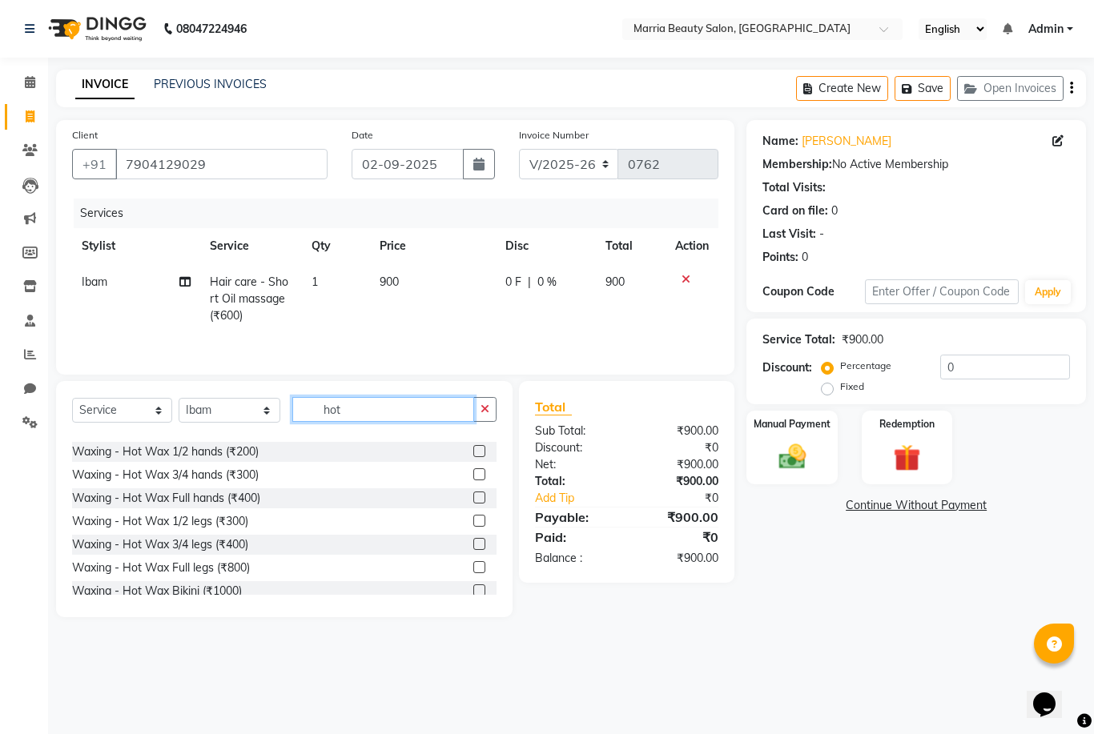
scroll to position [136, 0]
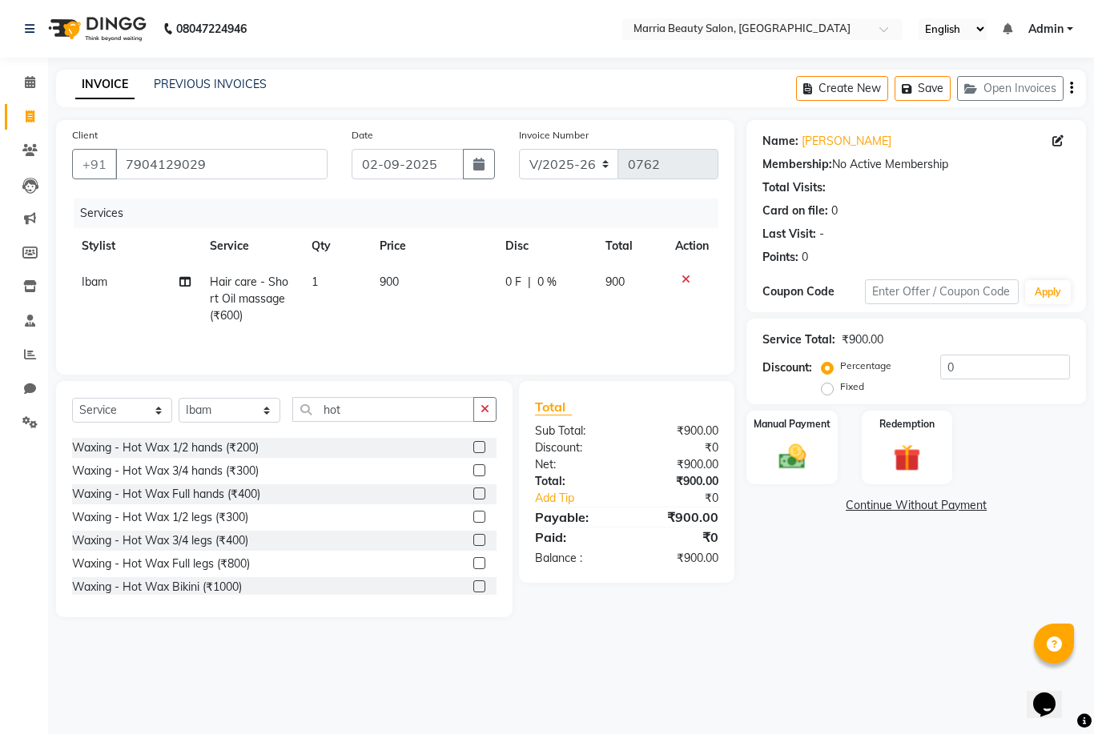
click at [476, 519] on label at bounding box center [479, 517] width 12 height 12
click at [476, 519] on input "checkbox" at bounding box center [478, 517] width 10 height 10
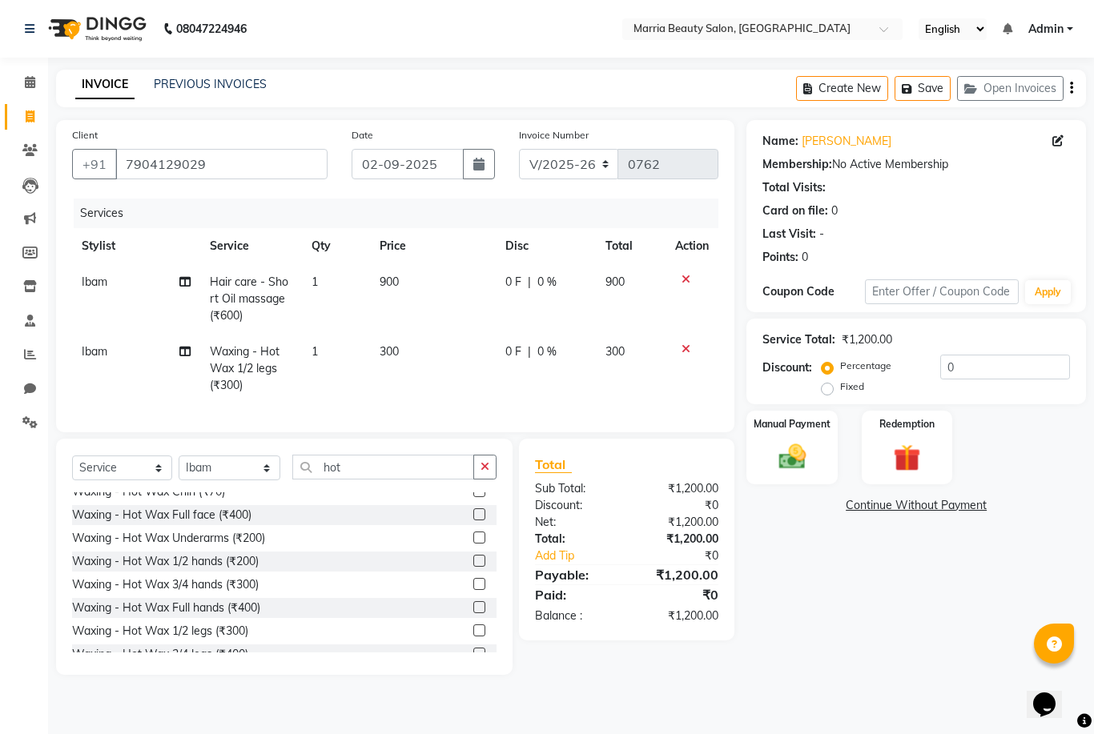
scroll to position [69, 0]
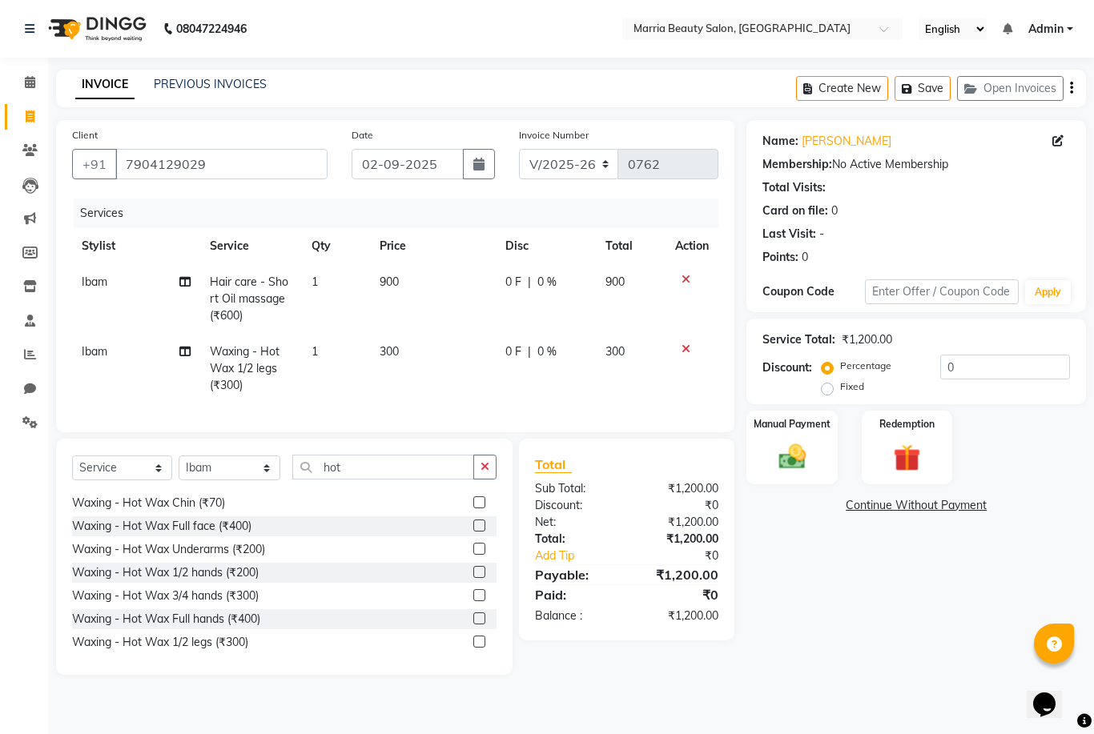
click at [477, 548] on label at bounding box center [479, 549] width 12 height 12
click at [477, 548] on input "checkbox" at bounding box center [478, 549] width 10 height 10
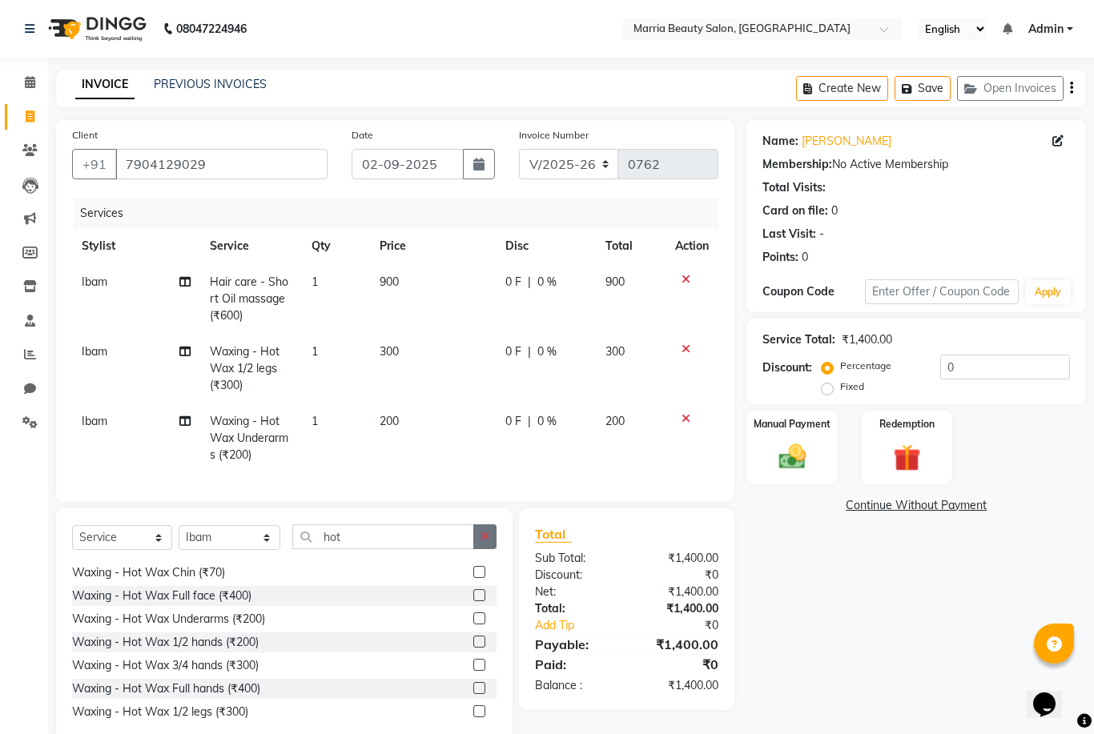
click at [480, 544] on button "button" at bounding box center [484, 536] width 23 height 25
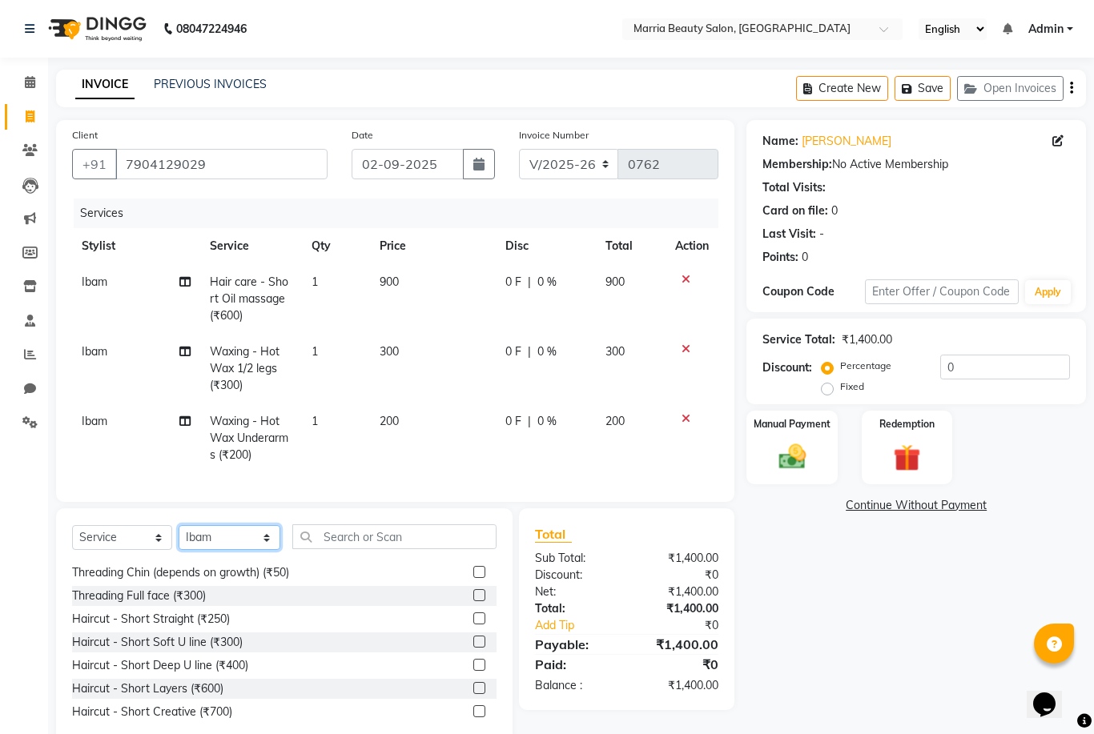
click at [214, 535] on select "Select Stylist Ashwini Ibam [PERSON_NAME] [PERSON_NAME] [PERSON_NAME] [PERSON_N…" at bounding box center [230, 537] width 102 height 25
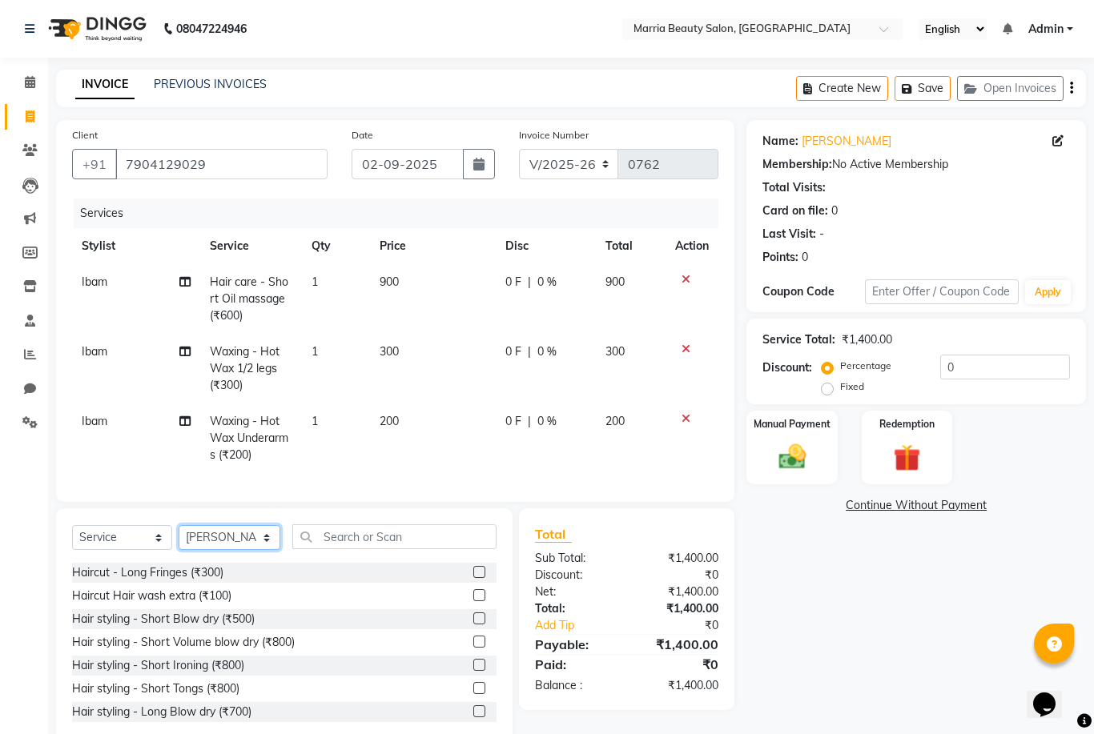
scroll to position [367, 0]
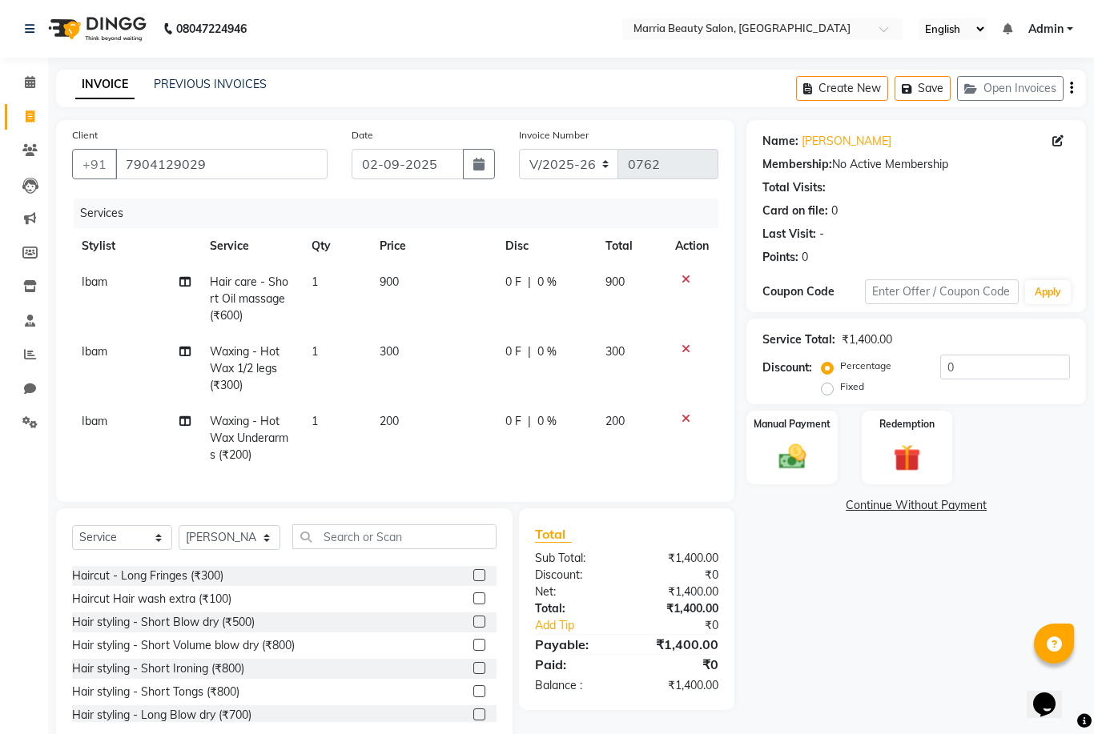
click at [474, 598] on label at bounding box center [479, 598] width 12 height 12
click at [474, 598] on input "checkbox" at bounding box center [478, 599] width 10 height 10
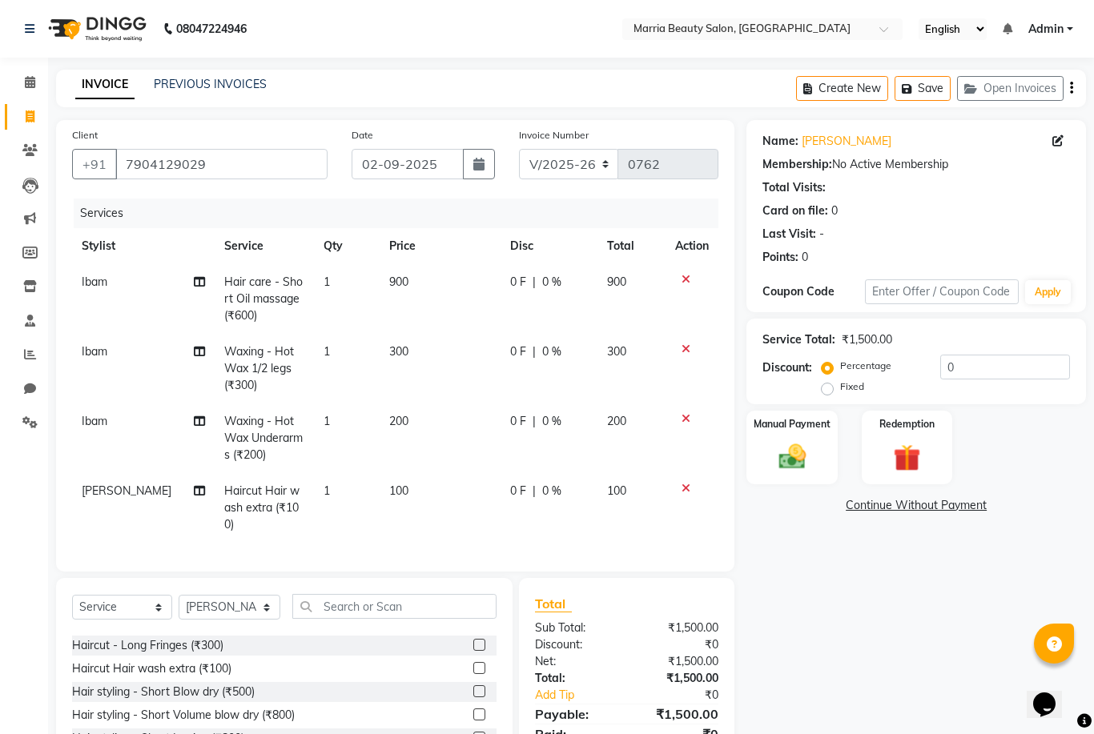
click at [412, 503] on td "100" at bounding box center [439, 508] width 121 height 70
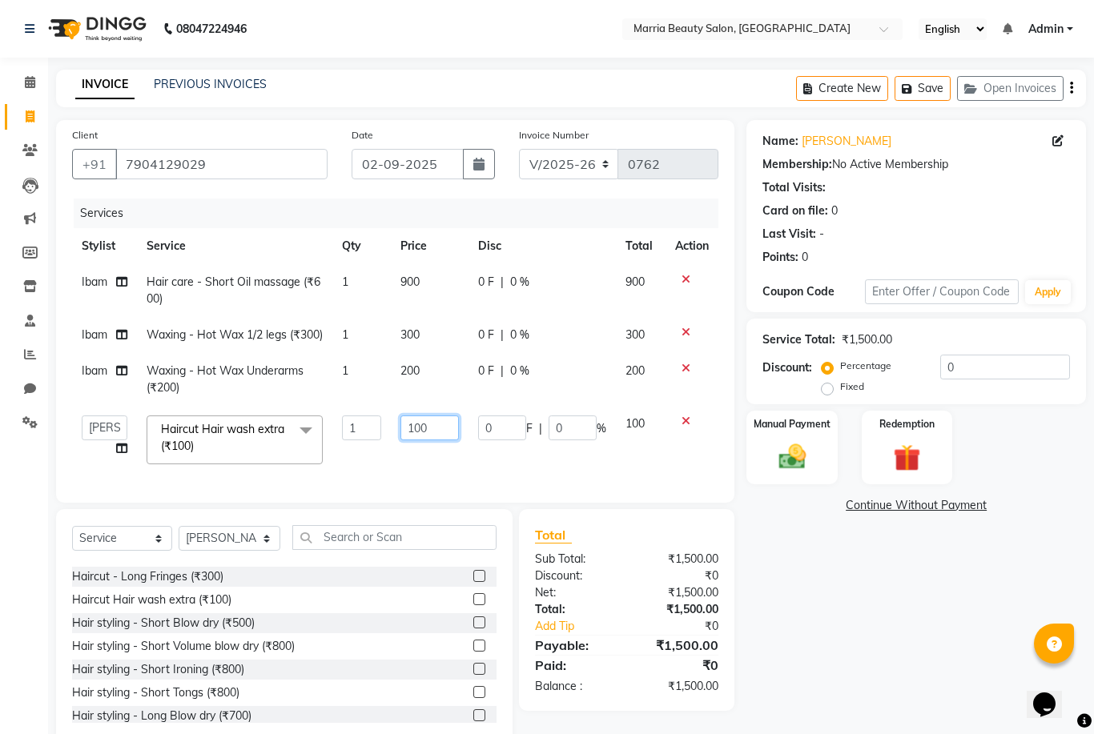
click at [413, 440] on input "100" at bounding box center [429, 428] width 58 height 25
click at [689, 503] on div "Client +91 7904129029 Date 02-09-2025 Invoice Number V/2025 V/2025-26 0762 Serv…" at bounding box center [395, 311] width 678 height 383
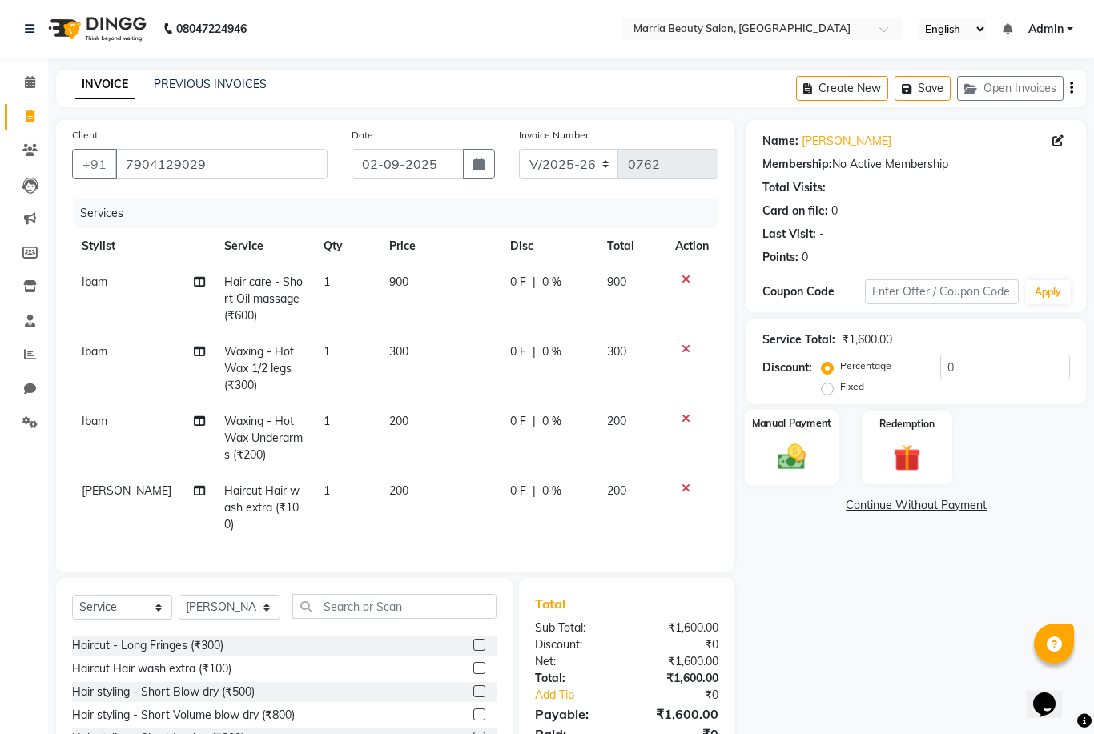
click at [797, 436] on div "Manual Payment" at bounding box center [792, 447] width 94 height 77
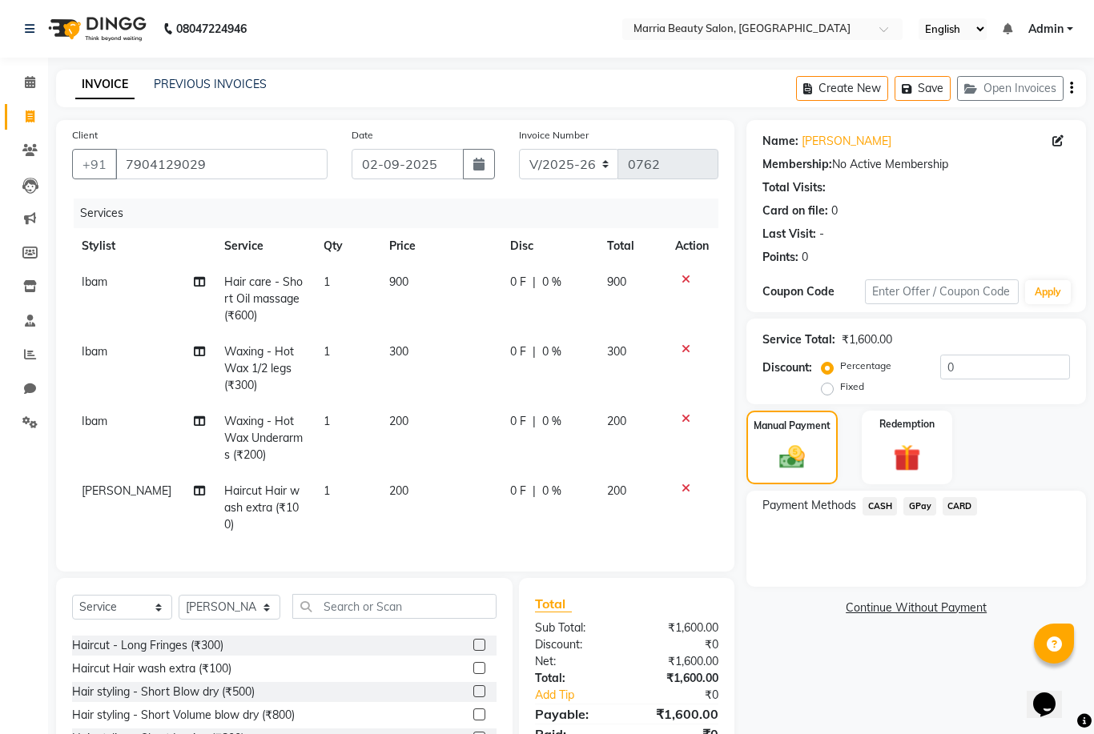
click at [911, 512] on span "GPay" at bounding box center [919, 506] width 33 height 18
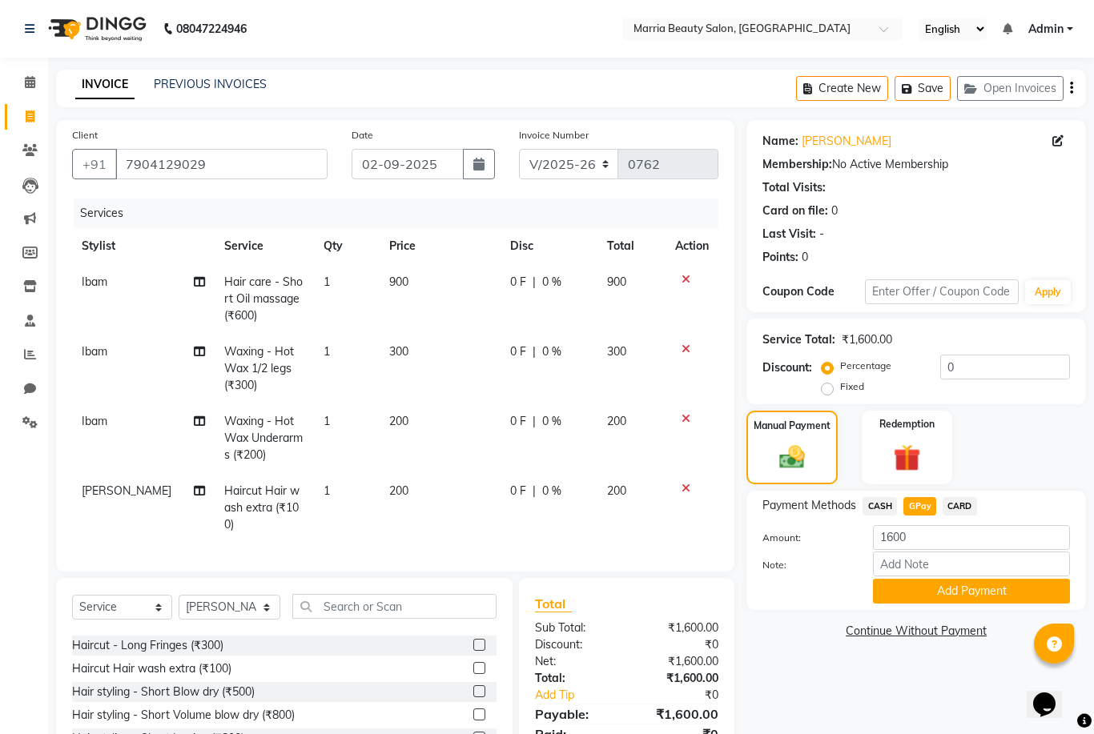
click at [921, 605] on div "Payment Methods CASH GPay CARD Amount: 1600 Note: Add Payment" at bounding box center [915, 550] width 339 height 119
click at [926, 589] on button "Add Payment" at bounding box center [971, 591] width 197 height 25
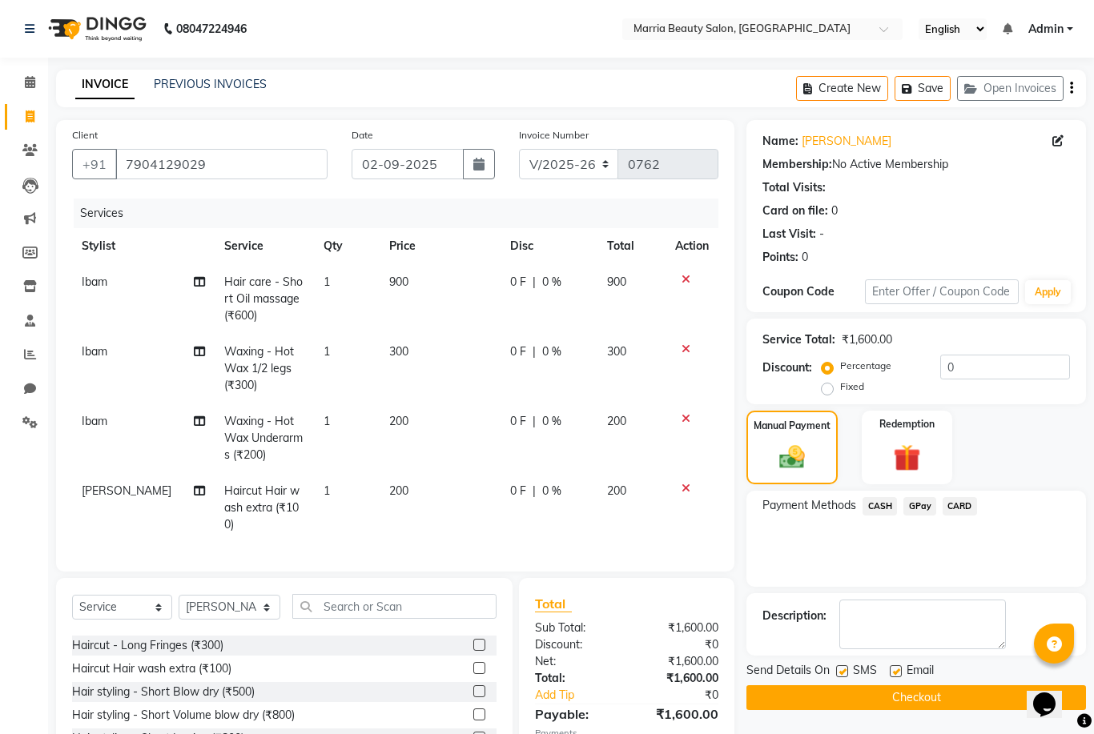
click at [855, 692] on button "Checkout" at bounding box center [915, 697] width 339 height 25
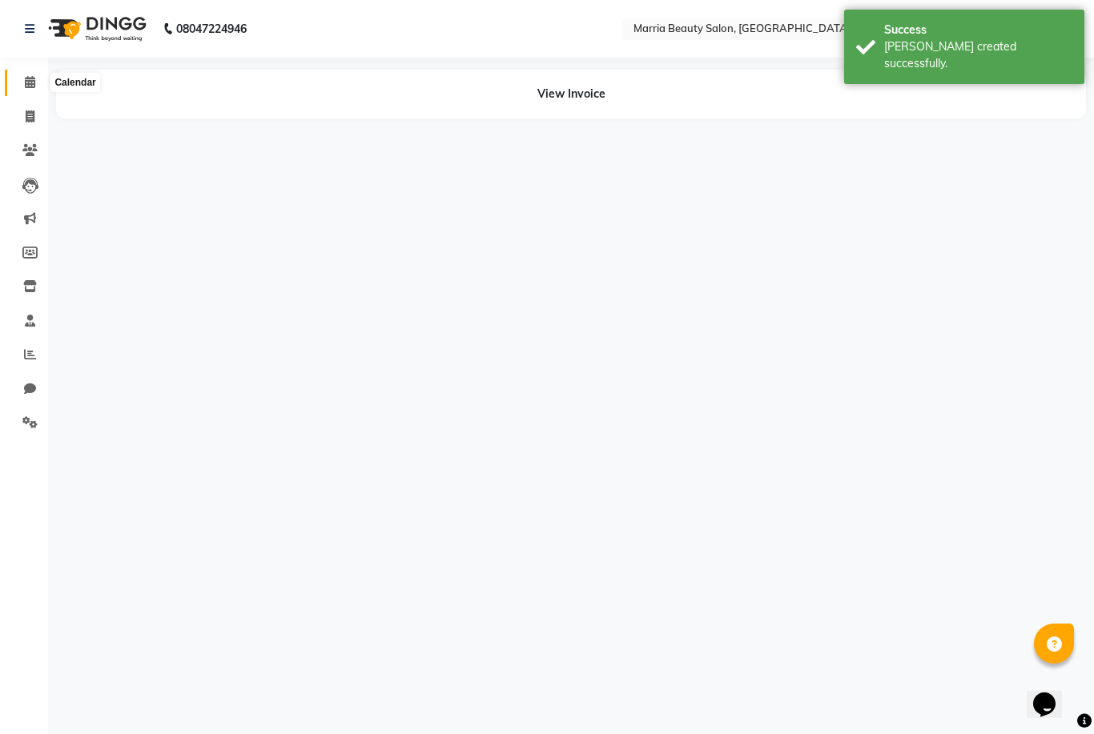
click at [26, 80] on icon at bounding box center [30, 82] width 10 height 12
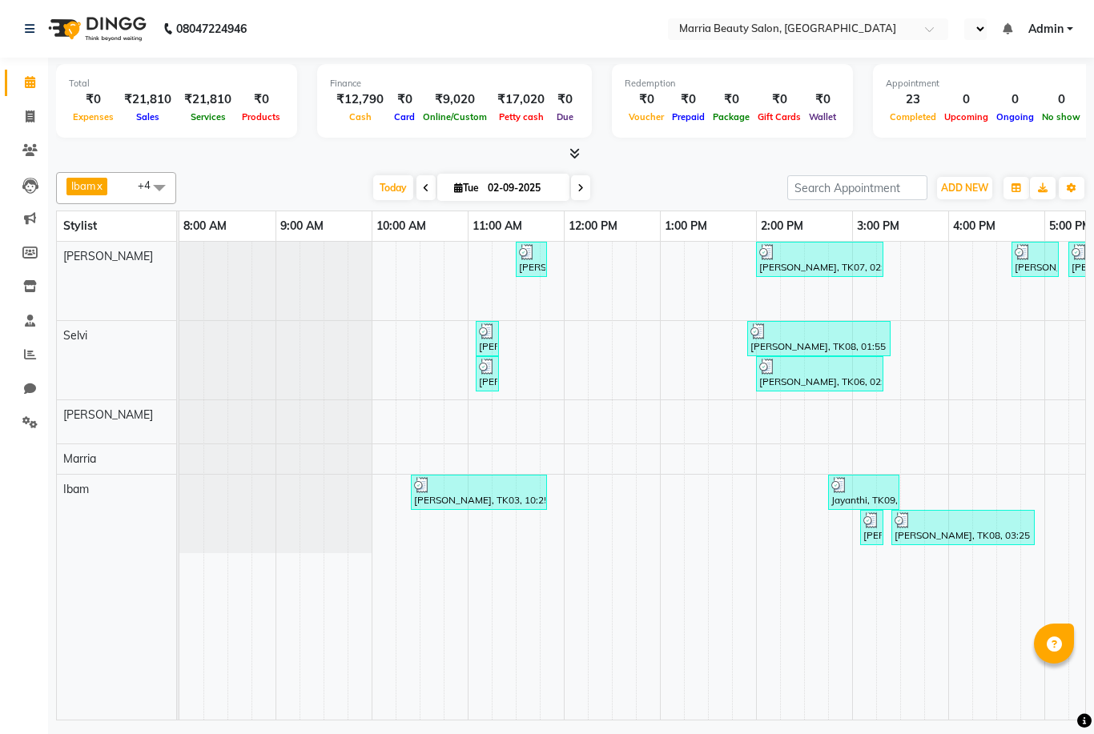
select select "en"
click at [572, 151] on icon at bounding box center [574, 153] width 10 height 12
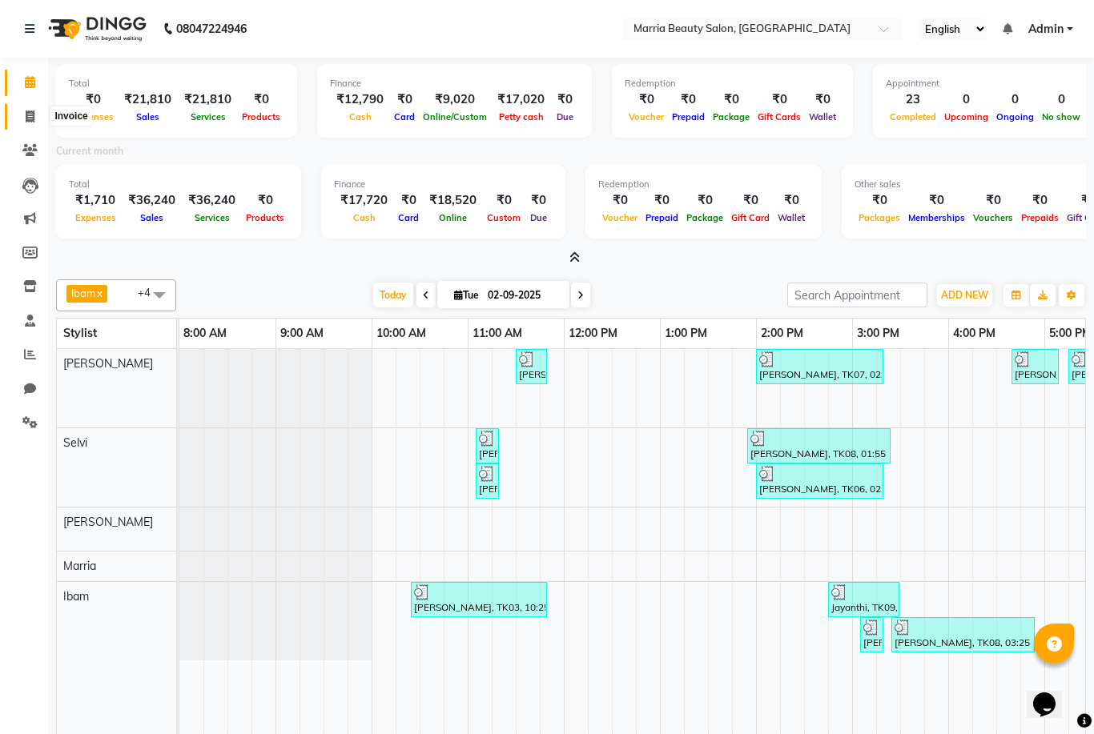
click at [30, 121] on icon at bounding box center [30, 116] width 9 height 12
select select "service"
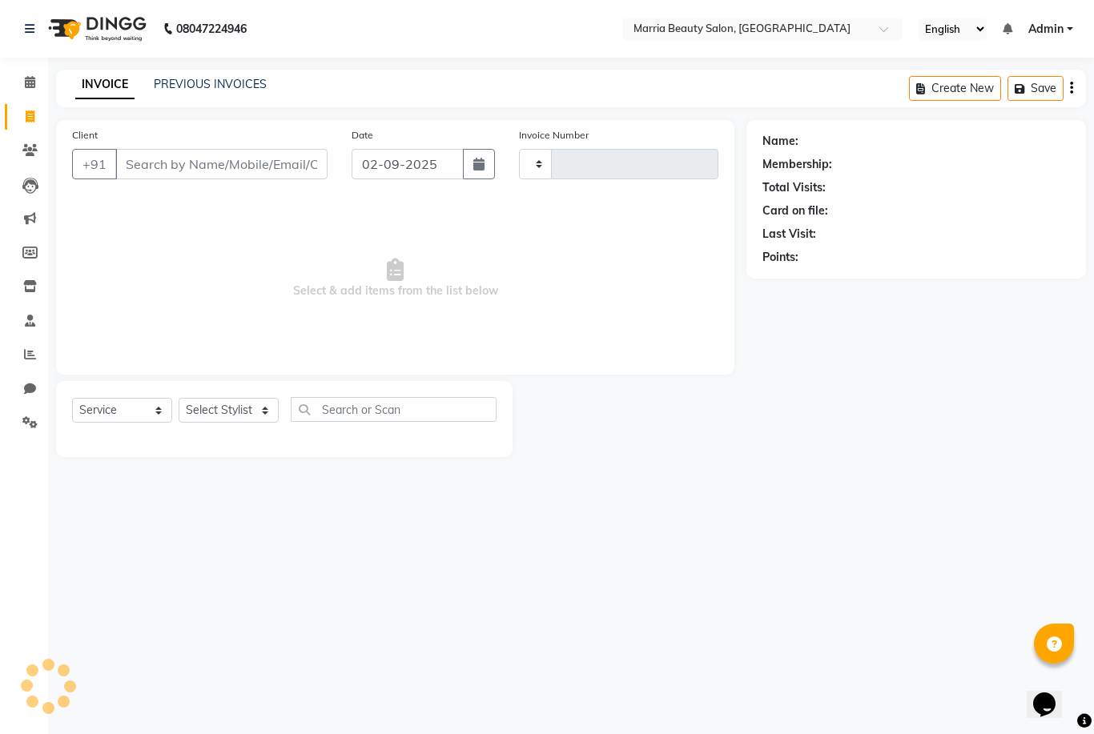
type input "0763"
select select "8343"
click at [231, 83] on link "PREVIOUS INVOICES" at bounding box center [210, 84] width 113 height 14
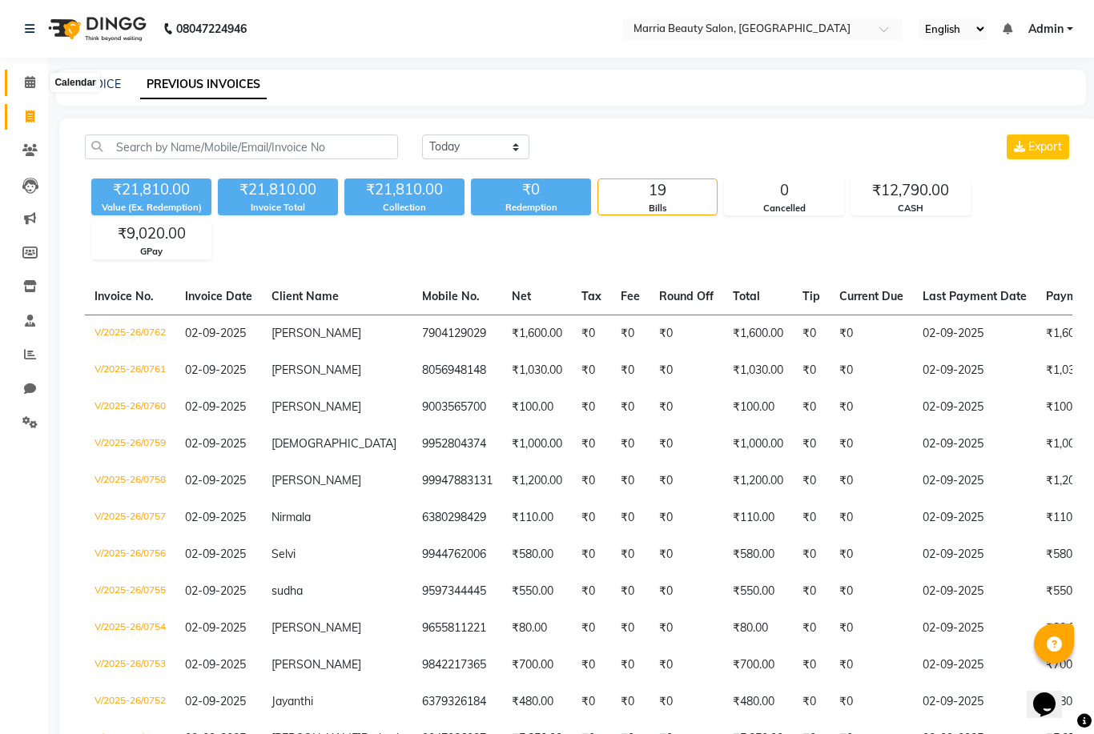
click at [34, 80] on icon at bounding box center [30, 82] width 10 height 12
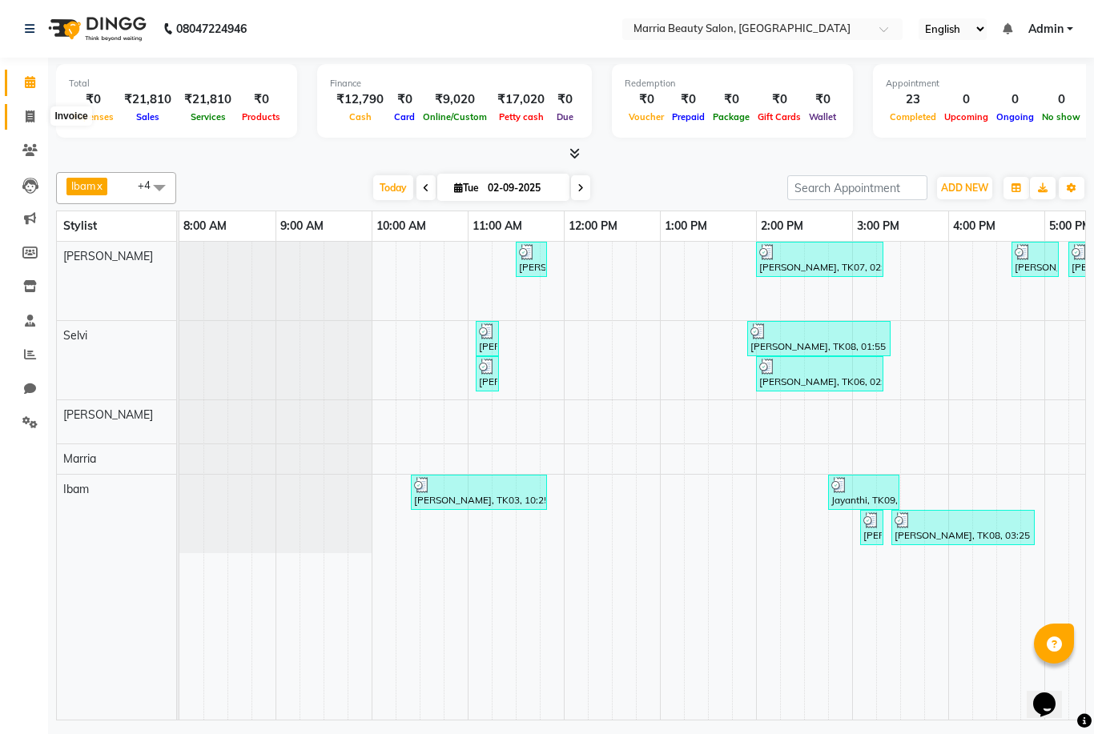
click at [18, 118] on span at bounding box center [30, 117] width 28 height 18
select select "service"
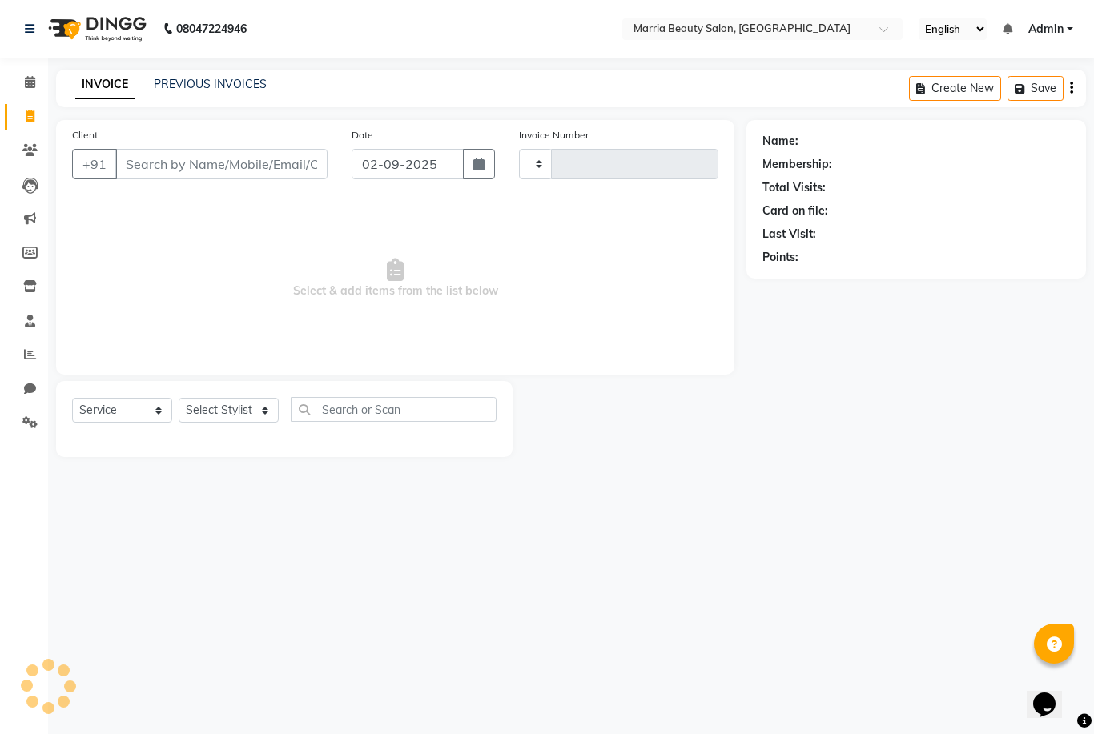
type input "0763"
select select "8343"
click at [167, 86] on link "PREVIOUS INVOICES" at bounding box center [210, 84] width 113 height 14
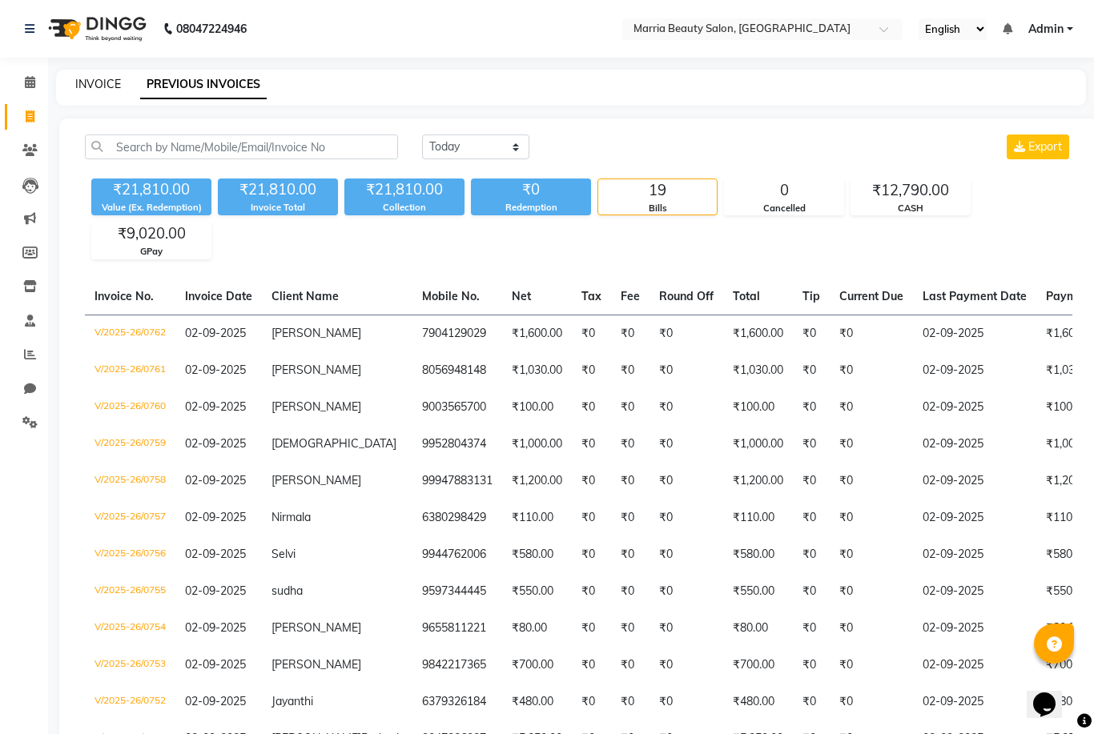
click at [106, 78] on link "INVOICE" at bounding box center [98, 84] width 46 height 14
select select "service"
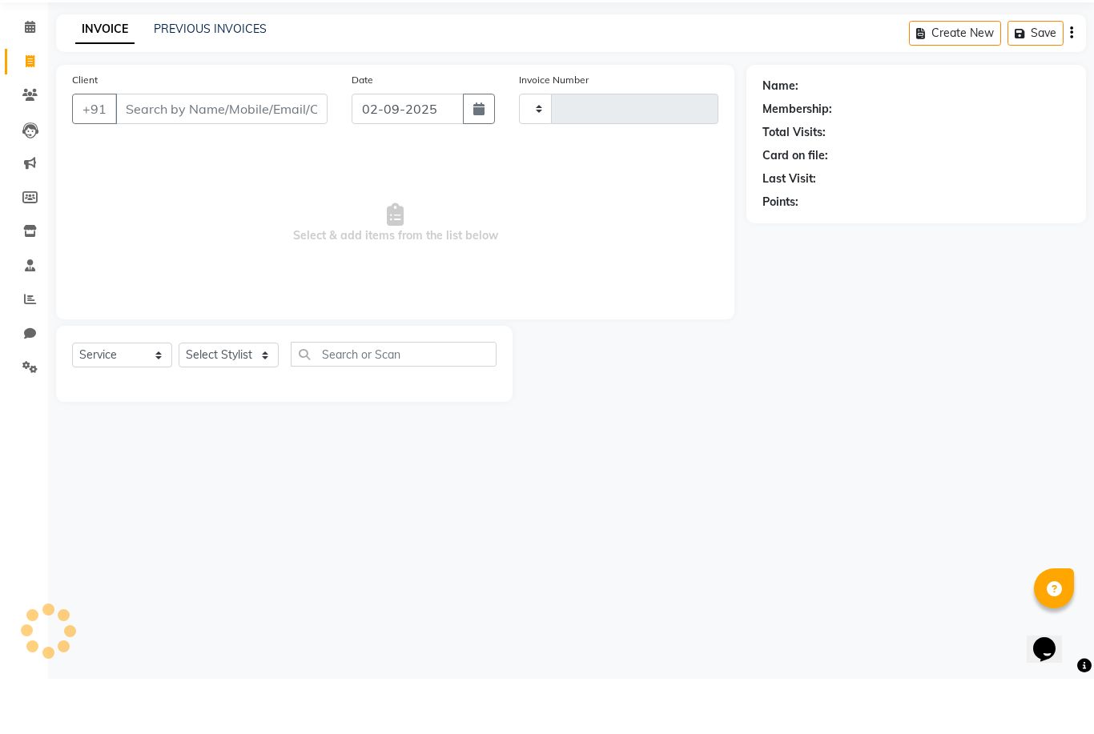
type input "0763"
select select "8343"
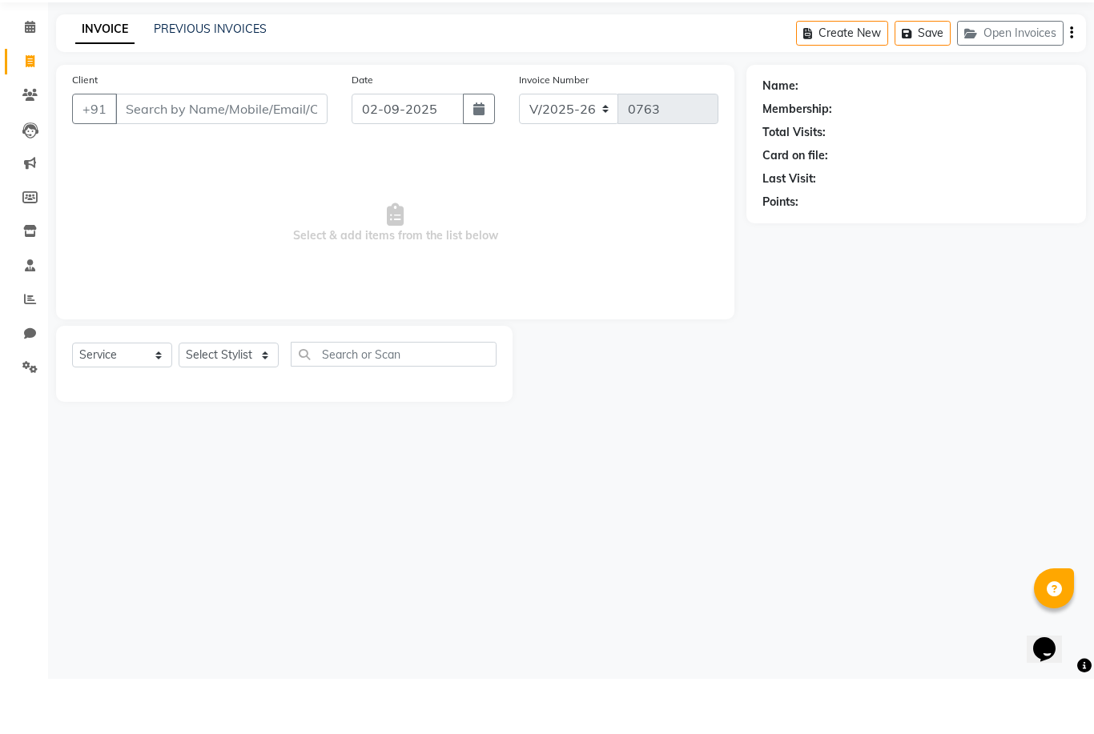
click at [173, 149] on input "Client" at bounding box center [221, 164] width 212 height 30
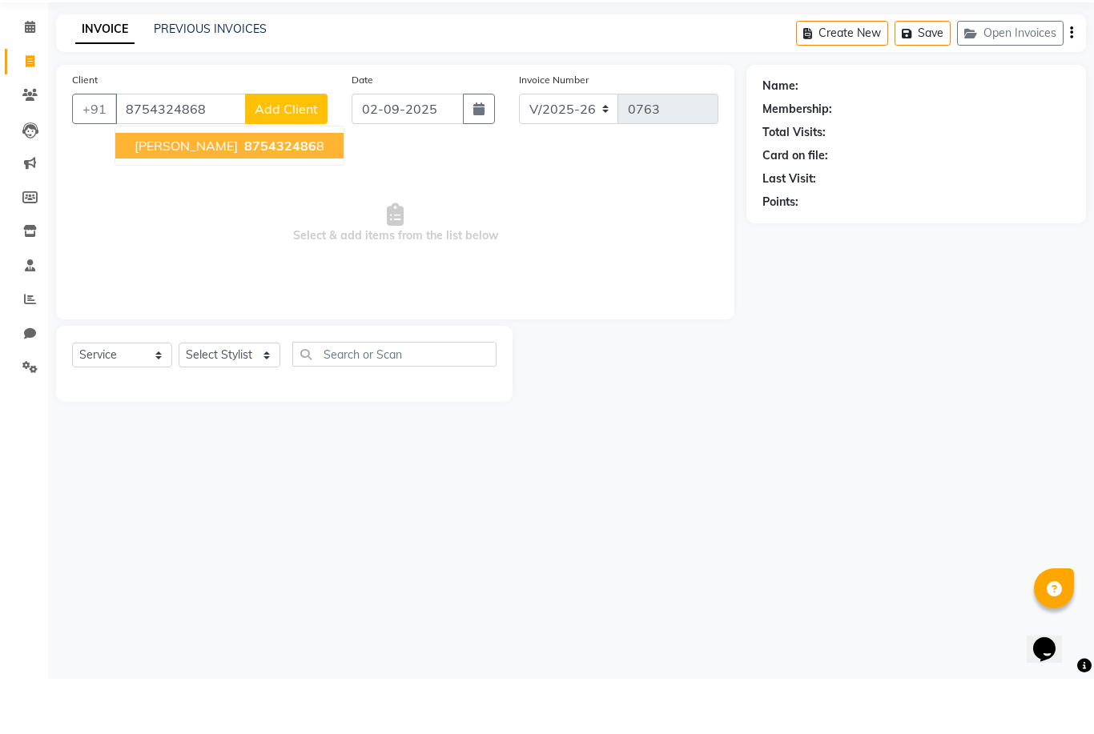
type input "8754324868"
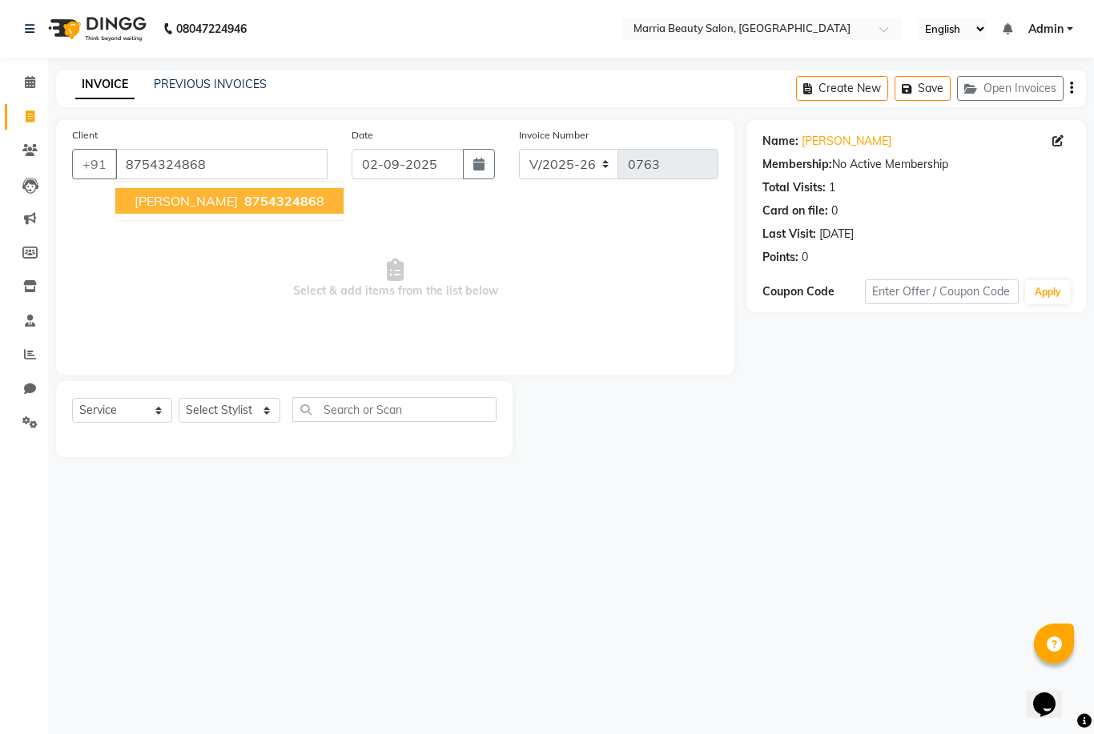
click at [244, 201] on span "875432486" at bounding box center [280, 201] width 72 height 16
click at [231, 413] on select "Select Stylist Ashwini Ibam [PERSON_NAME] [PERSON_NAME] [PERSON_NAME] [PERSON_N…" at bounding box center [230, 410] width 102 height 25
select select "85629"
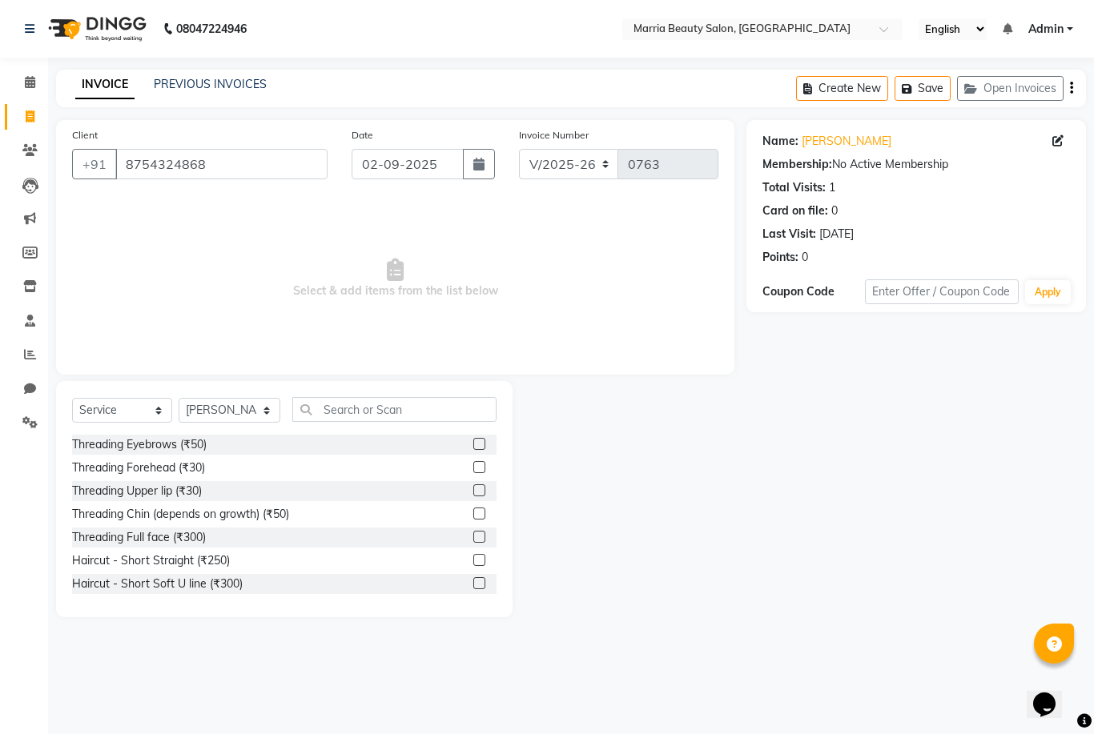
click at [475, 445] on label at bounding box center [479, 444] width 12 height 12
click at [475, 445] on input "checkbox" at bounding box center [478, 445] width 10 height 10
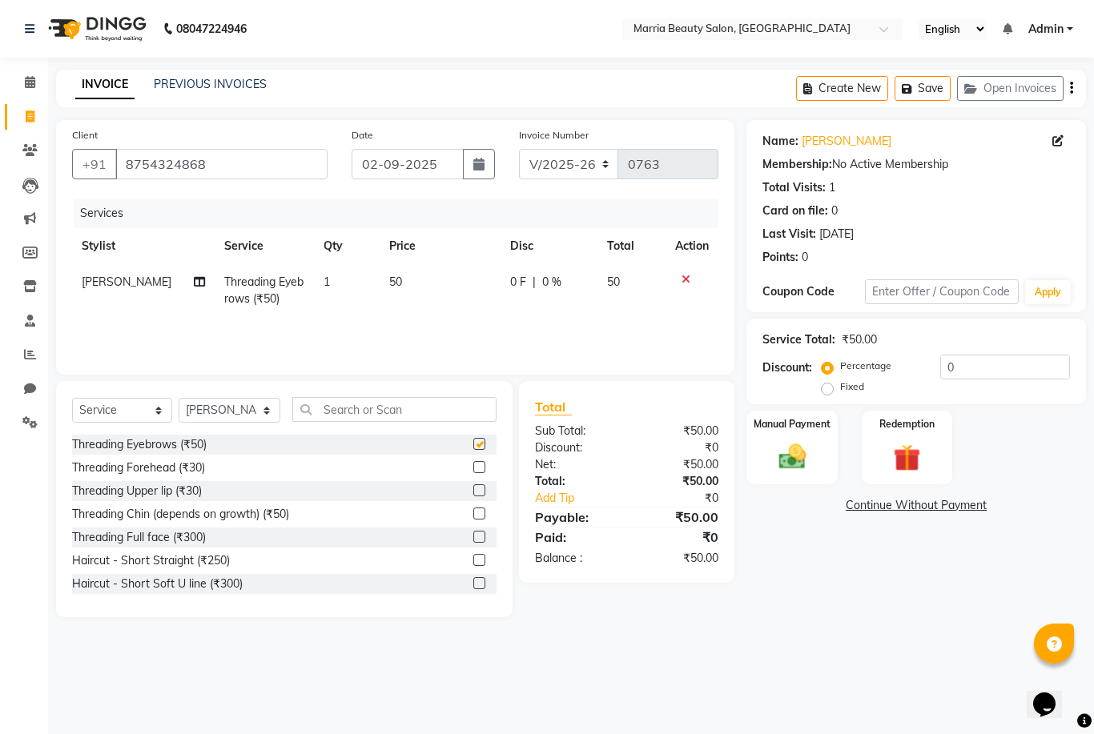
checkbox input "false"
click at [785, 426] on label "Manual Payment" at bounding box center [792, 423] width 80 height 15
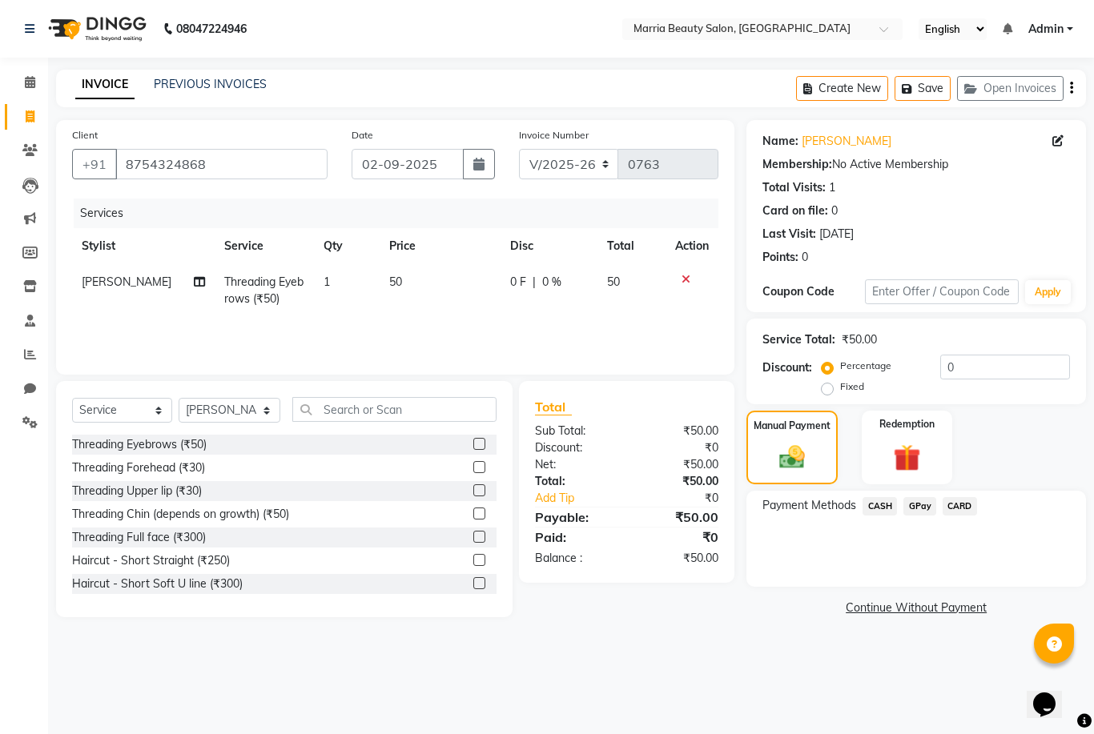
click at [883, 511] on span "CASH" at bounding box center [879, 506] width 34 height 18
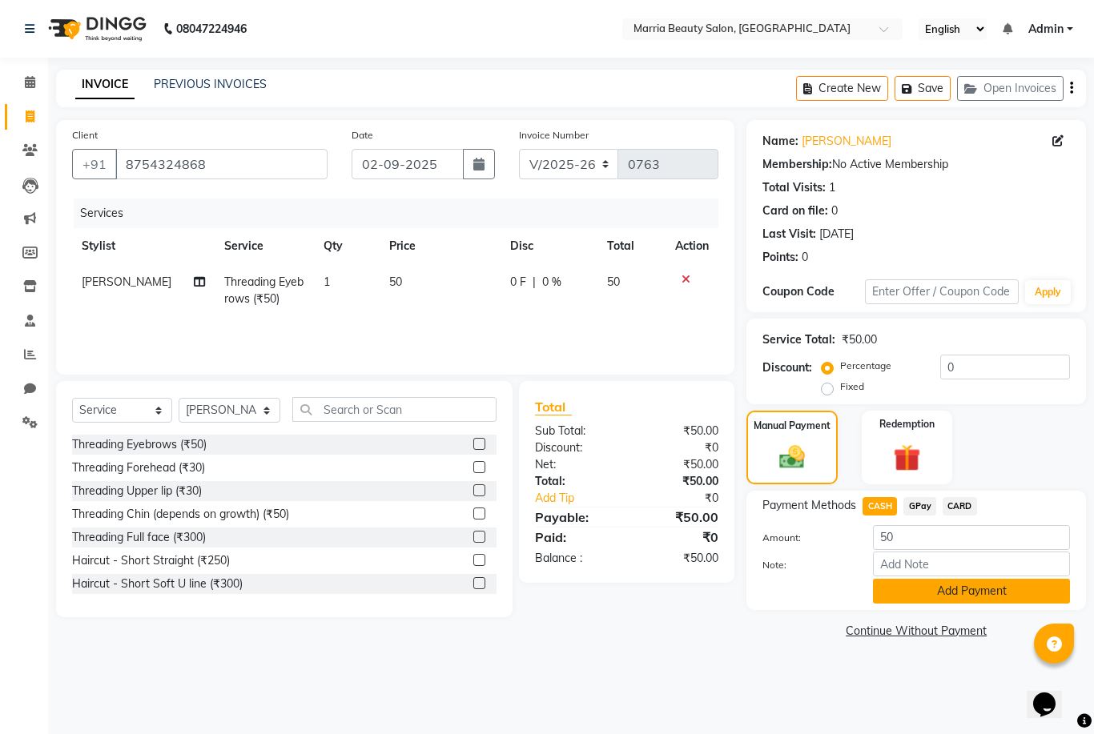
click at [900, 588] on button "Add Payment" at bounding box center [971, 591] width 197 height 25
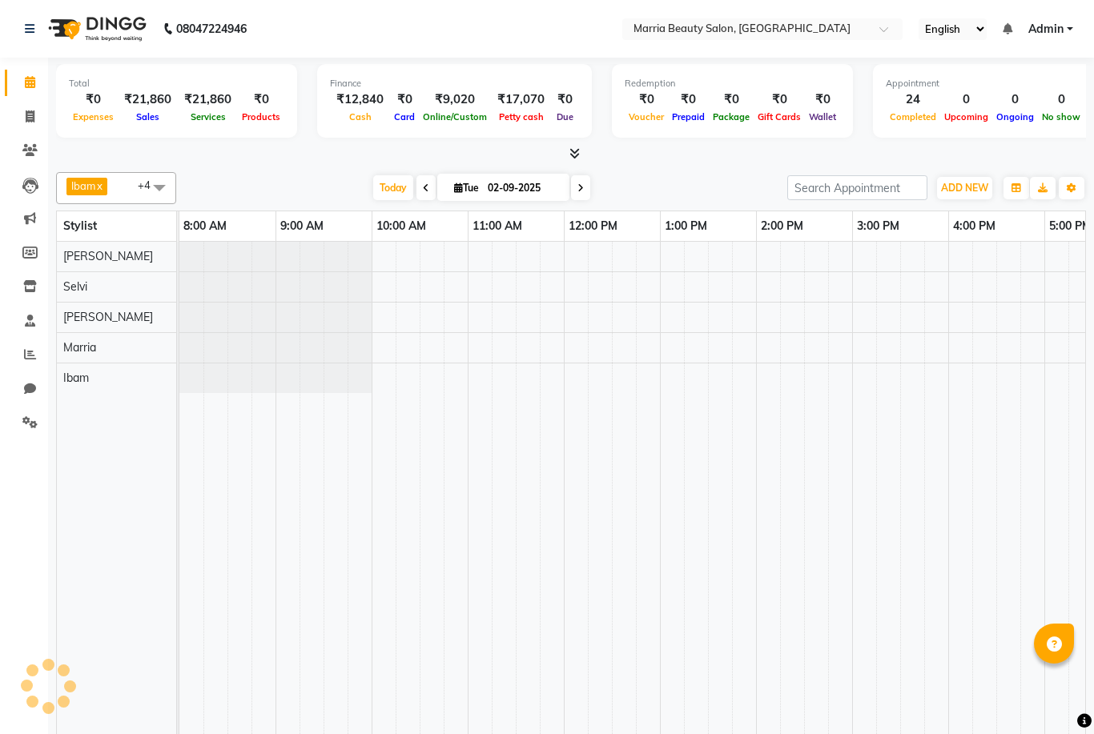
select select "en"
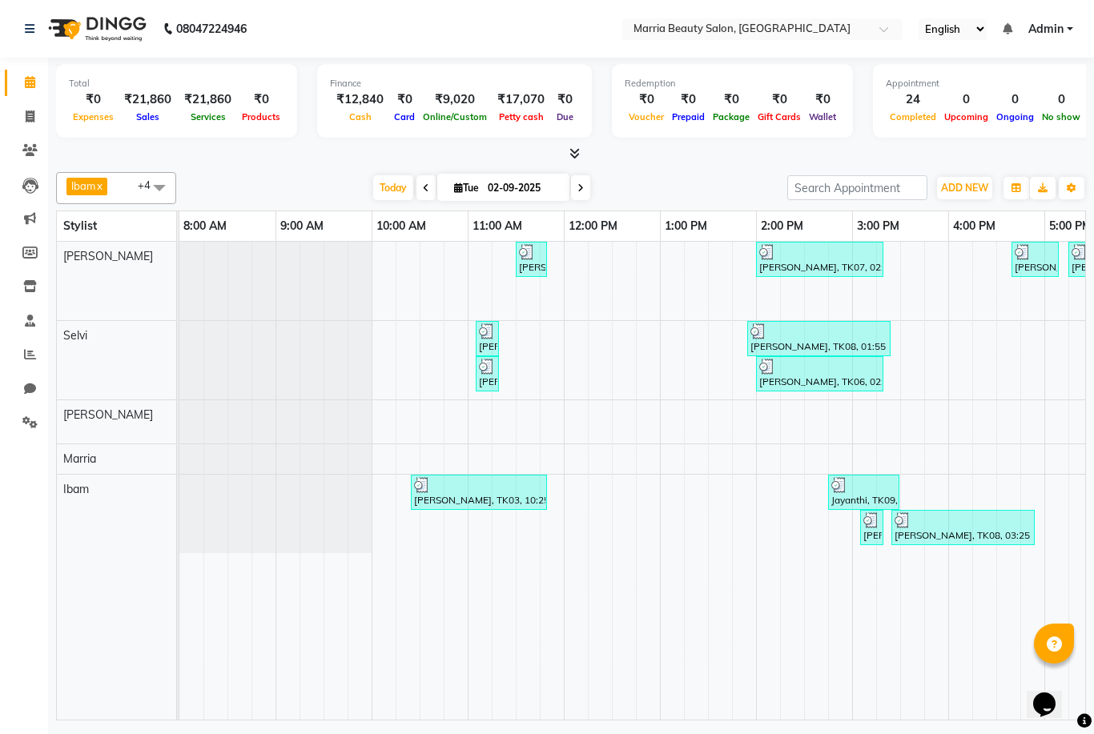
click at [571, 153] on icon at bounding box center [574, 153] width 10 height 12
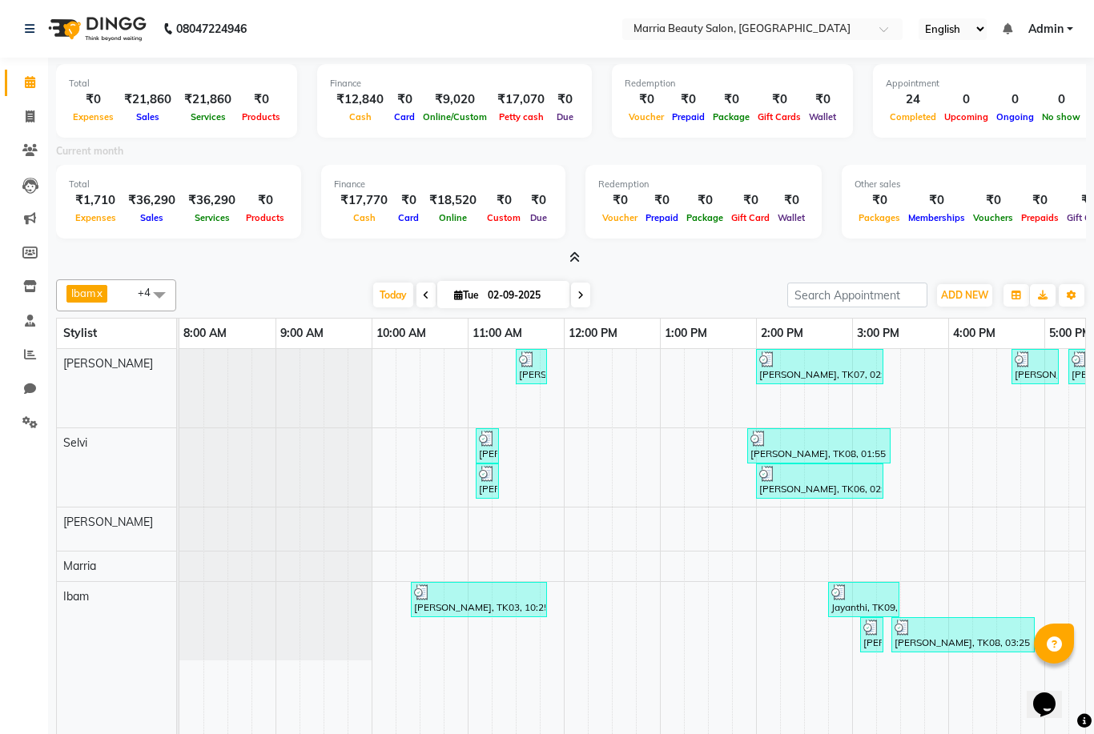
click at [572, 252] on icon at bounding box center [574, 257] width 10 height 12
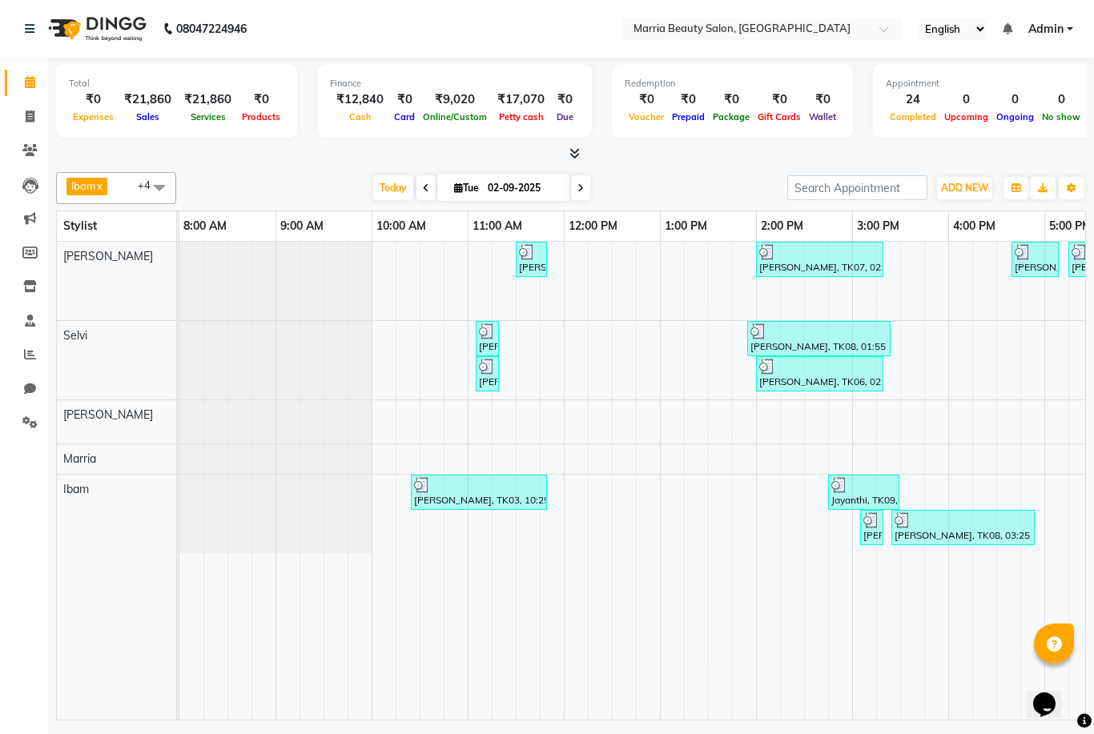
click at [573, 151] on icon at bounding box center [574, 153] width 10 height 12
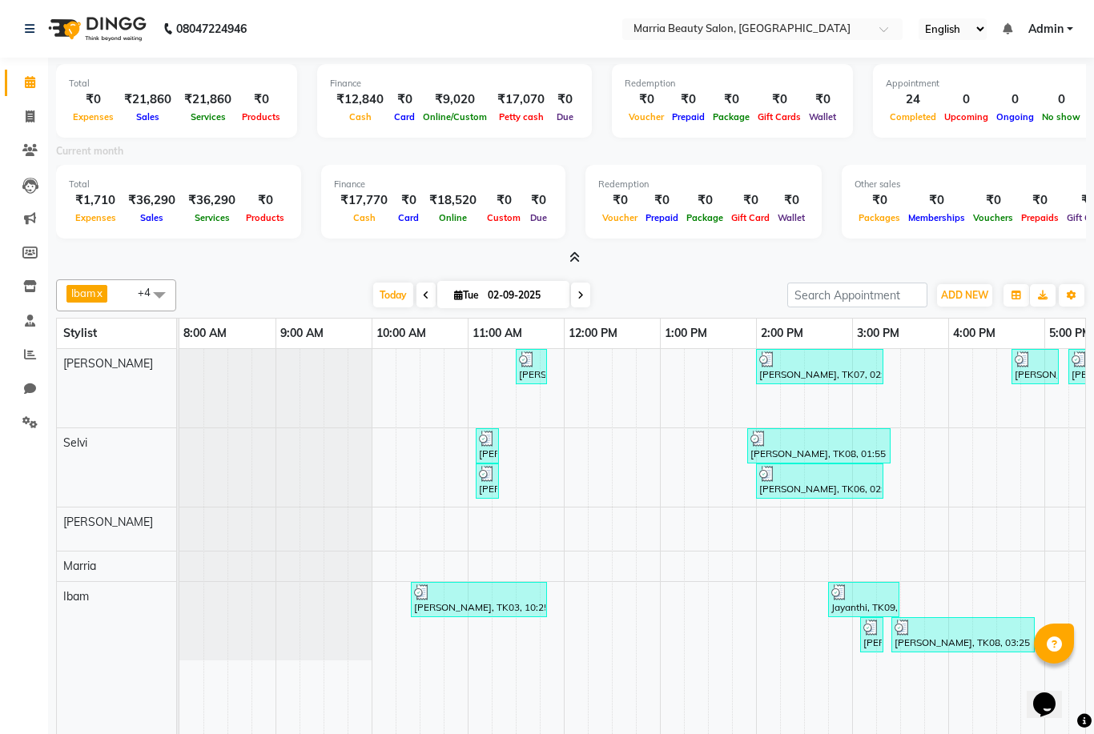
click at [573, 259] on icon at bounding box center [574, 257] width 10 height 12
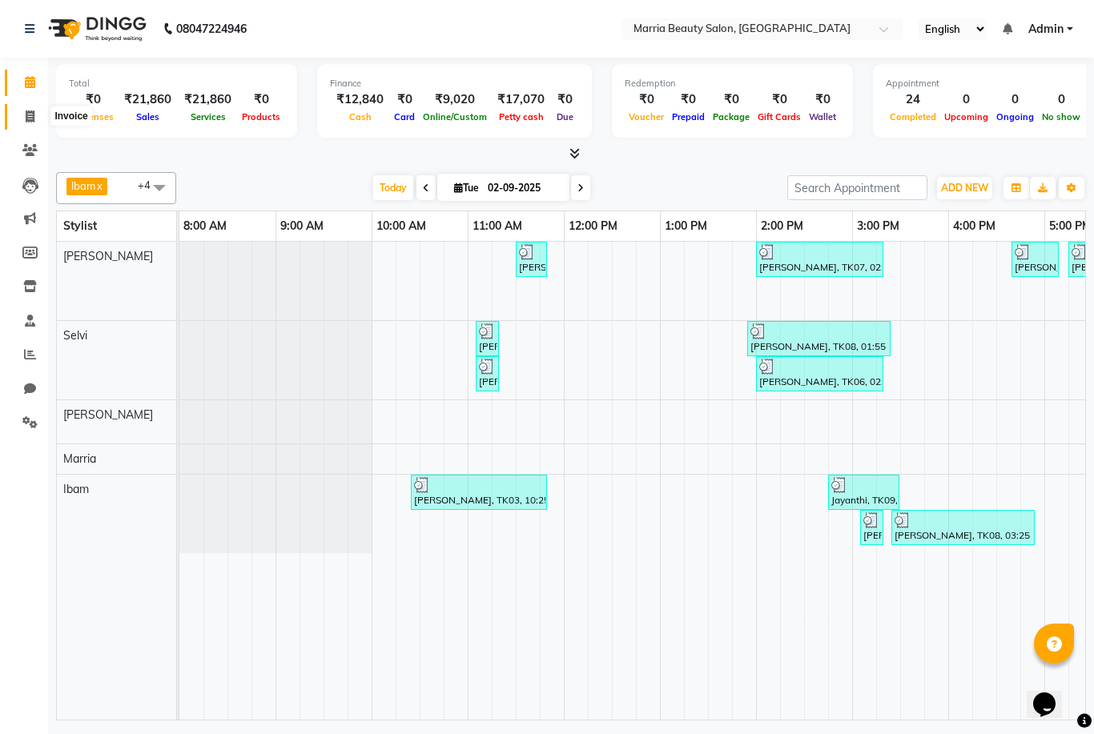
click at [35, 115] on span at bounding box center [30, 117] width 28 height 18
select select "service"
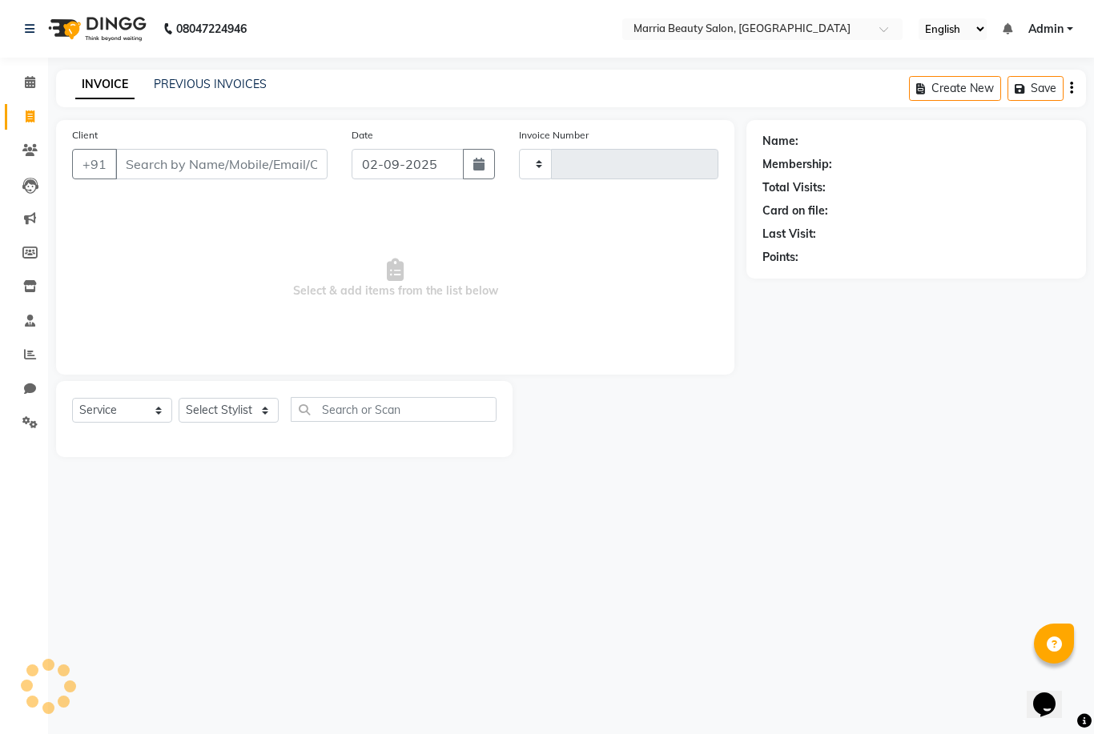
type input "0764"
select select "8343"
click at [224, 80] on link "PREVIOUS INVOICES" at bounding box center [210, 84] width 113 height 14
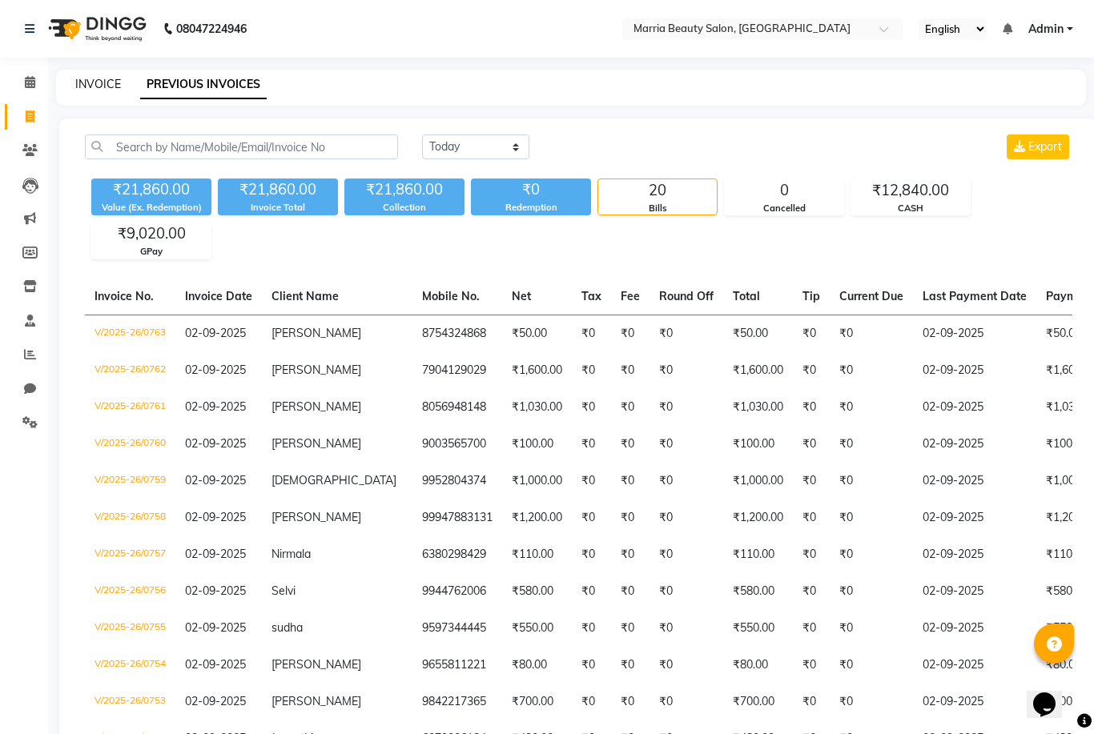
click at [82, 80] on link "INVOICE" at bounding box center [98, 84] width 46 height 14
select select "service"
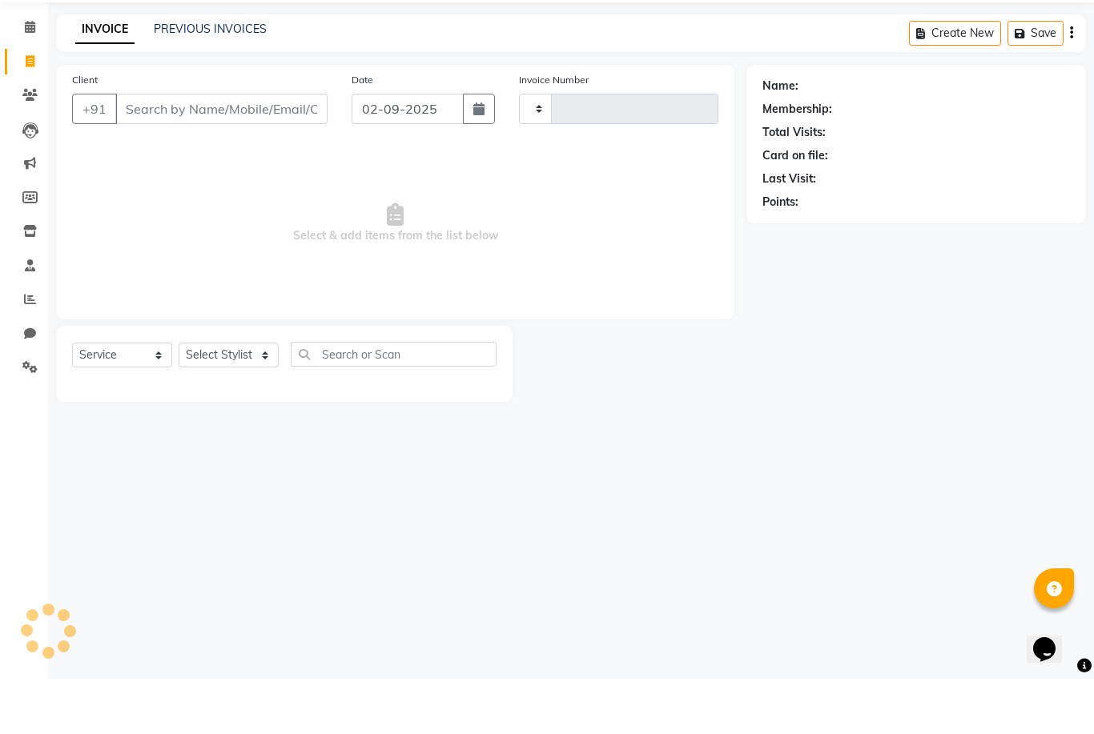
type input "0764"
select select "8343"
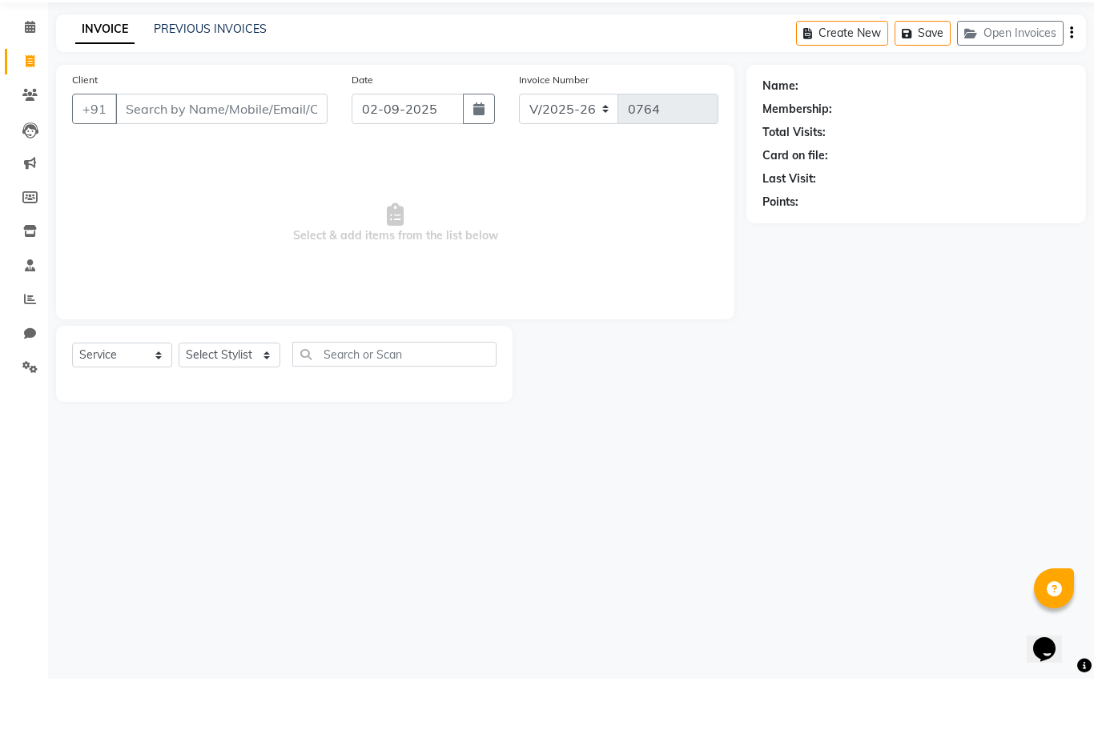
click at [279, 149] on input "Client" at bounding box center [221, 164] width 212 height 30
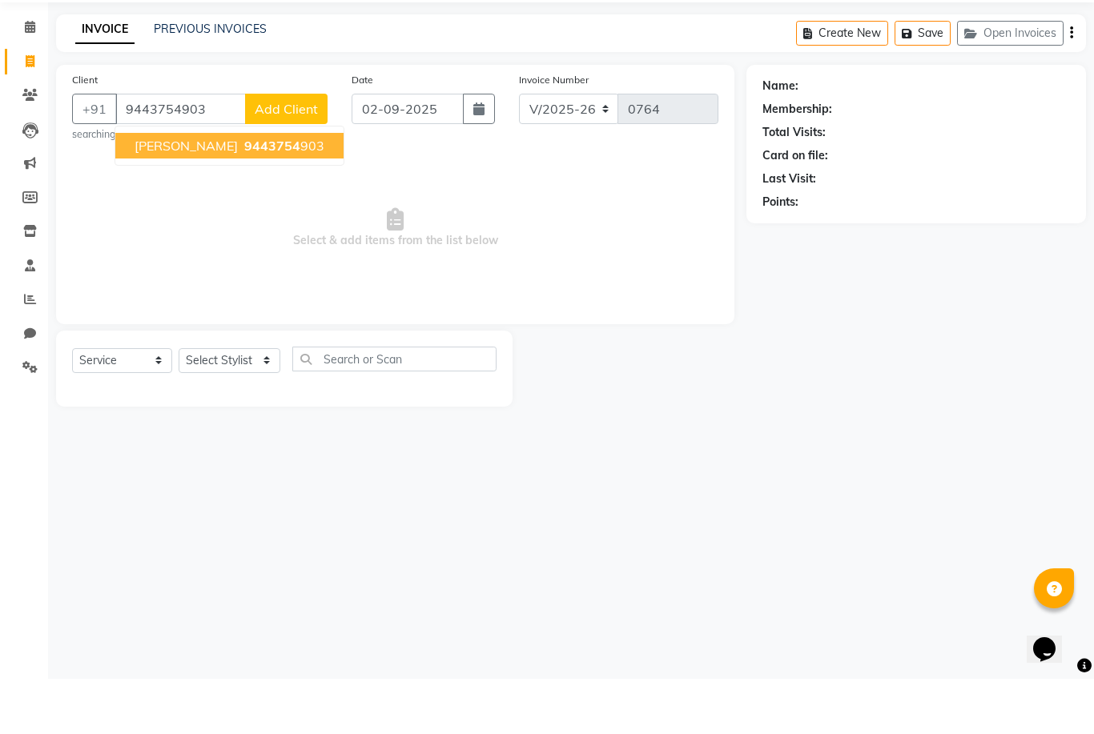
type input "9443754903"
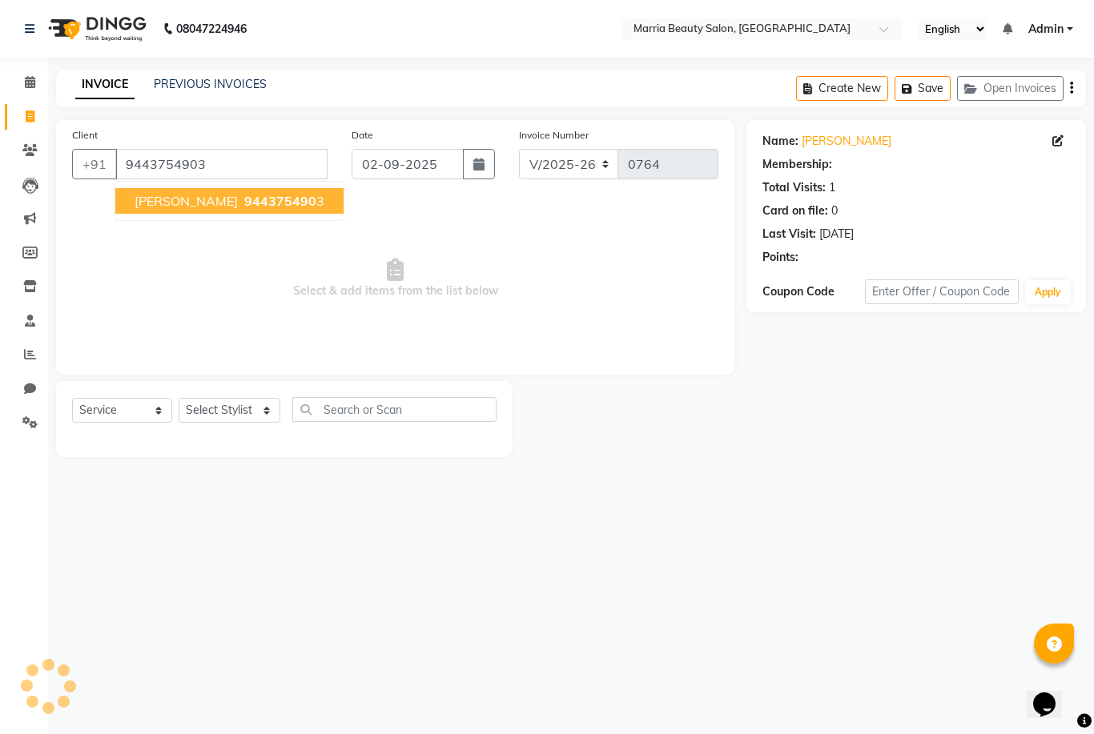
click at [244, 199] on span "944375490" at bounding box center [280, 201] width 72 height 16
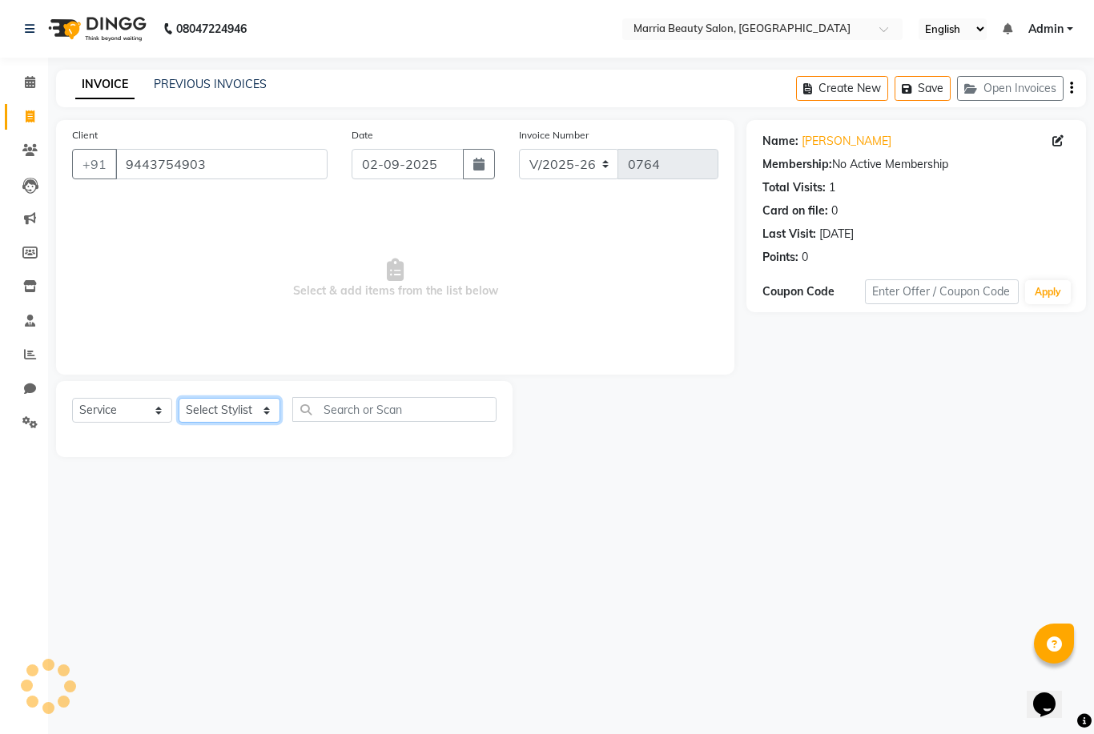
click at [222, 413] on select "Select Stylist Ashwini Ibam [PERSON_NAME] [PERSON_NAME] [PERSON_NAME] [PERSON_N…" at bounding box center [230, 410] width 102 height 25
select select "85629"
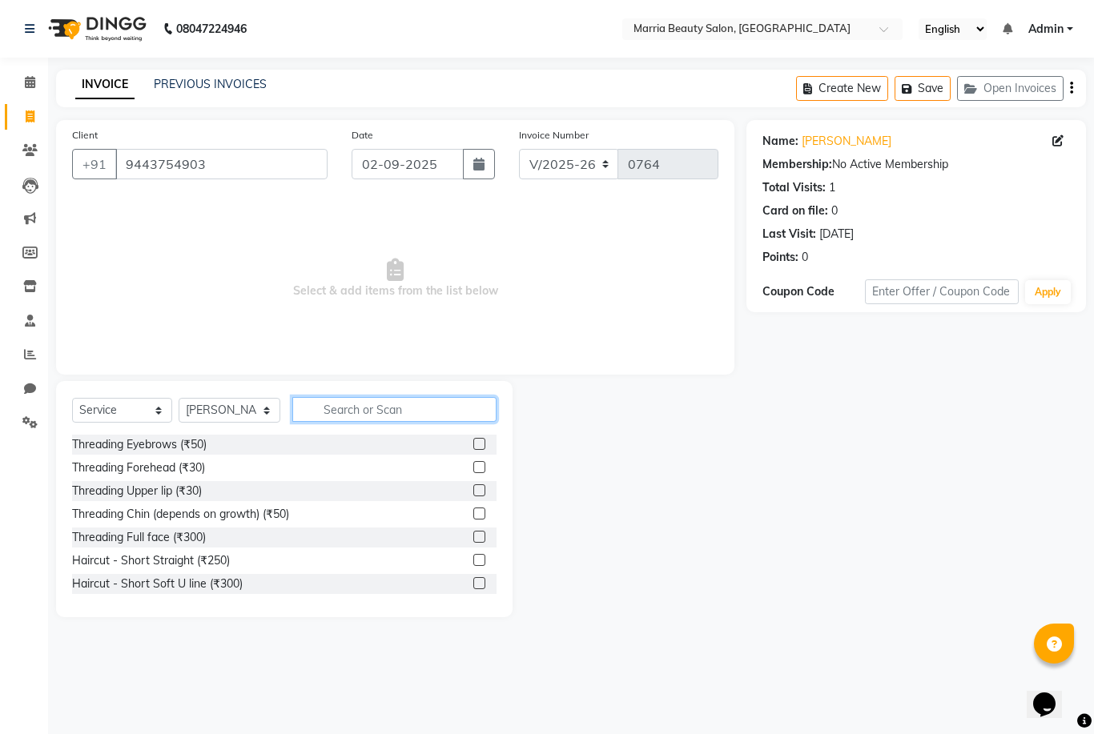
click at [337, 409] on input "text" at bounding box center [394, 409] width 204 height 25
click at [480, 441] on label at bounding box center [479, 444] width 12 height 12
click at [480, 441] on input "checkbox" at bounding box center [478, 445] width 10 height 10
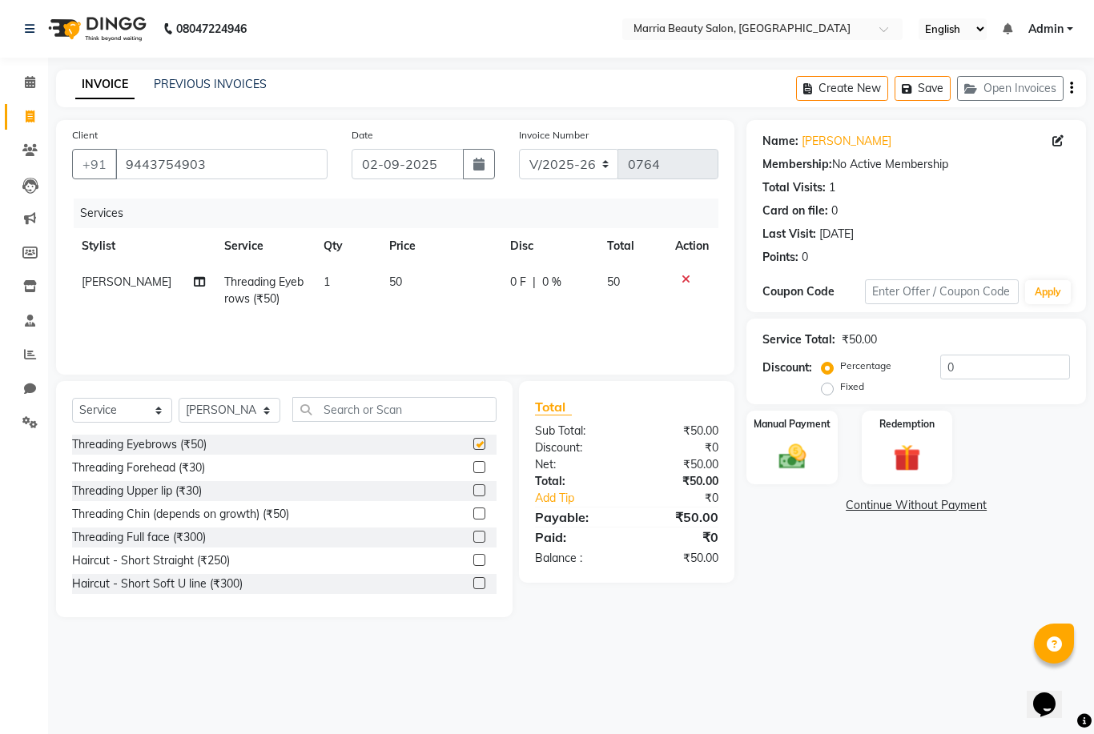
checkbox input "false"
click at [473, 492] on label at bounding box center [479, 490] width 12 height 12
click at [473, 492] on input "checkbox" at bounding box center [478, 491] width 10 height 10
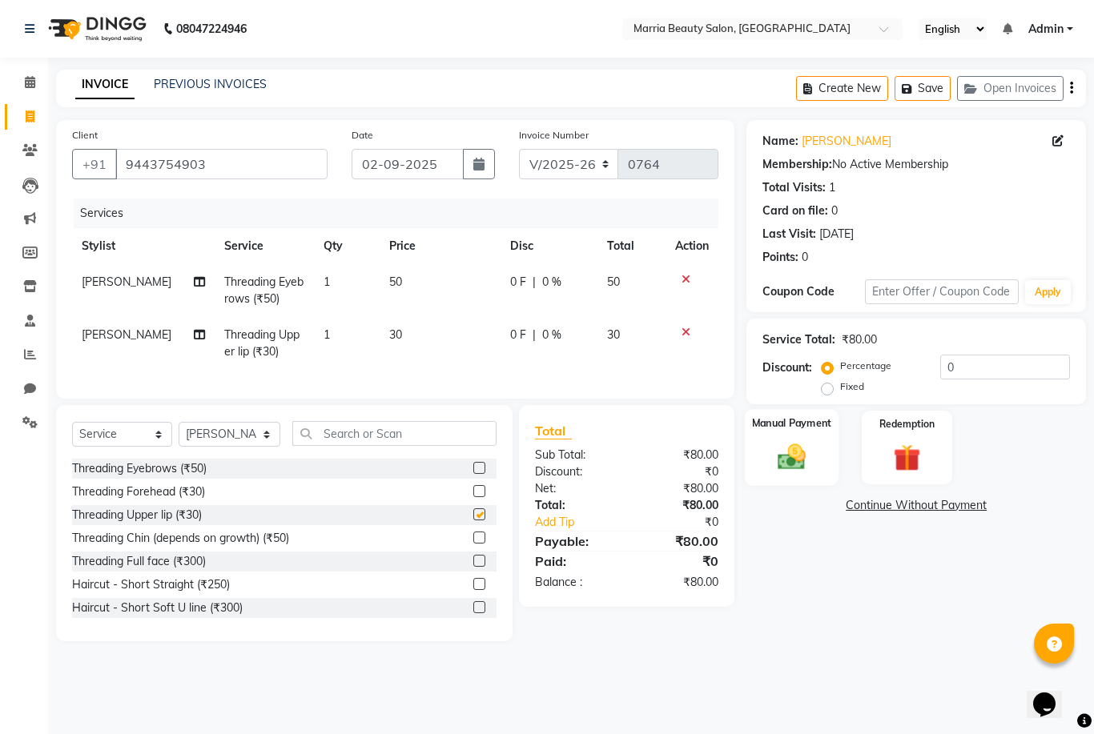
checkbox input "false"
click at [826, 451] on div "Manual Payment" at bounding box center [792, 447] width 94 height 77
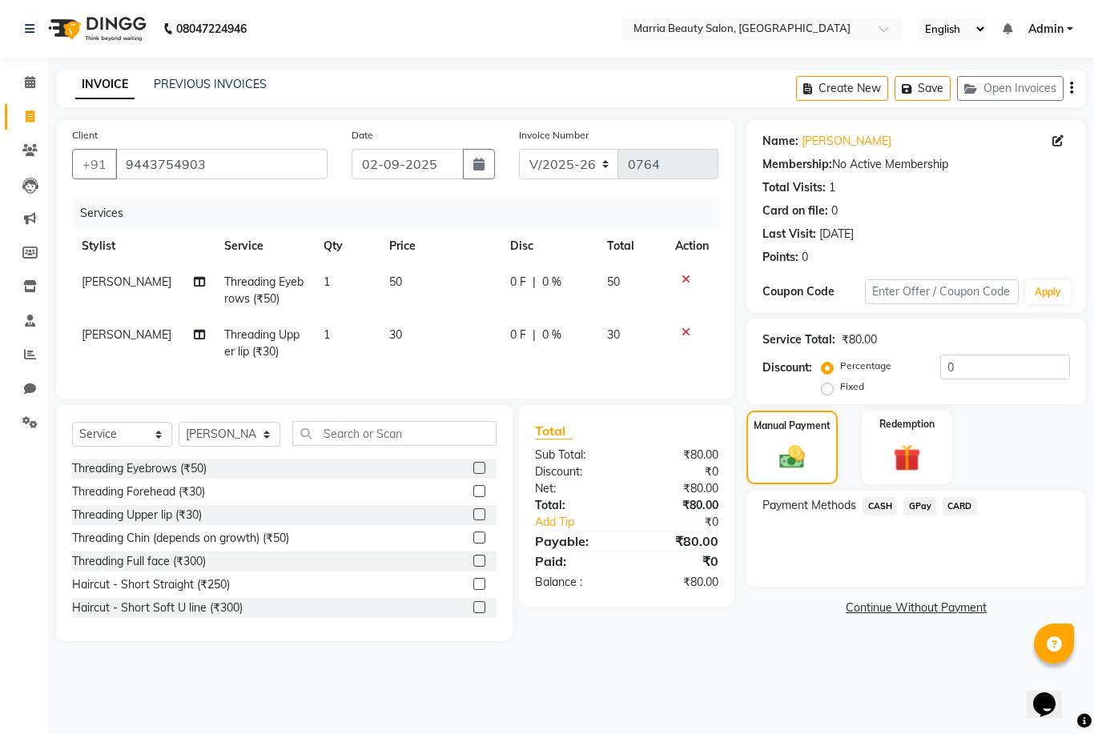
click at [912, 508] on span "GPay" at bounding box center [919, 506] width 33 height 18
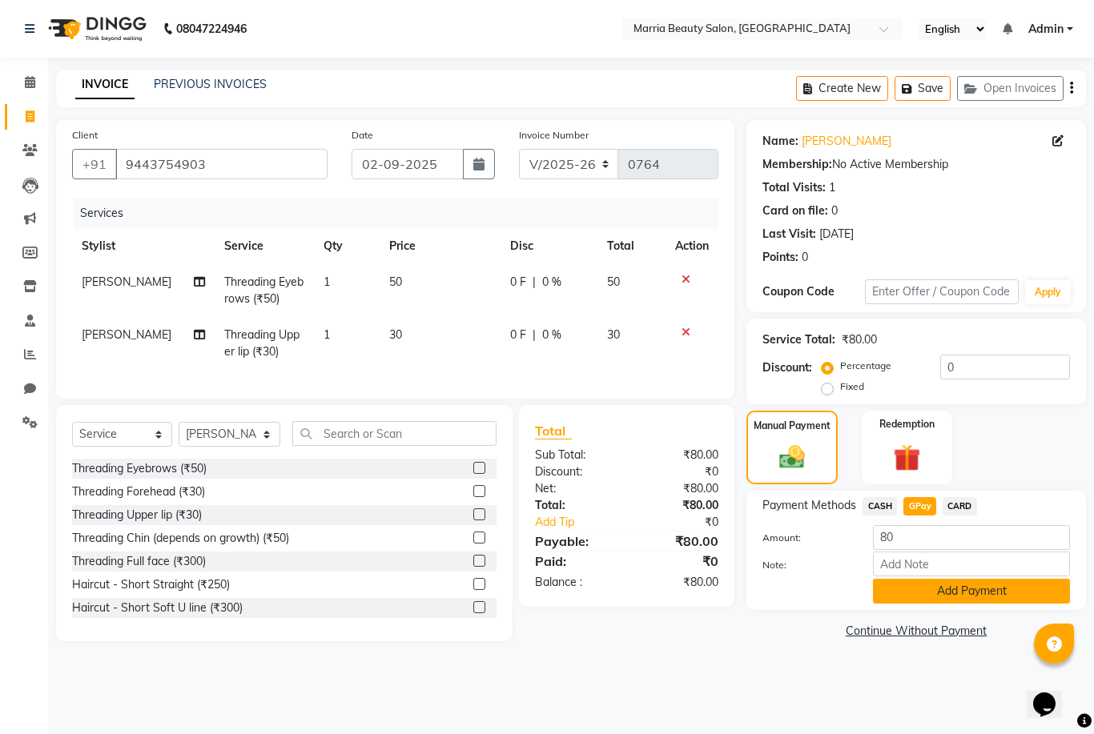
click at [907, 588] on button "Add Payment" at bounding box center [971, 591] width 197 height 25
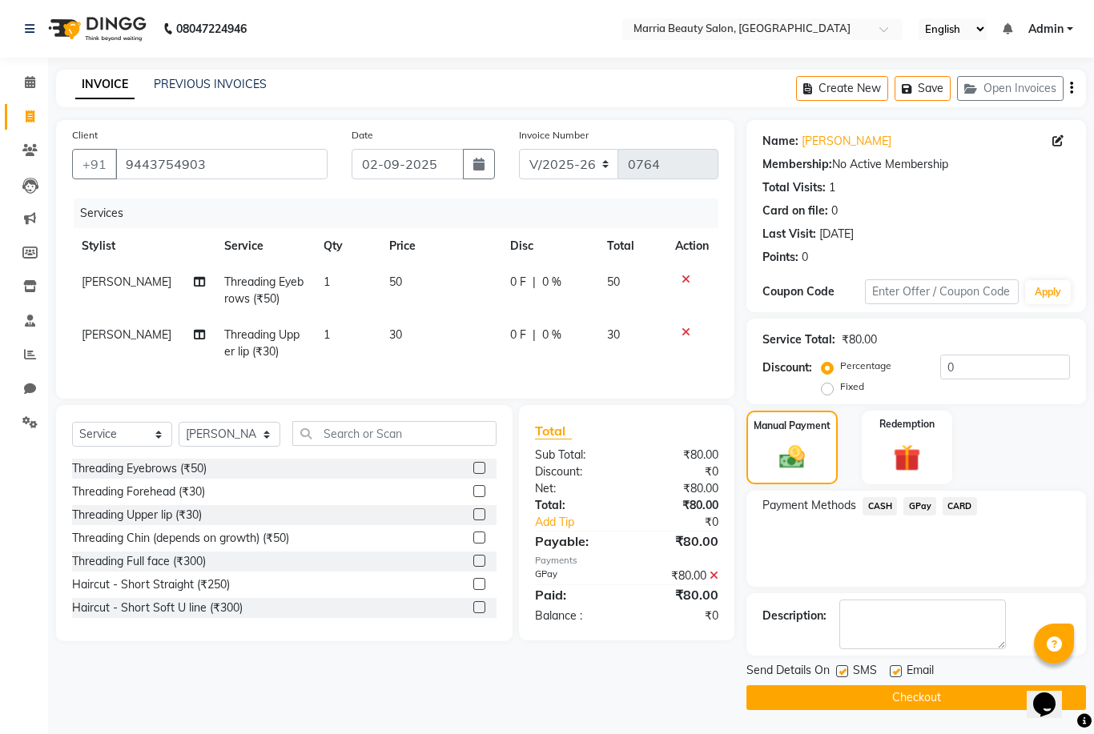
click at [866, 686] on button "Checkout" at bounding box center [915, 697] width 339 height 25
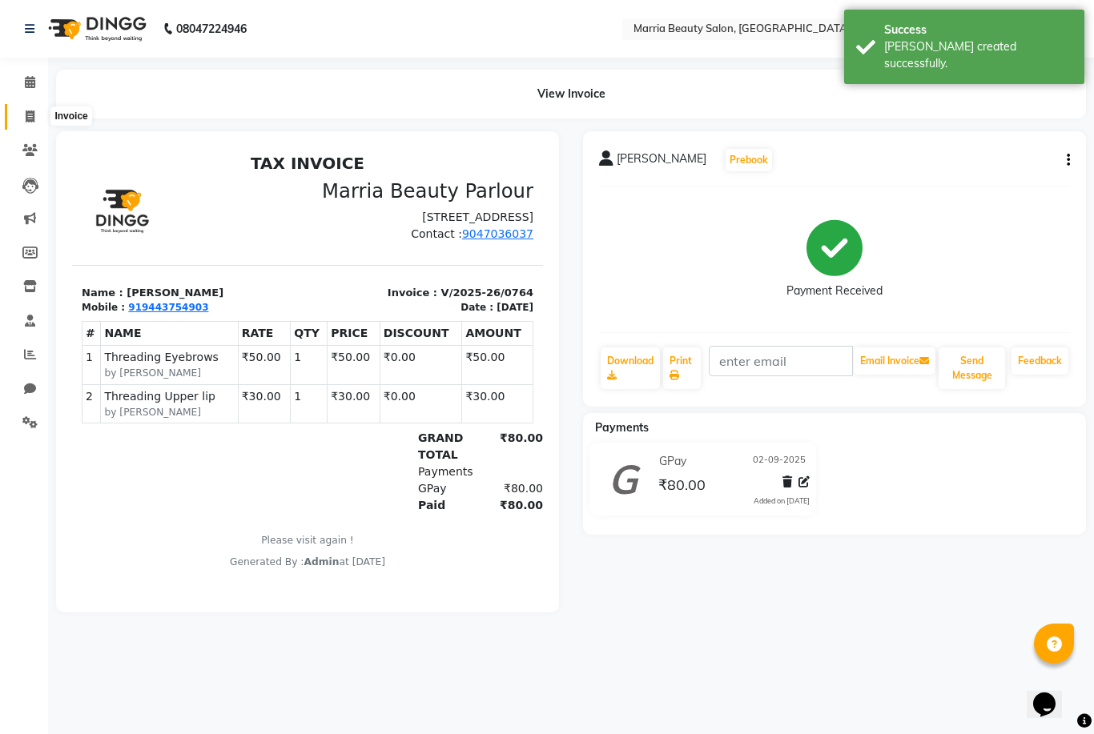
click at [31, 118] on icon at bounding box center [30, 116] width 9 height 12
select select "service"
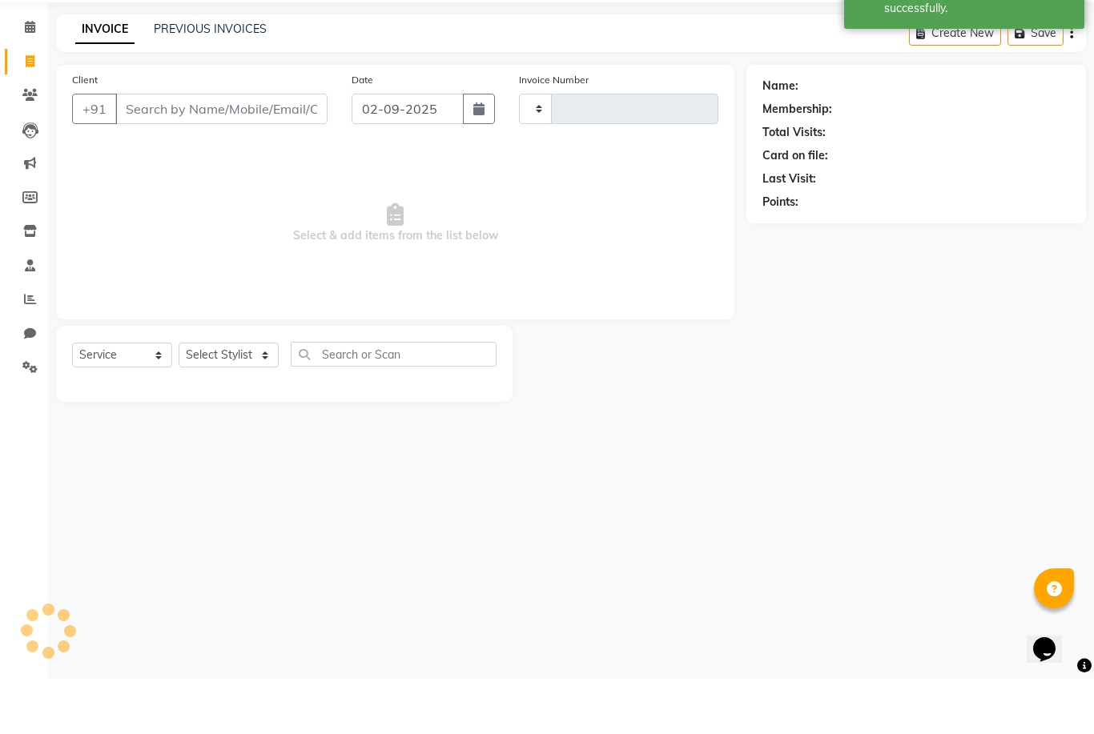
type input "0765"
select select "8343"
click at [224, 70] on div "INVOICE PREVIOUS INVOICES Create New Save Open Invoices" at bounding box center [571, 89] width 1030 height 38
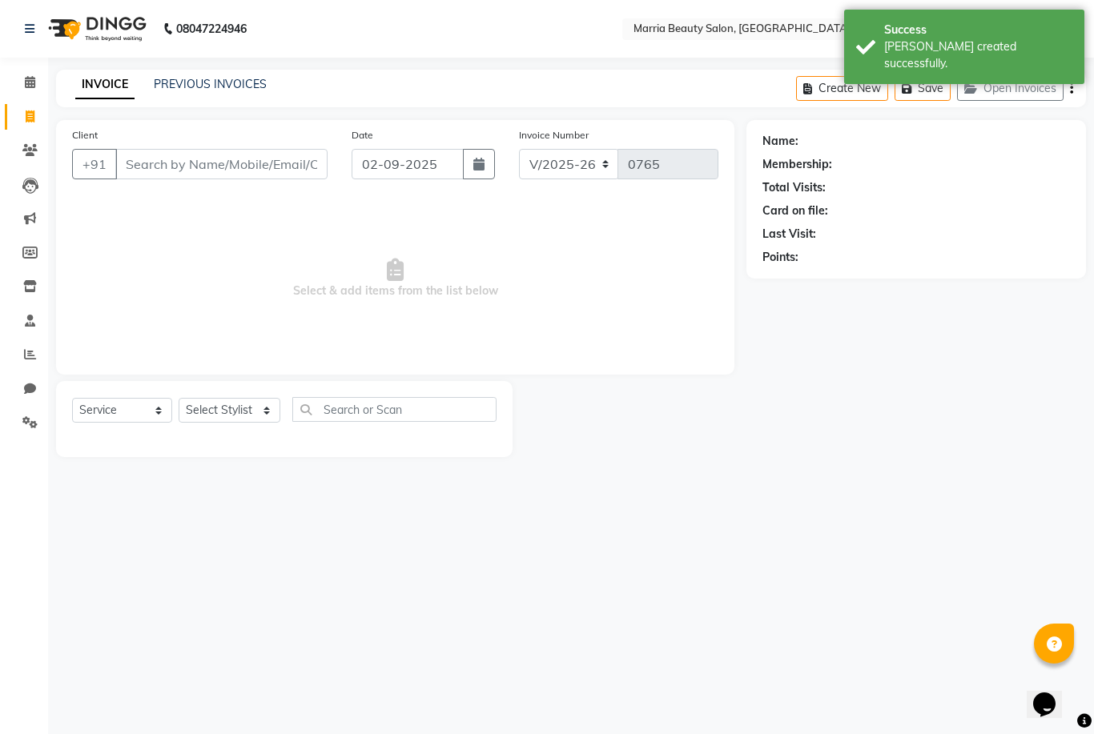
click at [0, 0] on html "08047224946 Select Location × Marria Beauty Salon, [GEOGRAPHIC_DATA] English EN…" at bounding box center [547, 367] width 1094 height 734
click at [213, 88] on link "PREVIOUS INVOICES" at bounding box center [210, 84] width 113 height 14
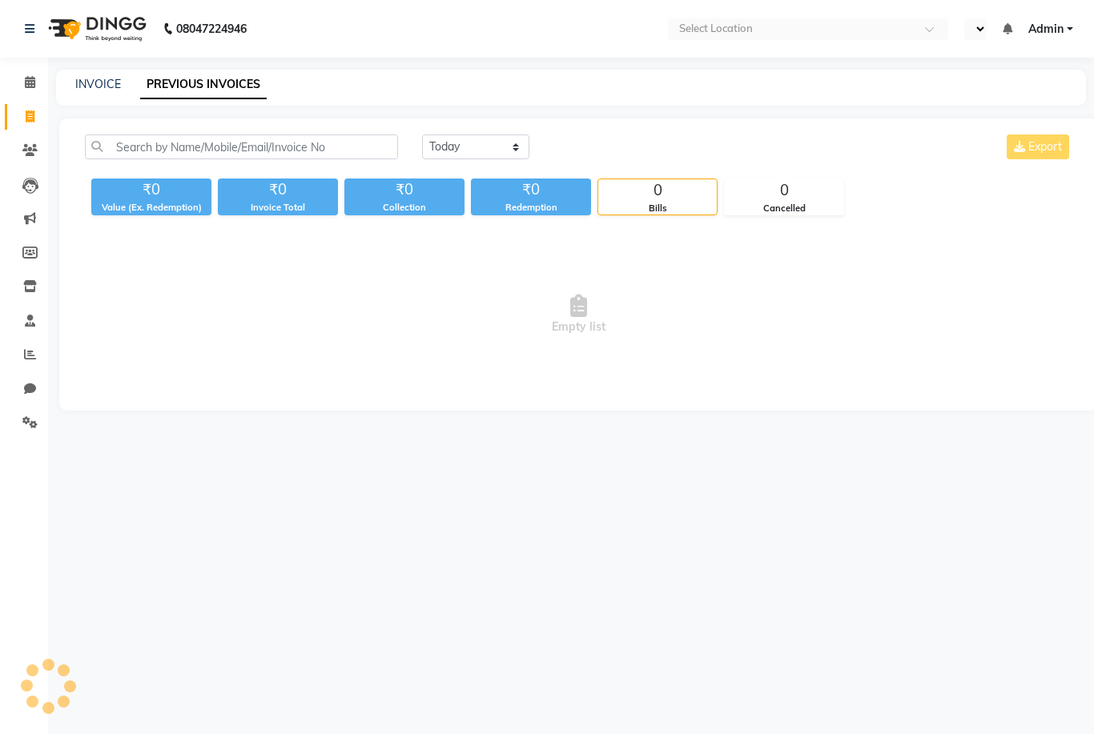
select select "en"
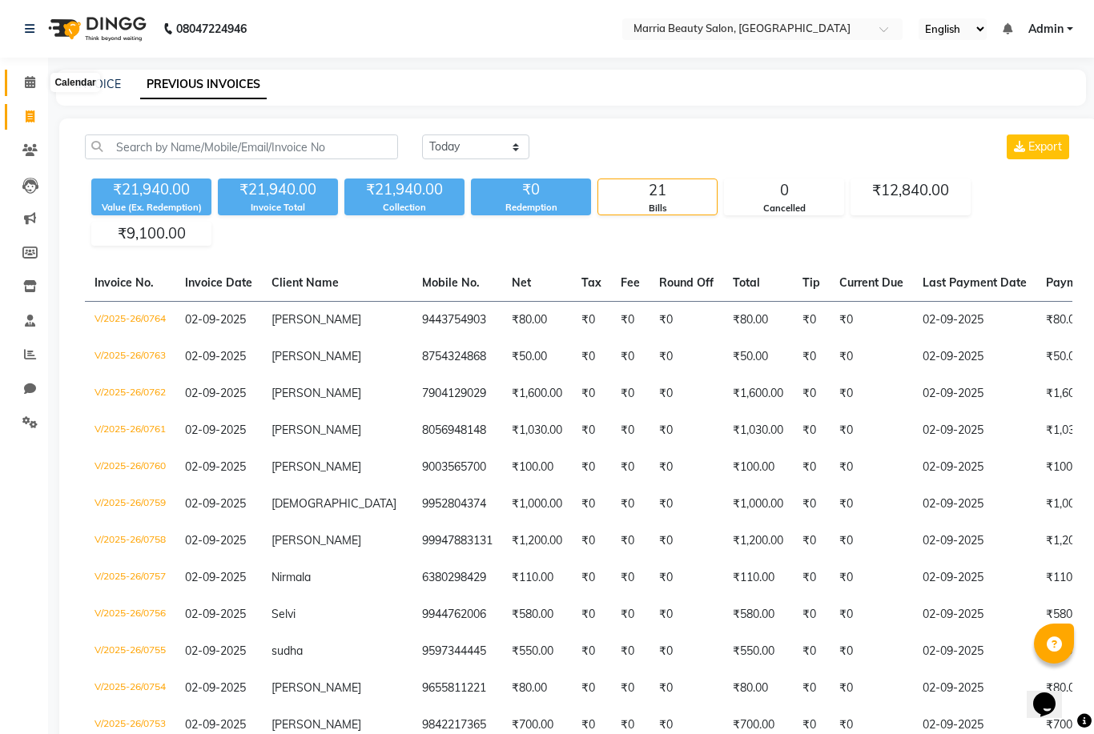
click at [30, 80] on icon at bounding box center [30, 82] width 10 height 12
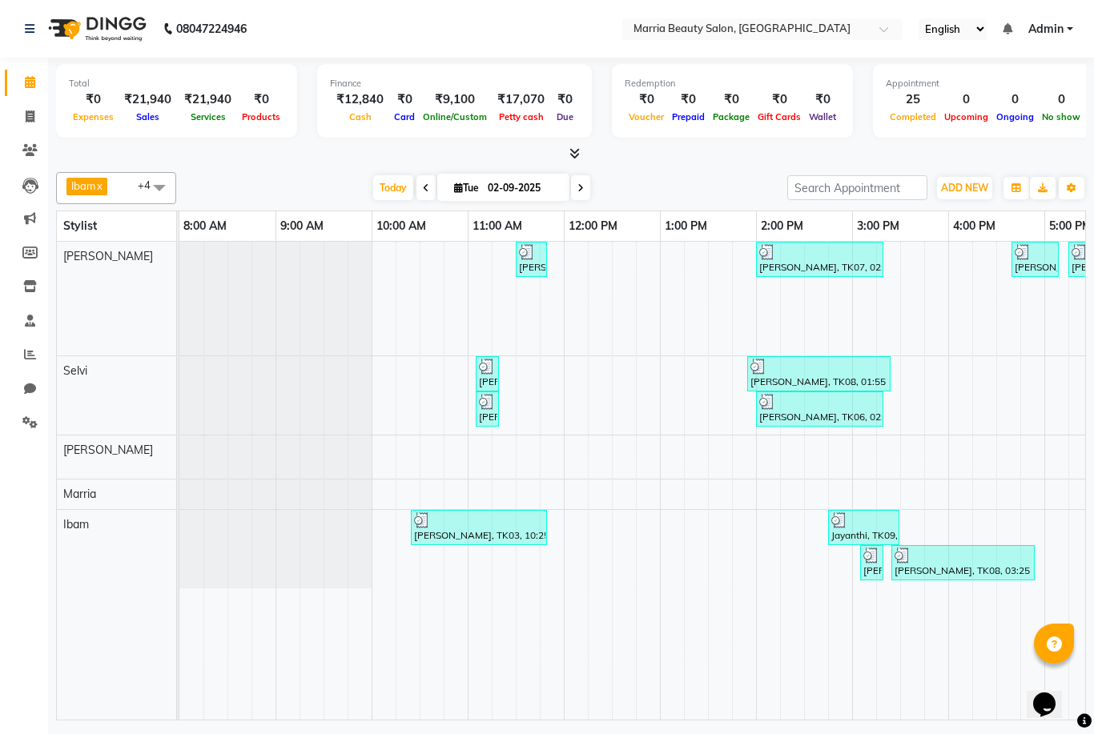
click at [572, 151] on icon at bounding box center [574, 153] width 10 height 12
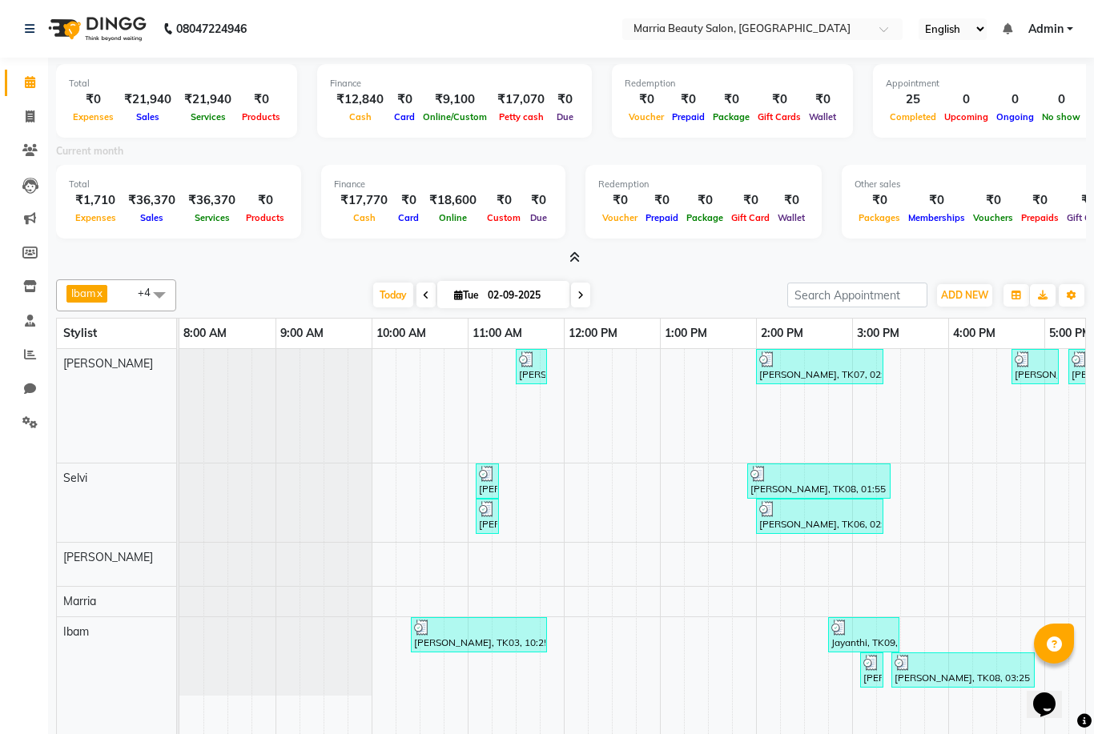
click at [572, 256] on icon at bounding box center [574, 257] width 10 height 12
